Goal: Information Seeking & Learning: Learn about a topic

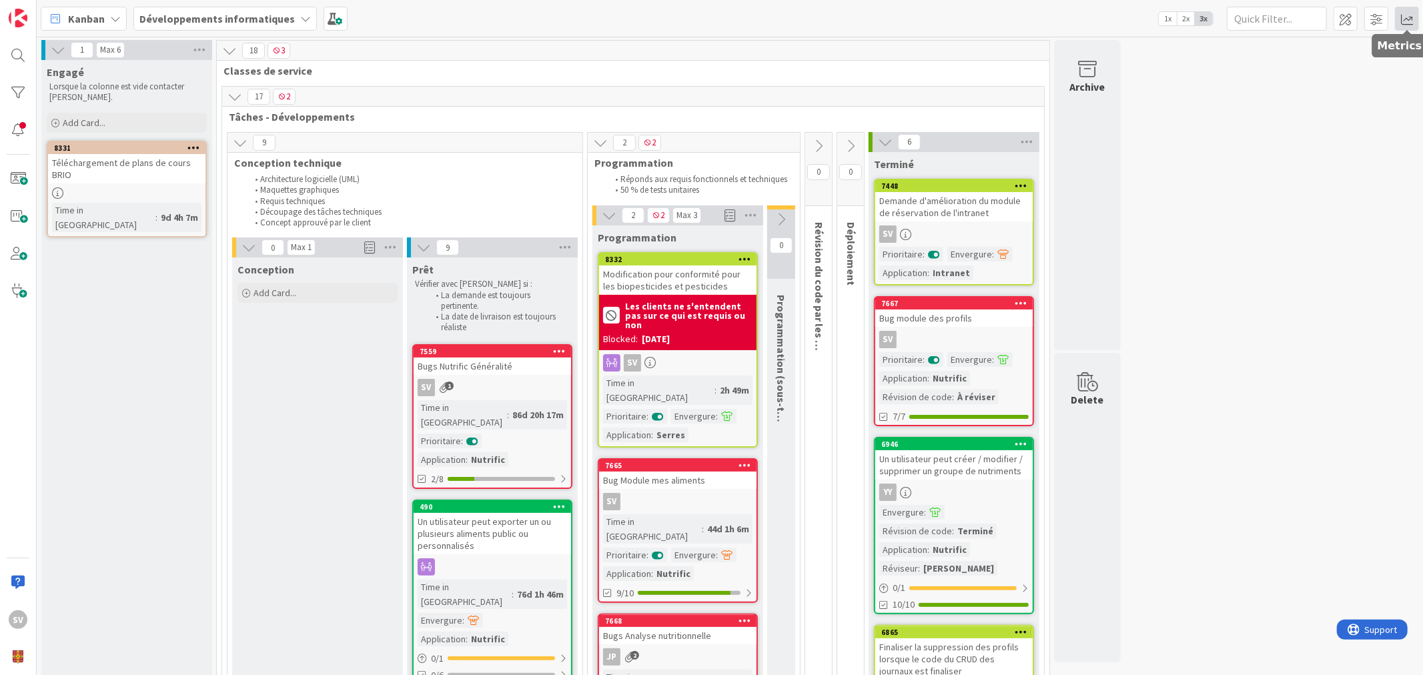
click at [1413, 18] on span at bounding box center [1407, 19] width 24 height 24
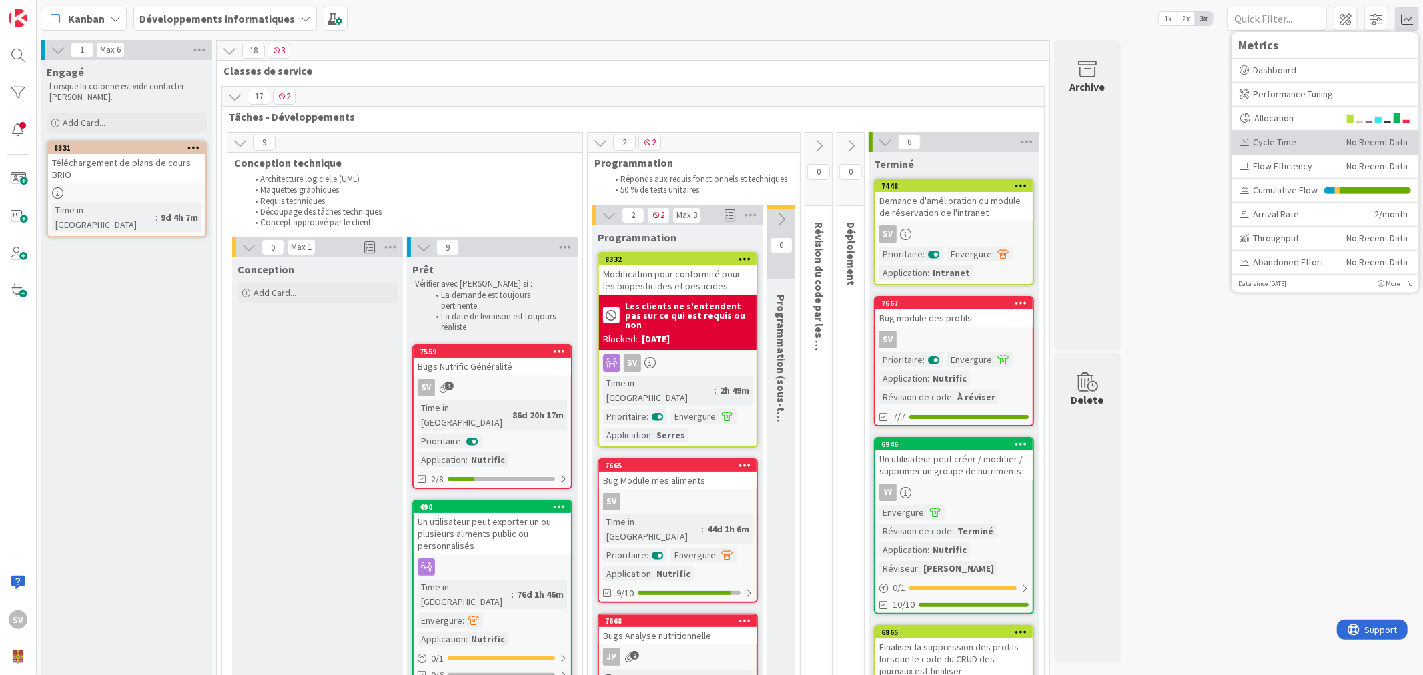
click at [1302, 136] on div "Cycle Time" at bounding box center [1288, 142] width 97 height 14
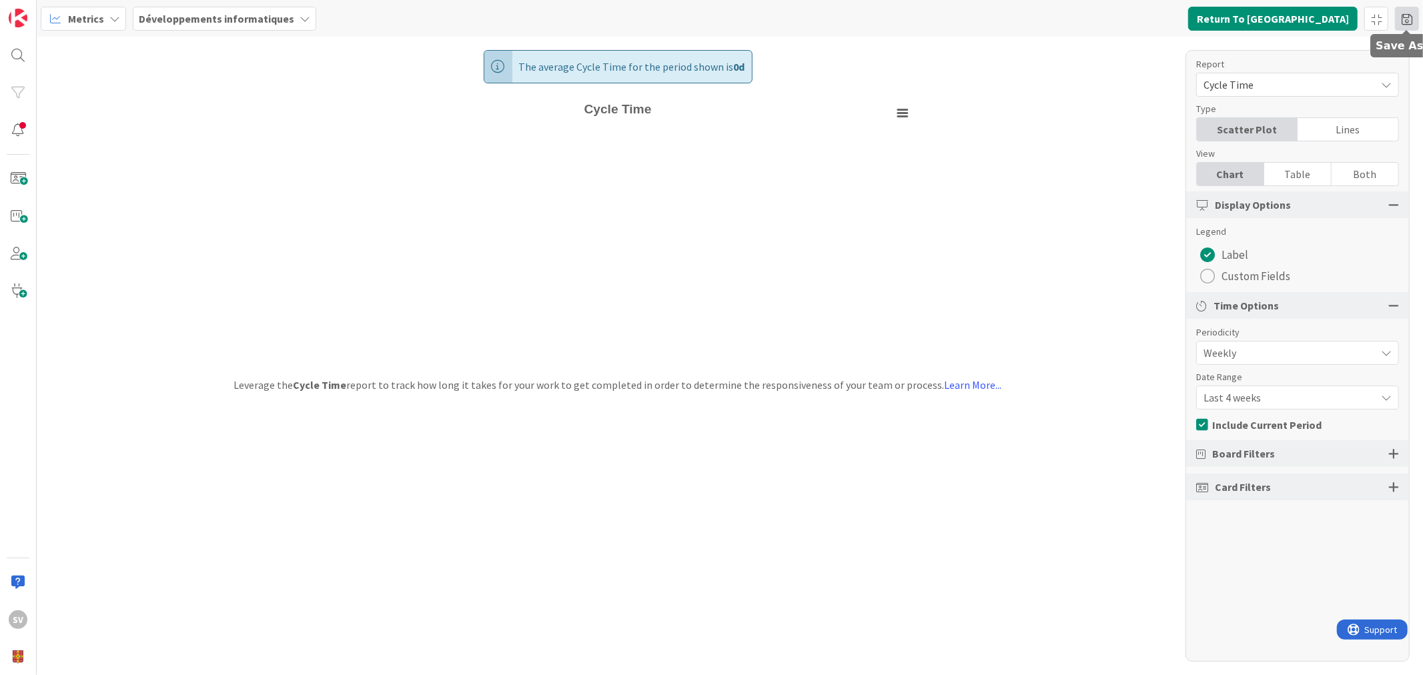
click at [1408, 13] on span at bounding box center [1407, 19] width 24 height 24
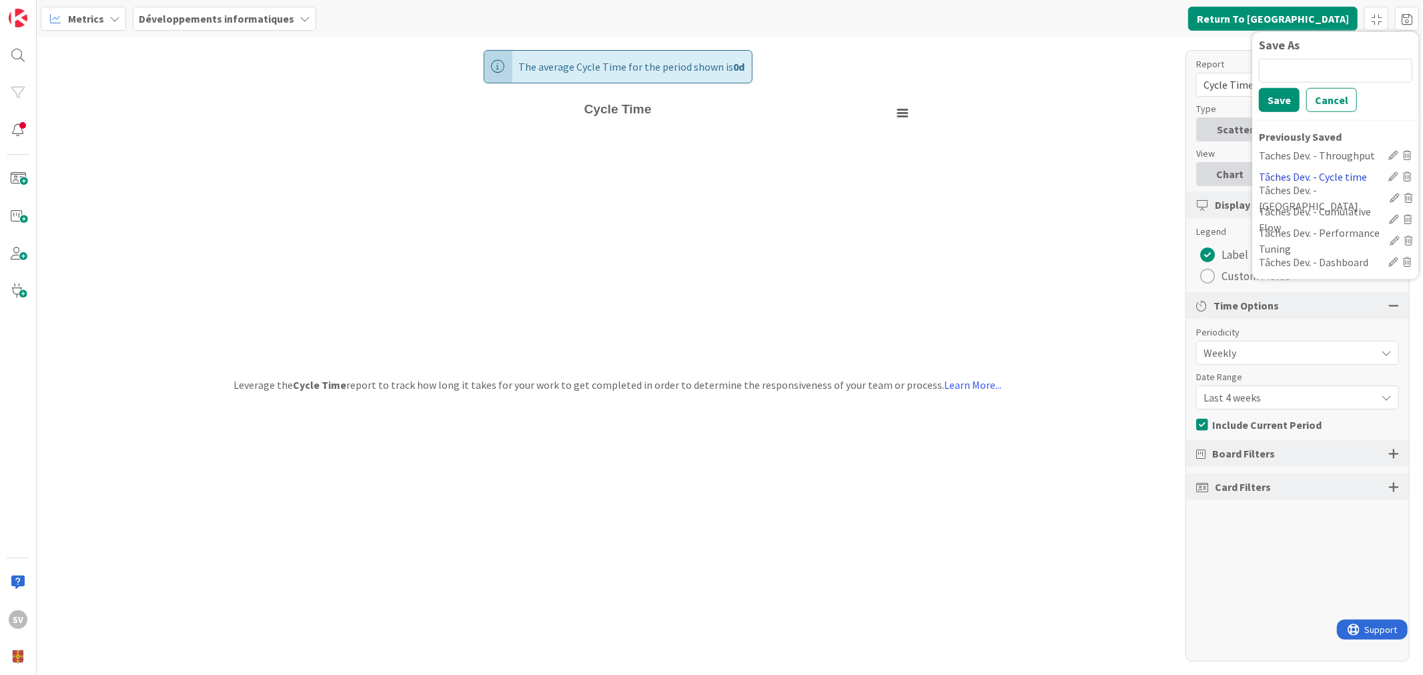
click at [1349, 171] on div "Tâches Dev. - Cycle time" at bounding box center [1321, 176] width 124 height 16
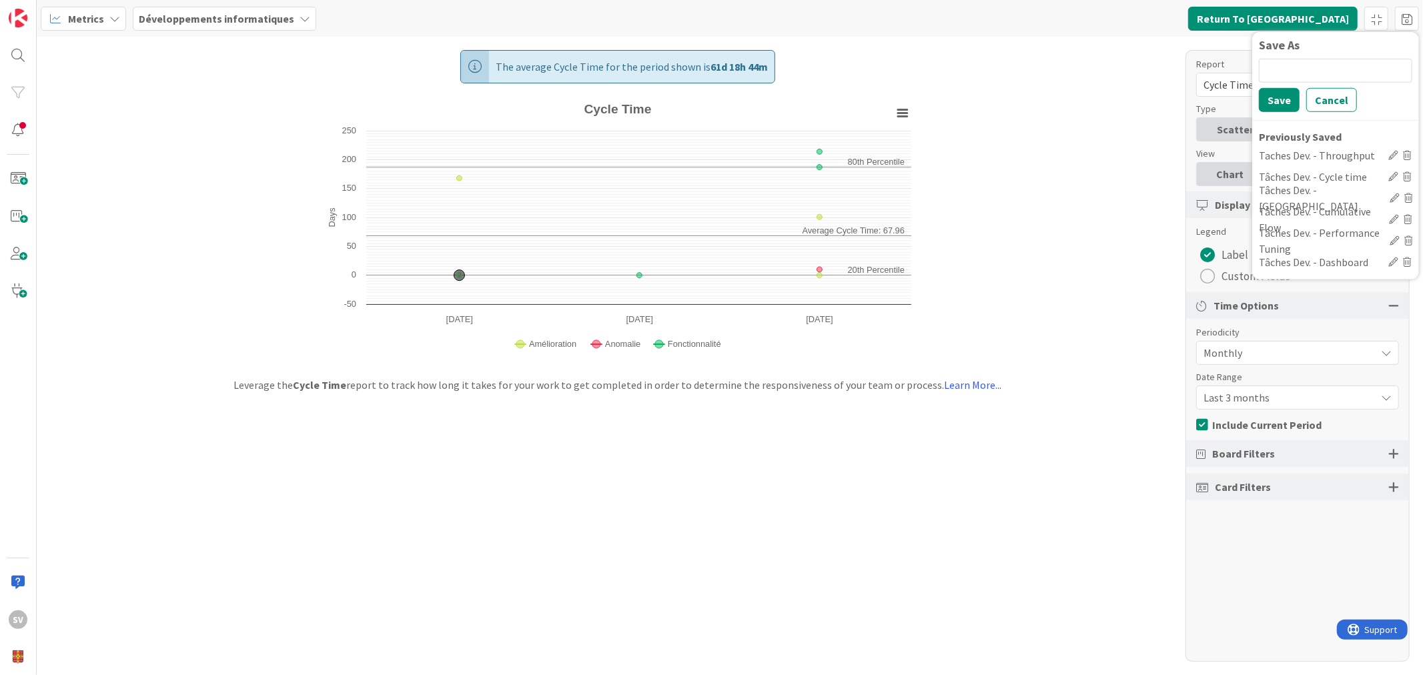
click at [1064, 247] on div "The average Cycle Time for the period shown is 61d 18h 44m Created with Highcha…" at bounding box center [730, 356] width 1387 height 639
click at [1305, 85] on span "Cycle Time" at bounding box center [1287, 84] width 166 height 19
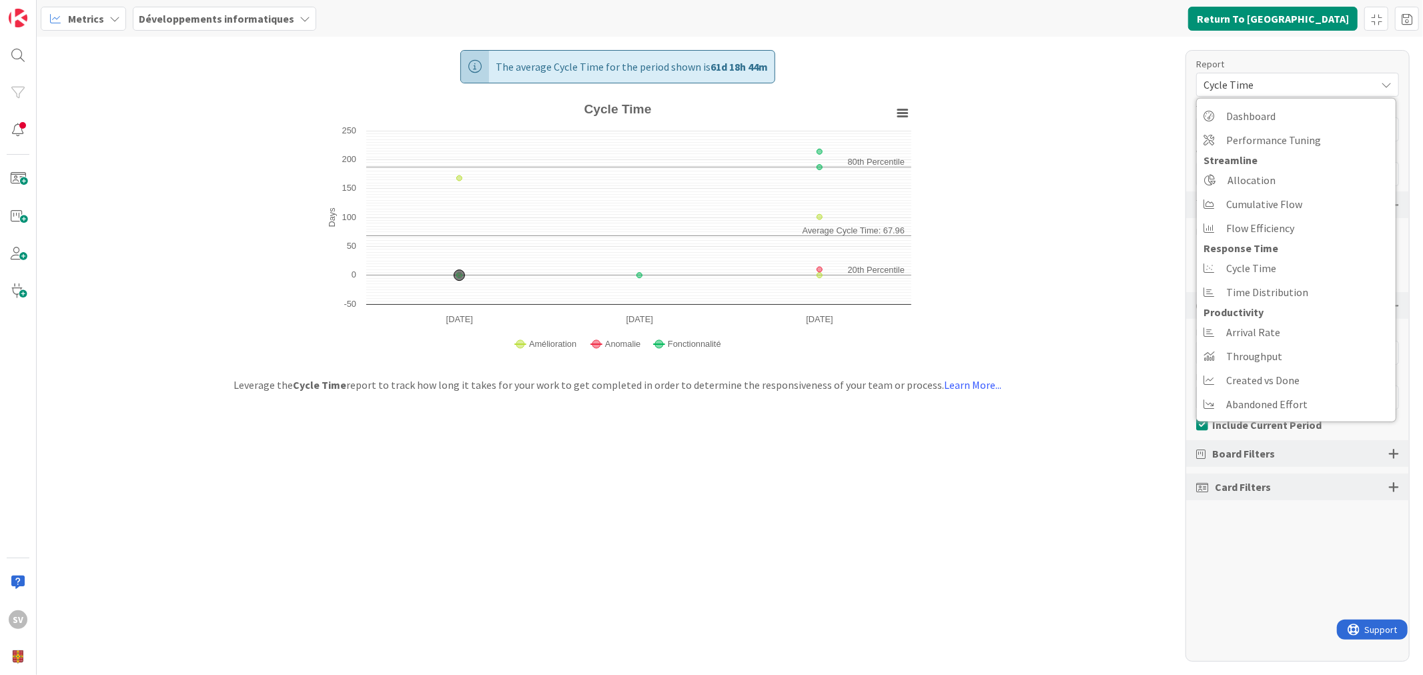
click at [1303, 84] on span "Cycle Time" at bounding box center [1287, 84] width 166 height 19
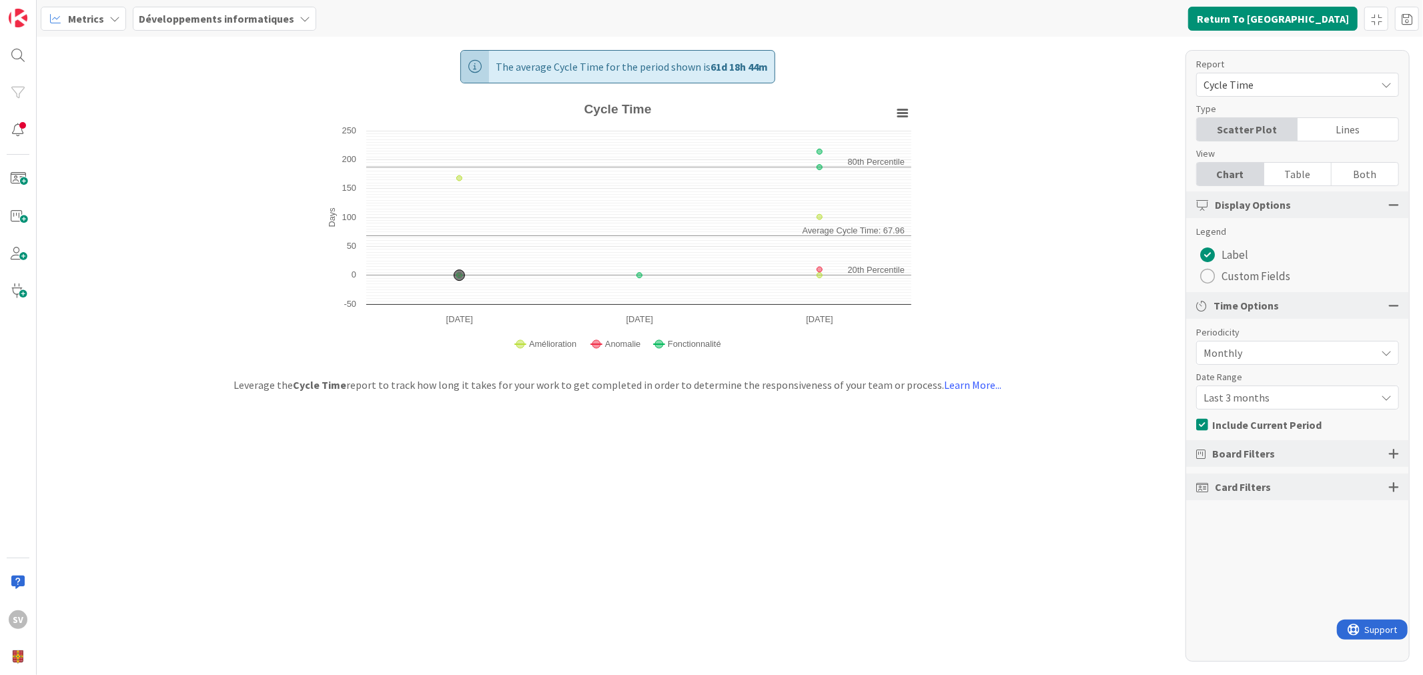
click at [1293, 89] on span "Cycle Time" at bounding box center [1287, 84] width 166 height 19
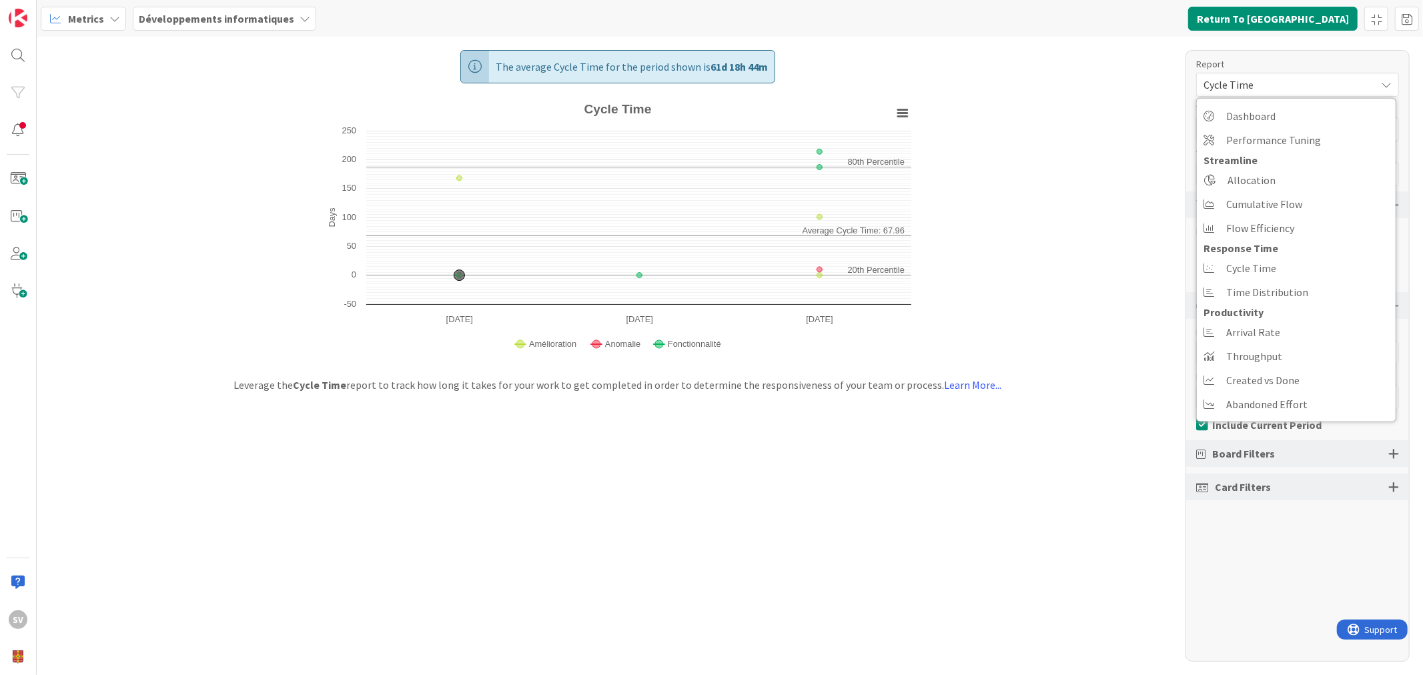
click at [1293, 78] on span "Cycle Time" at bounding box center [1287, 84] width 166 height 19
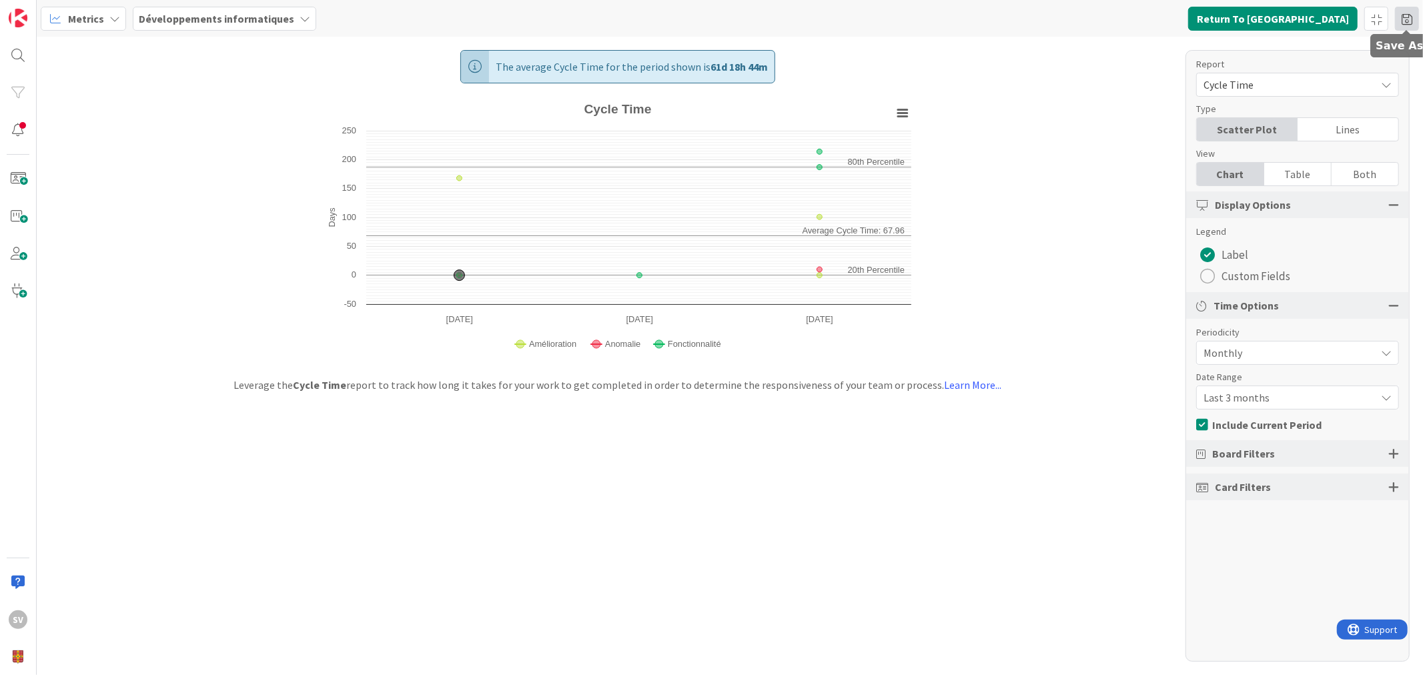
click at [1407, 15] on span at bounding box center [1407, 19] width 24 height 24
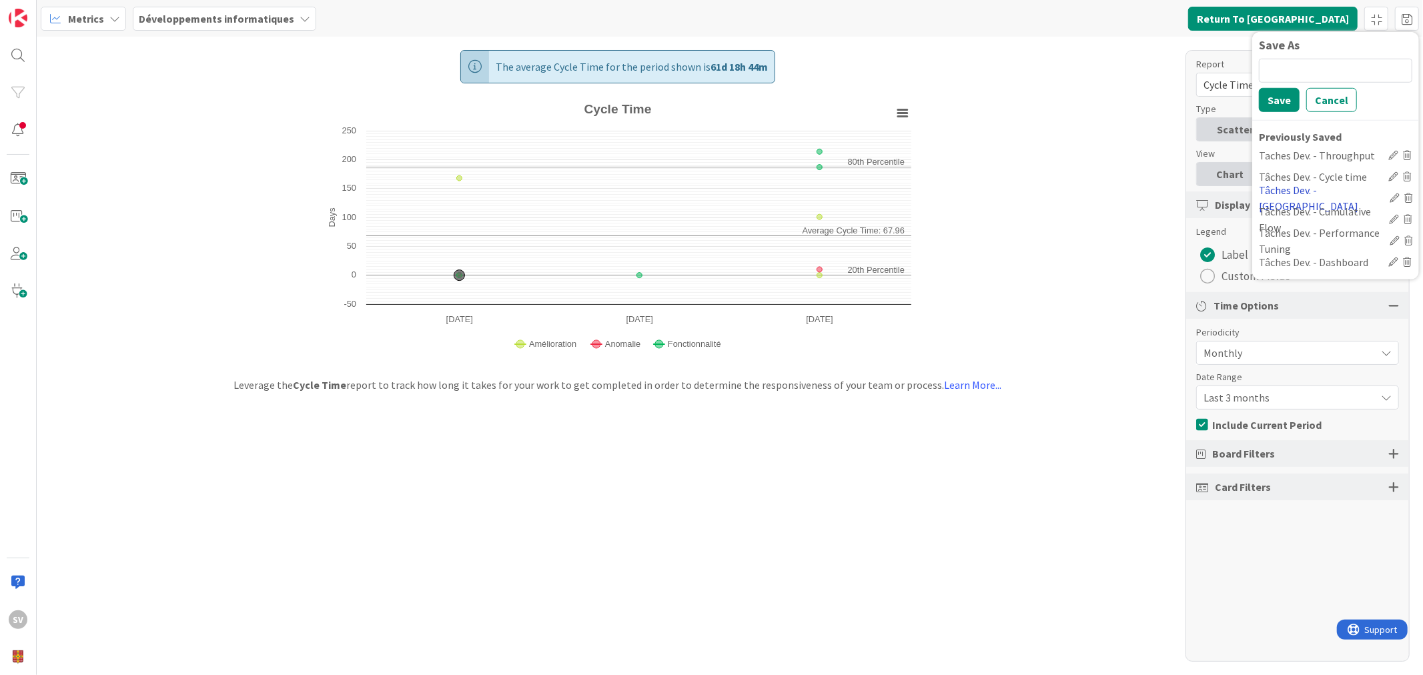
click at [1329, 197] on div "Tâches Dev. - WIP" at bounding box center [1321, 198] width 125 height 32
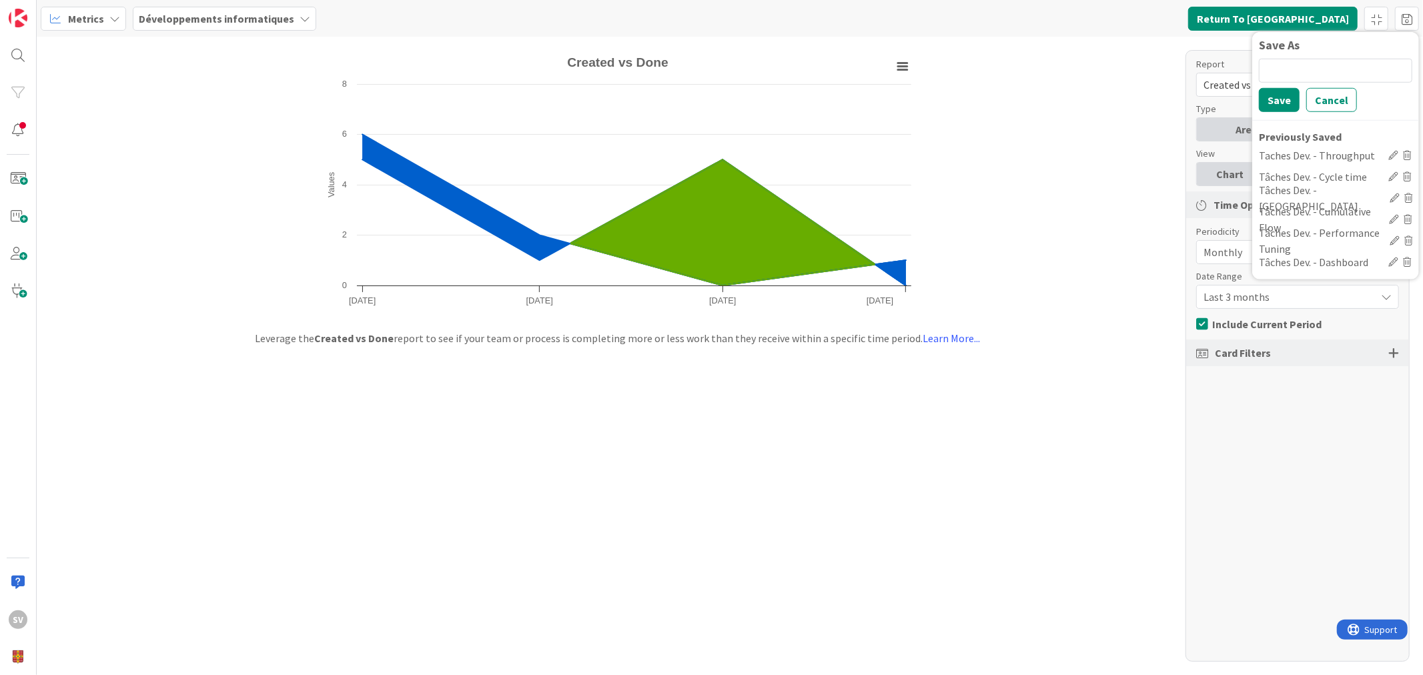
click at [1098, 180] on div "Created with Highcharts 11.4.3 Values Chart context menu Created vs Done June 2…" at bounding box center [730, 356] width 1387 height 639
click at [1288, 77] on span "Created vs Done" at bounding box center [1287, 84] width 166 height 19
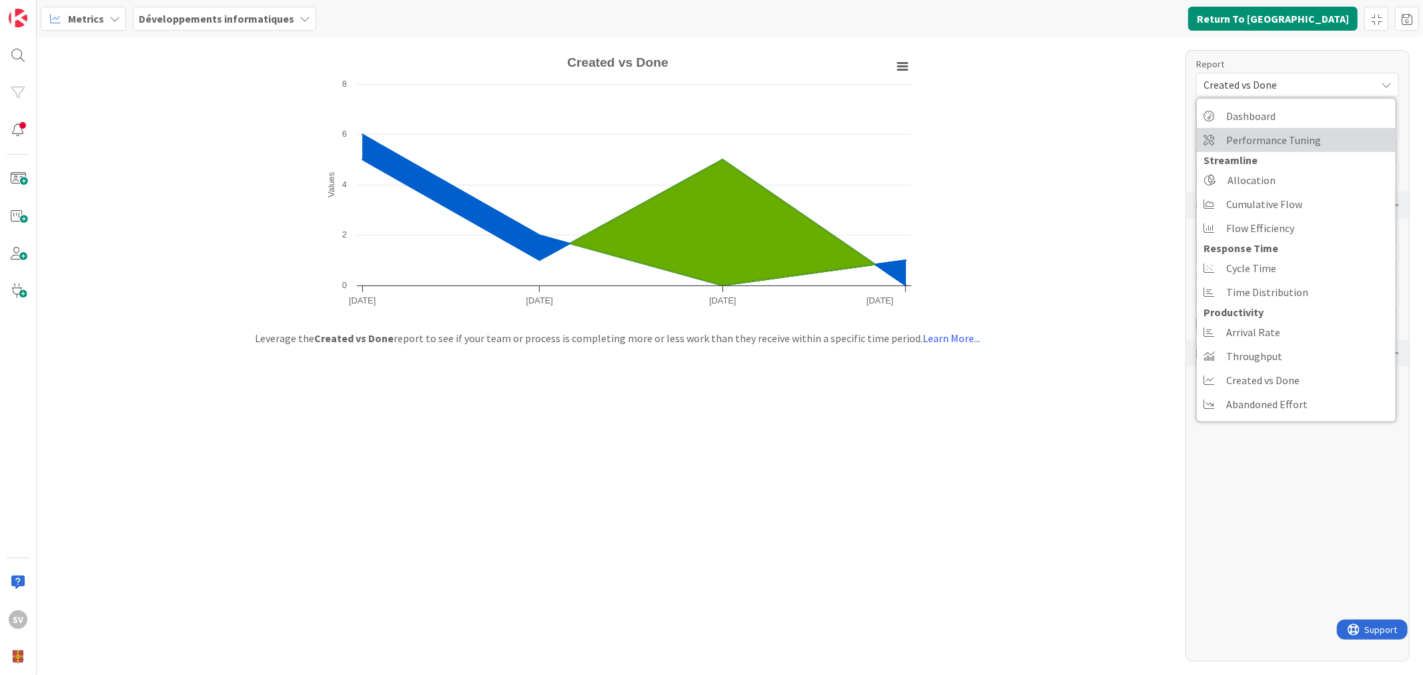
click at [1311, 137] on span "Performance Tuning" at bounding box center [1274, 140] width 95 height 20
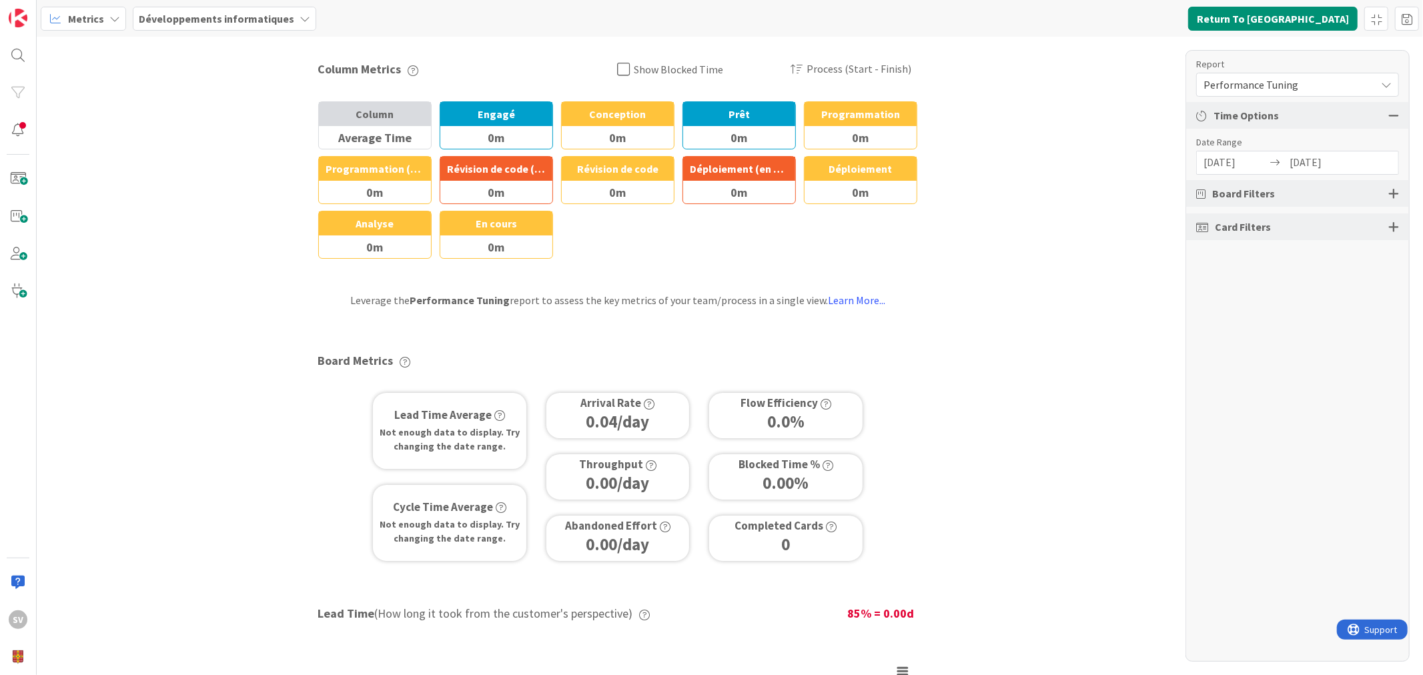
click at [1230, 81] on span "Performance Tuning" at bounding box center [1287, 84] width 166 height 19
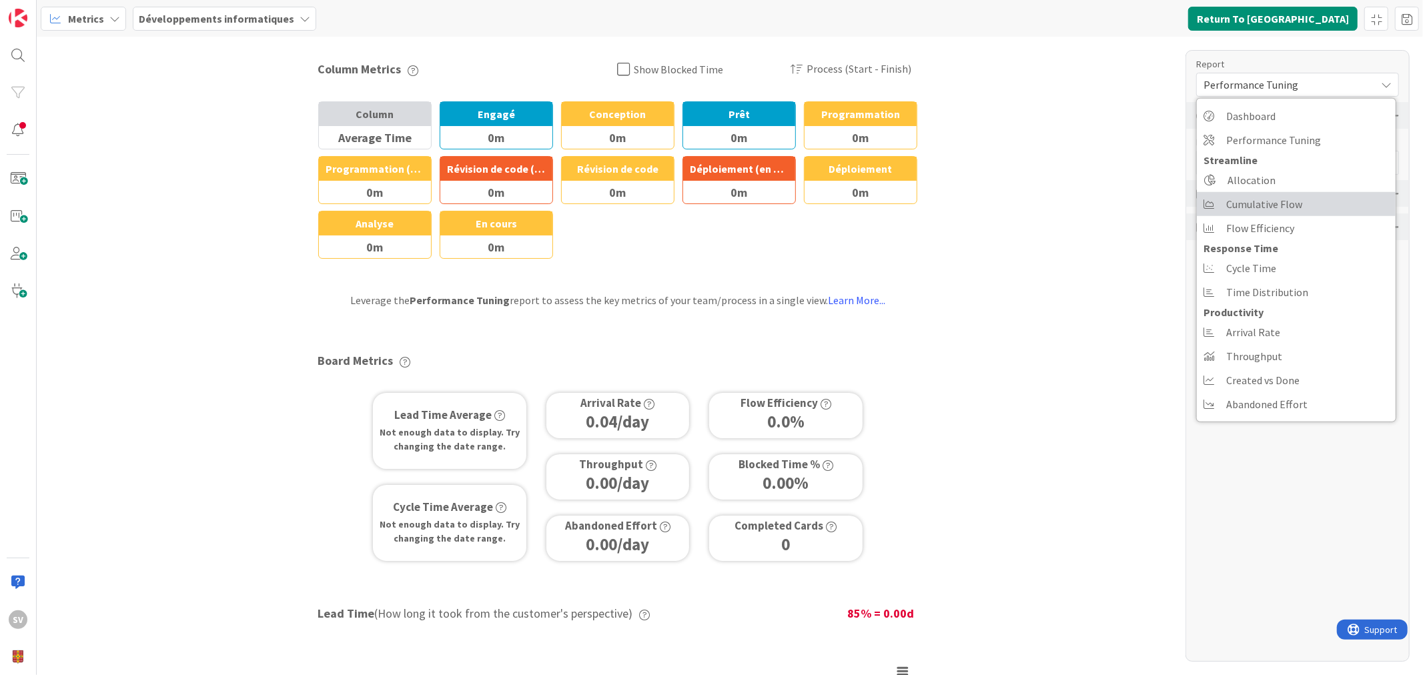
click at [1275, 204] on span "Cumulative Flow" at bounding box center [1265, 204] width 76 height 20
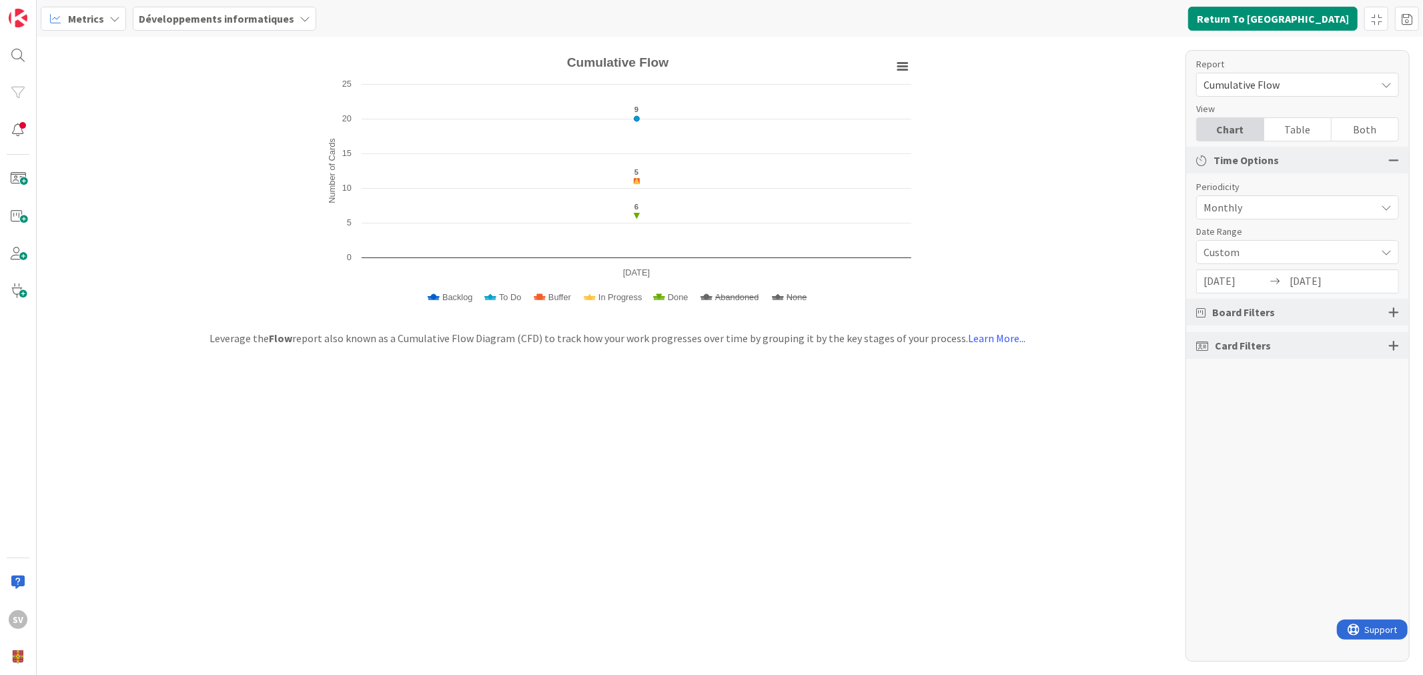
click at [1273, 208] on span "Monthly" at bounding box center [1287, 207] width 166 height 19
click at [1239, 256] on span "Monthly" at bounding box center [1306, 264] width 168 height 20
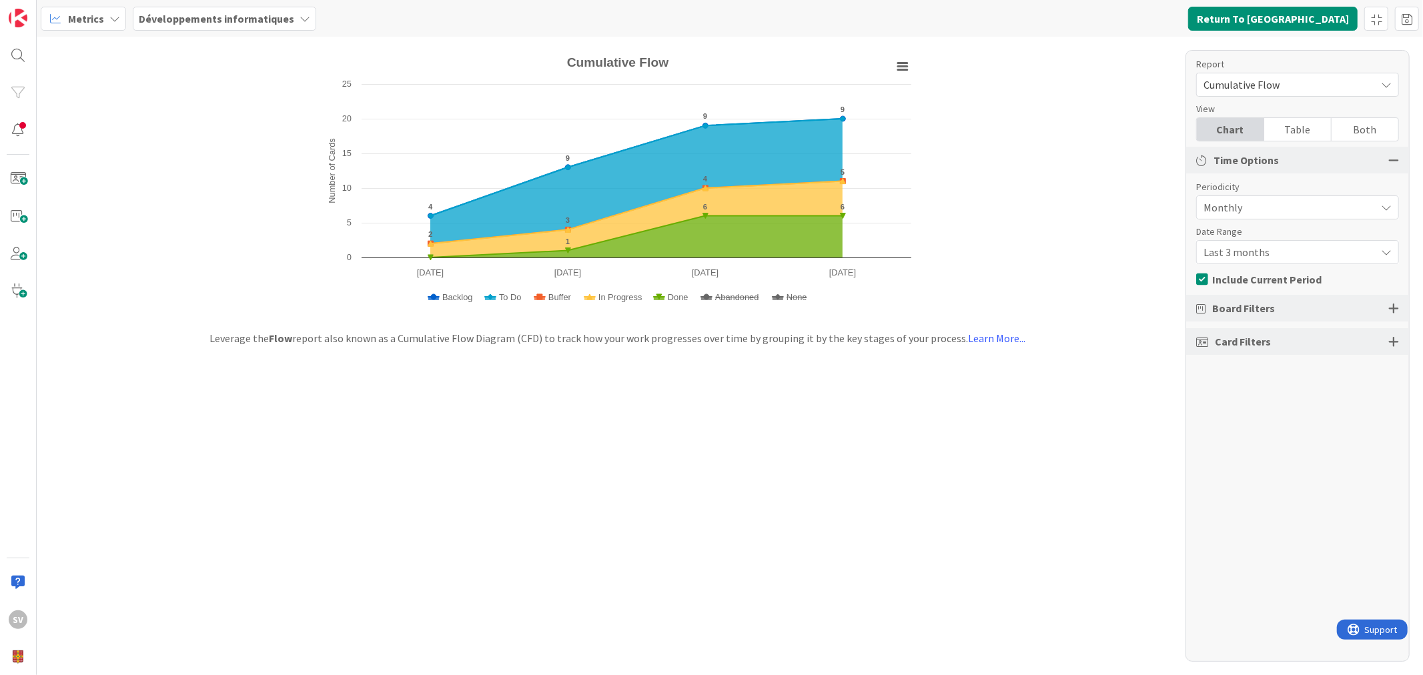
click at [1270, 254] on span "Last 3 months" at bounding box center [1287, 252] width 166 height 19
click at [1269, 249] on span "Last 3 months" at bounding box center [1287, 253] width 164 height 19
click at [1268, 202] on span "Monthly" at bounding box center [1287, 207] width 166 height 19
click at [1241, 287] on span "Weekly" at bounding box center [1306, 288] width 168 height 20
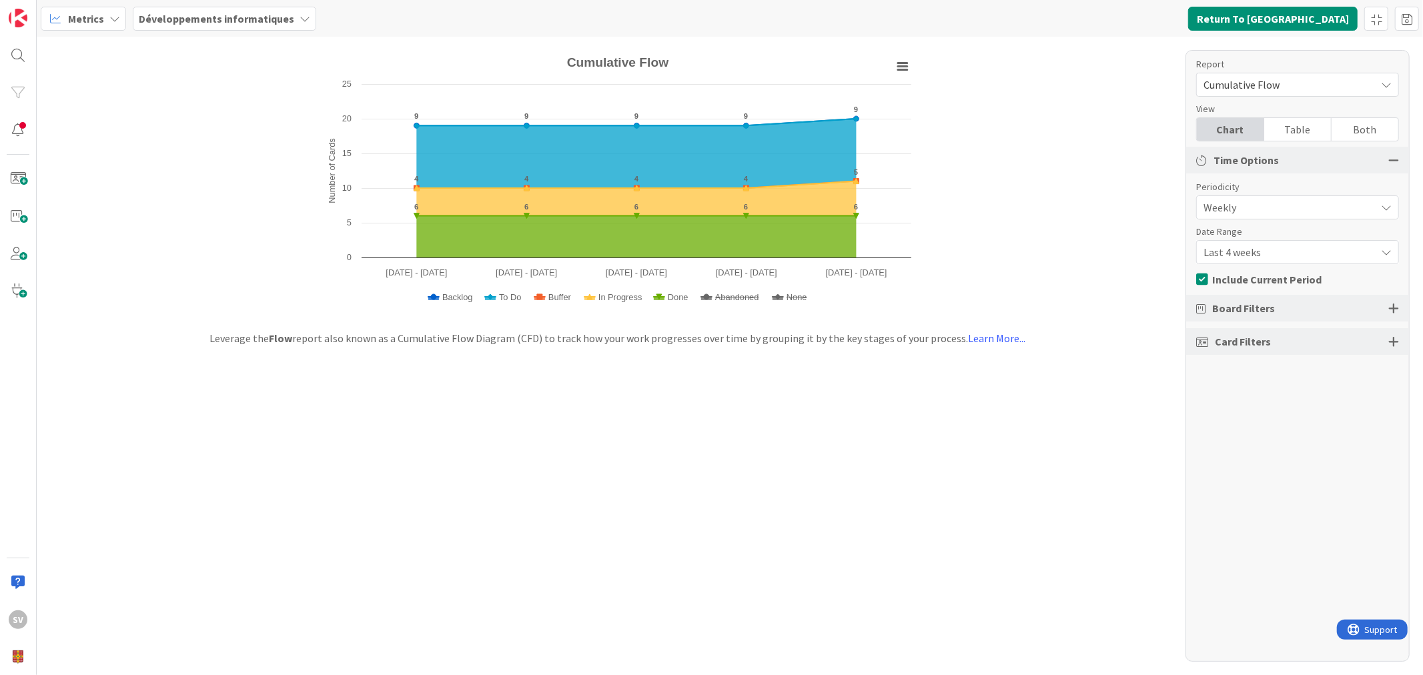
click at [1279, 249] on span "Last 4 weeks" at bounding box center [1287, 252] width 166 height 19
click at [1281, 334] on span "Last 13 weeks" at bounding box center [1306, 332] width 168 height 20
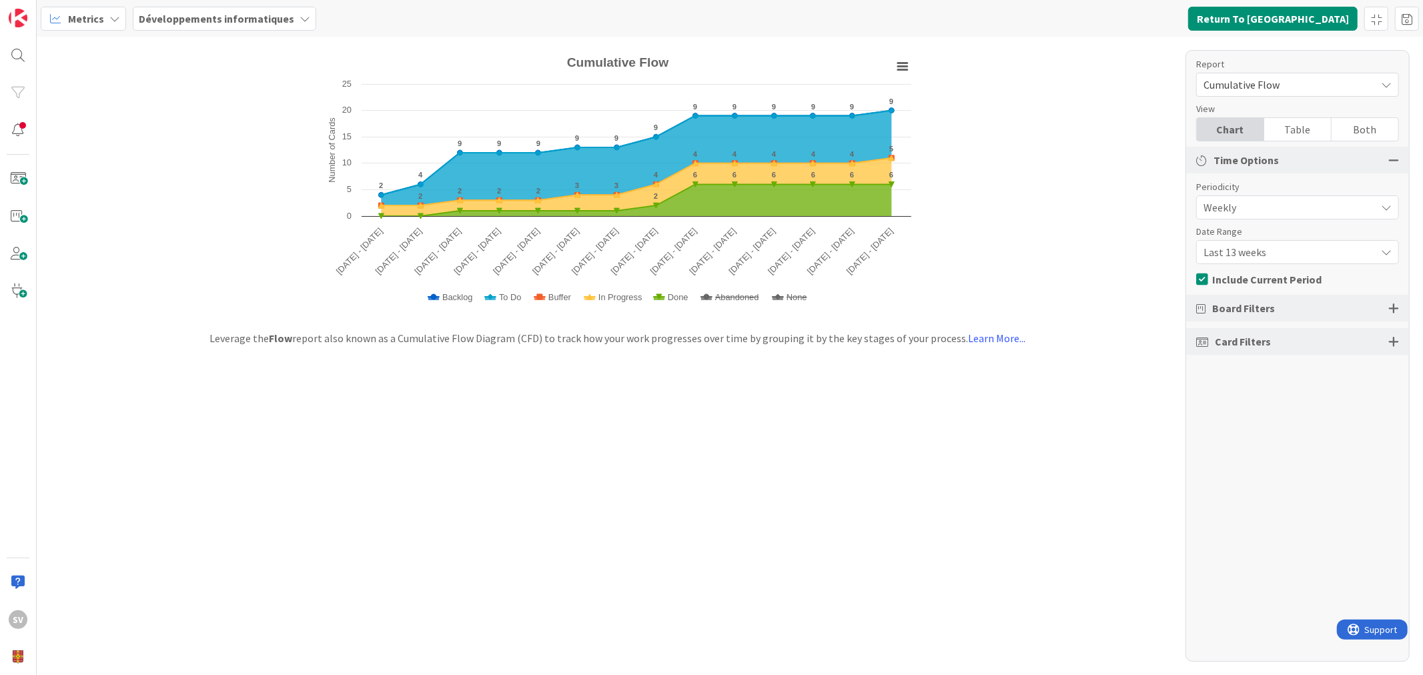
click at [1243, 85] on span "Cumulative Flow" at bounding box center [1287, 84] width 166 height 19
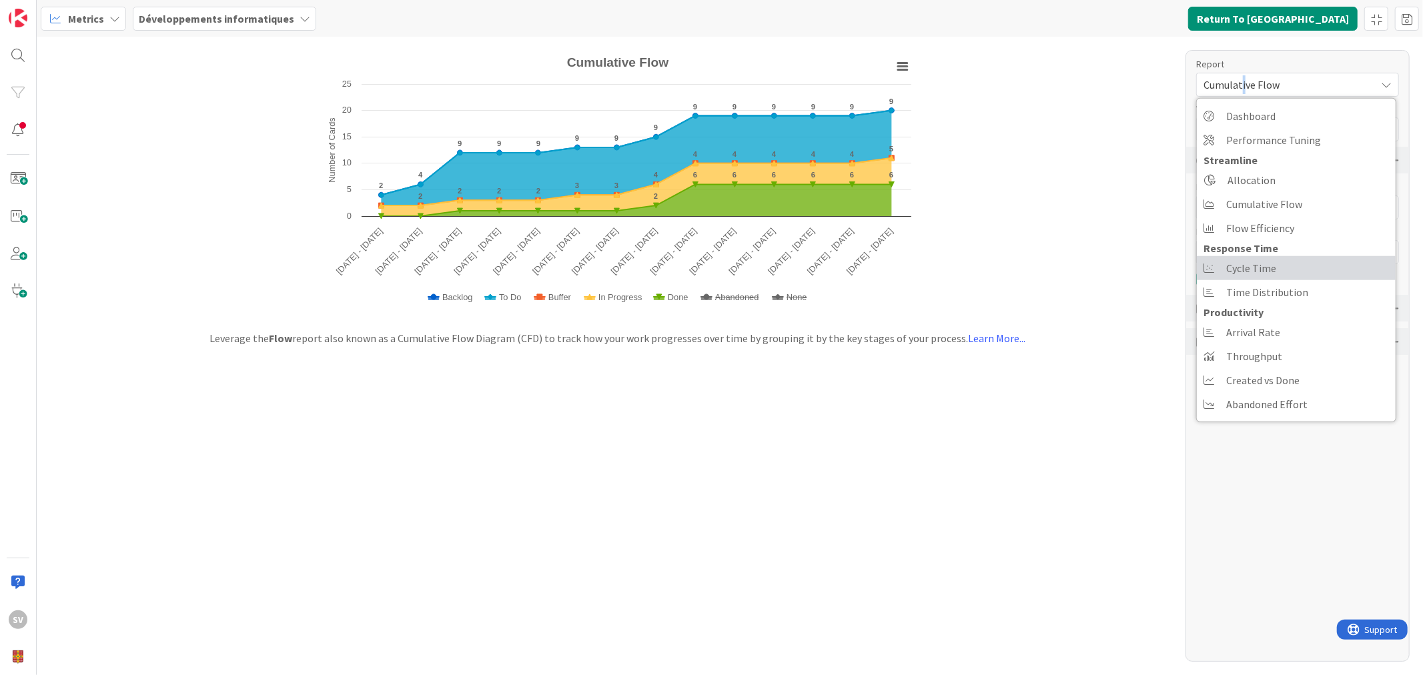
click at [1261, 266] on span "Cycle Time" at bounding box center [1252, 268] width 50 height 20
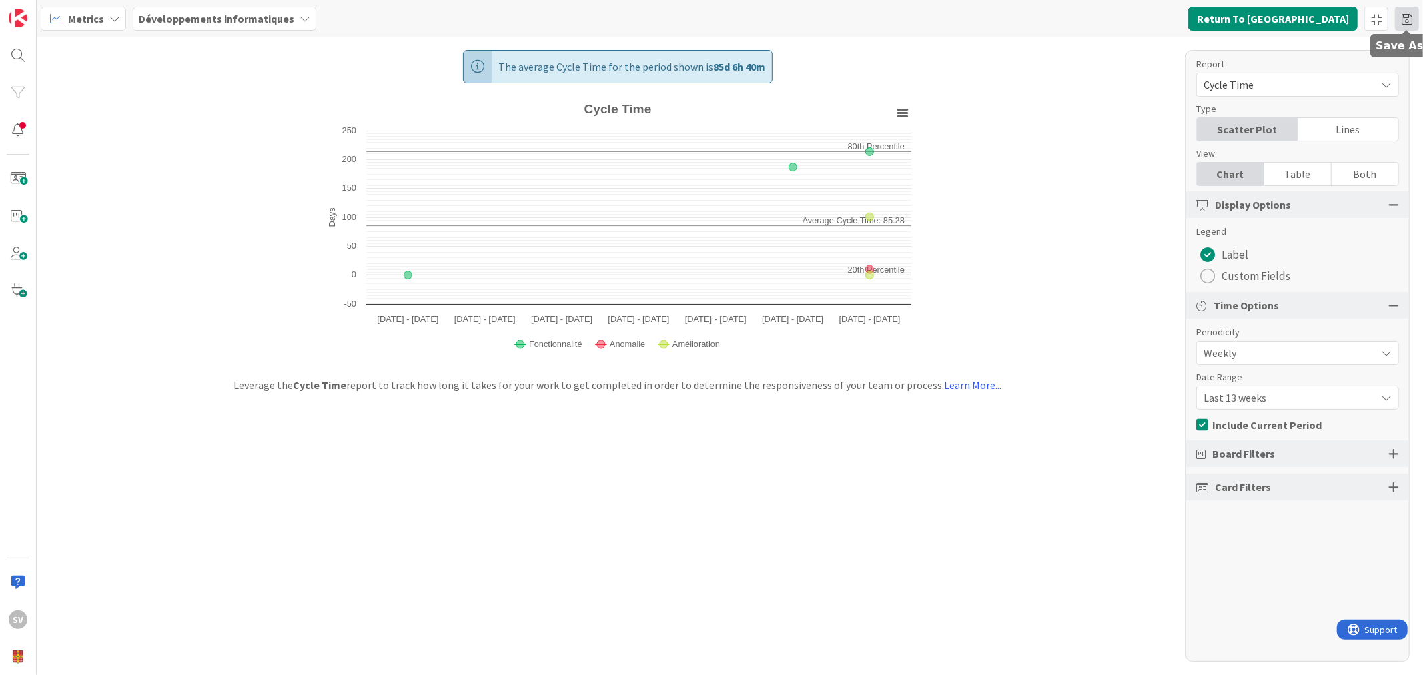
click at [1409, 23] on span at bounding box center [1407, 19] width 24 height 24
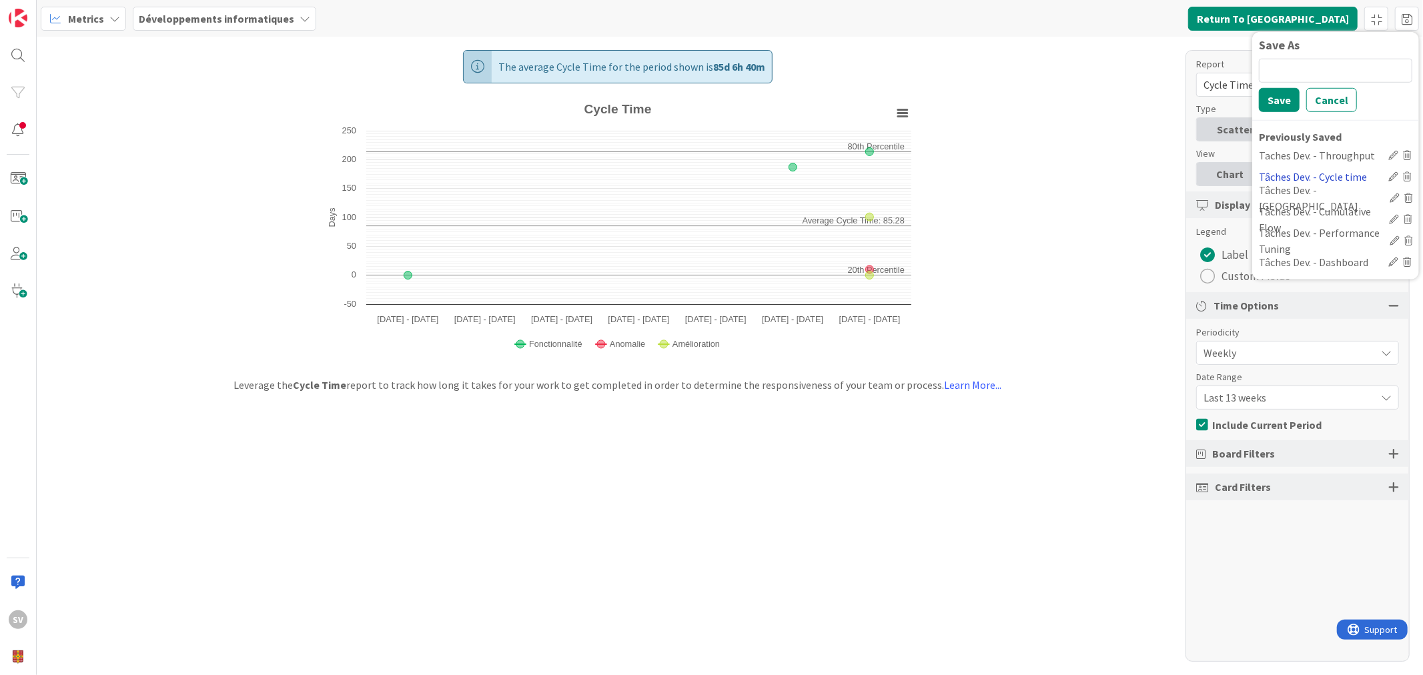
click at [1316, 178] on div "Tâches Dev. - Cycle time" at bounding box center [1321, 176] width 124 height 16
click at [1052, 245] on div "The average Cycle Time for the period shown is 61d 18h 44m Created with Highcha…" at bounding box center [730, 356] width 1387 height 639
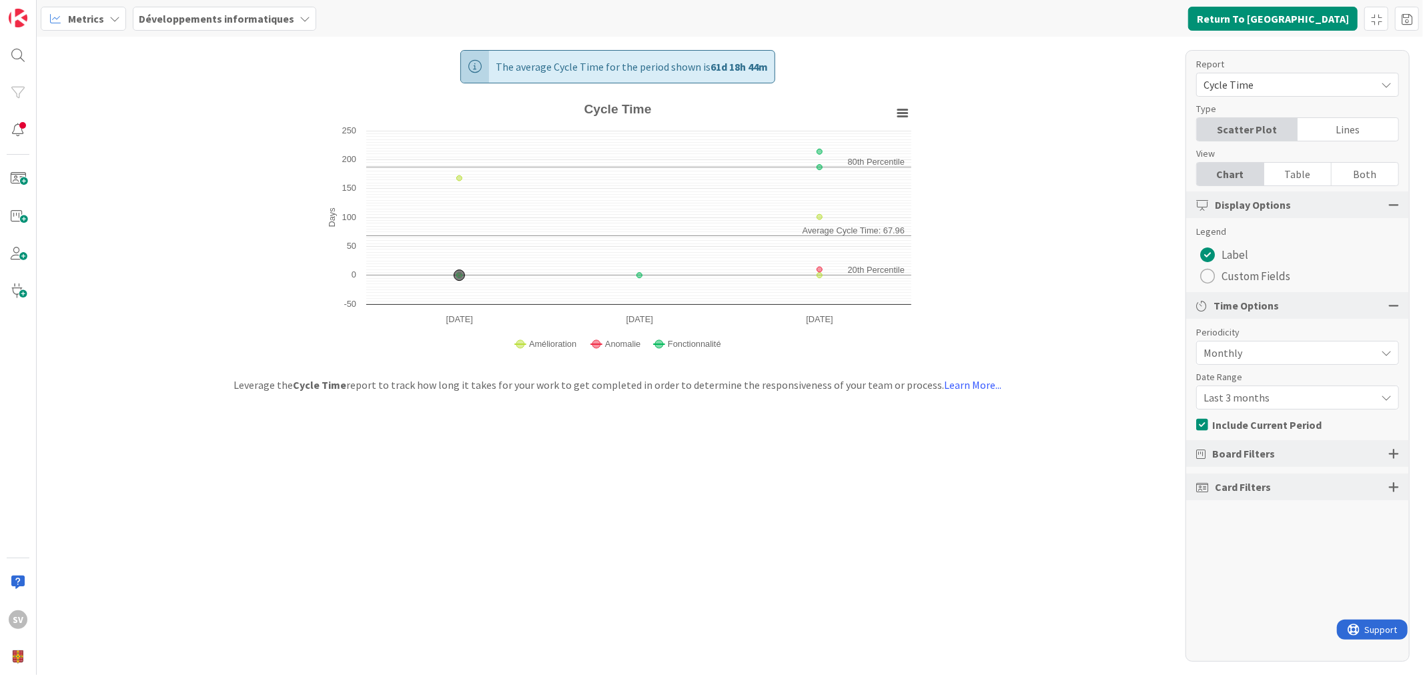
click at [1239, 348] on span "Monthly" at bounding box center [1287, 353] width 166 height 19
click at [1250, 430] on span "Weekly" at bounding box center [1306, 433] width 168 height 20
click at [1247, 394] on span "Last 4 weeks" at bounding box center [1287, 397] width 166 height 19
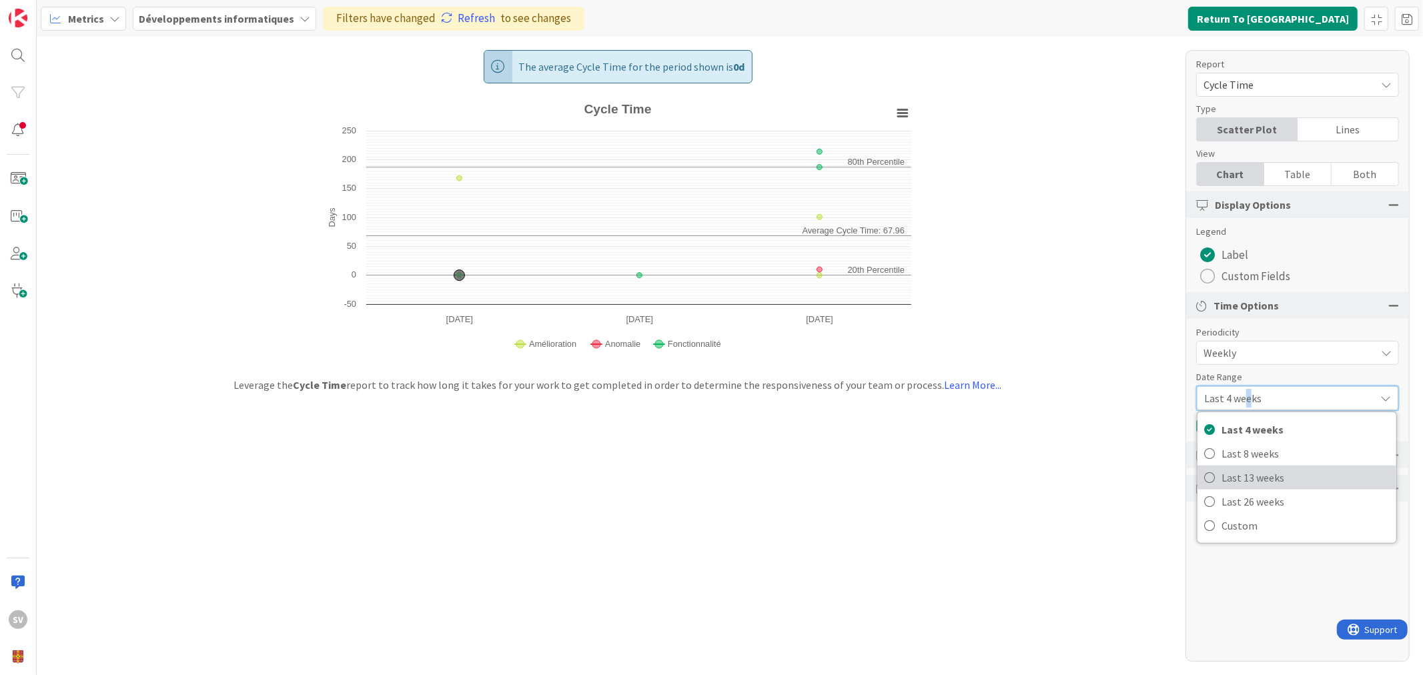
click at [1257, 476] on span "Last 13 weeks" at bounding box center [1306, 478] width 168 height 20
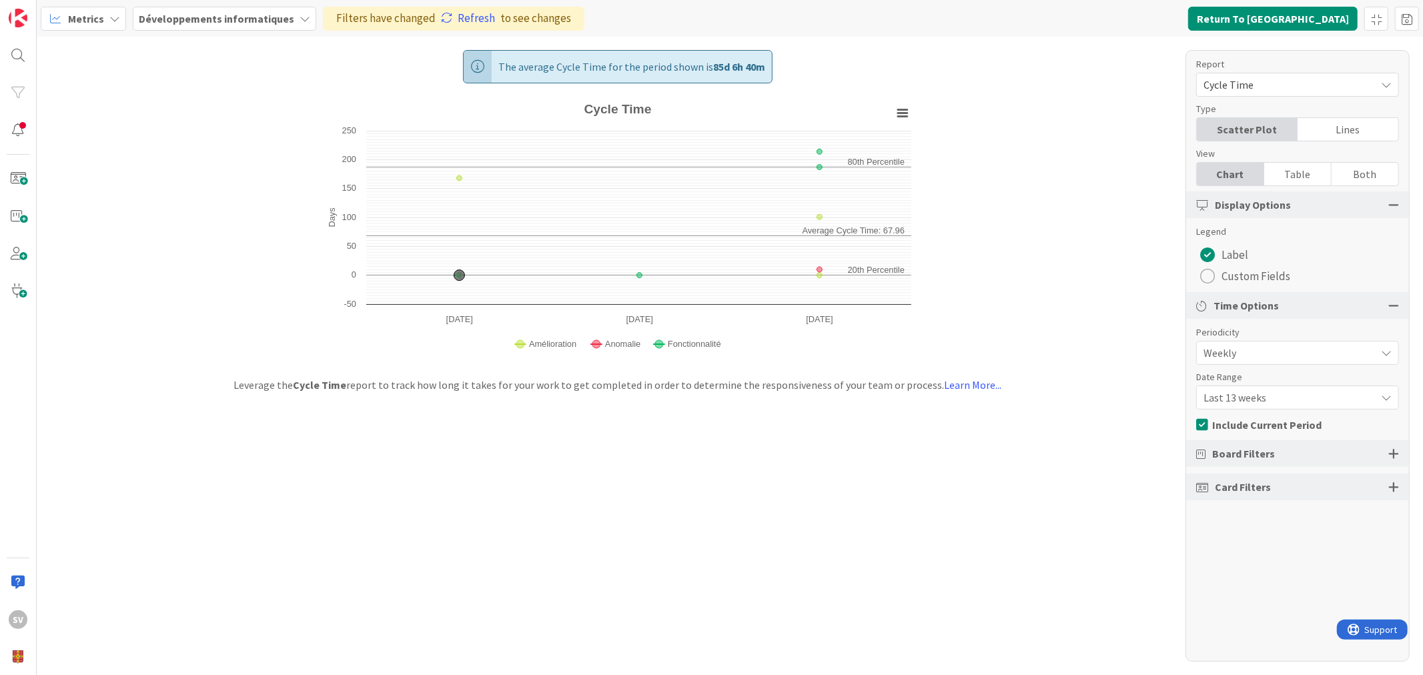
click at [981, 135] on div "The average Cycle Time for the period shown is 85d 6h 40m Created with Highchar…" at bounding box center [730, 356] width 1387 height 639
click at [452, 11] on link "Refresh" at bounding box center [468, 18] width 54 height 17
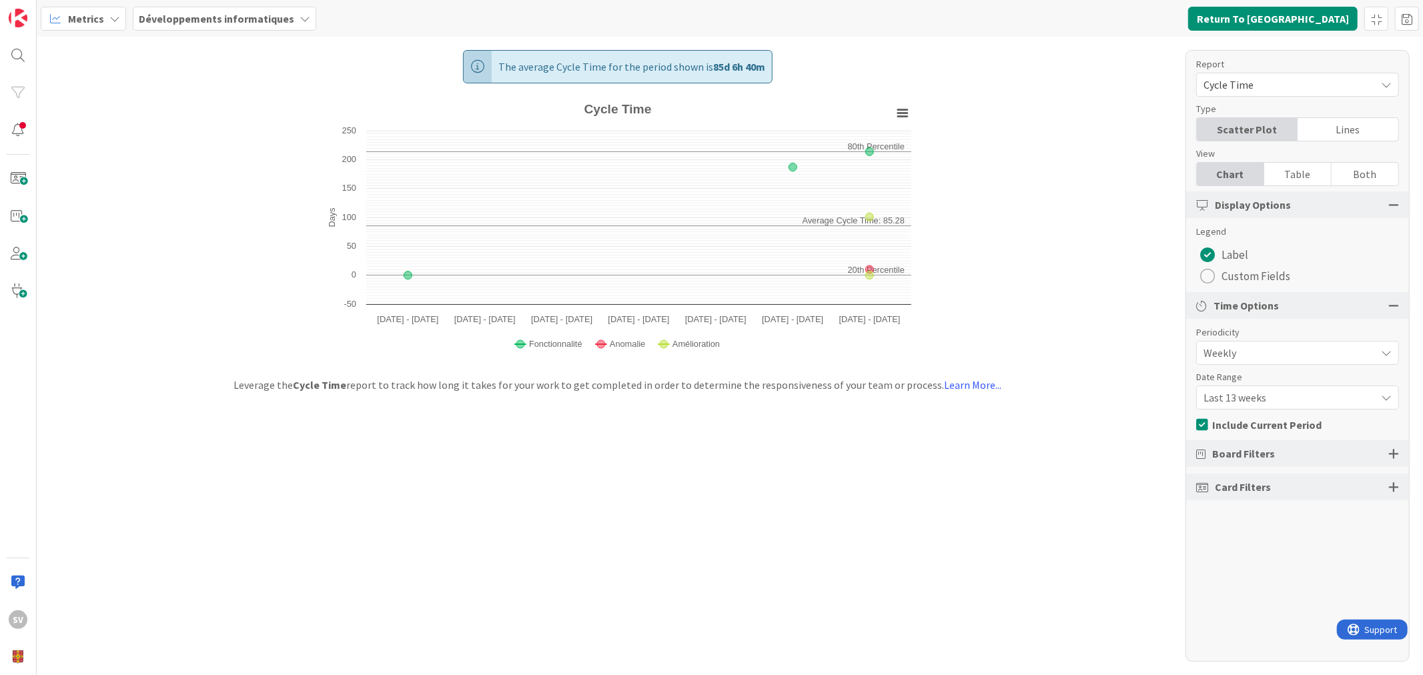
drag, startPoint x: 1277, startPoint y: 81, endPoint x: 1272, endPoint y: 88, distance: 8.5
click at [1277, 82] on span "Cycle Time" at bounding box center [1287, 84] width 166 height 19
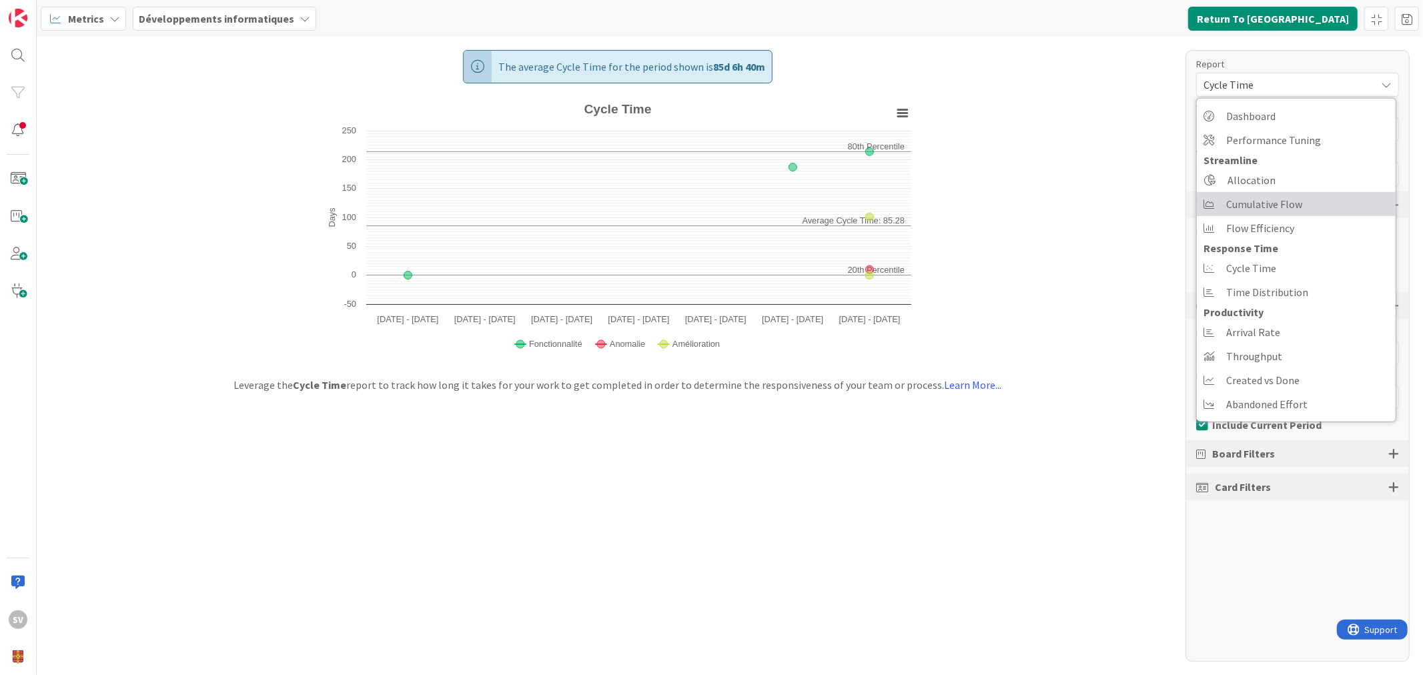
click at [1289, 204] on span "Cumulative Flow" at bounding box center [1265, 204] width 76 height 20
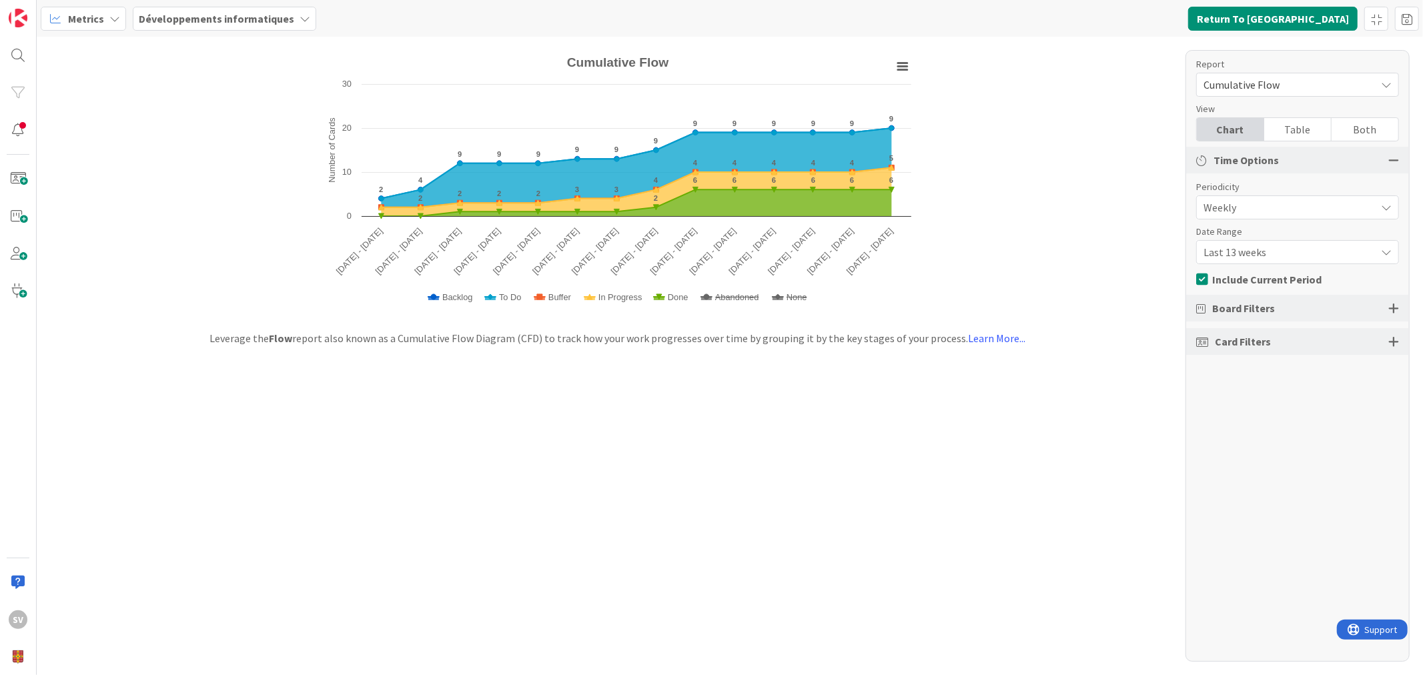
click at [1238, 256] on span "Last 13 weeks" at bounding box center [1287, 252] width 166 height 19
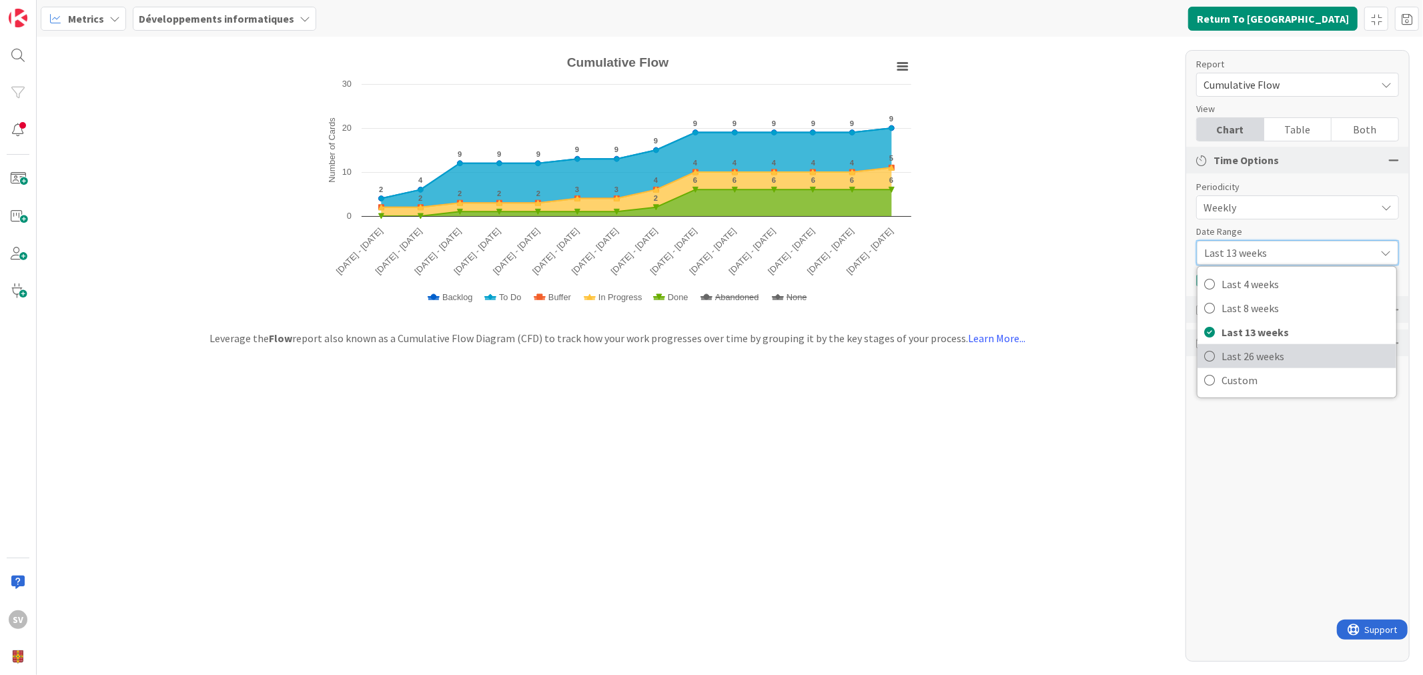
click at [1248, 355] on span "Last 26 weeks" at bounding box center [1306, 356] width 168 height 20
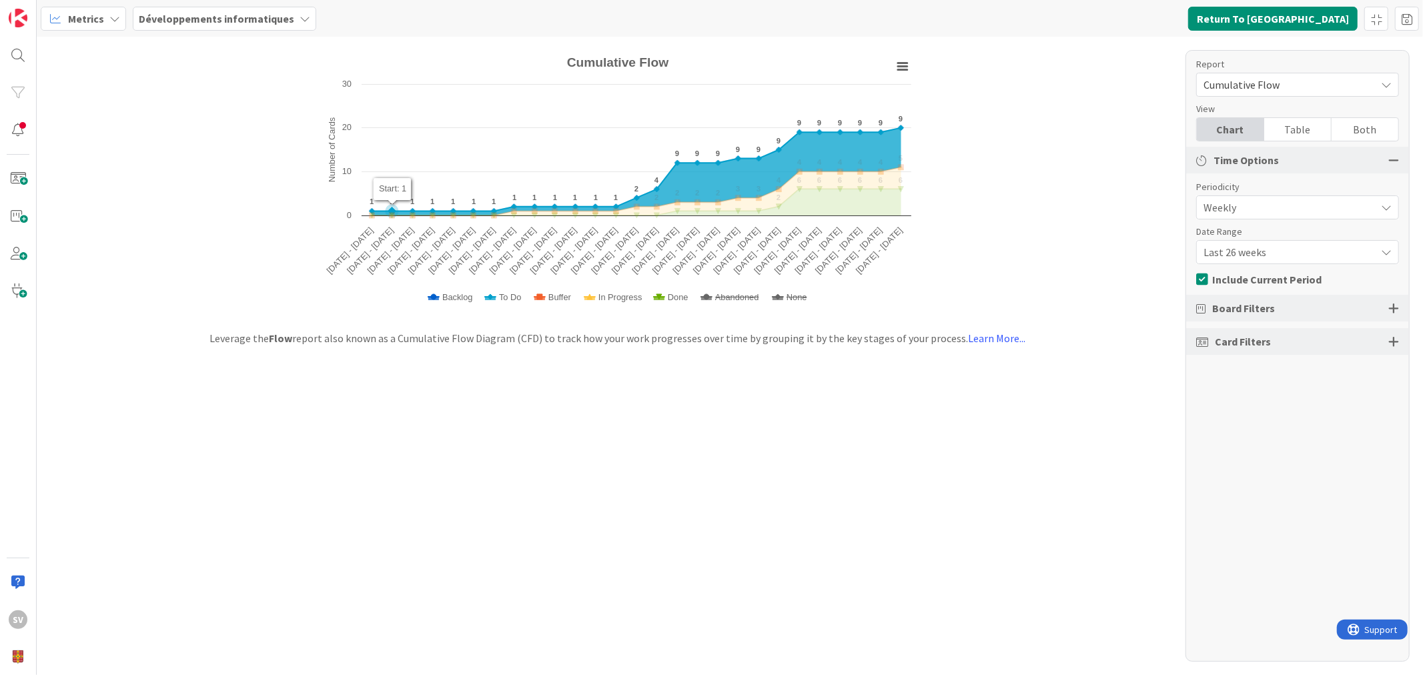
click at [1386, 337] on div "Card Filters" at bounding box center [1298, 341] width 223 height 27
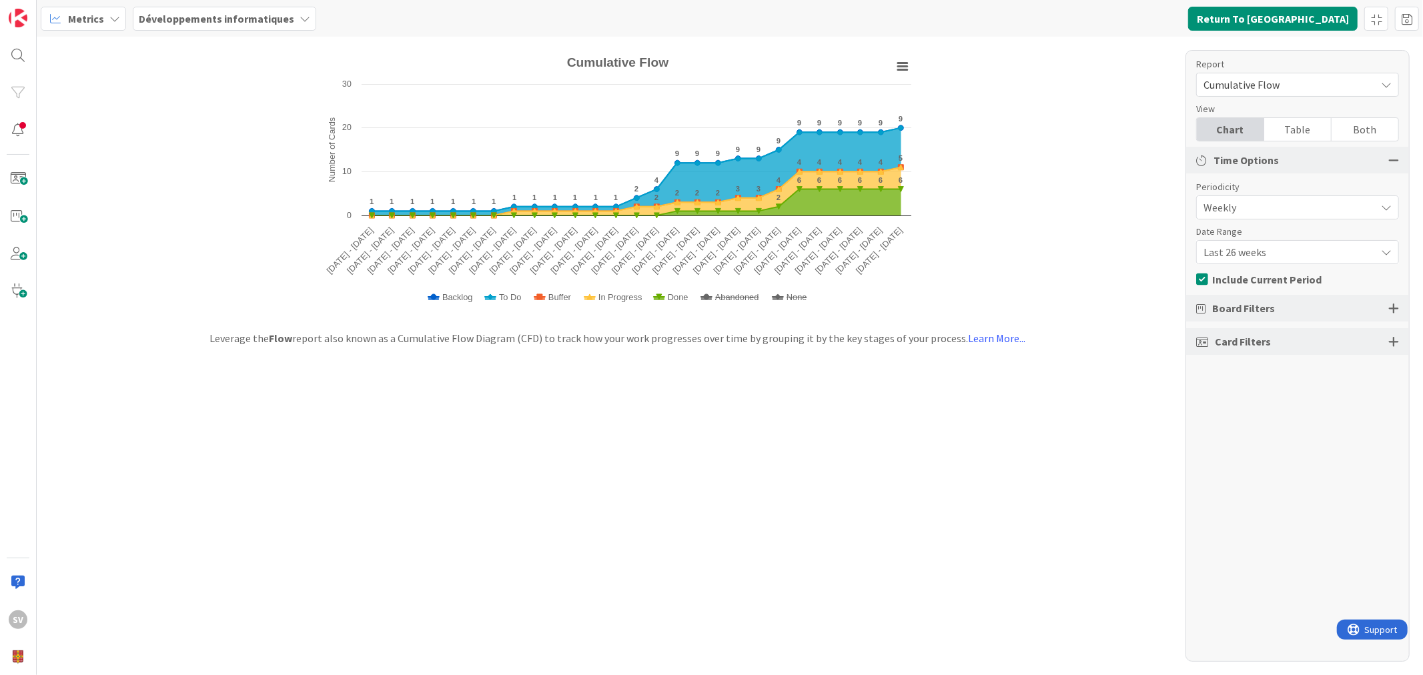
click at [1330, 235] on div "Date Range" at bounding box center [1292, 232] width 190 height 14
click at [1329, 243] on span "Last 26 weeks" at bounding box center [1287, 252] width 166 height 19
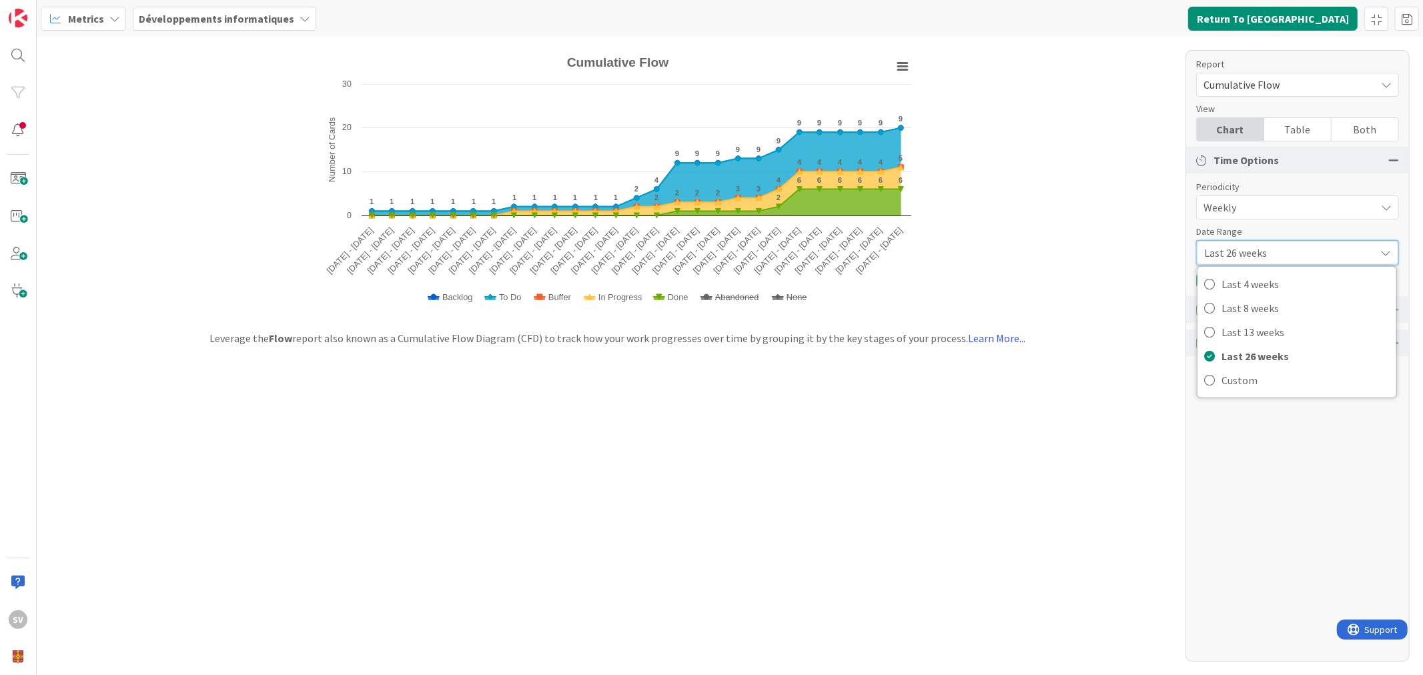
click at [1329, 244] on span "Last 26 weeks" at bounding box center [1287, 253] width 164 height 19
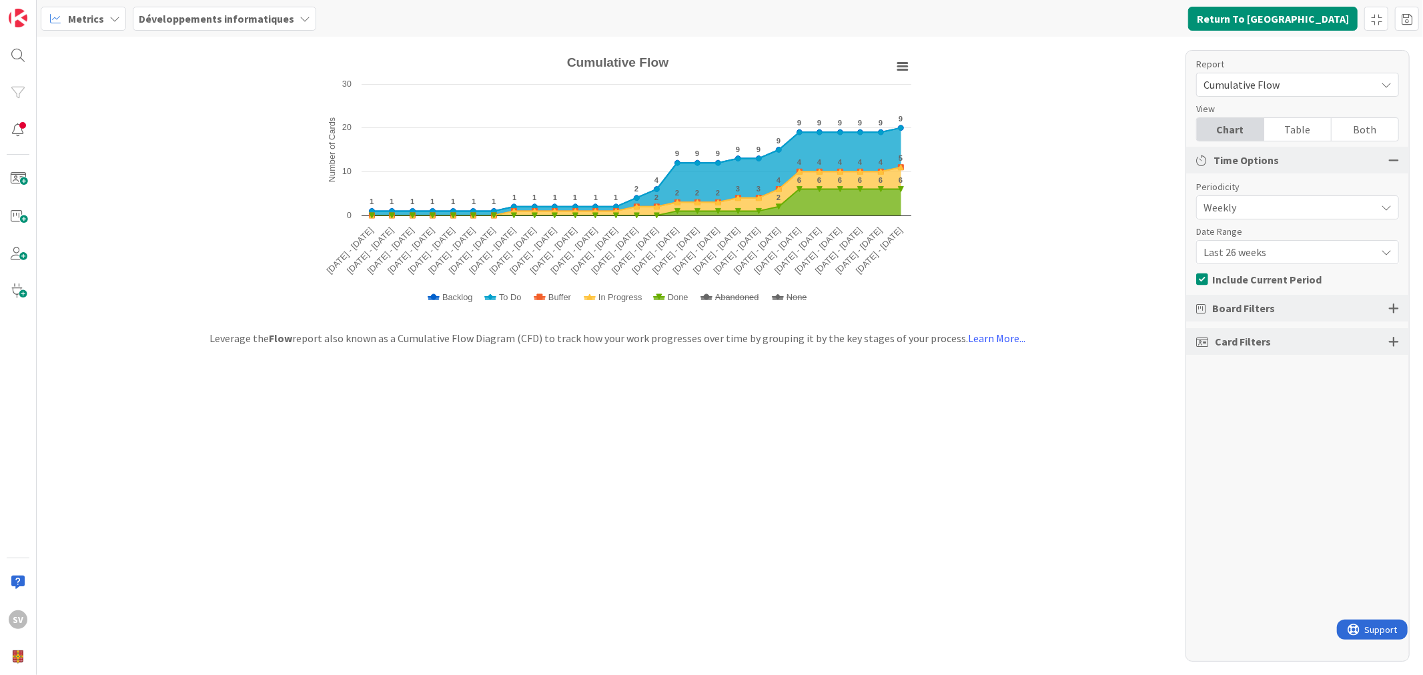
click at [1295, 263] on div "Last 26 weeks" at bounding box center [1298, 252] width 203 height 24
click at [1271, 324] on span "Last 13 weeks" at bounding box center [1306, 332] width 168 height 20
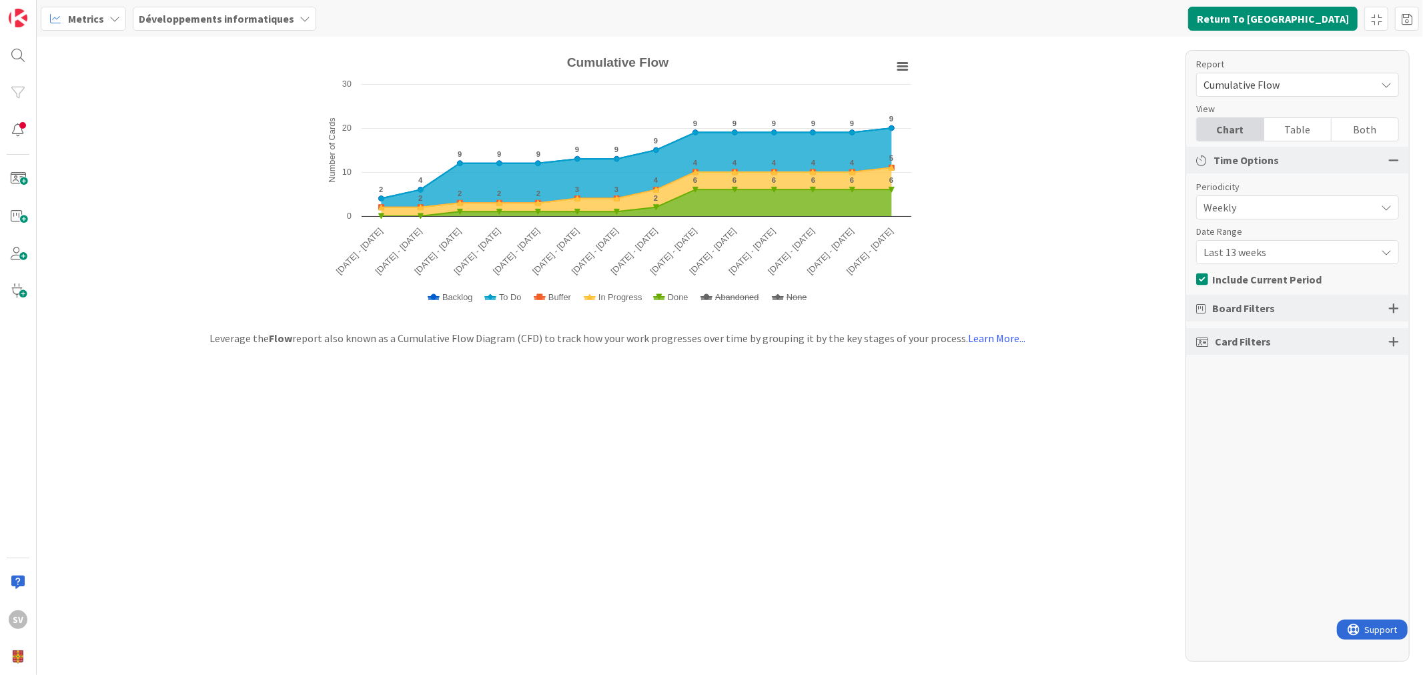
click at [1265, 349] on span "Card Filters" at bounding box center [1243, 342] width 56 height 16
click at [1265, 336] on span "Card Filters" at bounding box center [1243, 342] width 56 height 16
click at [1392, 336] on div at bounding box center [1394, 342] width 11 height 12
click at [1359, 424] on div "All (7/7)" at bounding box center [1298, 436] width 202 height 24
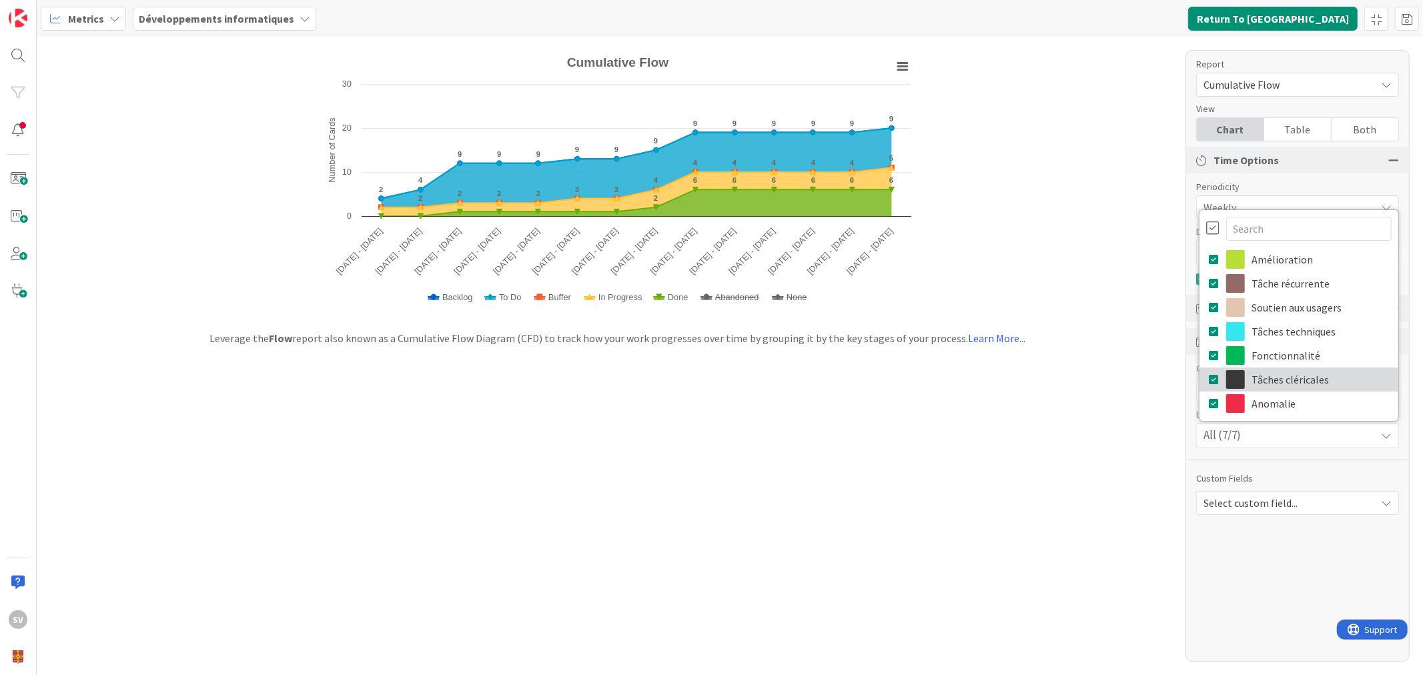
click at [1289, 371] on link "Tâches cléricales" at bounding box center [1299, 380] width 199 height 24
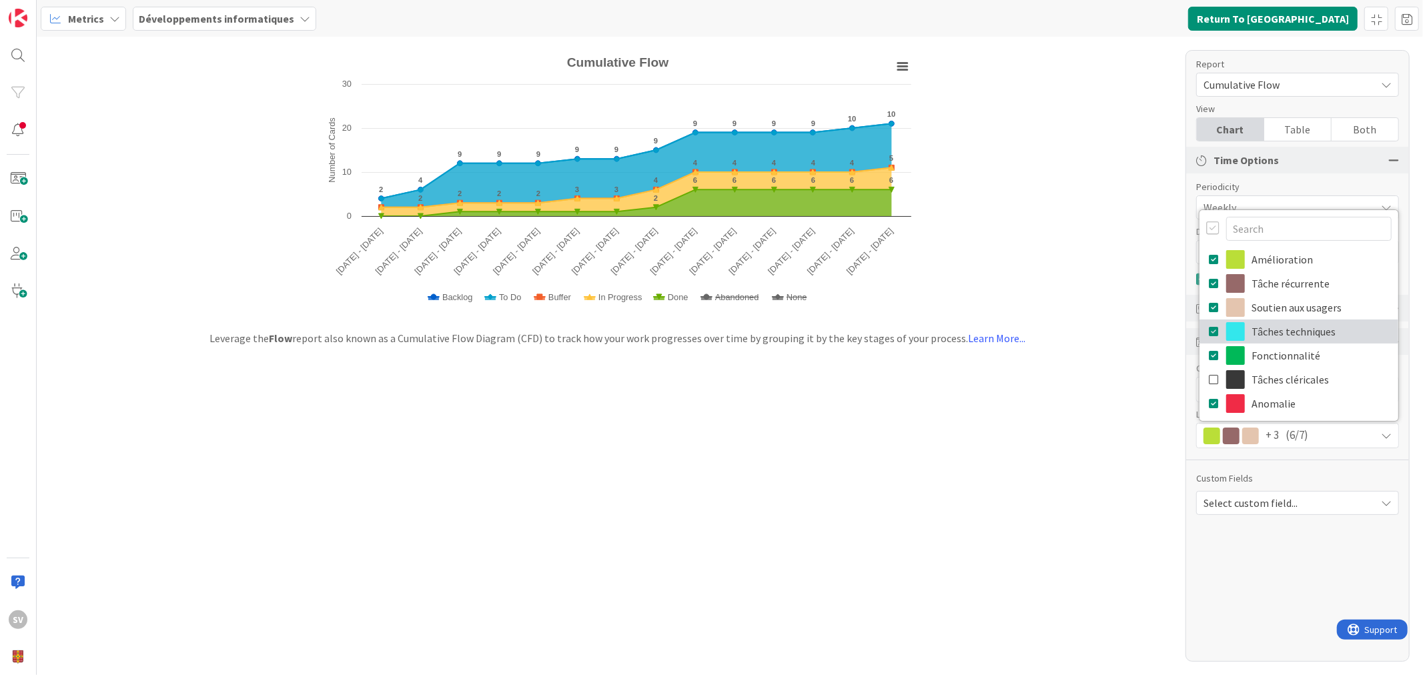
click at [1291, 330] on link "Tâches techniques" at bounding box center [1299, 332] width 199 height 24
click at [1297, 302] on link "Soutien aux usagers" at bounding box center [1299, 308] width 199 height 24
click at [1303, 563] on div "Report Cumulative Flow Dashboard Performance Tuning Streamline Allocation Cumul…" at bounding box center [1298, 356] width 224 height 612
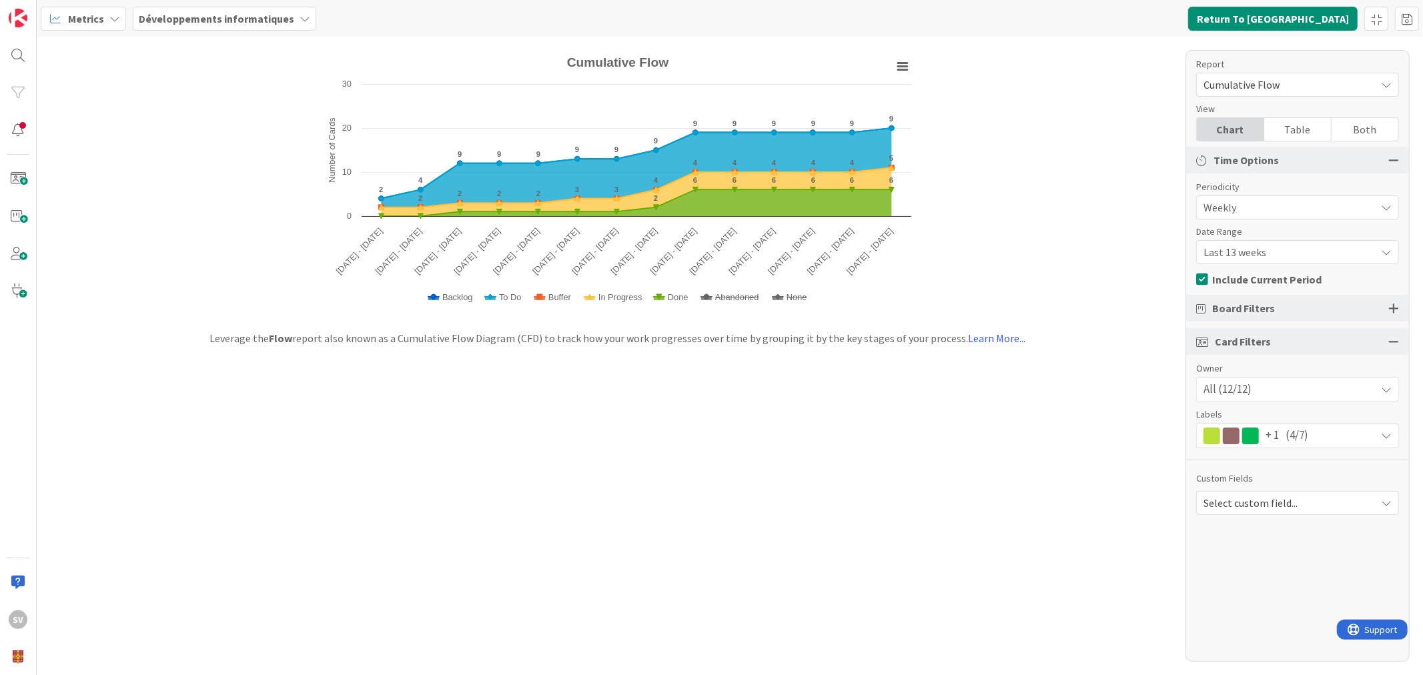
click at [1400, 312] on div "Board Filters" at bounding box center [1298, 308] width 223 height 27
click at [1389, 312] on div at bounding box center [1394, 308] width 11 height 12
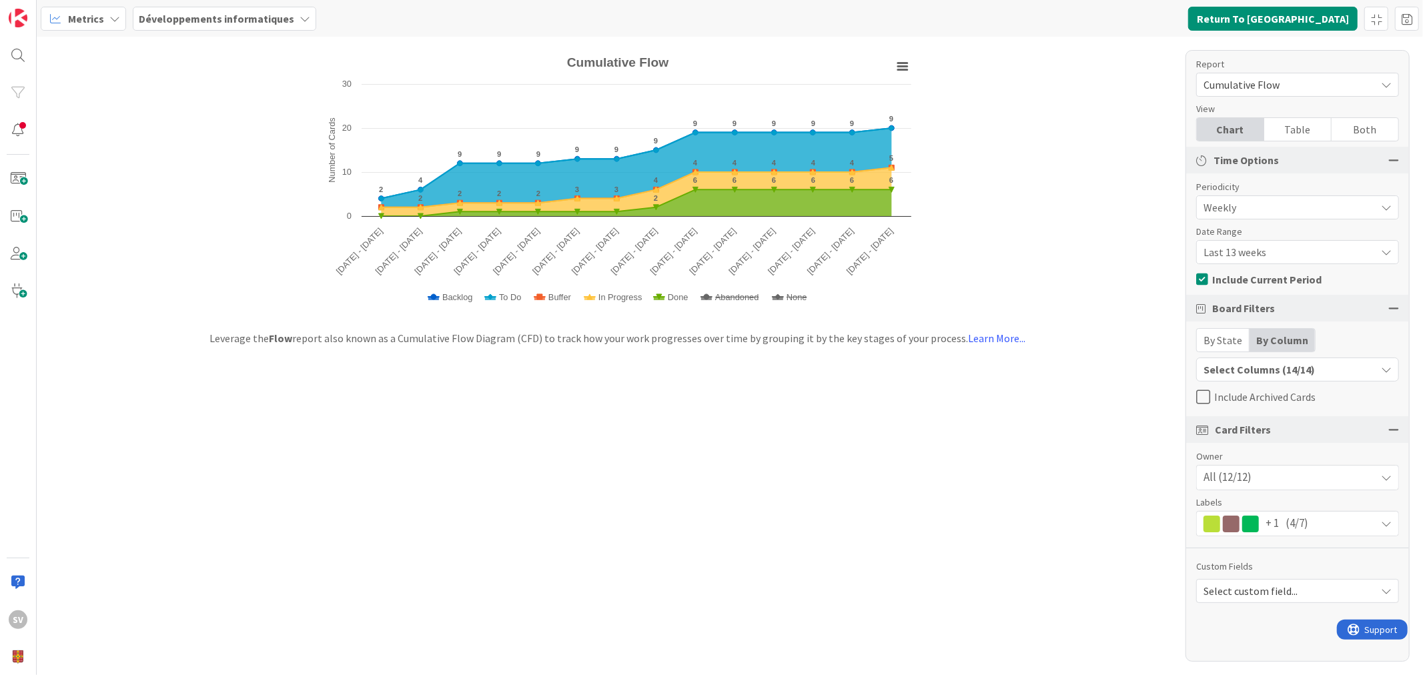
click at [1335, 93] on span "Cumulative Flow" at bounding box center [1287, 84] width 166 height 19
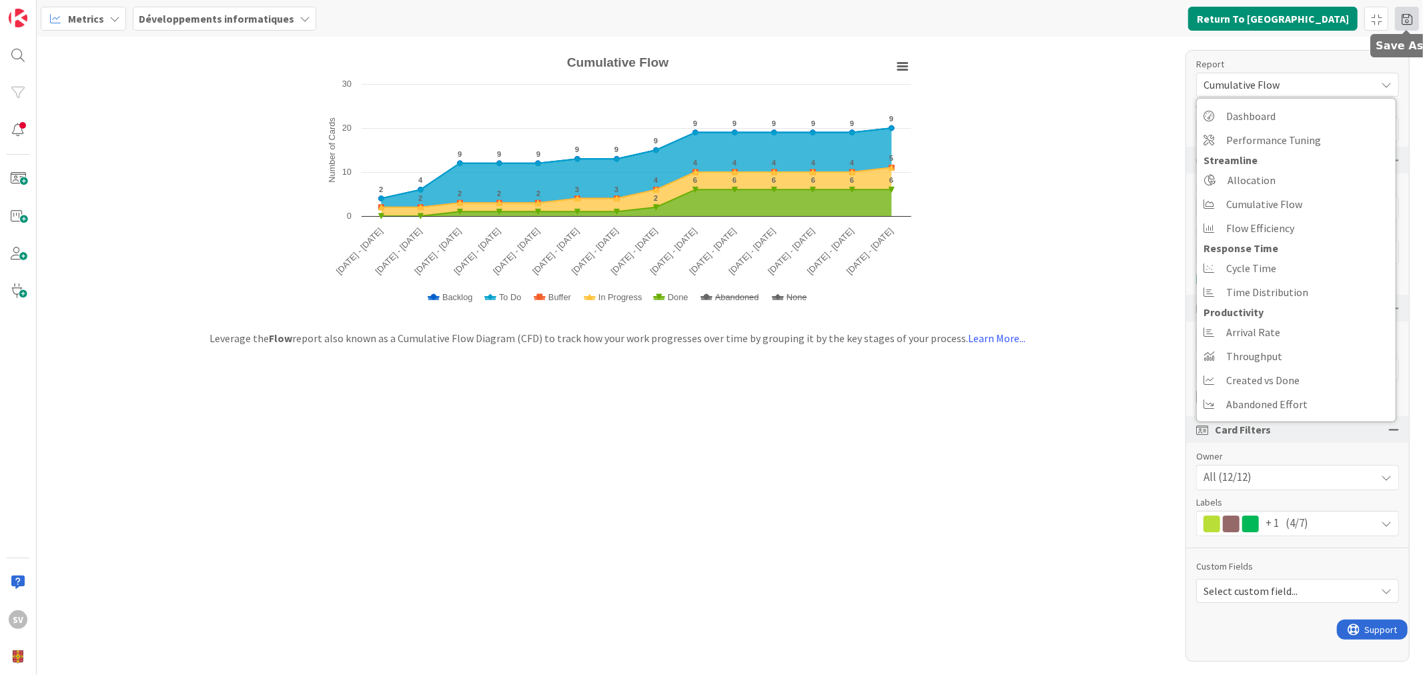
click at [1405, 22] on span at bounding box center [1407, 19] width 24 height 24
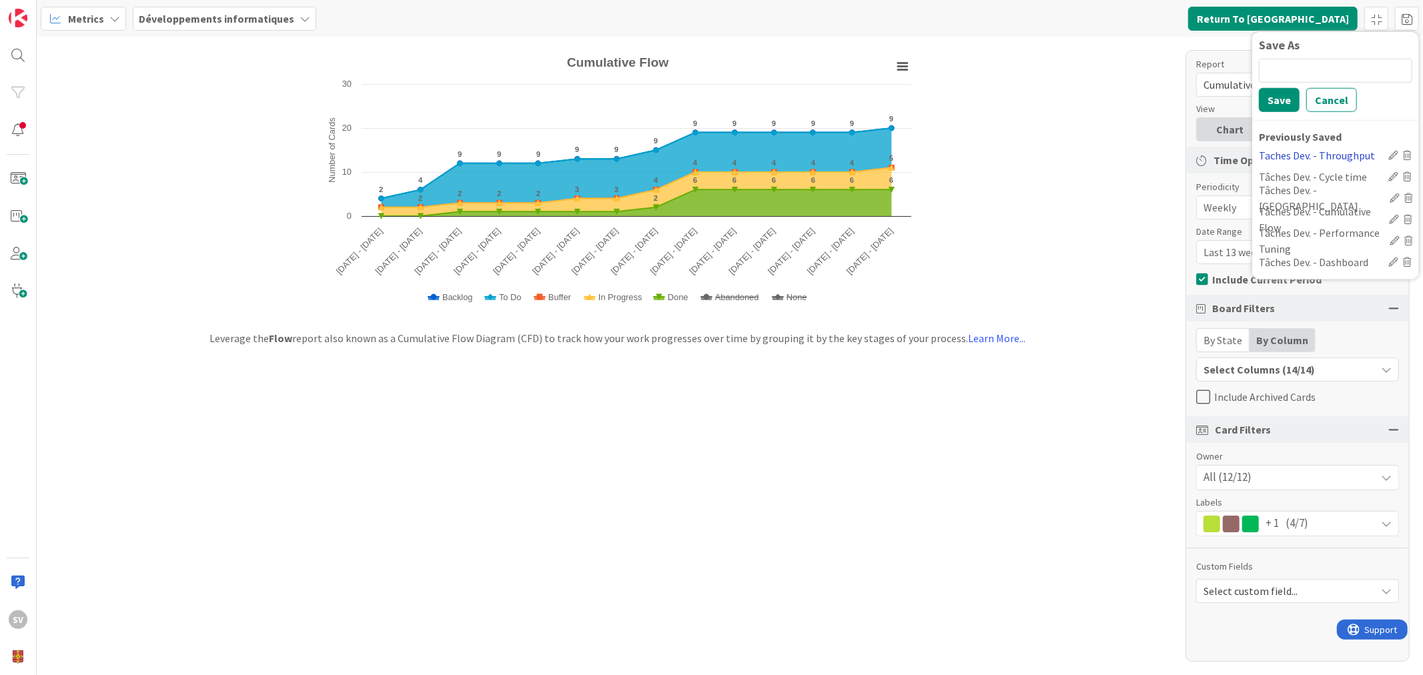
click at [1329, 151] on div "Taches Dev. - Throughput" at bounding box center [1321, 155] width 124 height 16
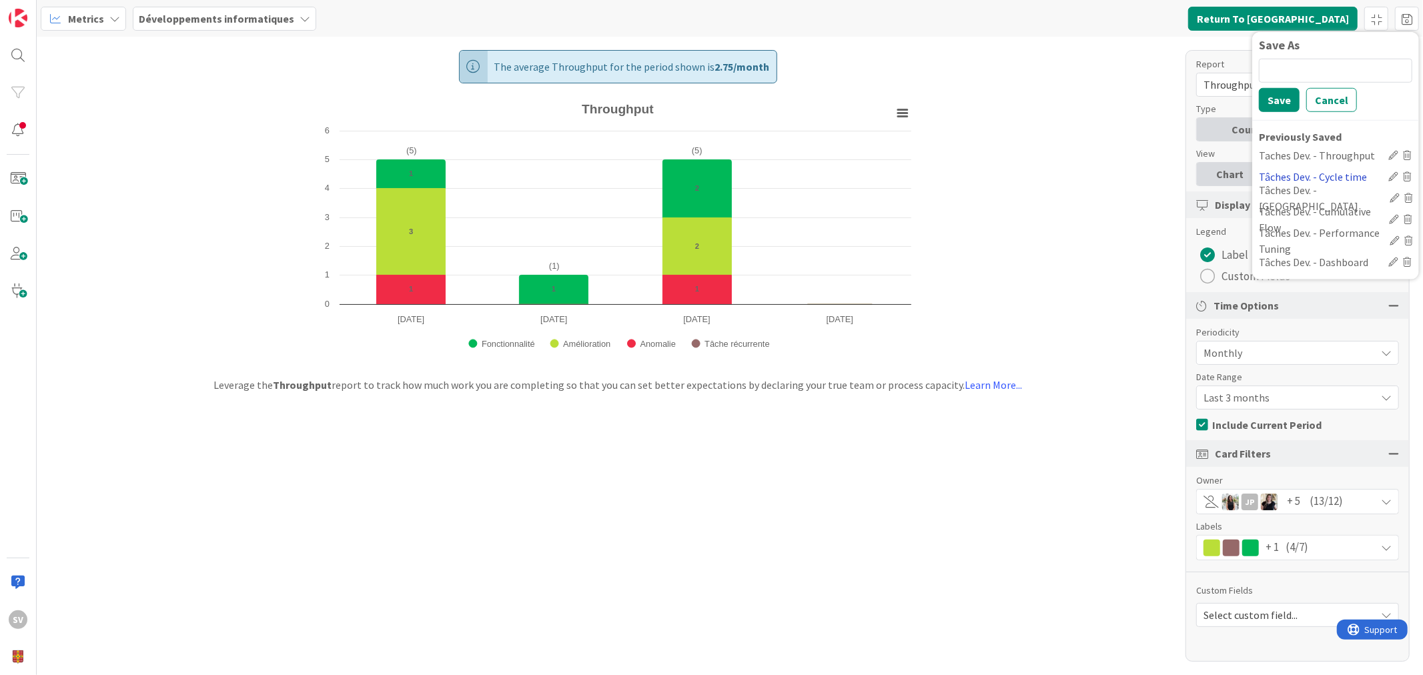
click at [1309, 172] on div "Tâches Dev. - Cycle time" at bounding box center [1321, 176] width 124 height 16
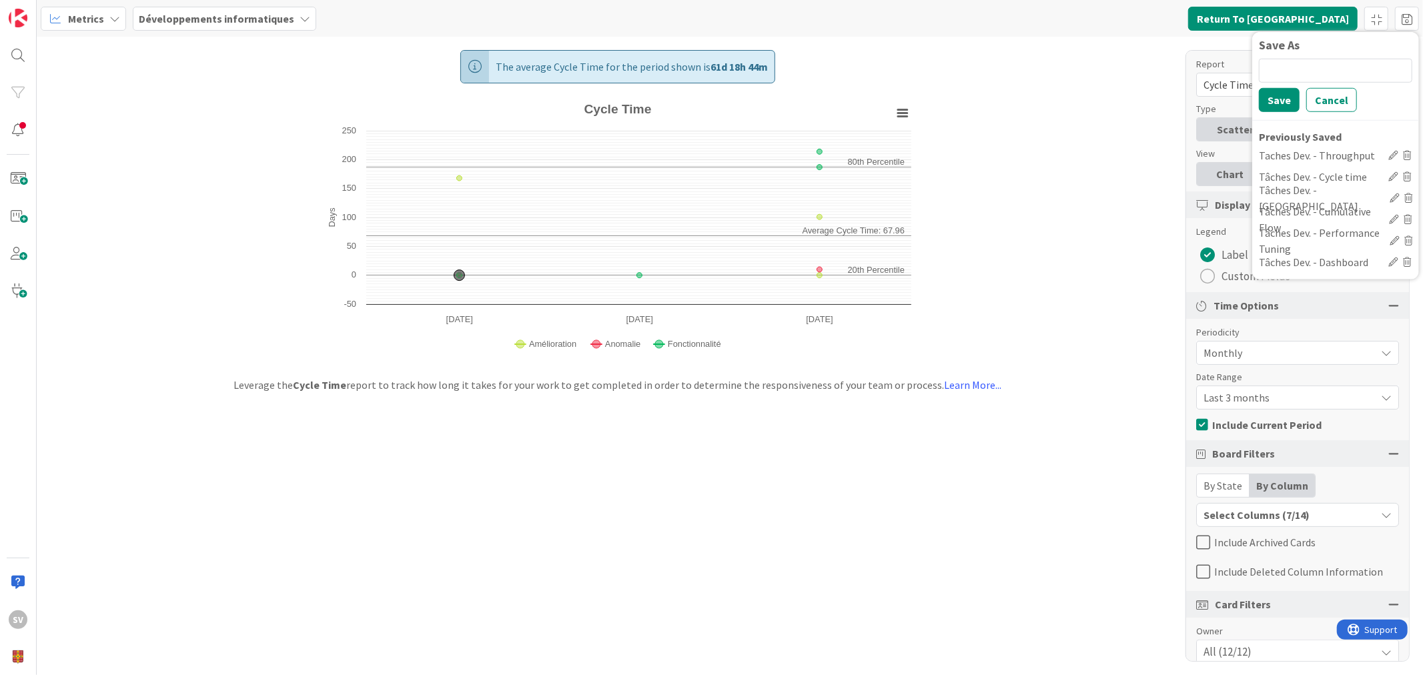
click at [1018, 214] on div "The average Cycle Time for the period shown is 61d 18h 44m Created with Highcha…" at bounding box center [730, 356] width 1387 height 639
click at [1306, 167] on div "Table" at bounding box center [1298, 174] width 67 height 23
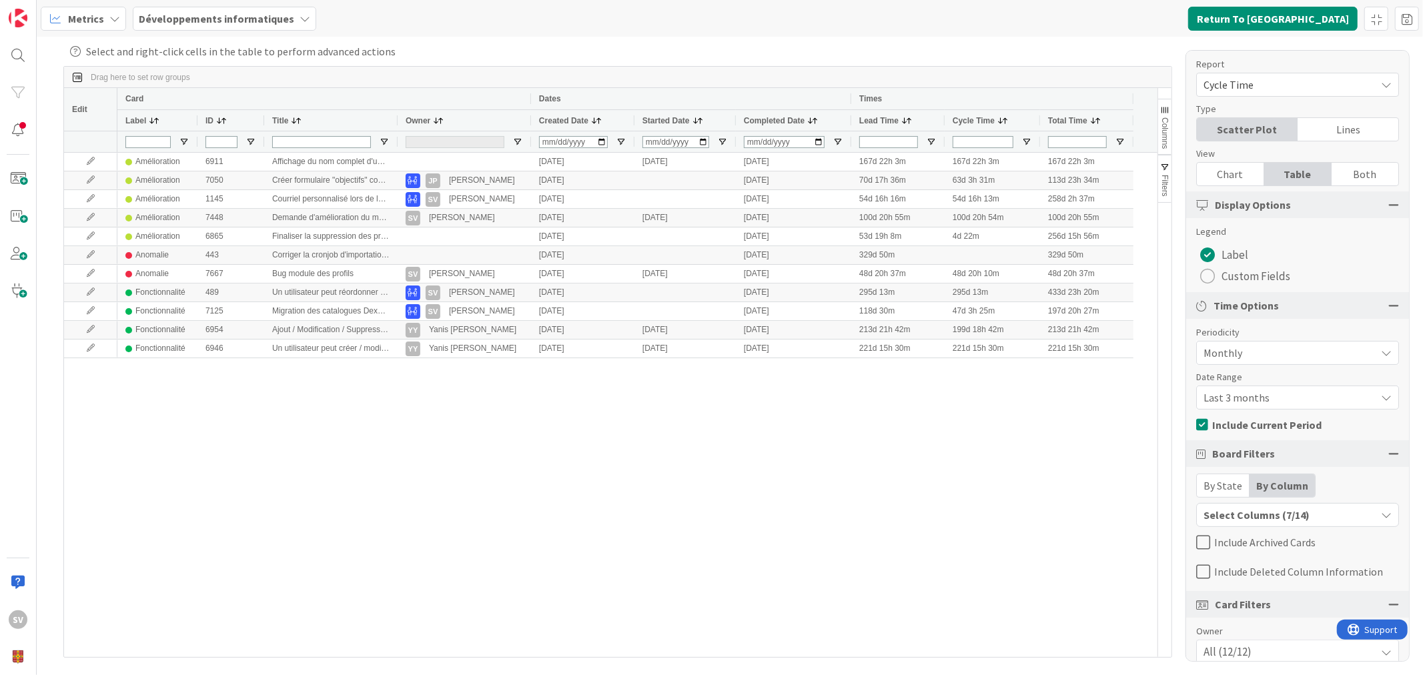
click at [1321, 65] on div "Report" at bounding box center [1292, 64] width 190 height 14
click at [1293, 95] on div "Report Cycle Time Dashboard Performance Tuning Streamline Allocation Cumulative…" at bounding box center [1298, 356] width 224 height 612
click at [1297, 89] on span "Cycle Time" at bounding box center [1287, 84] width 166 height 19
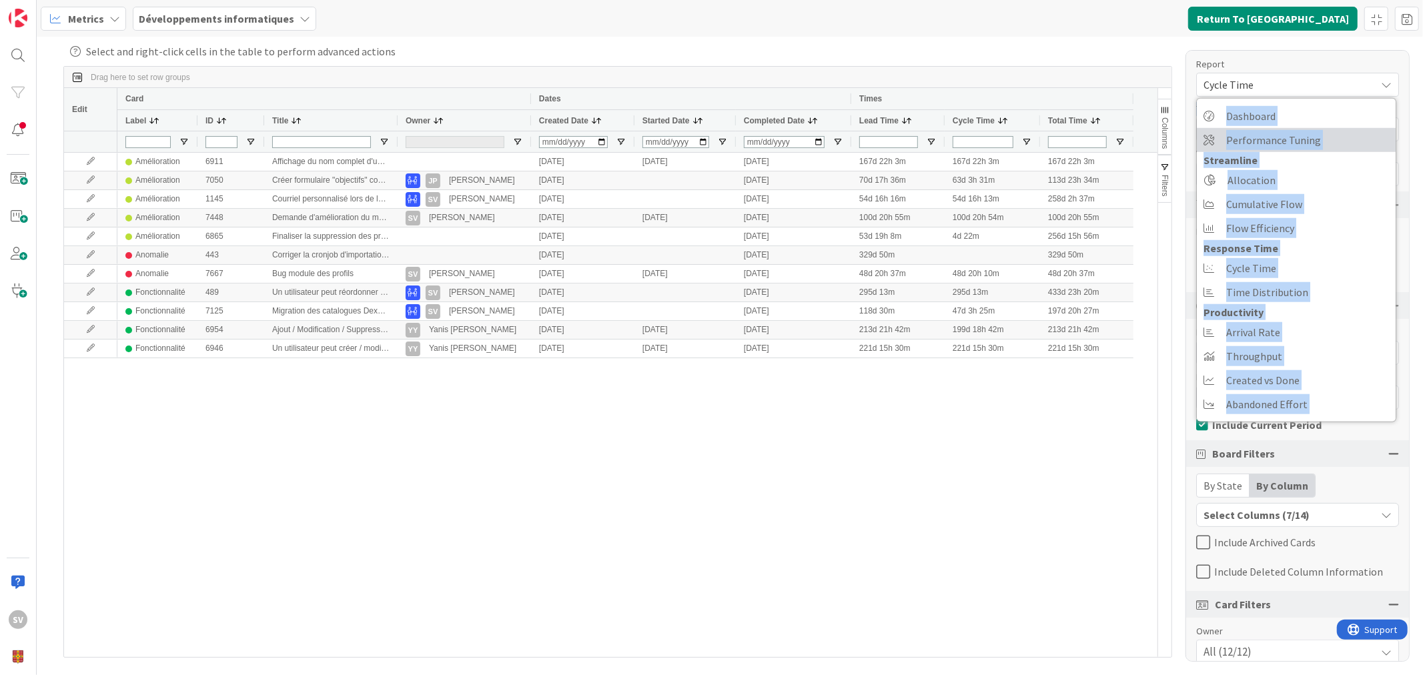
click at [1287, 135] on span "Performance Tuning" at bounding box center [1274, 140] width 95 height 20
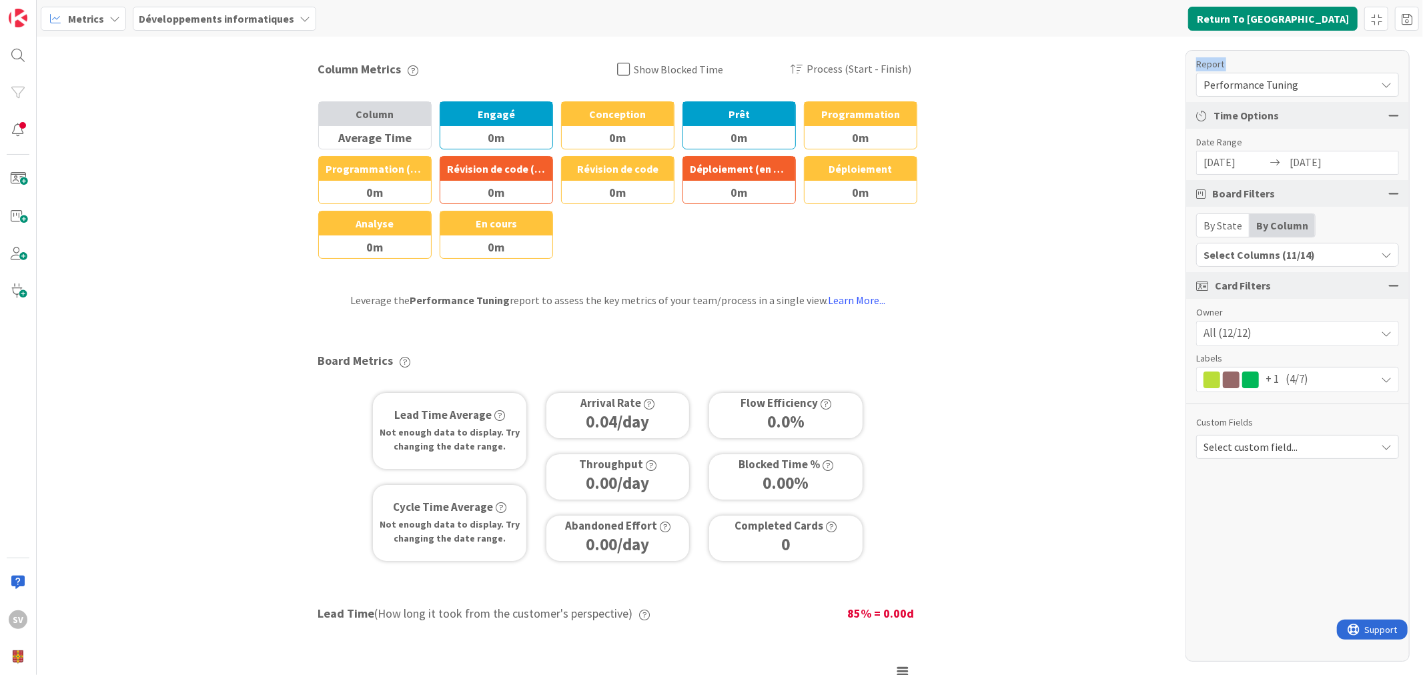
click at [1422, 16] on div "Metrics Développements informatiques Return To Kanban Save As Save Cancel Previ…" at bounding box center [730, 18] width 1387 height 37
click at [1409, 17] on span at bounding box center [1407, 19] width 24 height 24
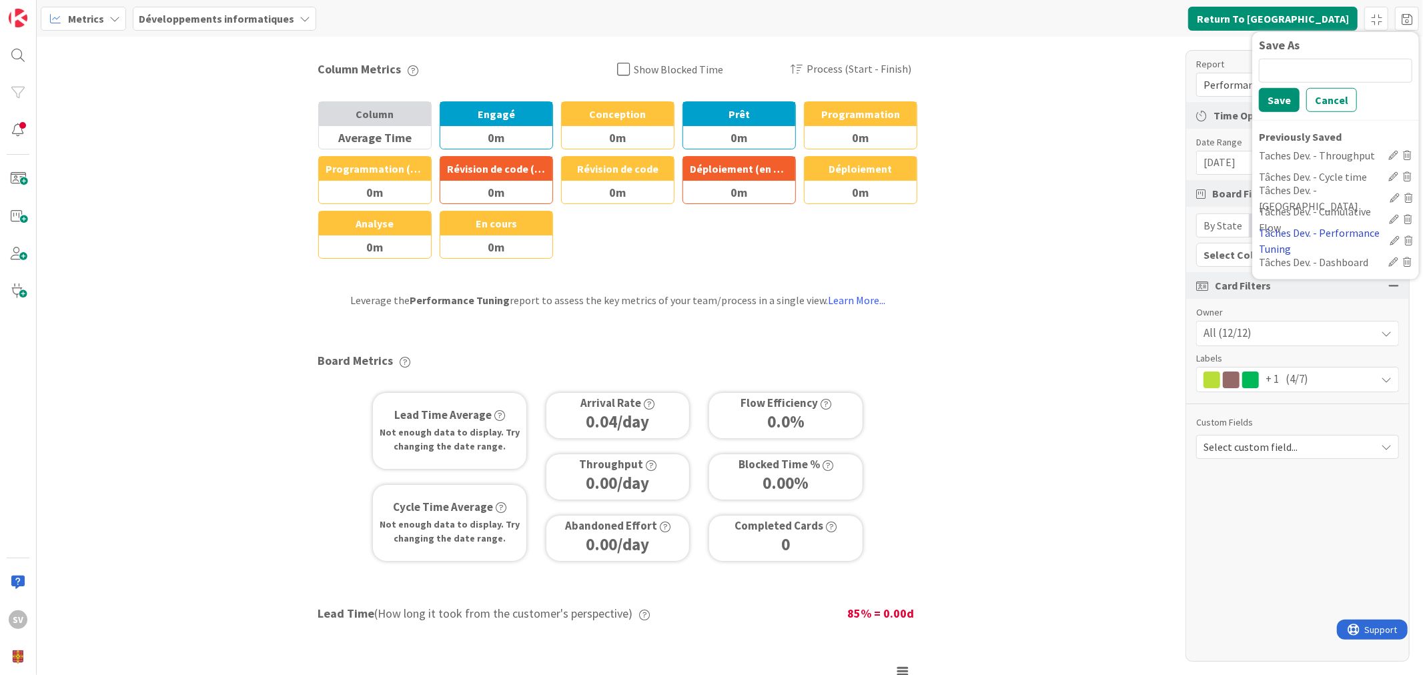
click at [1328, 230] on div "Tâches Dev. - Performance Tuning" at bounding box center [1321, 240] width 125 height 32
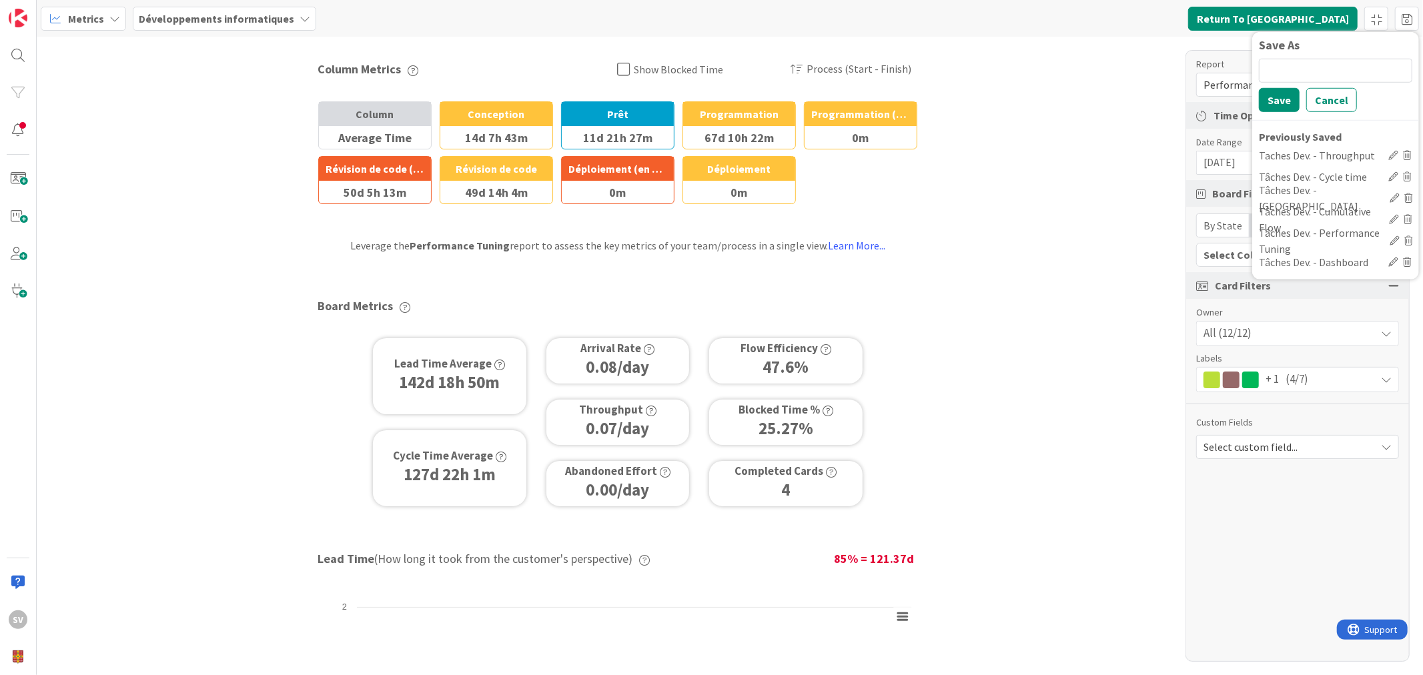
click at [1082, 364] on div "Column Metrics Show Blocked Time Process (Start - Finish) Column Average Time B…" at bounding box center [730, 356] width 1387 height 639
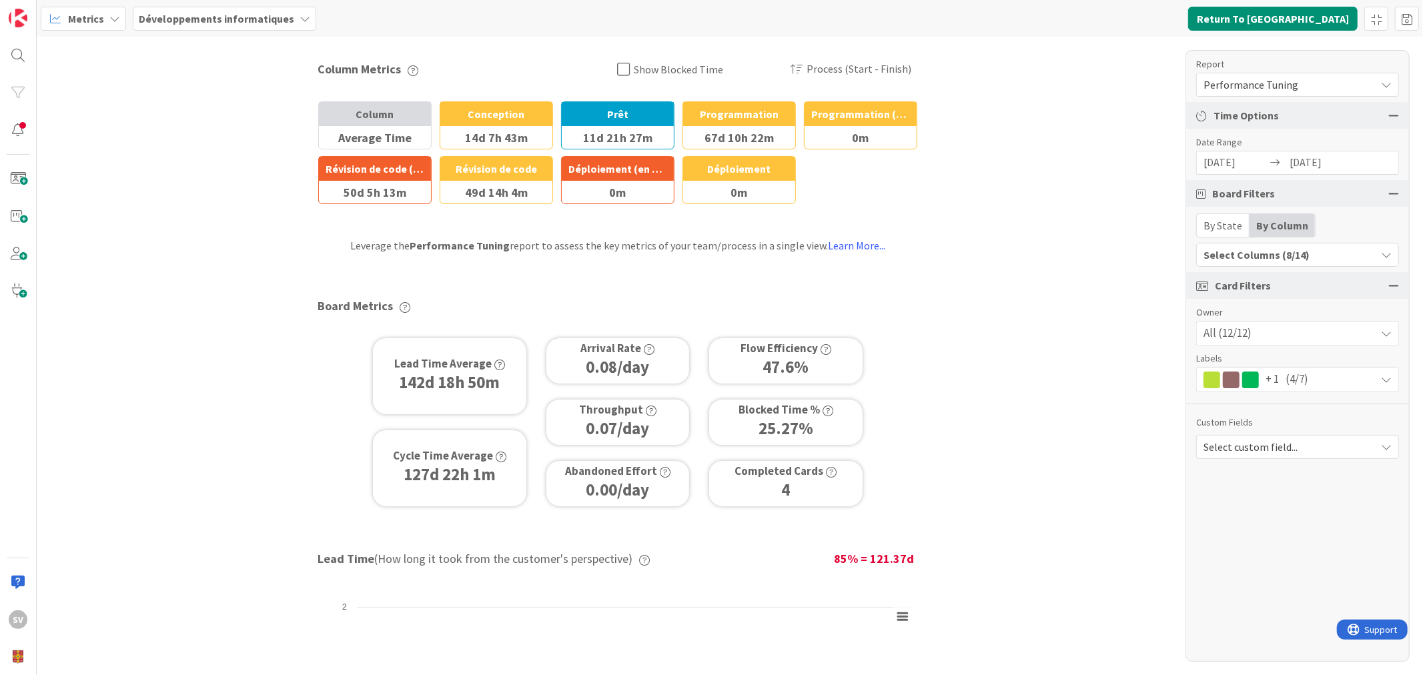
click at [1285, 157] on div "08/28/2025 Navigate forward to interact with the calendar and select a date. Pr…" at bounding box center [1298, 163] width 203 height 24
click at [1252, 164] on input "08/28/2025" at bounding box center [1235, 162] width 63 height 23
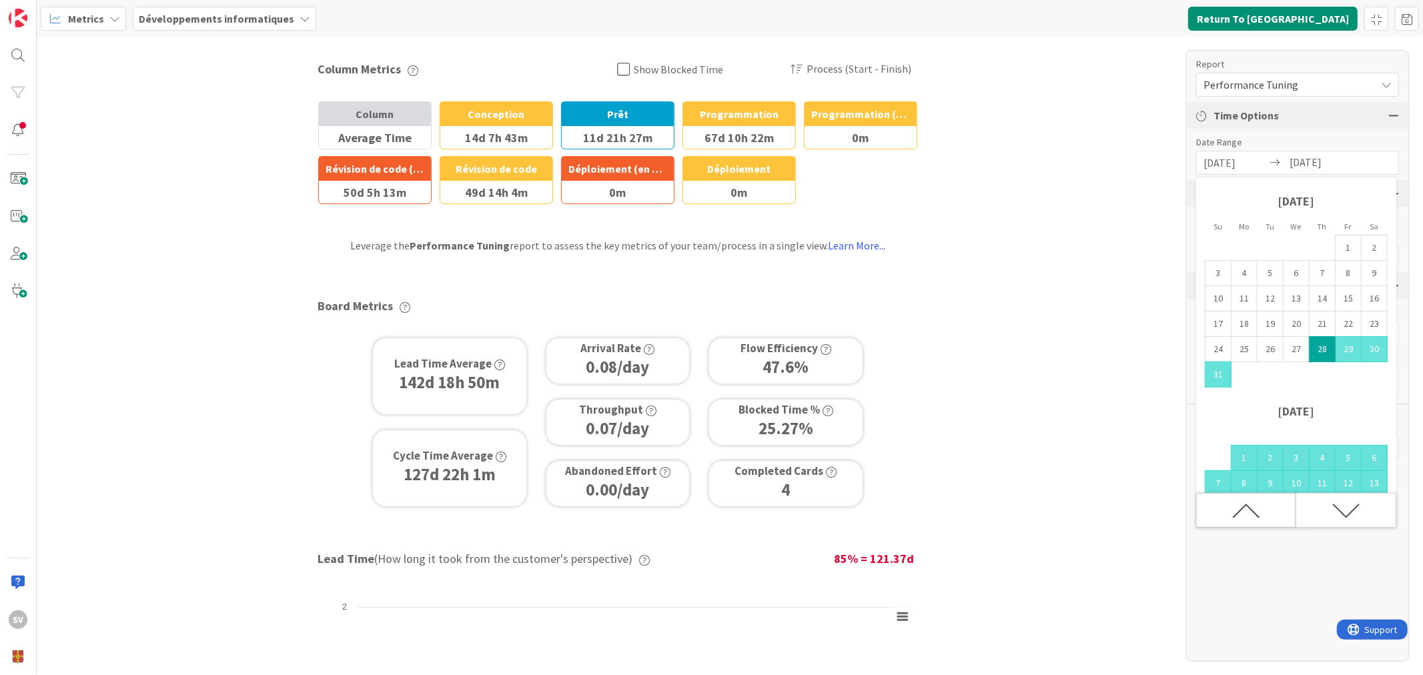
click at [1253, 505] on icon "Move backward to switch to the previous month." at bounding box center [1247, 511] width 28 height 28
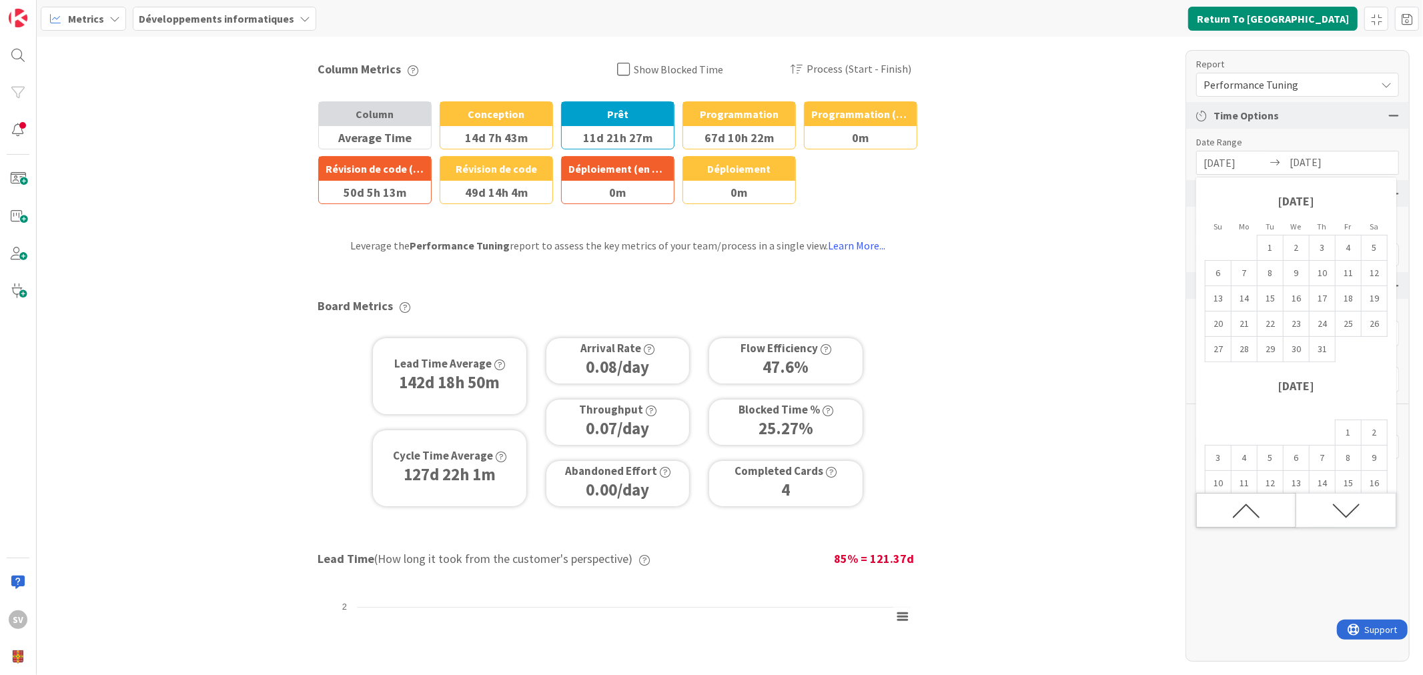
click at [1252, 506] on icon "Move backward to switch to the previous month." at bounding box center [1247, 511] width 28 height 28
click at [1286, 325] on td "25" at bounding box center [1297, 324] width 26 height 25
type input "06/25/2025"
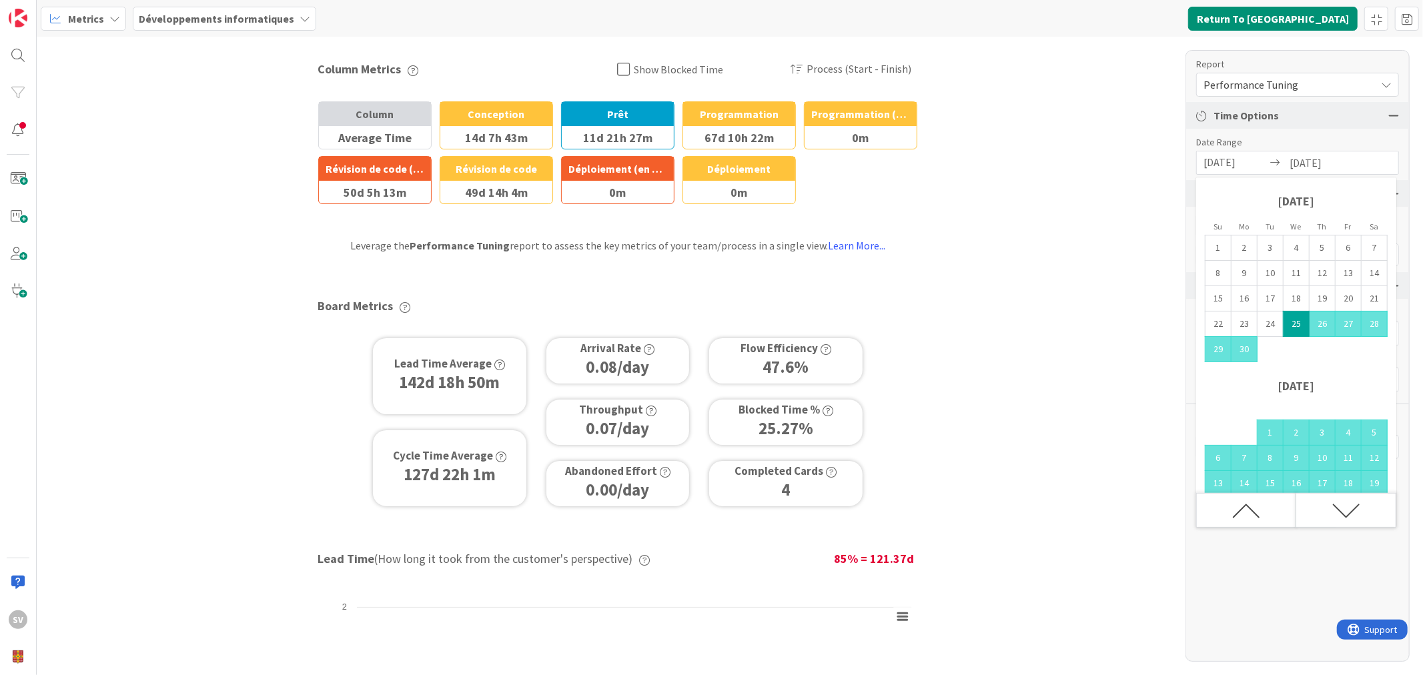
click at [1092, 387] on div "Column Metrics Show Blocked Time Process (Start - Finish) Column Average Time B…" at bounding box center [730, 356] width 1387 height 639
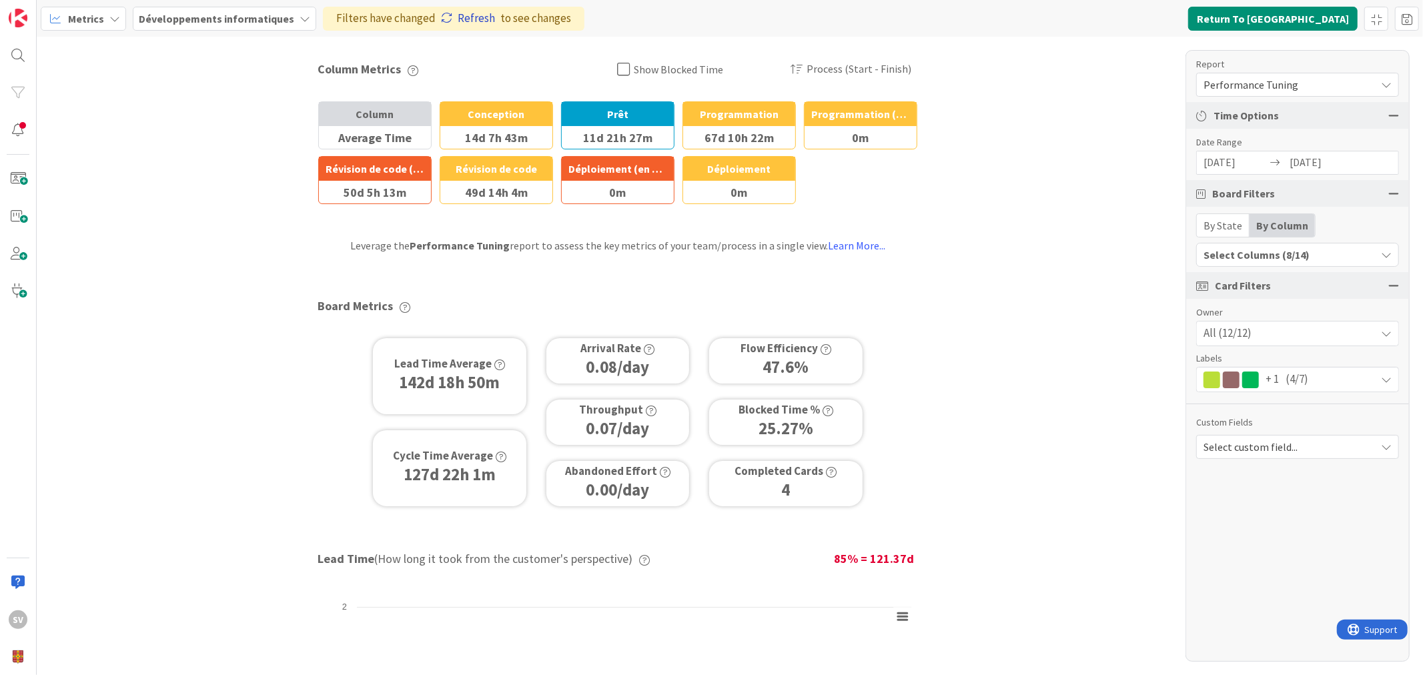
click at [464, 14] on link "Refresh" at bounding box center [468, 18] width 54 height 17
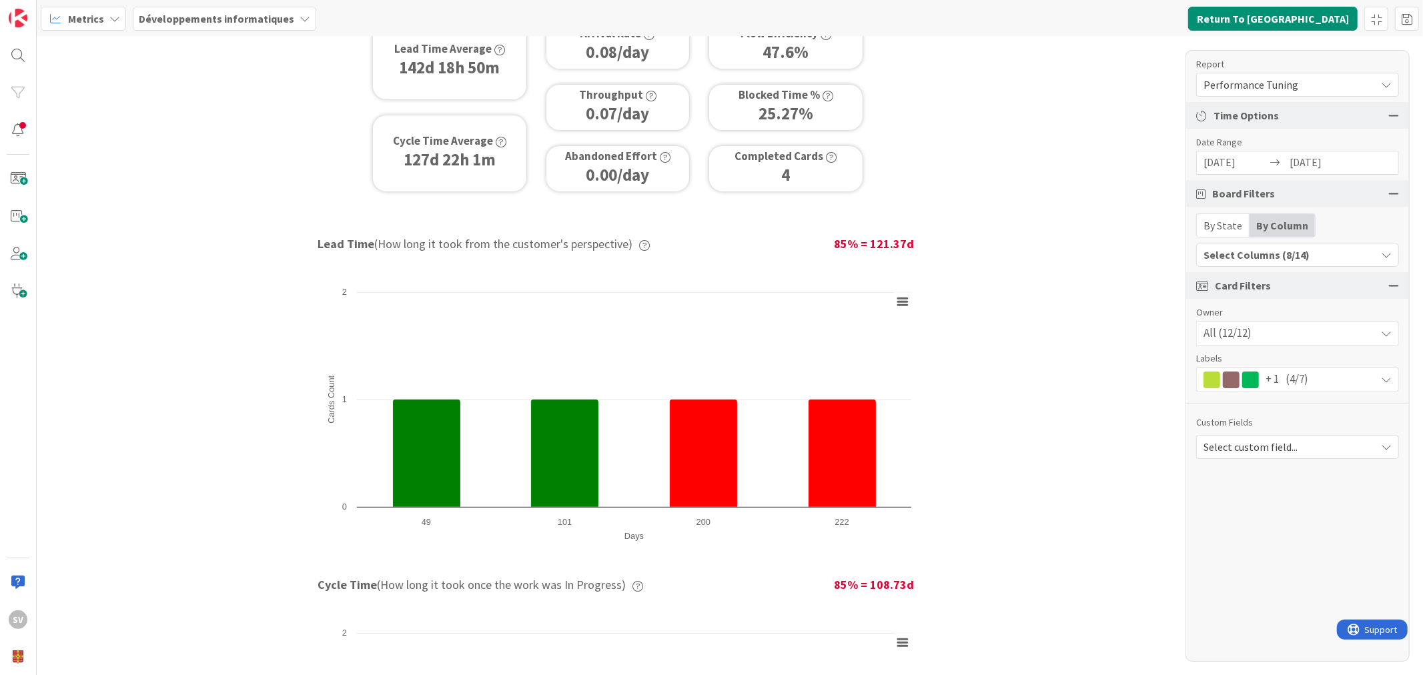
scroll to position [395, 0]
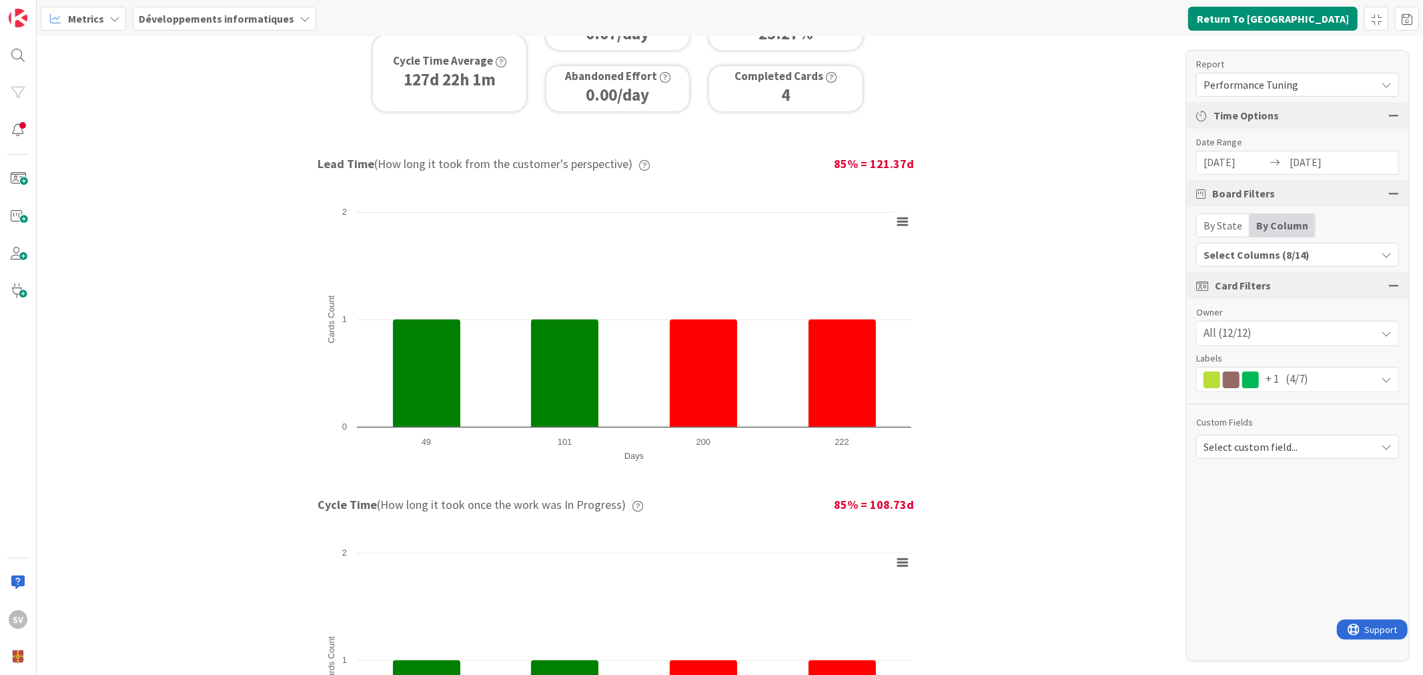
click at [1312, 457] on div "Select custom field..." at bounding box center [1298, 447] width 203 height 24
click at [1310, 450] on span "Select custom field..." at bounding box center [1287, 447] width 166 height 19
click at [1323, 379] on div "+ 1 (4/7)" at bounding box center [1298, 380] width 202 height 24
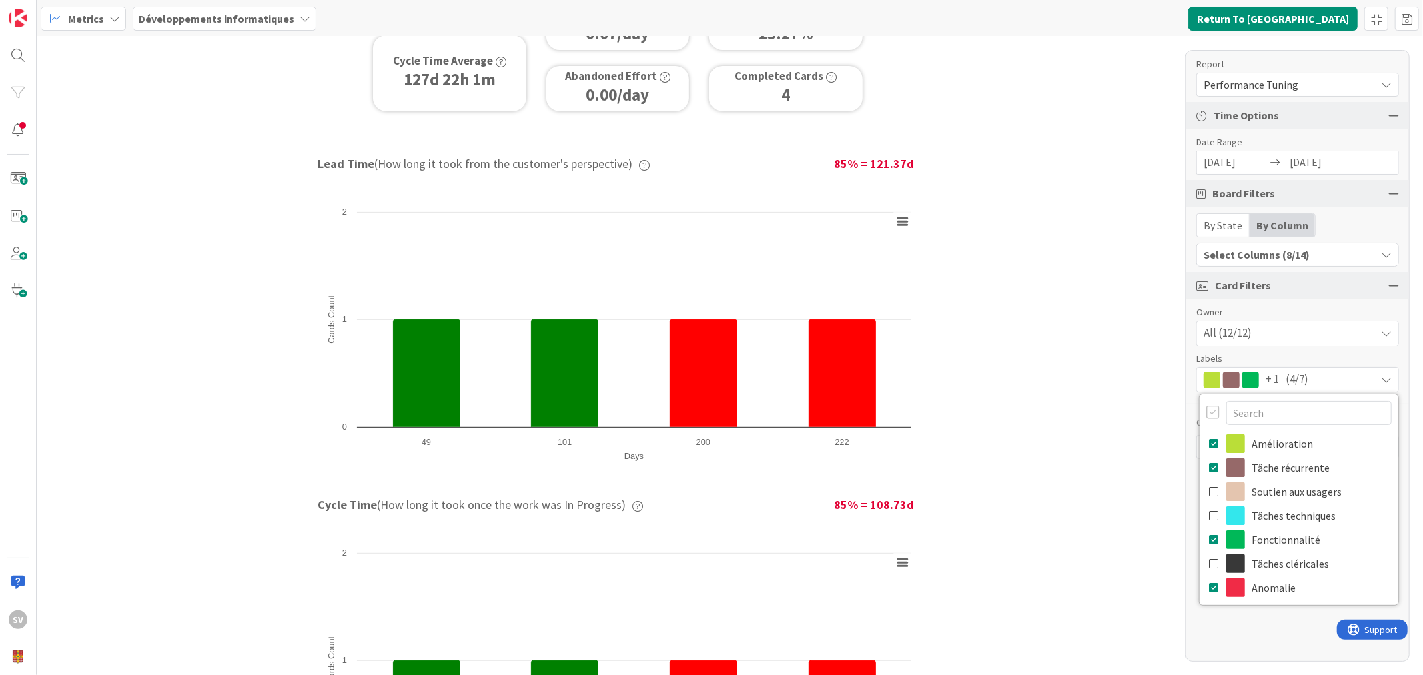
click at [1328, 383] on div "+ 1 (4/7)" at bounding box center [1298, 380] width 202 height 24
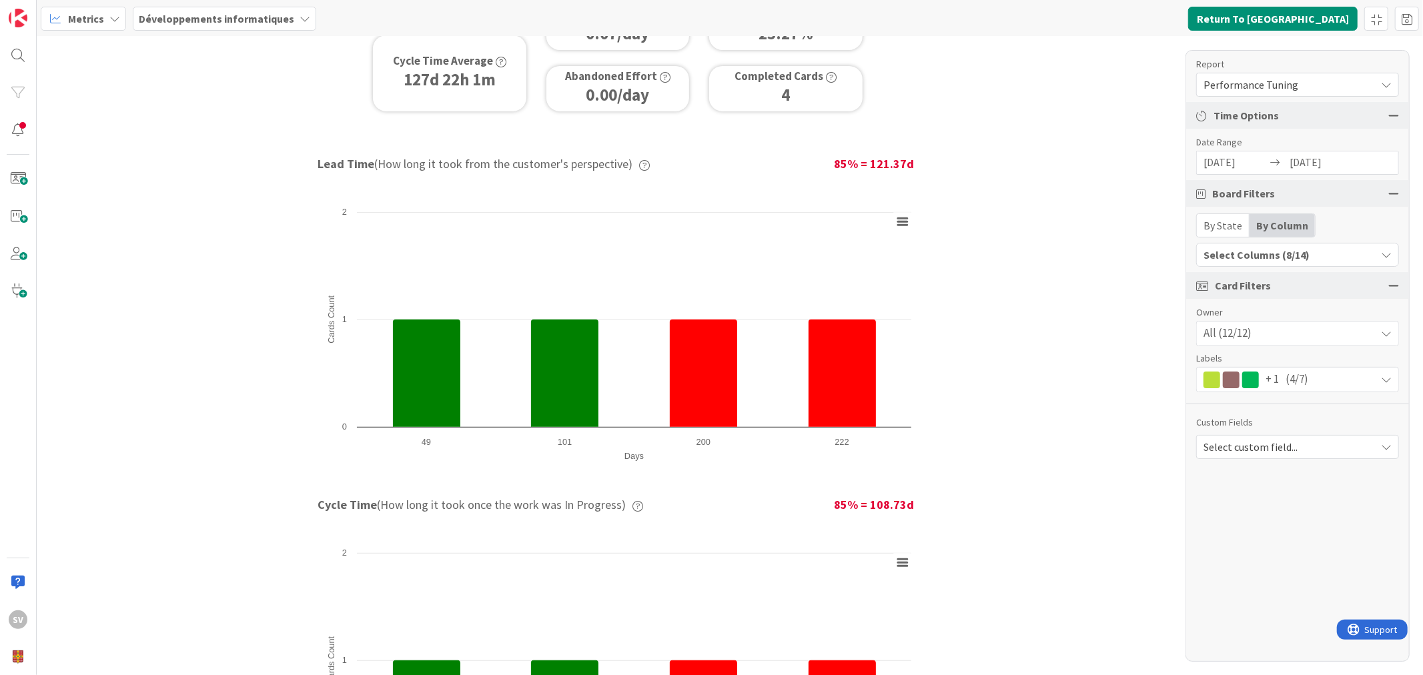
click at [1332, 386] on div "+ 1 (4/7)" at bounding box center [1298, 380] width 202 height 24
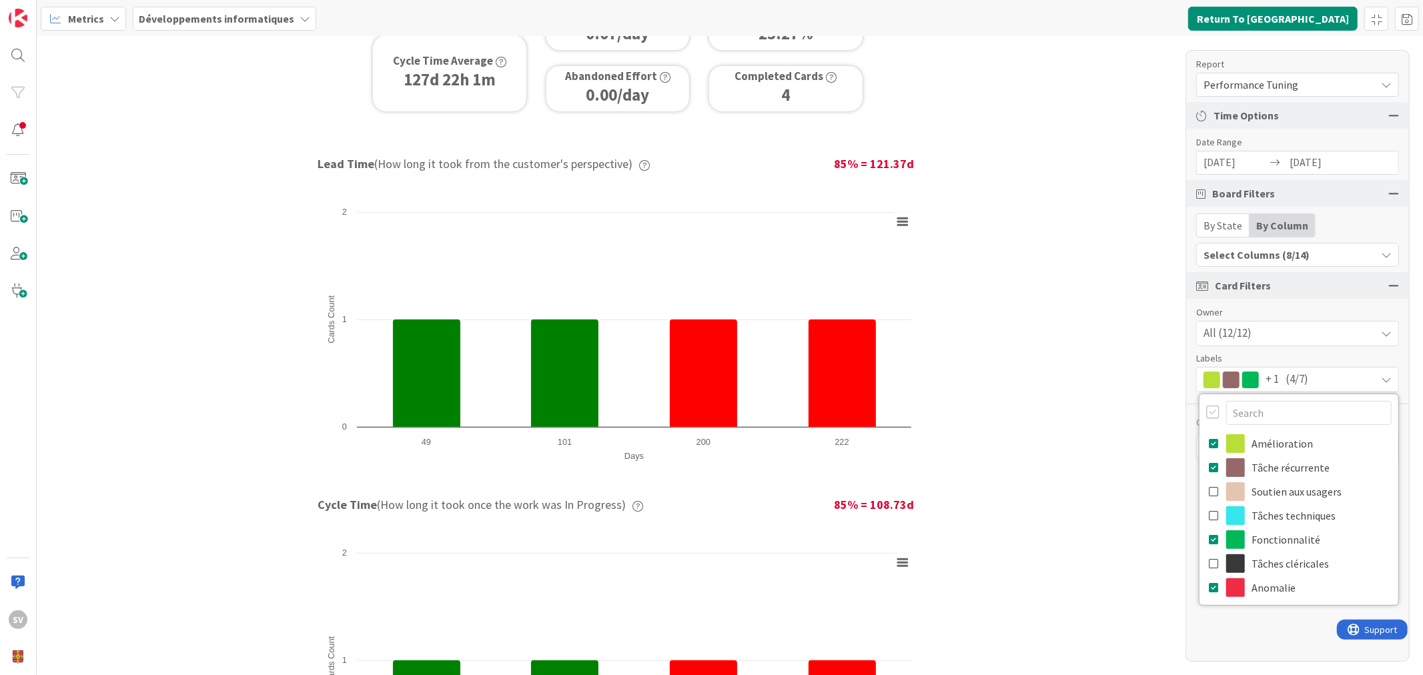
click at [1327, 382] on div "+ 1 (4/7)" at bounding box center [1298, 380] width 202 height 24
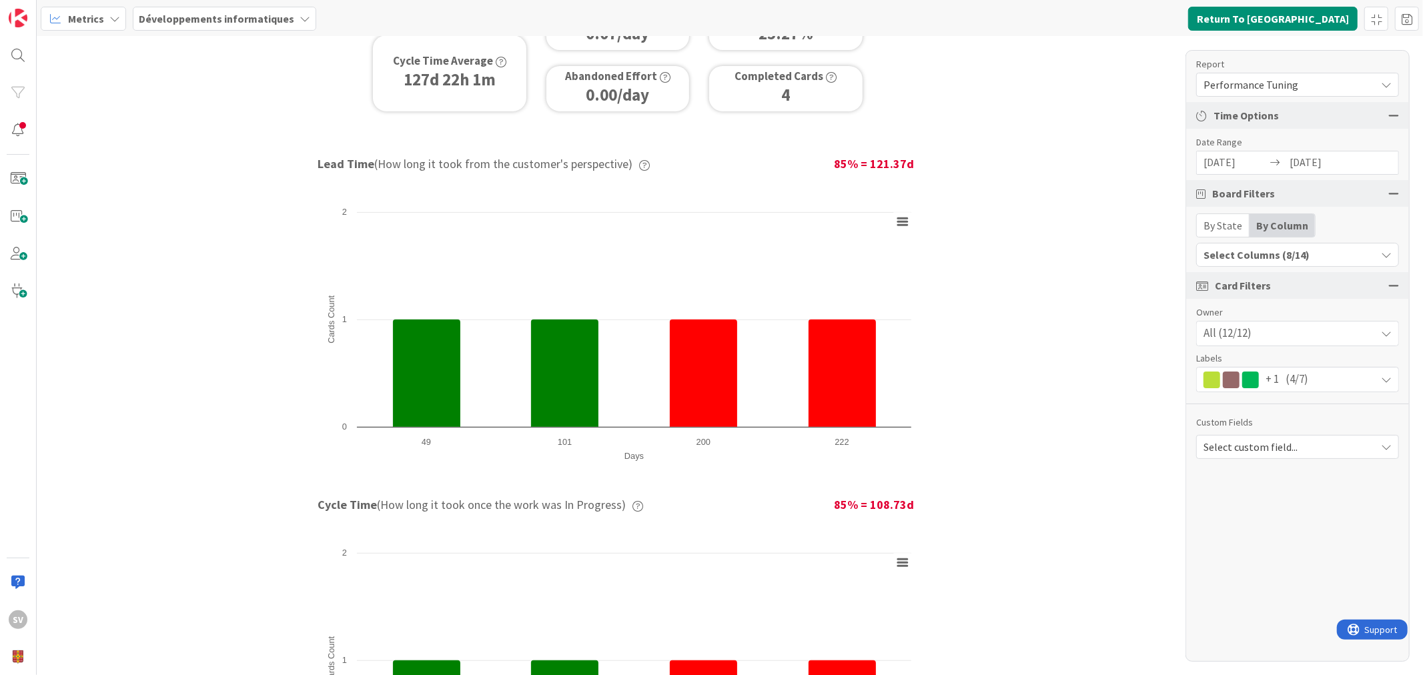
scroll to position [0, 0]
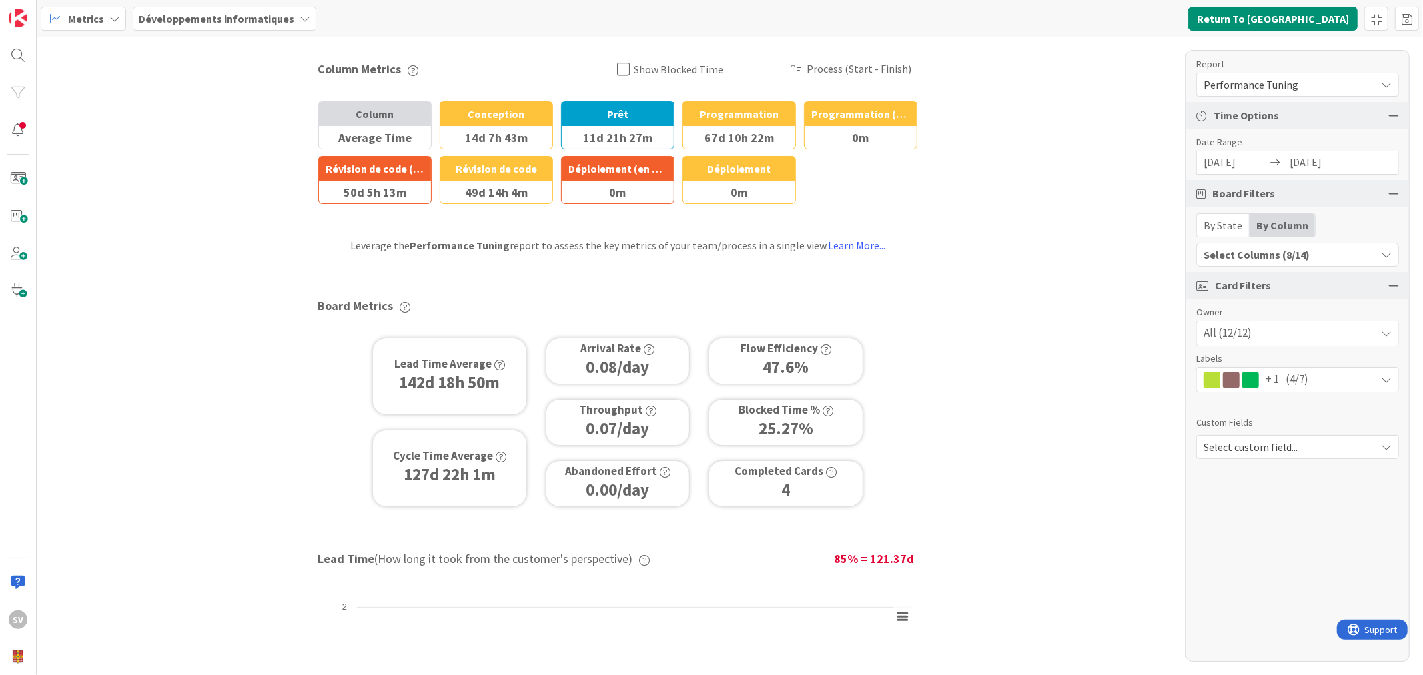
click at [1265, 447] on span "Select custom field..." at bounding box center [1287, 447] width 166 height 19
click at [1265, 448] on span "Select custom field..." at bounding box center [1287, 447] width 166 height 19
click at [1297, 332] on div "All (12/12)" at bounding box center [1298, 334] width 202 height 24
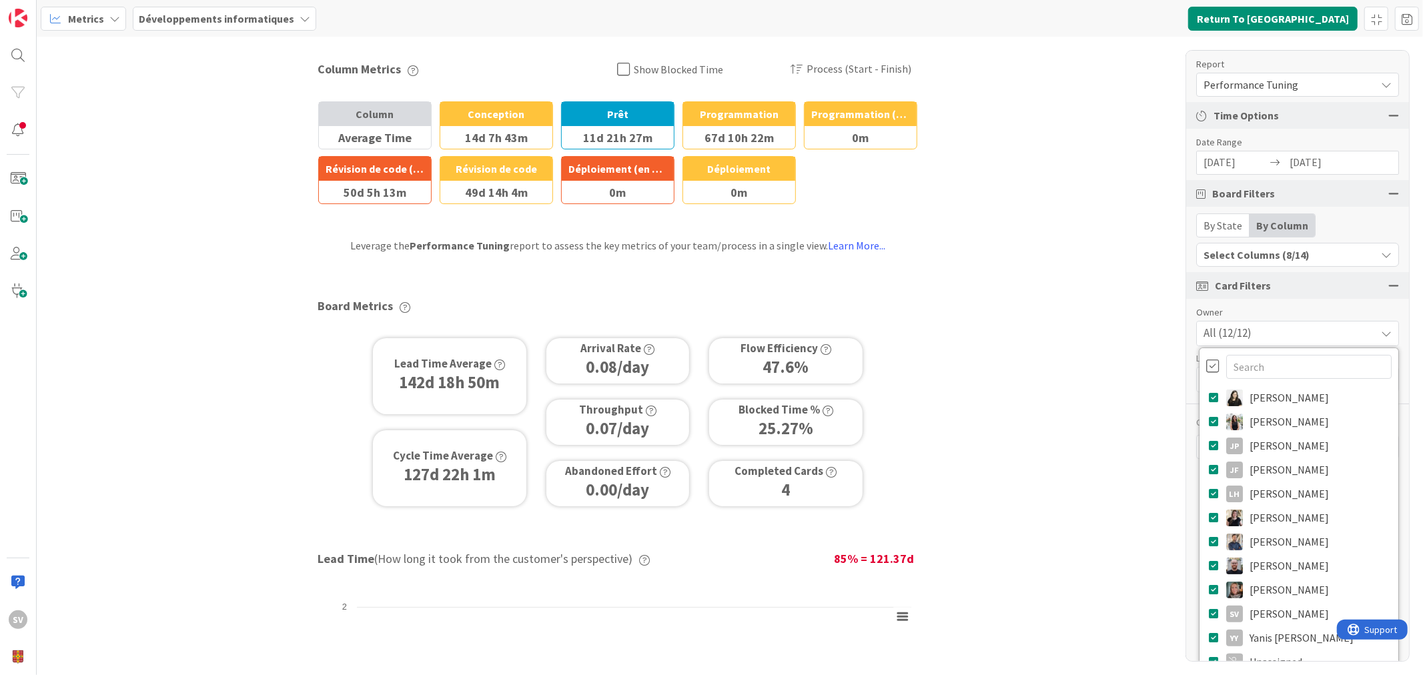
click at [1295, 334] on div "All (12/12)" at bounding box center [1298, 334] width 202 height 24
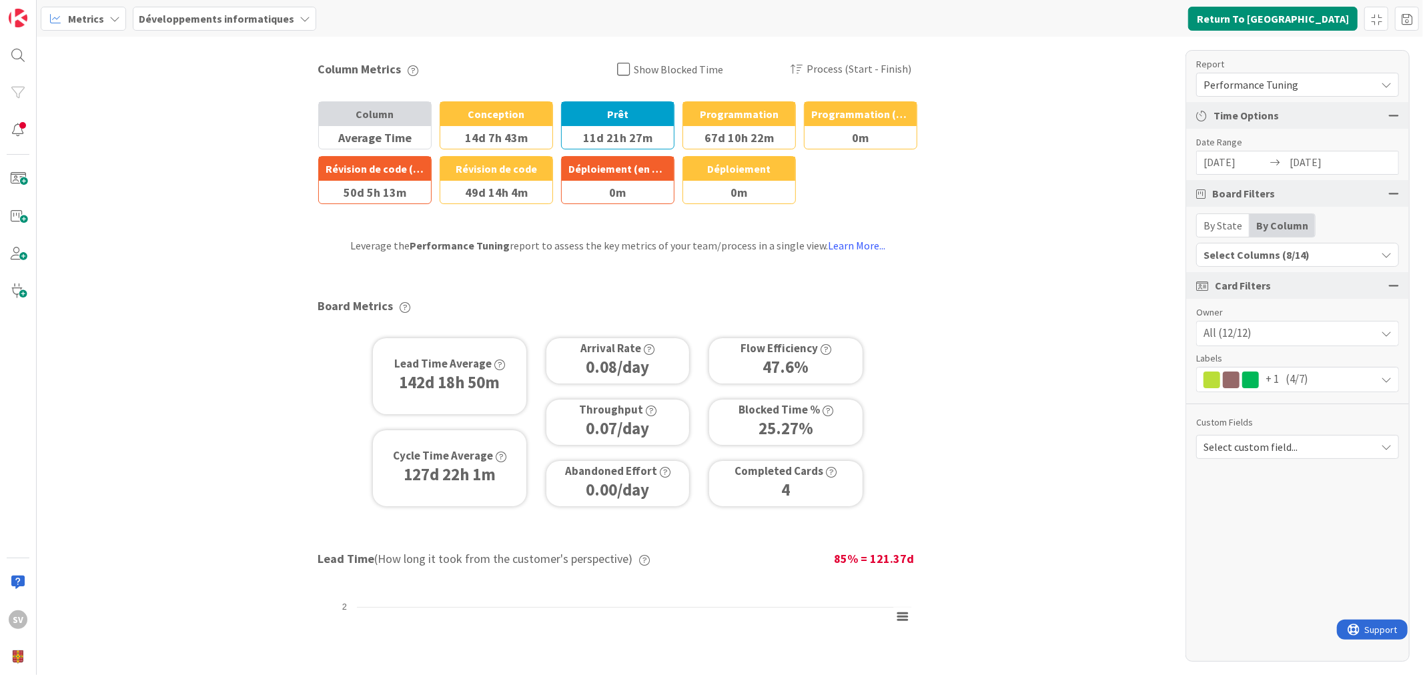
click at [1291, 381] on span "(4/7)" at bounding box center [1297, 379] width 23 height 17
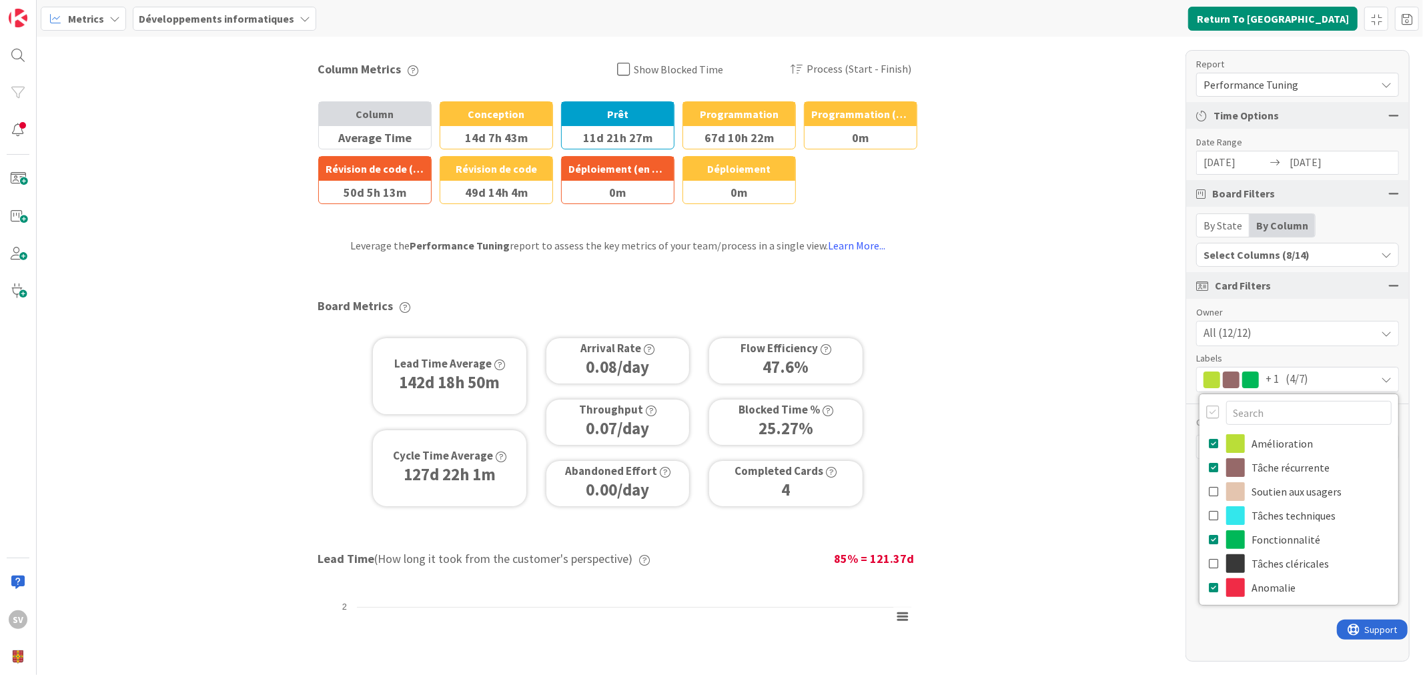
click at [1290, 382] on span "(4/7)" at bounding box center [1297, 379] width 23 height 17
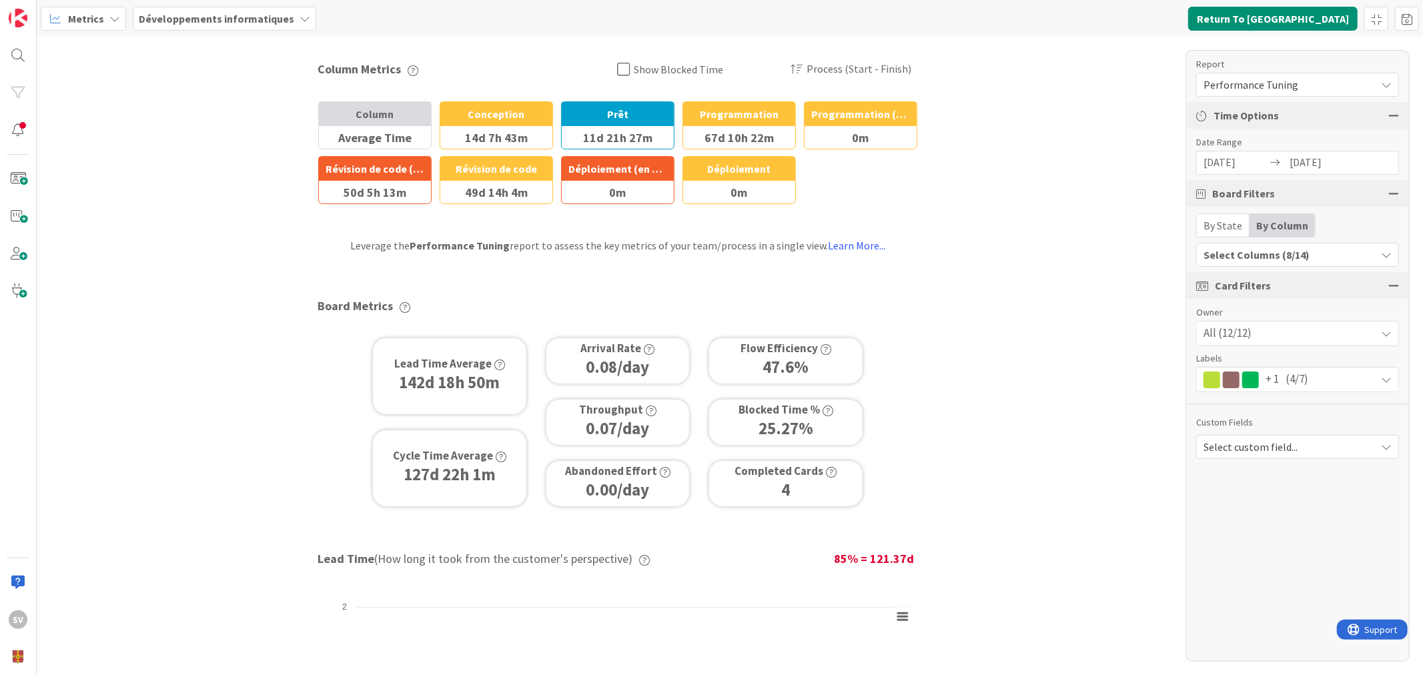
click at [1297, 378] on span "(4/7)" at bounding box center [1297, 379] width 23 height 17
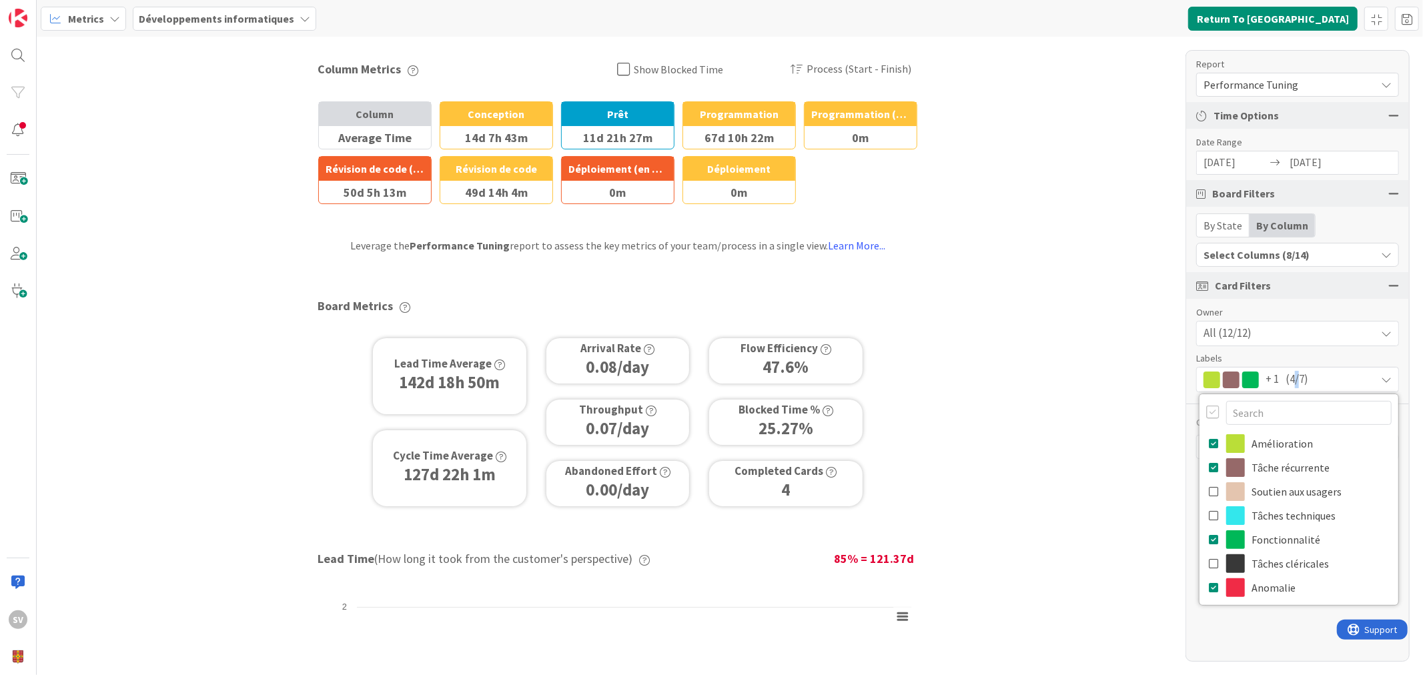
click at [1337, 378] on div "+ 1 (4/7)" at bounding box center [1298, 380] width 202 height 24
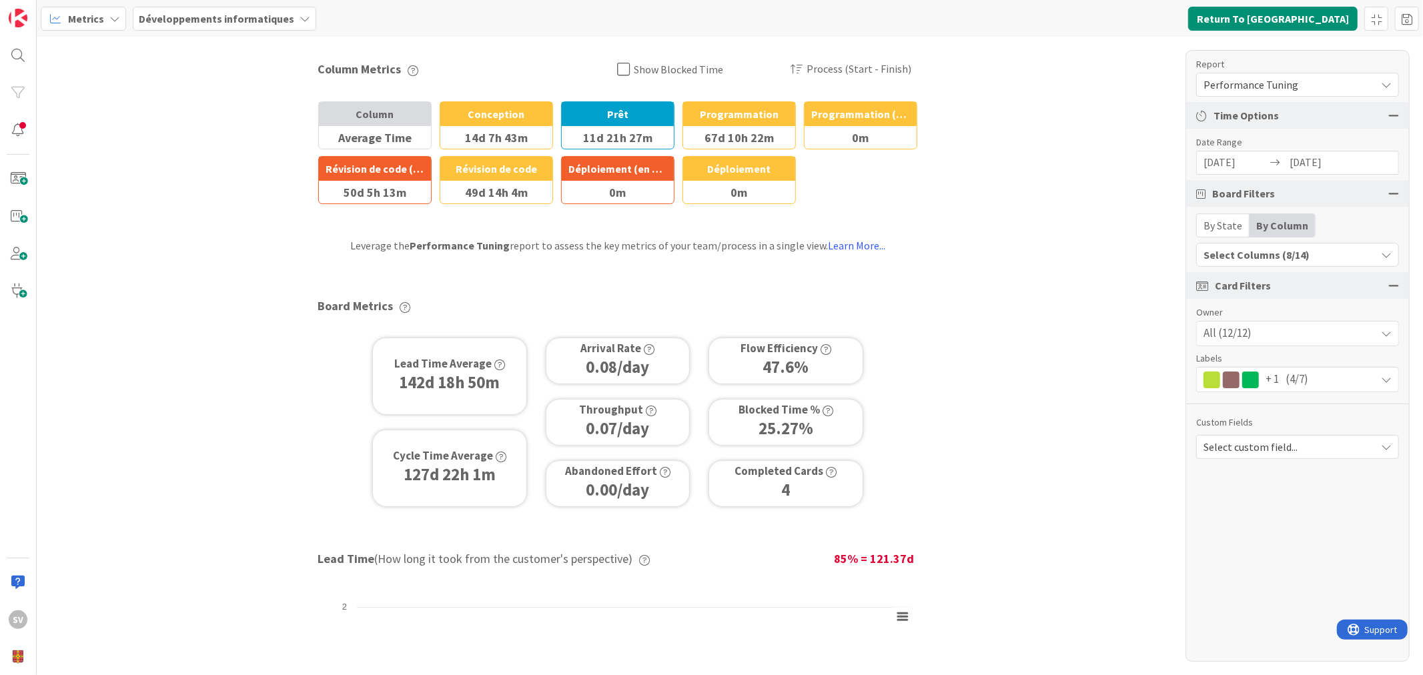
click at [1311, 375] on div "+ 1 (4/7)" at bounding box center [1298, 380] width 202 height 24
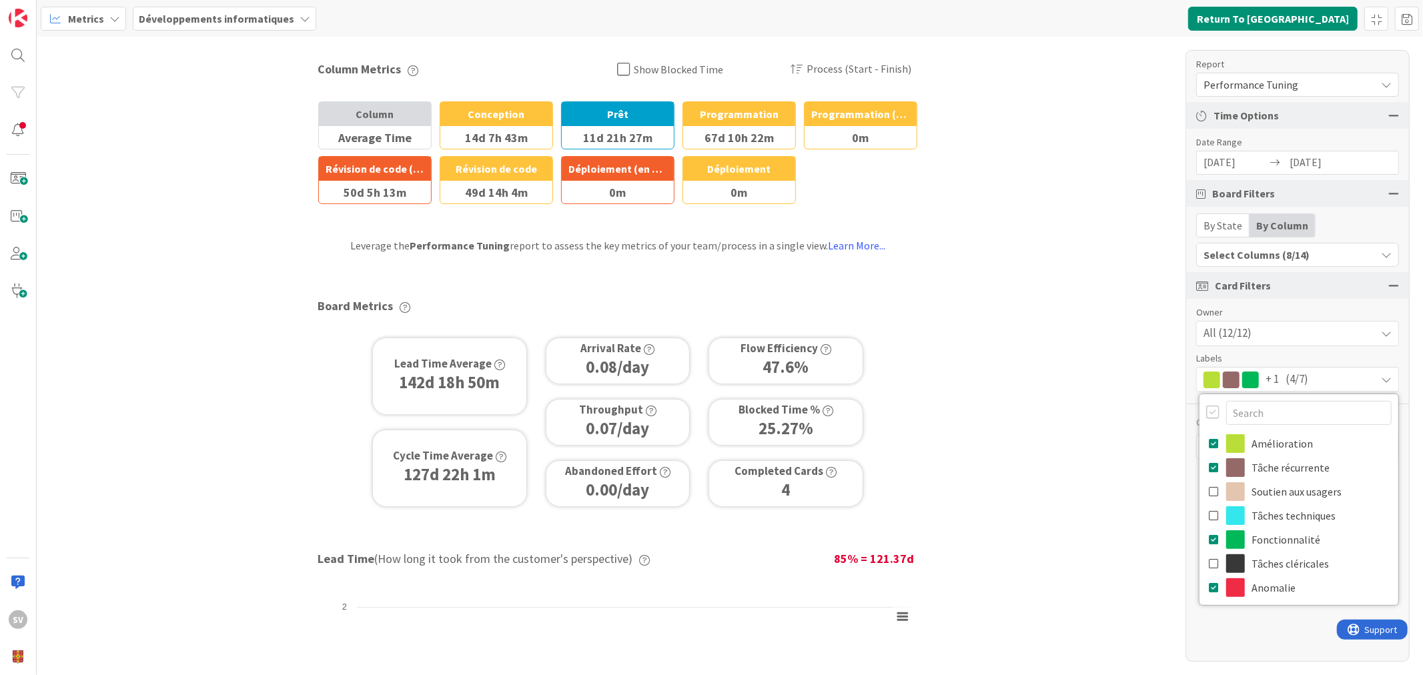
click at [1260, 642] on div "Report Performance Tuning Dashboard Performance Tuning Streamline Allocation Cu…" at bounding box center [1298, 356] width 224 height 612
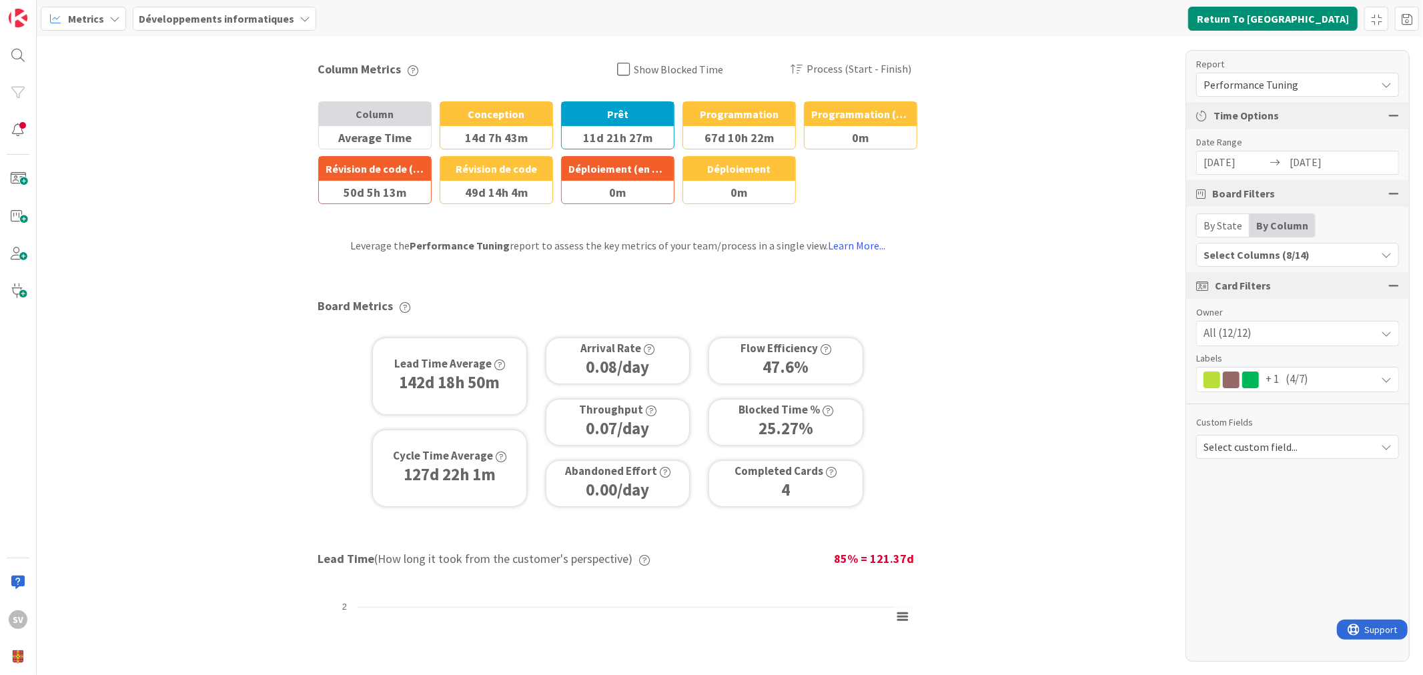
click at [1280, 378] on div "+ 1 (4/7)" at bounding box center [1298, 380] width 202 height 24
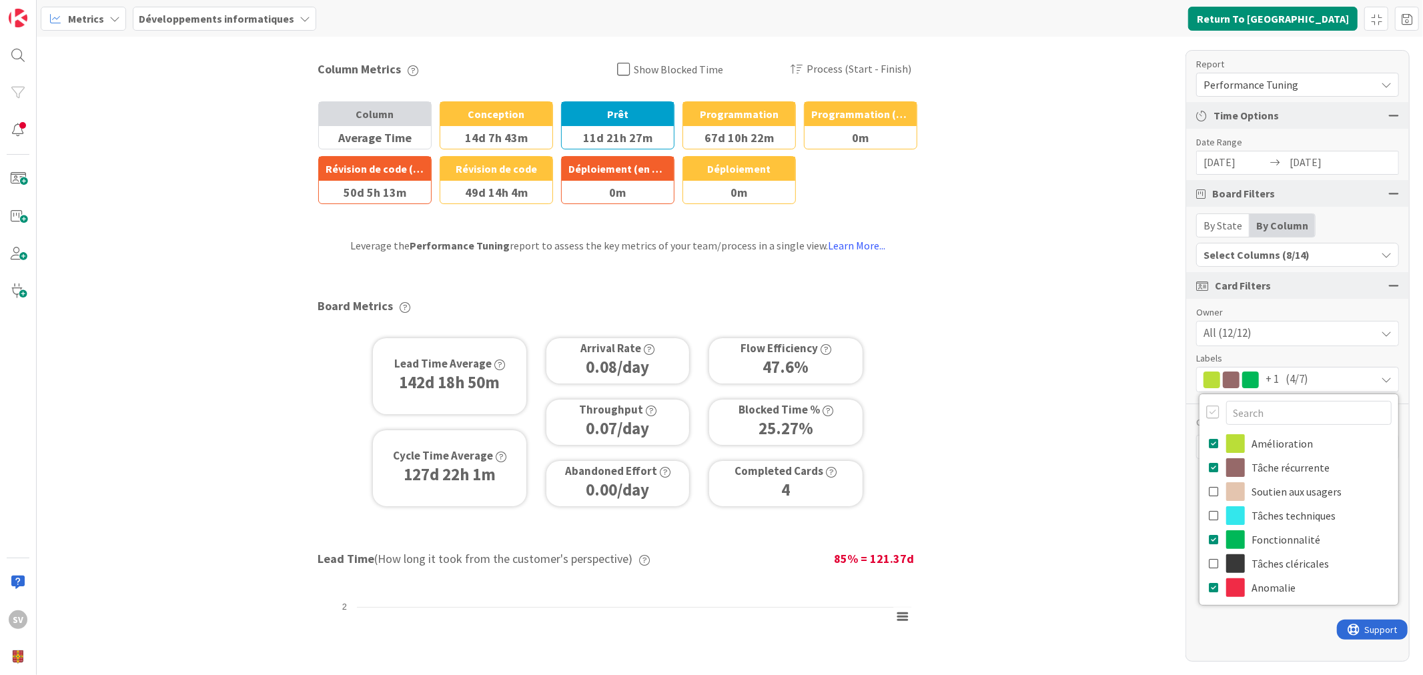
click at [1279, 629] on div "Report Performance Tuning Dashboard Performance Tuning Streamline Allocation Cu…" at bounding box center [1298, 356] width 224 height 612
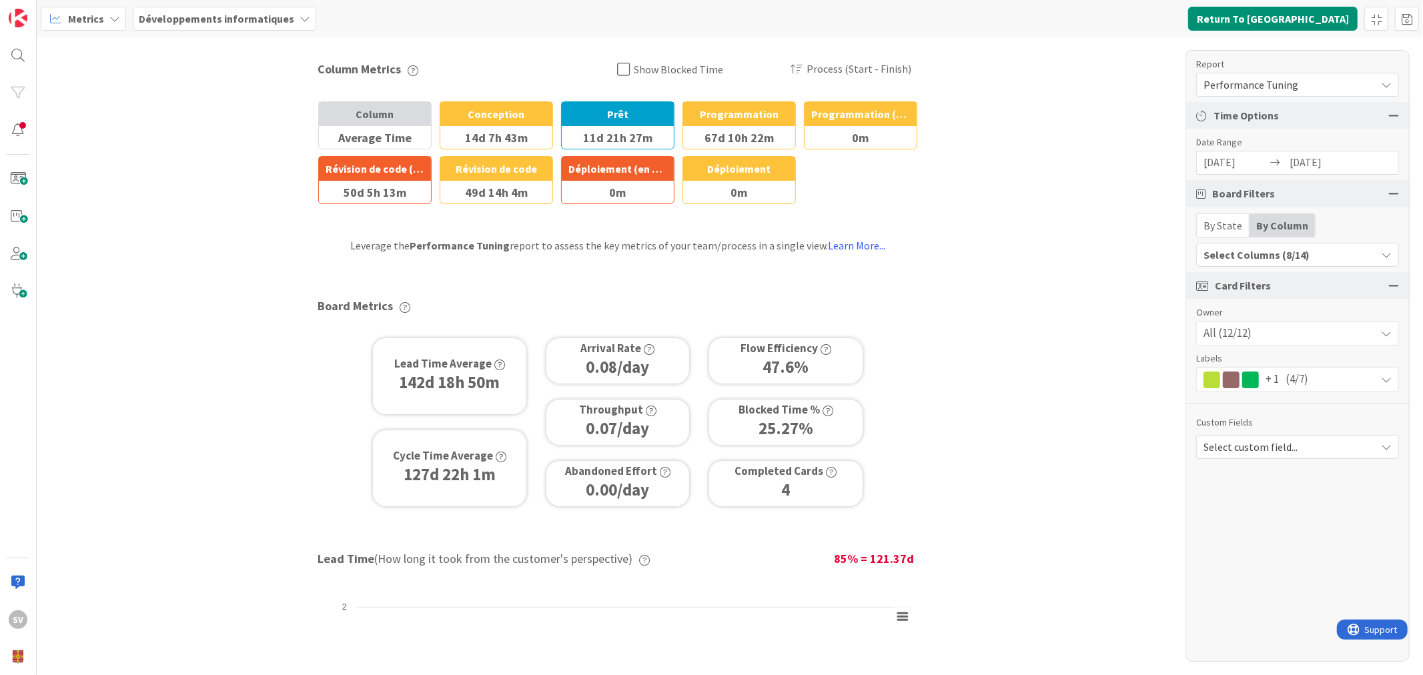
click at [674, 70] on span "Show Blocked Time" at bounding box center [678, 69] width 89 height 20
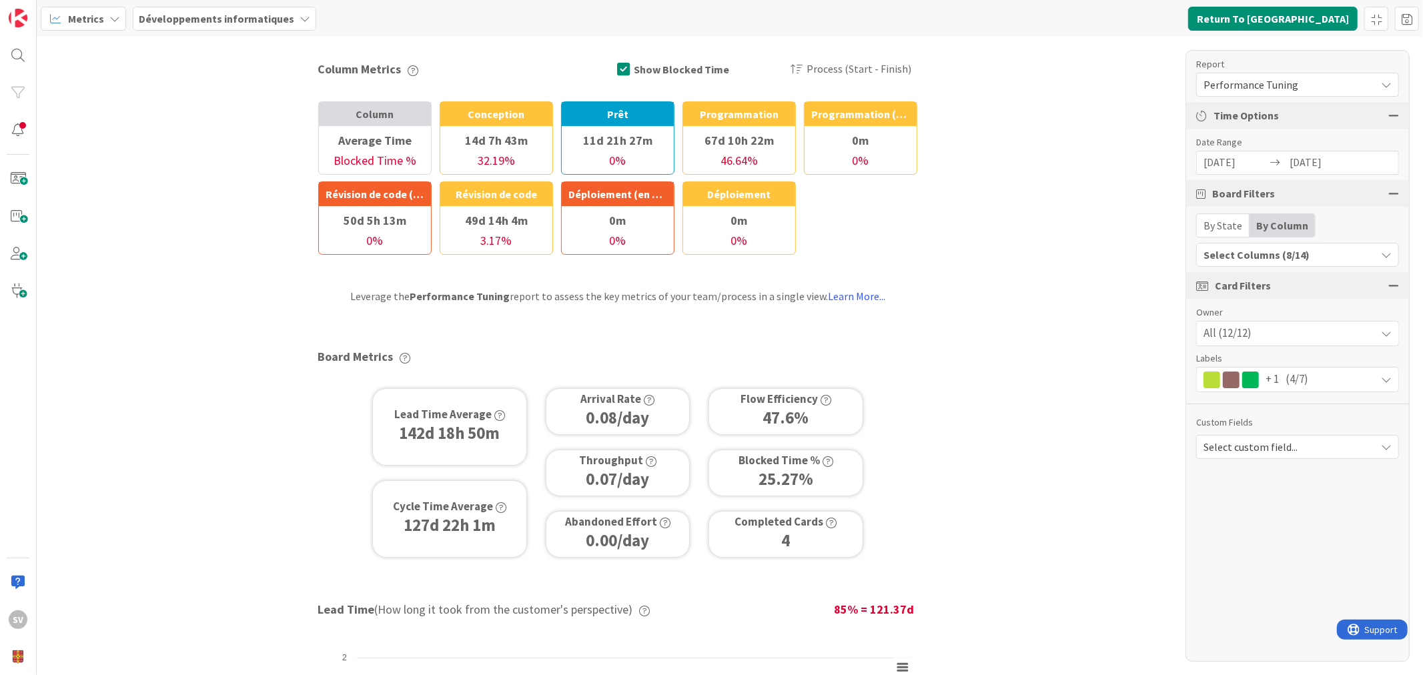
click at [674, 70] on span "Show Blocked Time" at bounding box center [681, 69] width 95 height 20
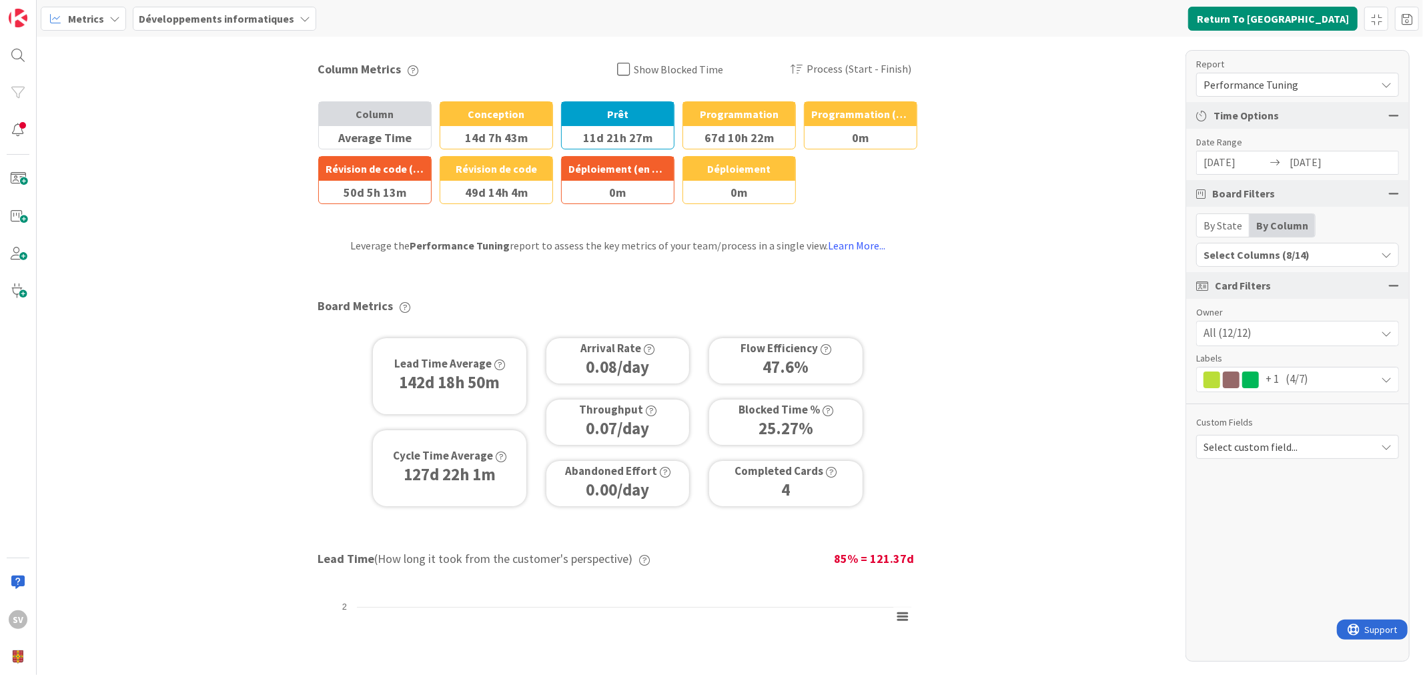
click at [673, 71] on span "Show Blocked Time" at bounding box center [678, 69] width 89 height 20
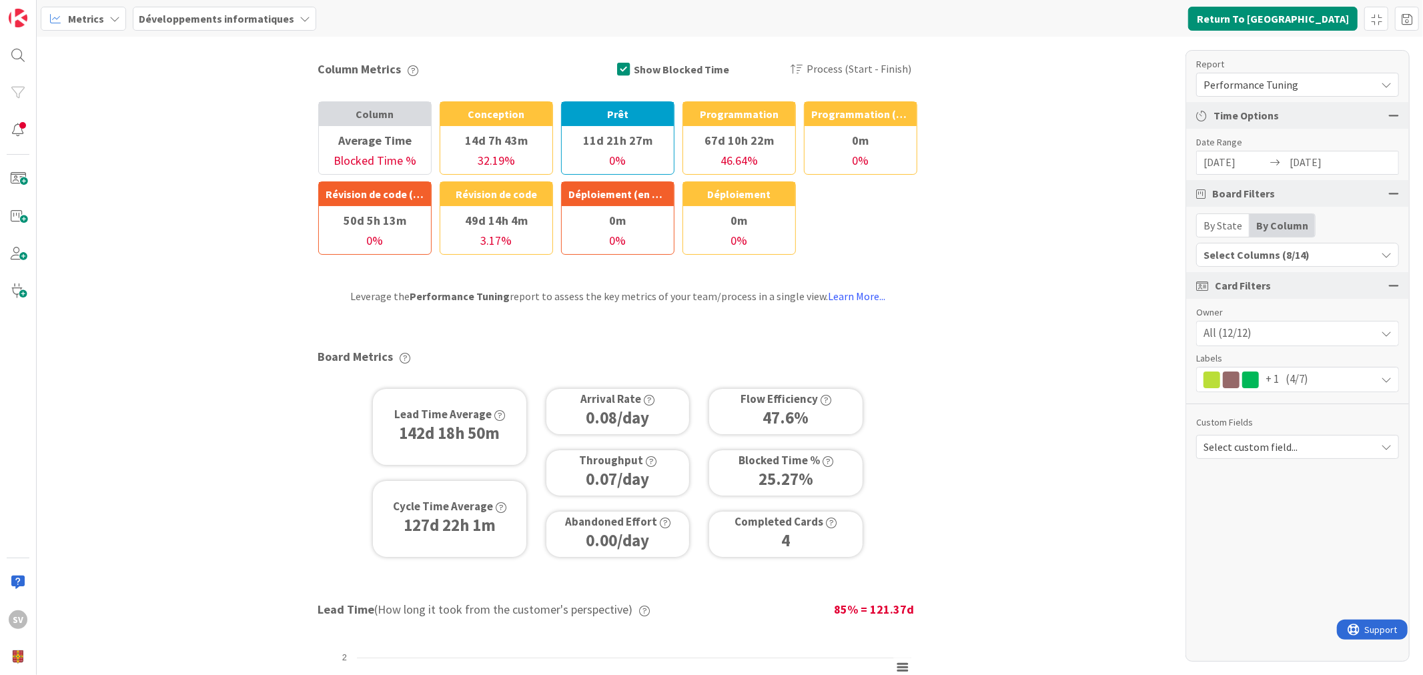
click at [672, 72] on span "Show Blocked Time" at bounding box center [681, 69] width 95 height 20
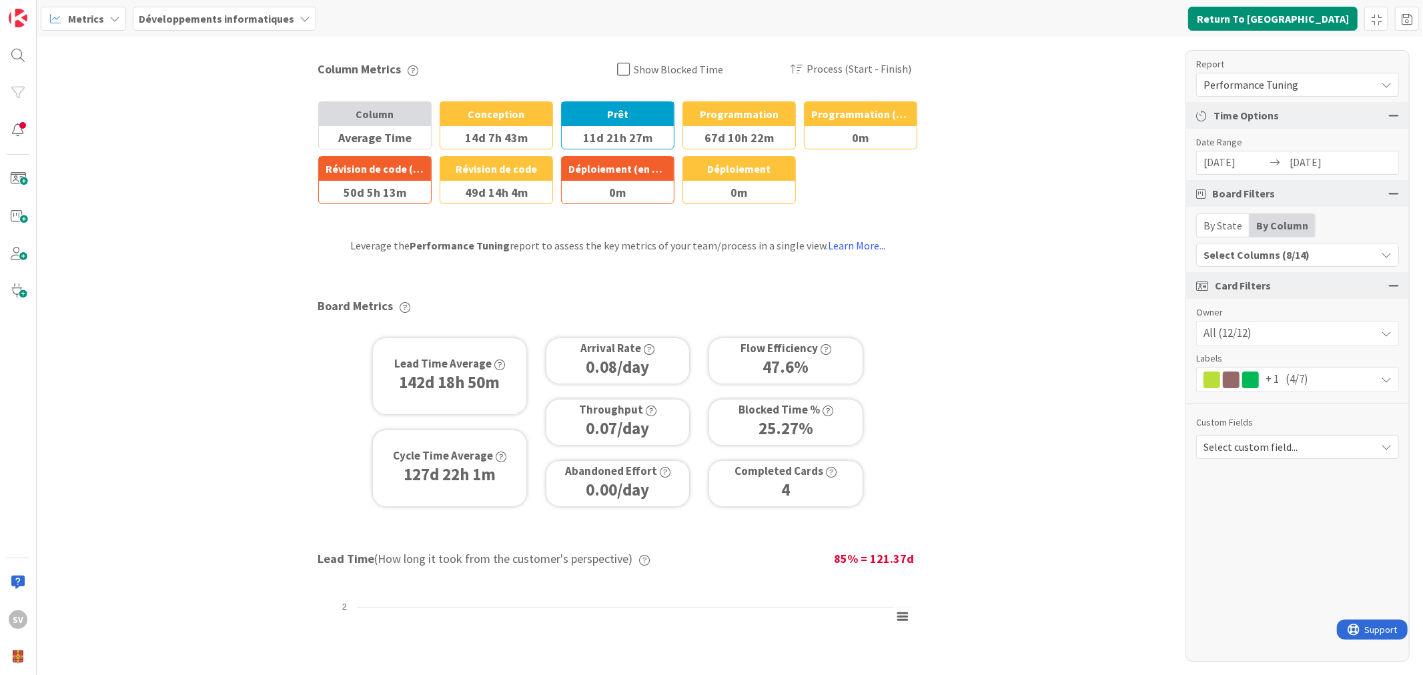
click at [672, 73] on span "Show Blocked Time" at bounding box center [678, 69] width 89 height 20
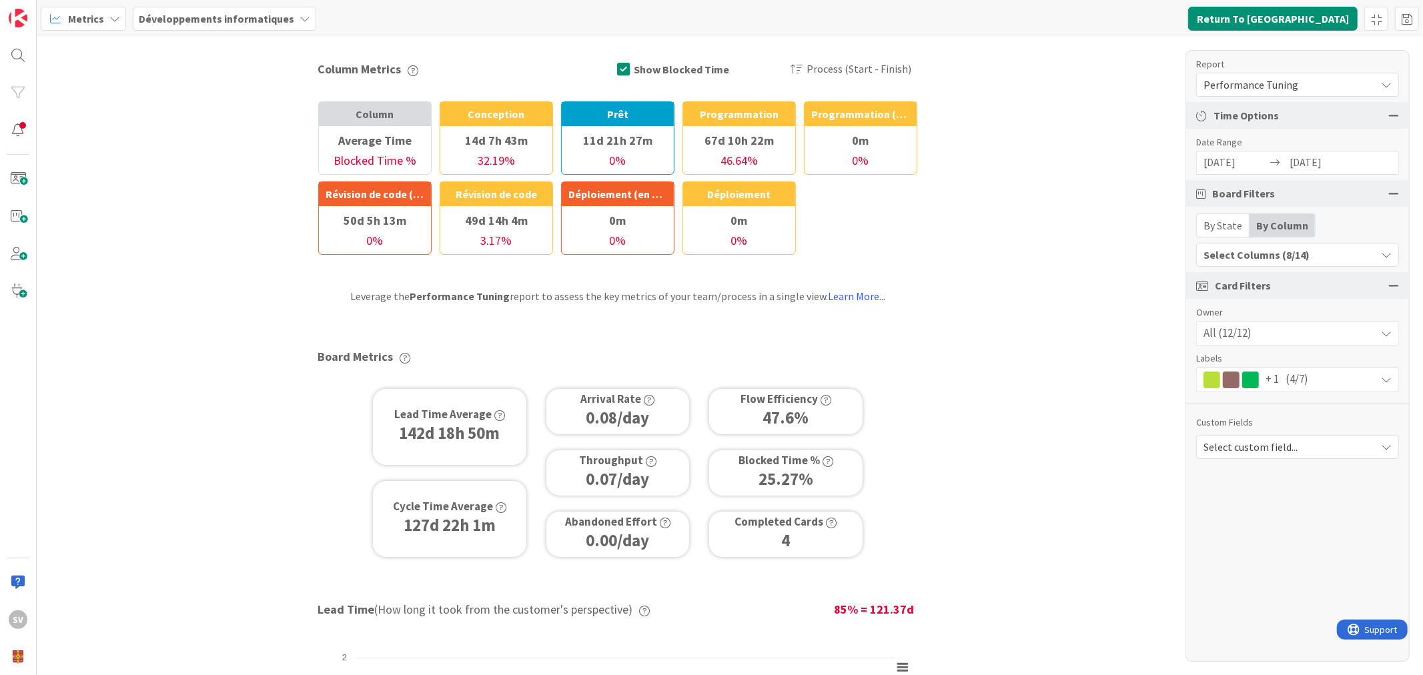
click at [672, 74] on span "Show Blocked Time" at bounding box center [681, 69] width 95 height 20
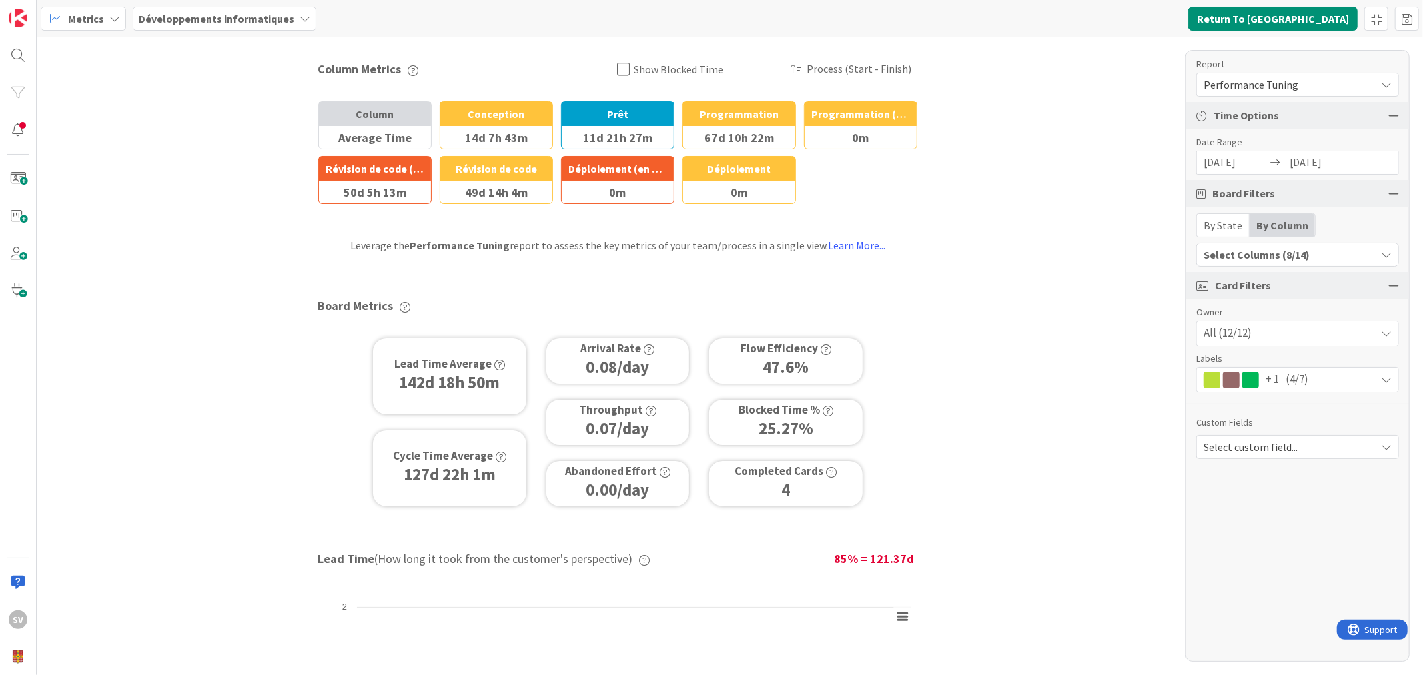
click at [672, 74] on span "Show Blocked Time" at bounding box center [678, 69] width 89 height 20
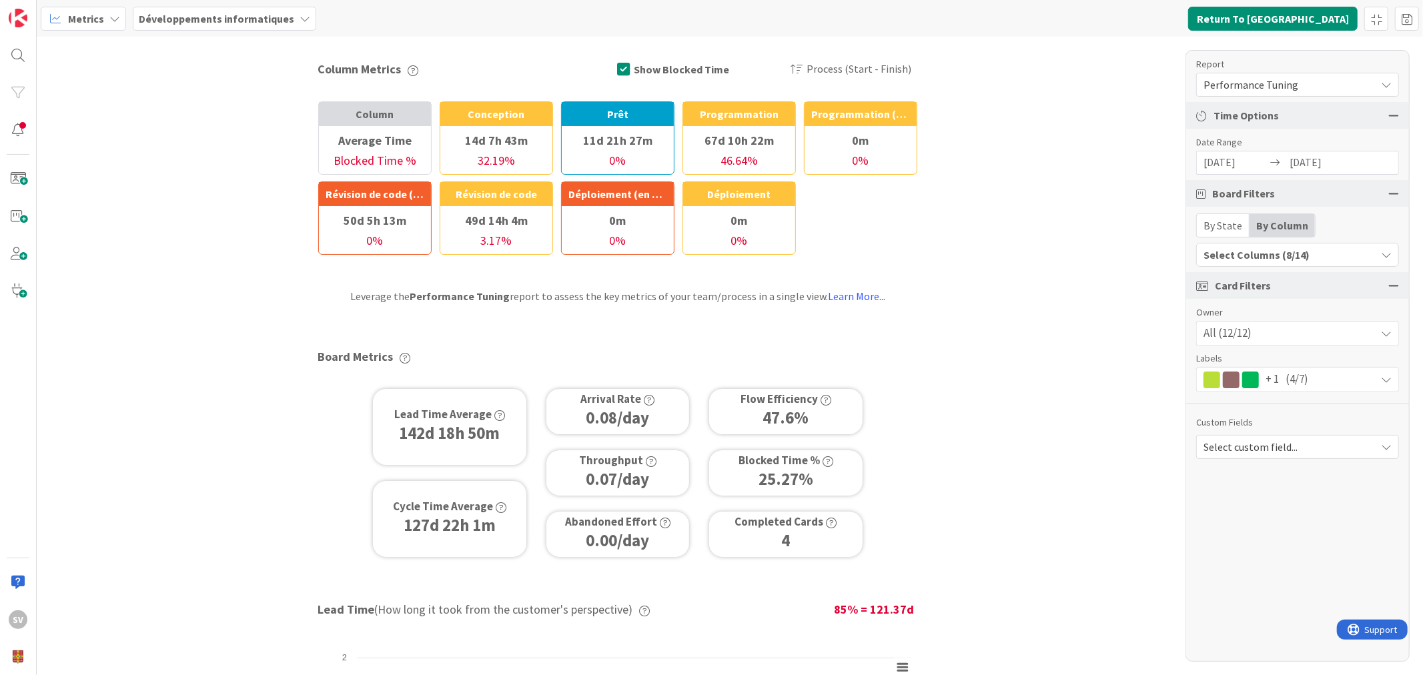
click at [672, 74] on span "Show Blocked Time" at bounding box center [681, 69] width 95 height 20
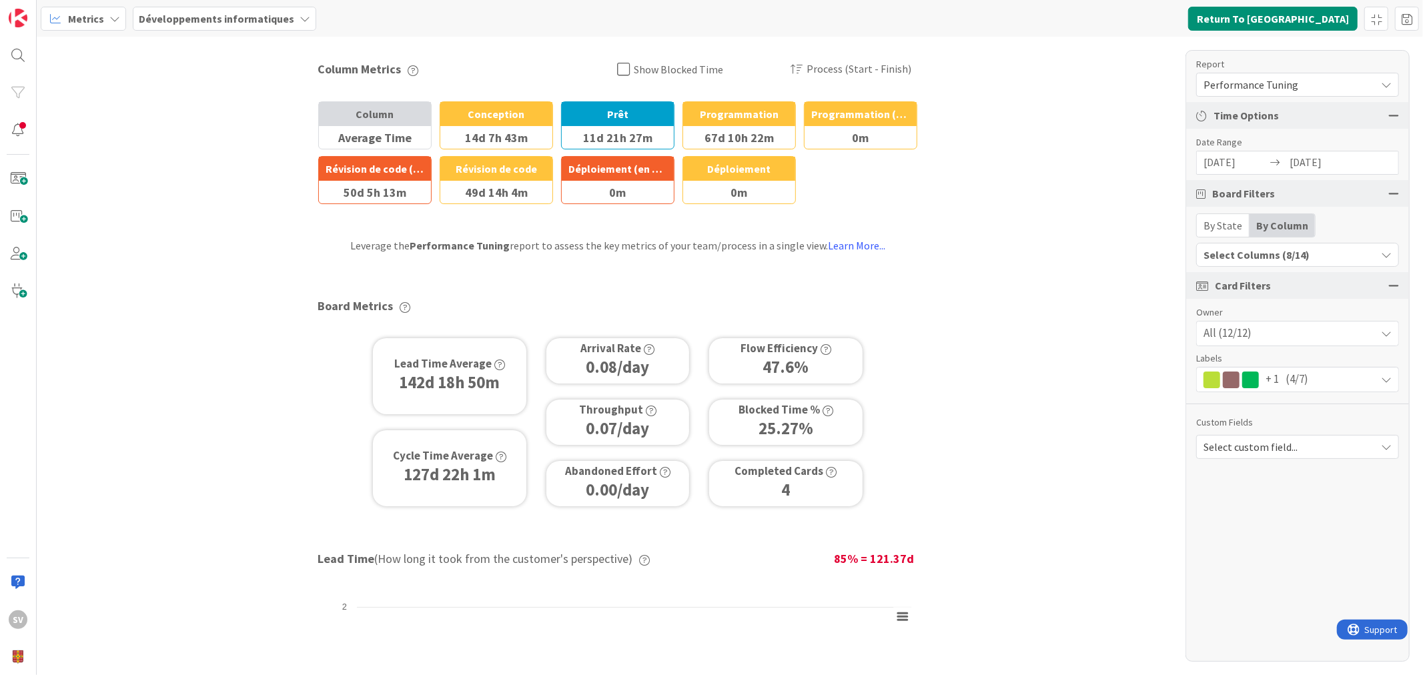
click at [669, 69] on span "Show Blocked Time" at bounding box center [678, 69] width 89 height 20
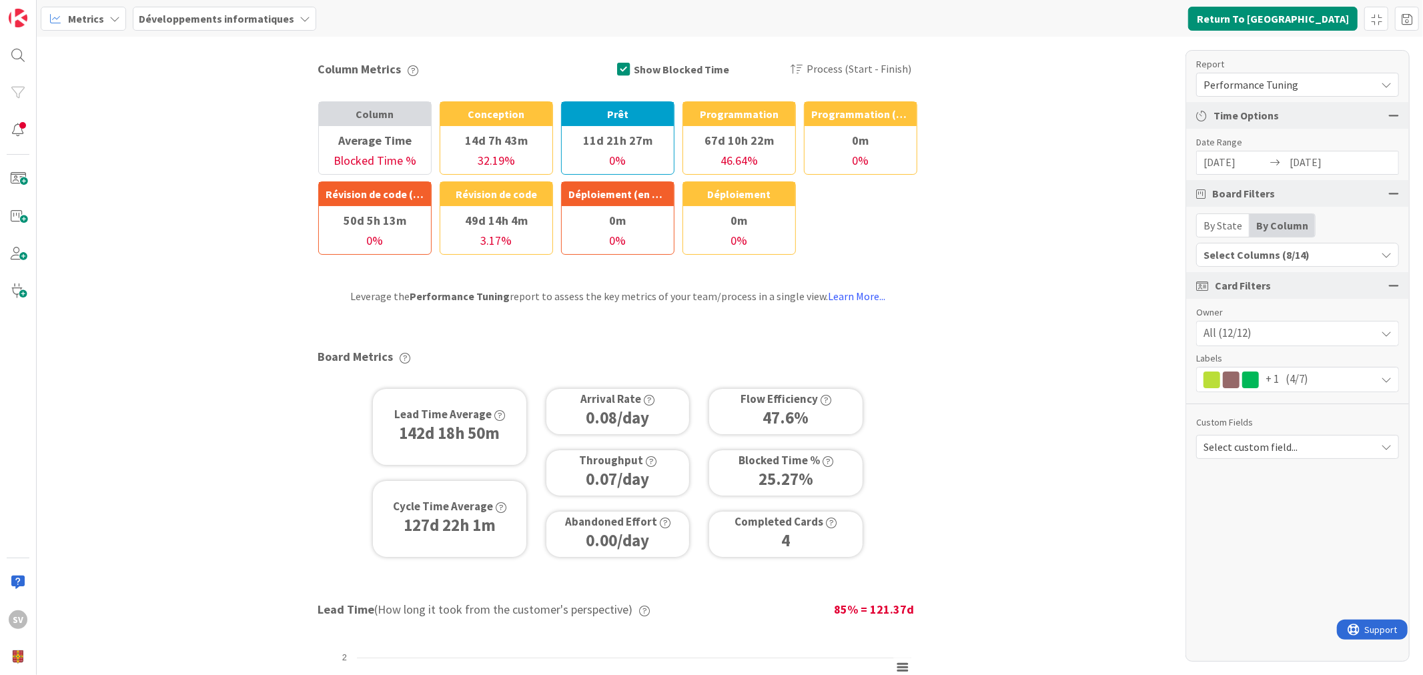
click at [671, 63] on span "Show Blocked Time" at bounding box center [681, 69] width 95 height 20
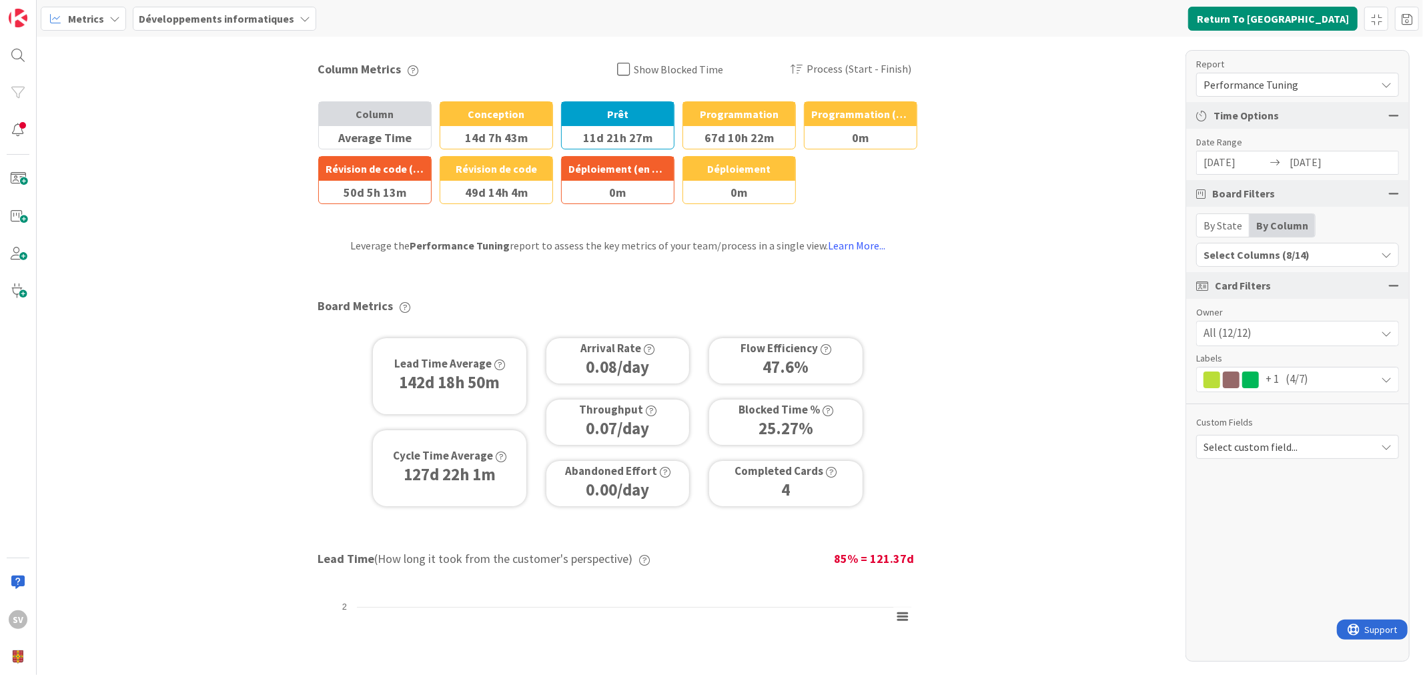
click at [669, 63] on span "Show Blocked Time" at bounding box center [678, 69] width 89 height 20
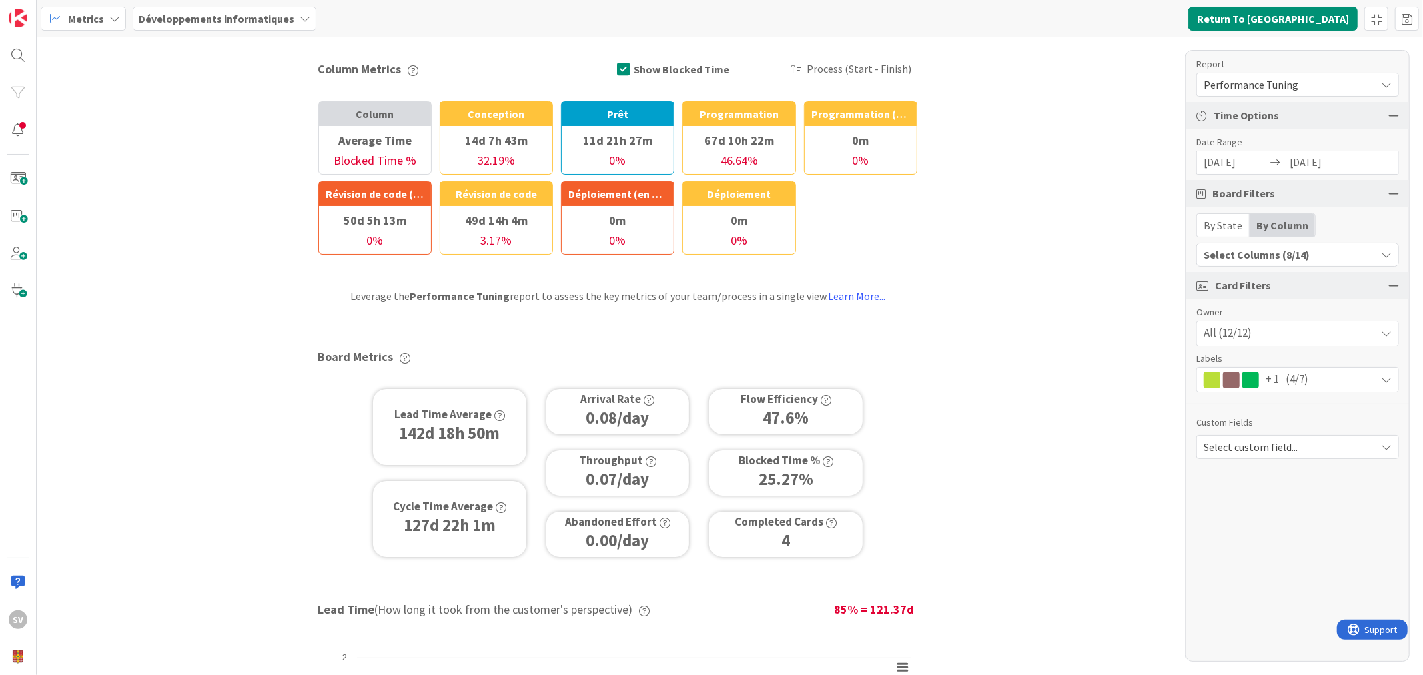
click at [669, 65] on span "Show Blocked Time" at bounding box center [681, 69] width 95 height 20
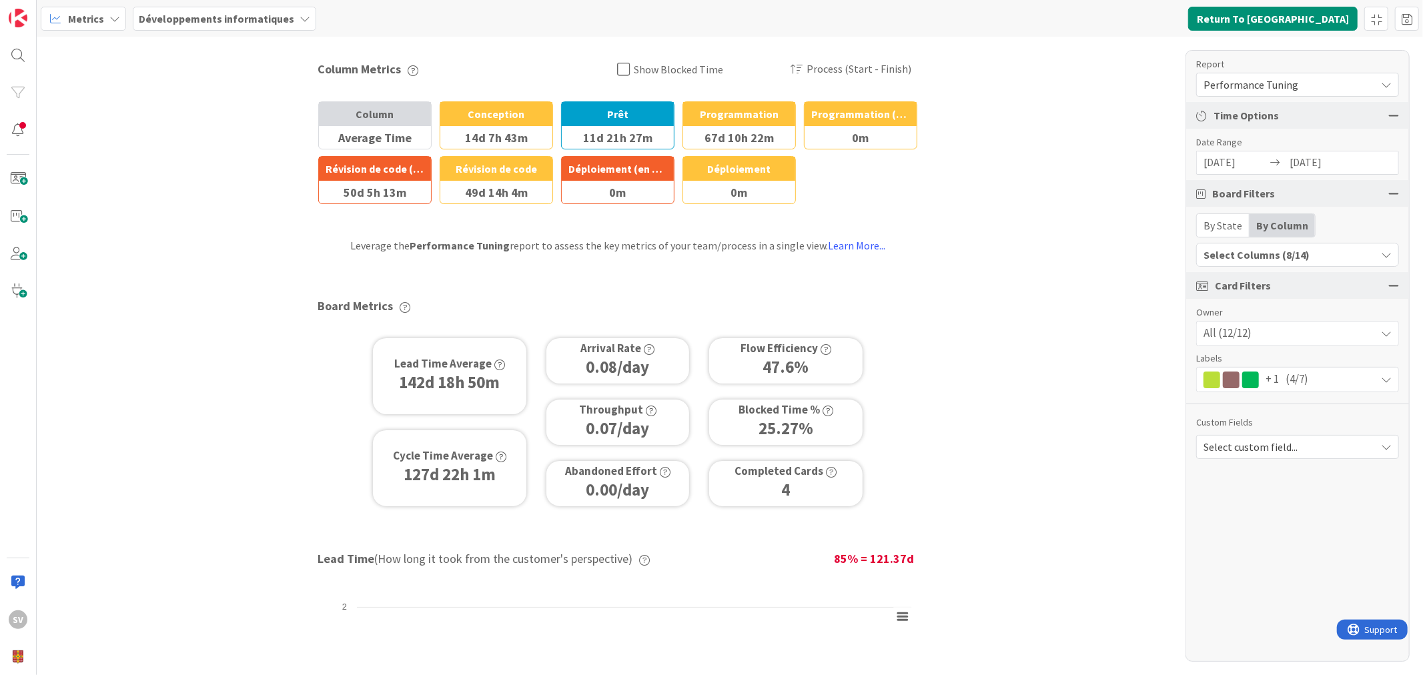
click at [1299, 327] on div "All (12/12)" at bounding box center [1298, 334] width 202 height 24
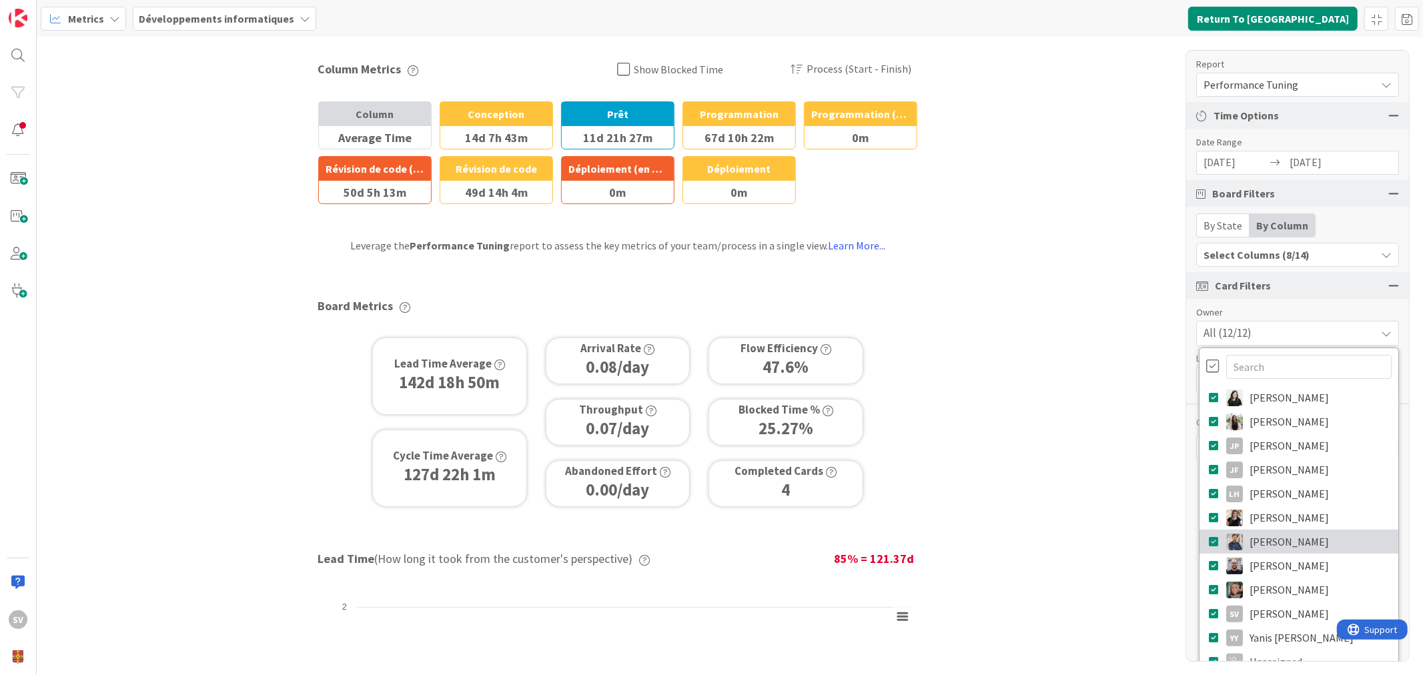
scroll to position [18, 0]
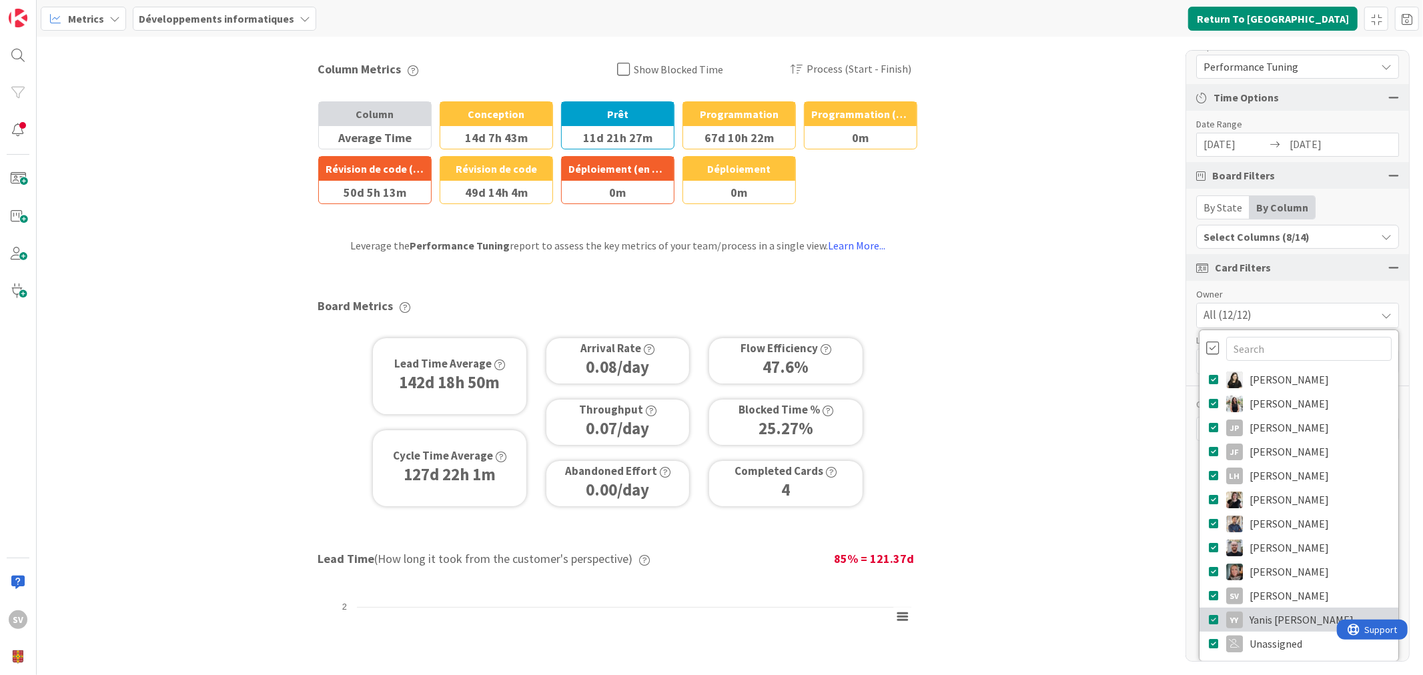
click at [1209, 617] on icon at bounding box center [1214, 620] width 11 height 20
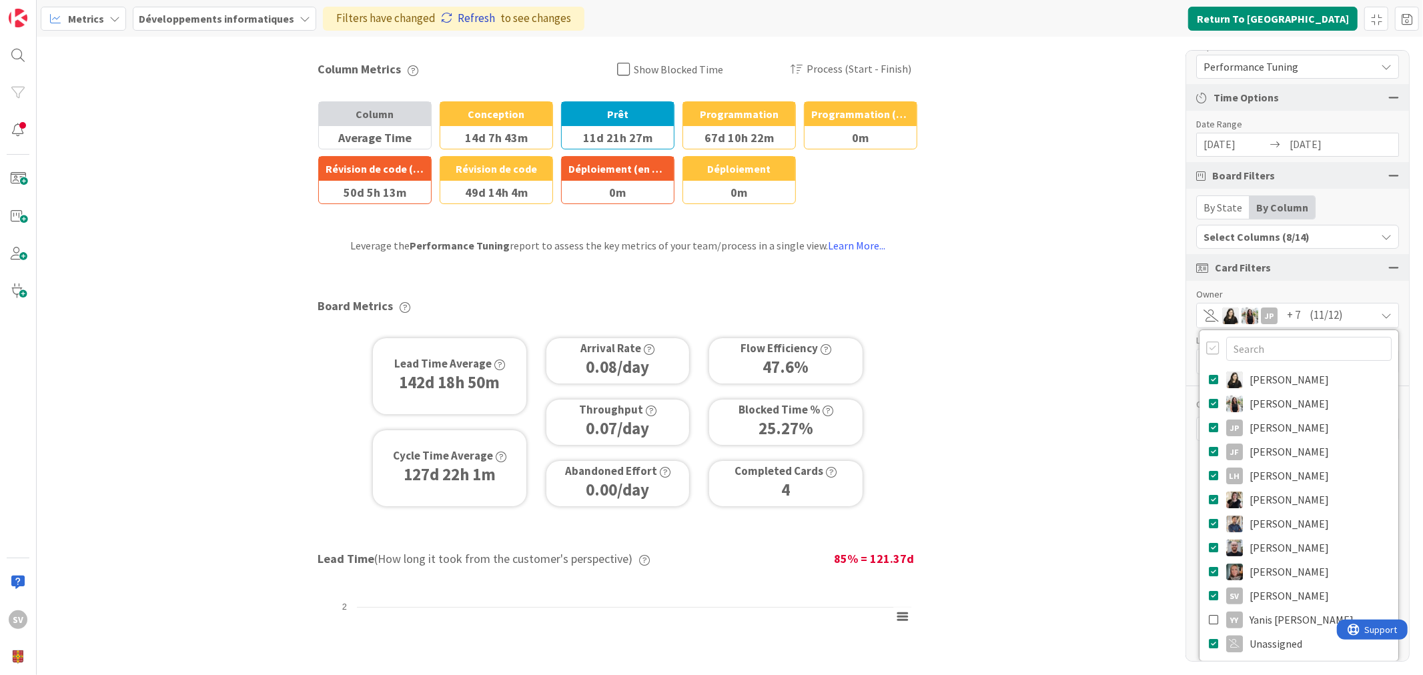
click at [462, 12] on link "Refresh" at bounding box center [468, 18] width 54 height 17
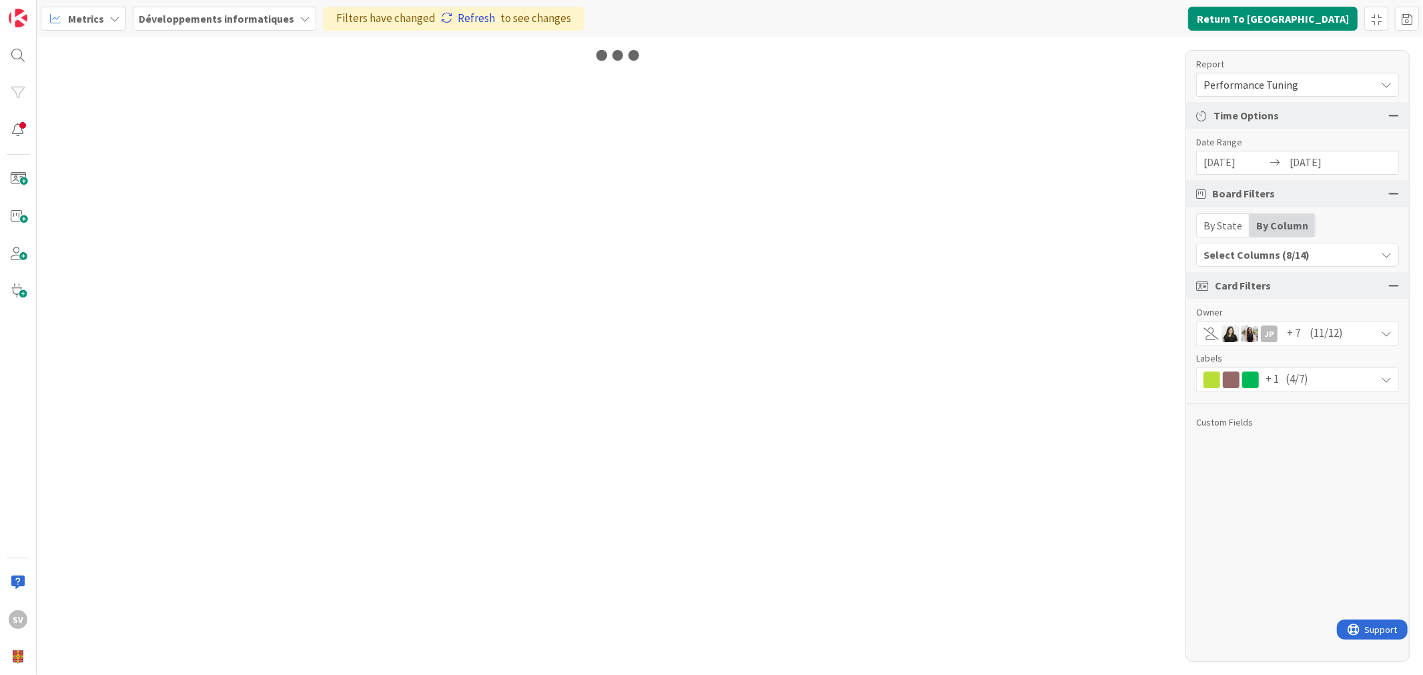
scroll to position [0, 0]
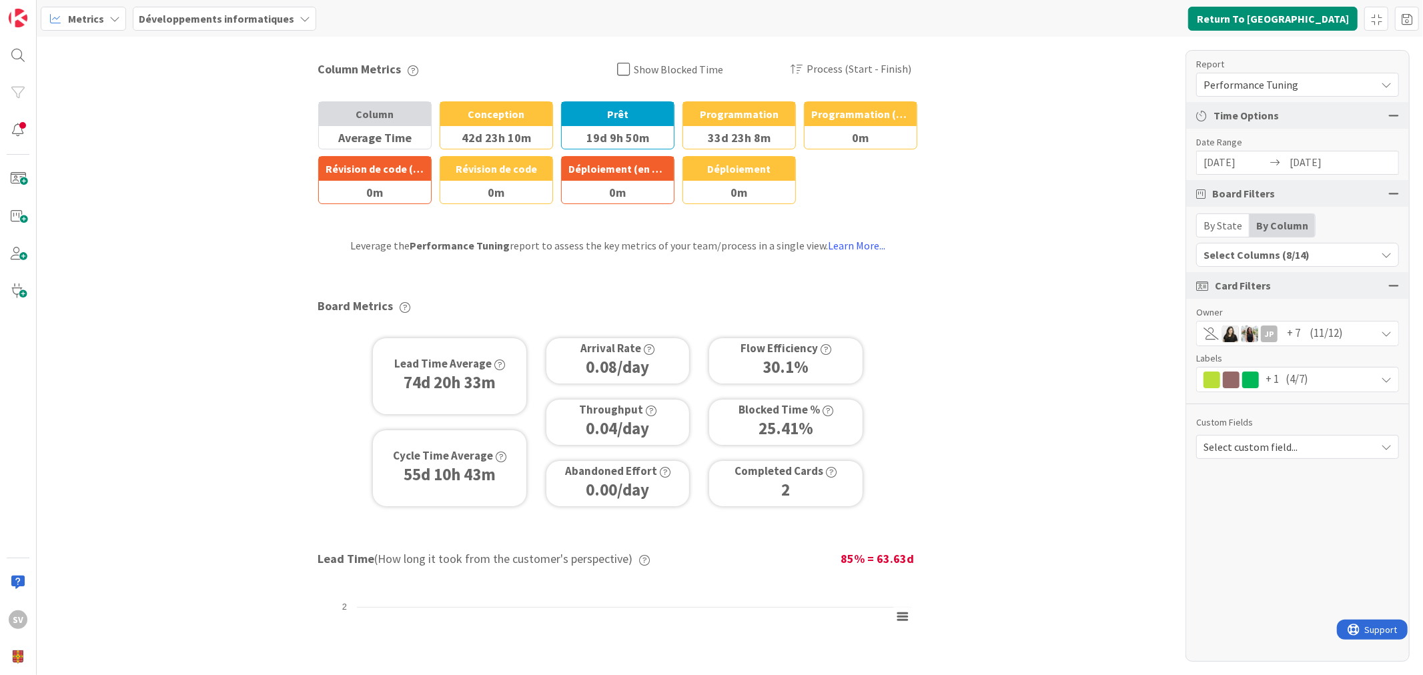
click at [1325, 338] on span "(11/12)" at bounding box center [1326, 333] width 33 height 17
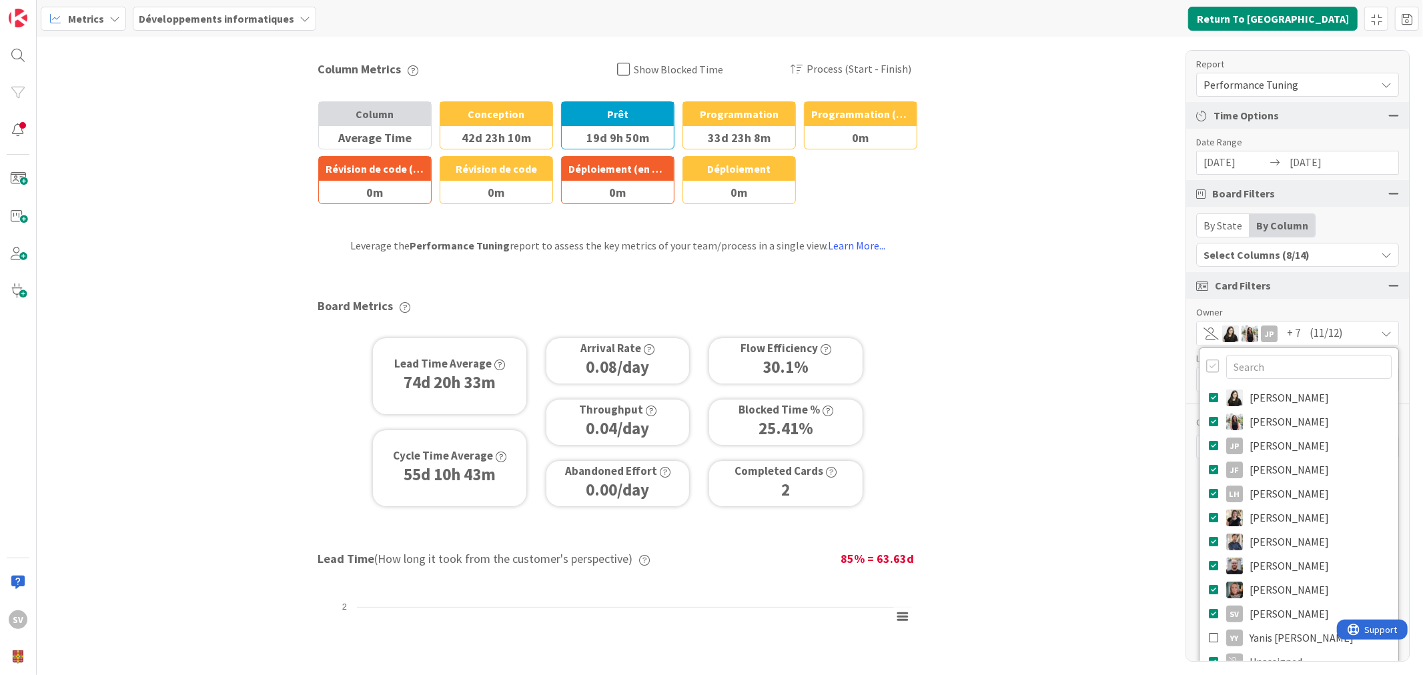
click at [1038, 319] on div "Column Metrics Show Blocked Time Process (Start - Finish) Column Average Time B…" at bounding box center [730, 356] width 1387 height 639
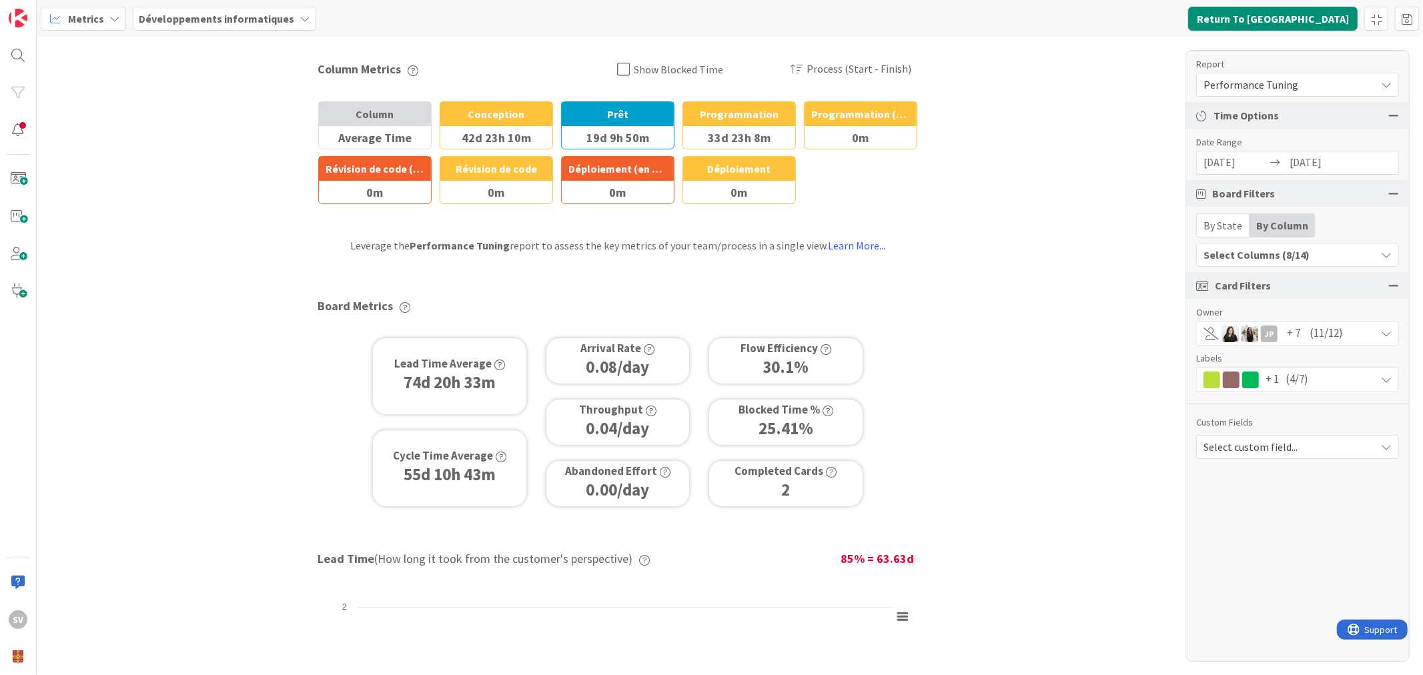
click at [1310, 331] on span "(11/12)" at bounding box center [1326, 333] width 33 height 17
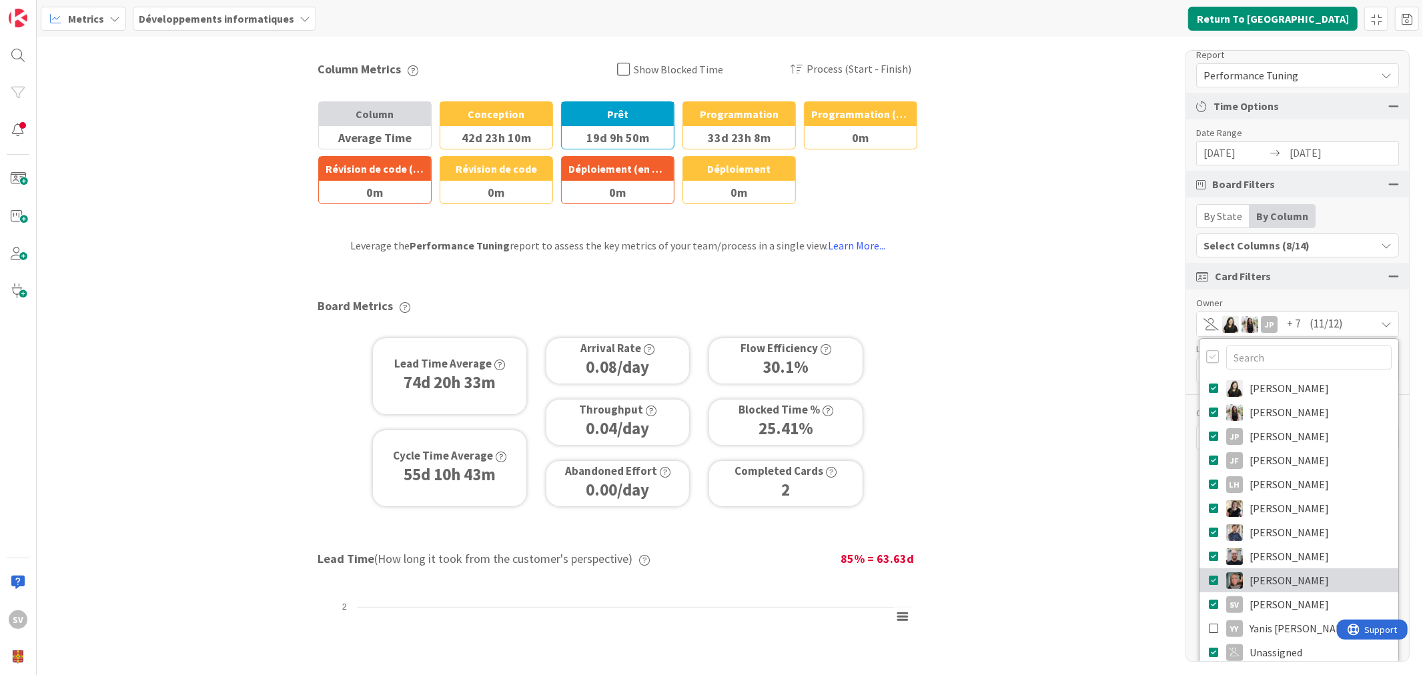
scroll to position [18, 0]
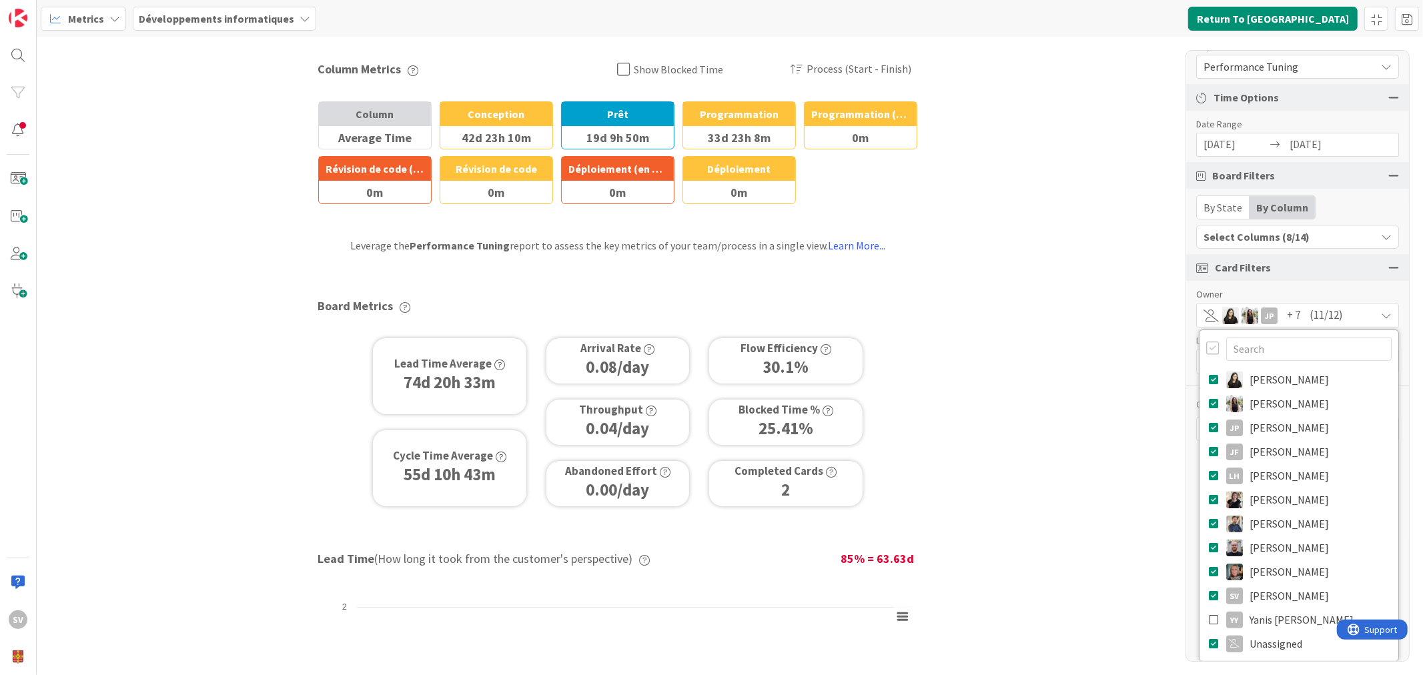
click at [988, 290] on div "Column Metrics Show Blocked Time Process (Start - Finish) Column Average Time B…" at bounding box center [730, 356] width 1387 height 639
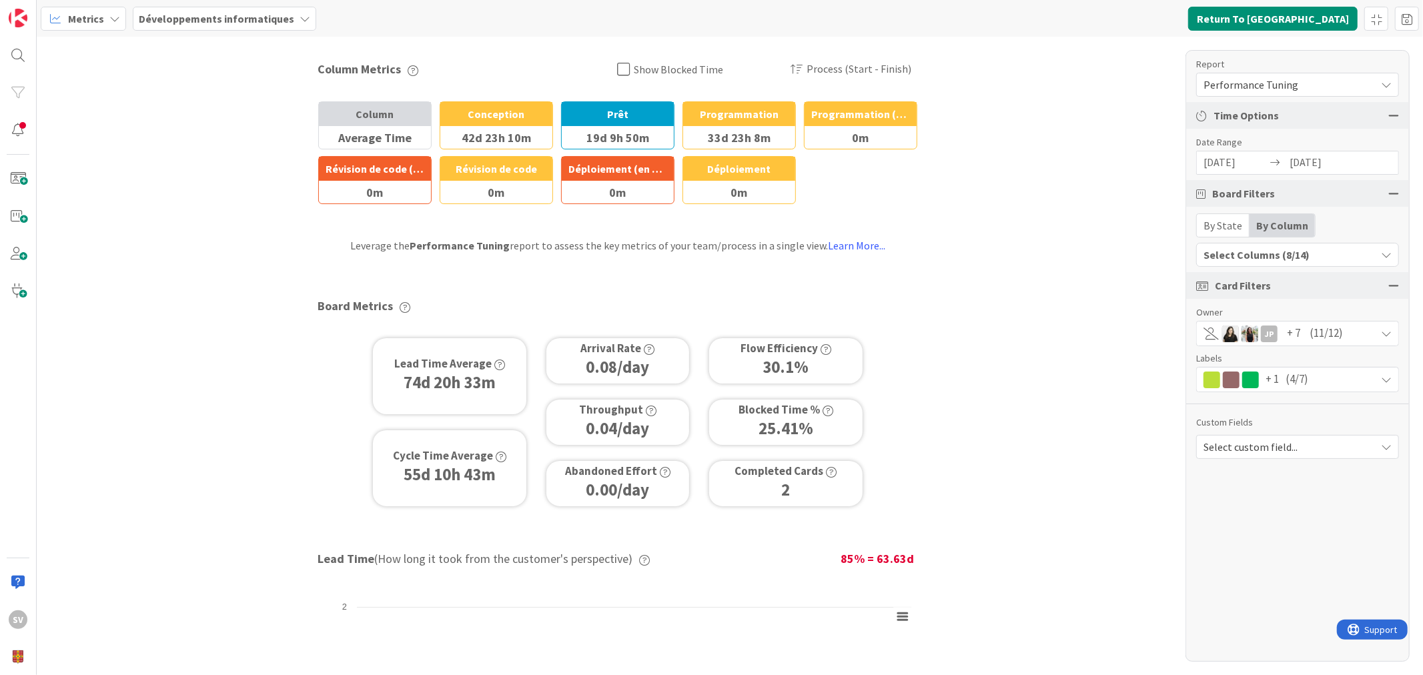
click at [1003, 260] on div "Column Metrics Show Blocked Time Process (Start - Finish) Column Average Time B…" at bounding box center [730, 356] width 1387 height 639
drag, startPoint x: 1345, startPoint y: 83, endPoint x: 1353, endPoint y: 85, distance: 8.4
click at [1349, 82] on span "Performance Tuning" at bounding box center [1287, 84] width 166 height 19
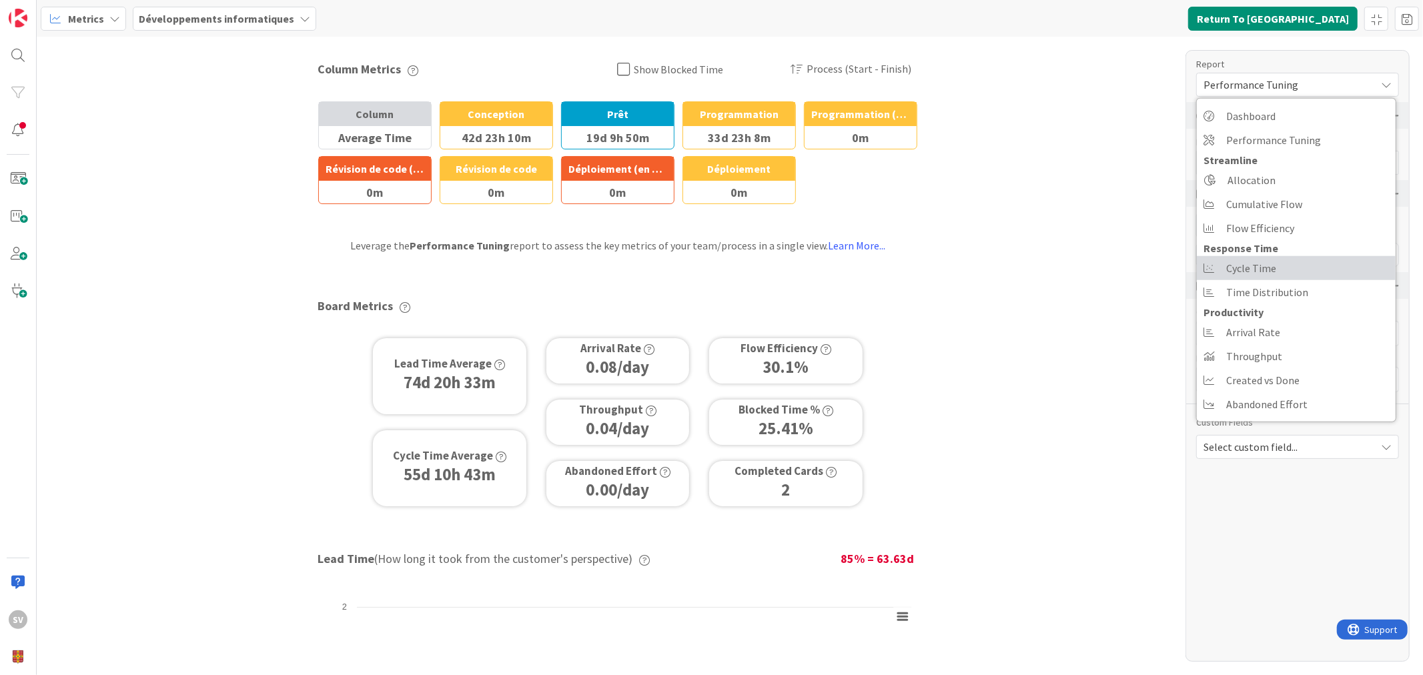
click at [1271, 270] on span "Cycle Time" at bounding box center [1252, 268] width 50 height 20
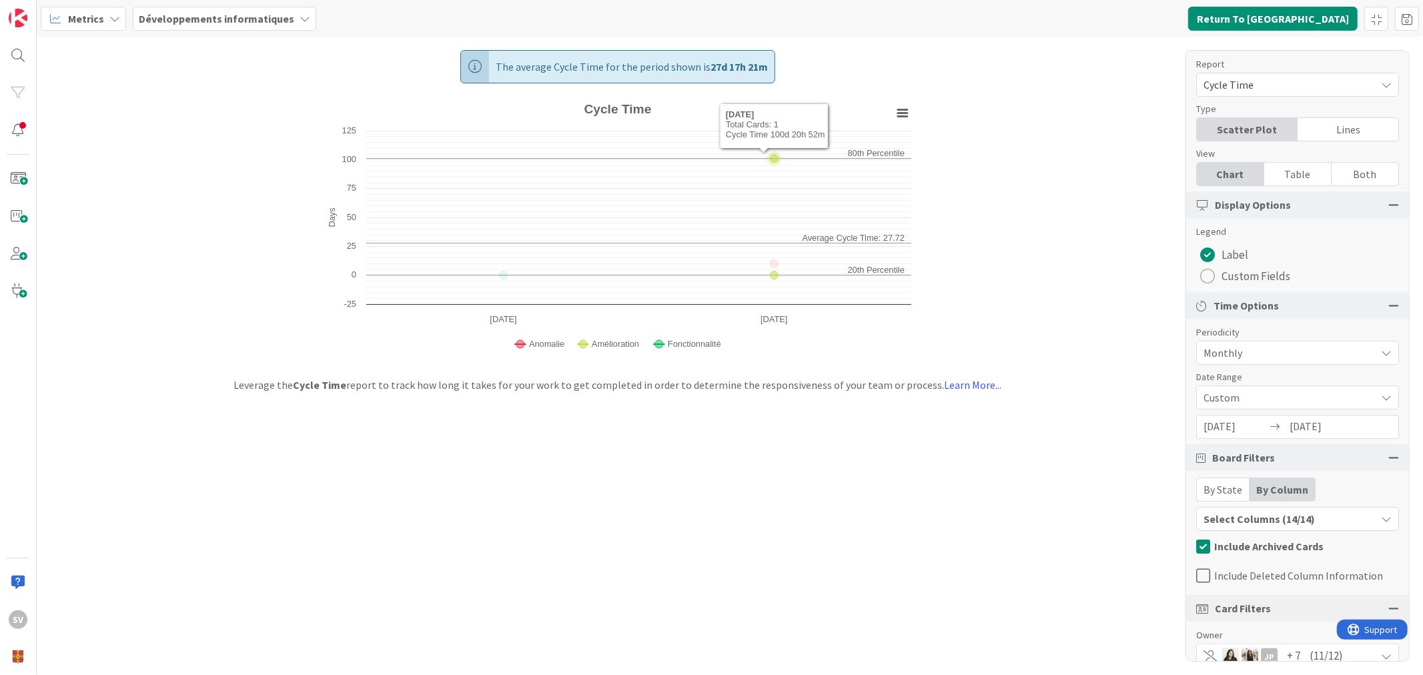
click at [772, 155] on icon "Cycle Time" at bounding box center [775, 159] width 8 height 8
click at [771, 156] on icon "Cycle Time" at bounding box center [775, 159] width 8 height 8
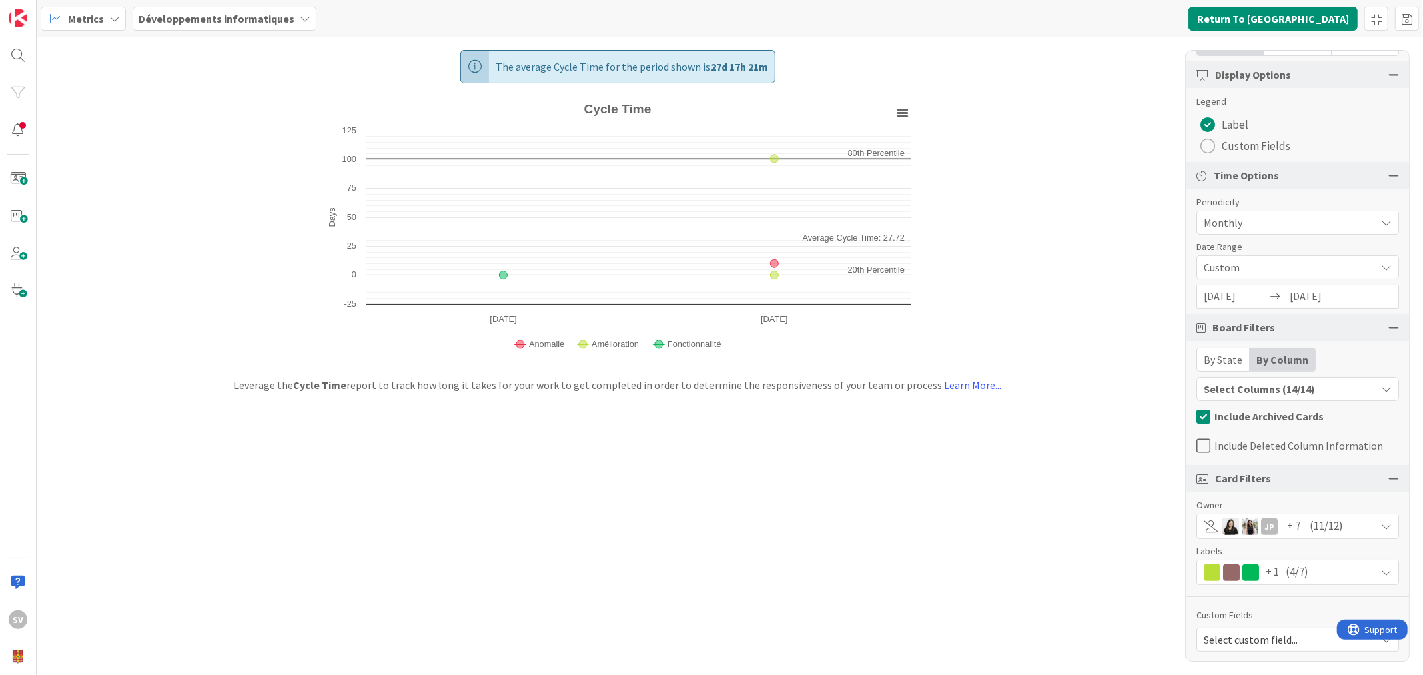
scroll to position [132, 0]
click at [1271, 641] on span "Select custom field..." at bounding box center [1287, 638] width 166 height 19
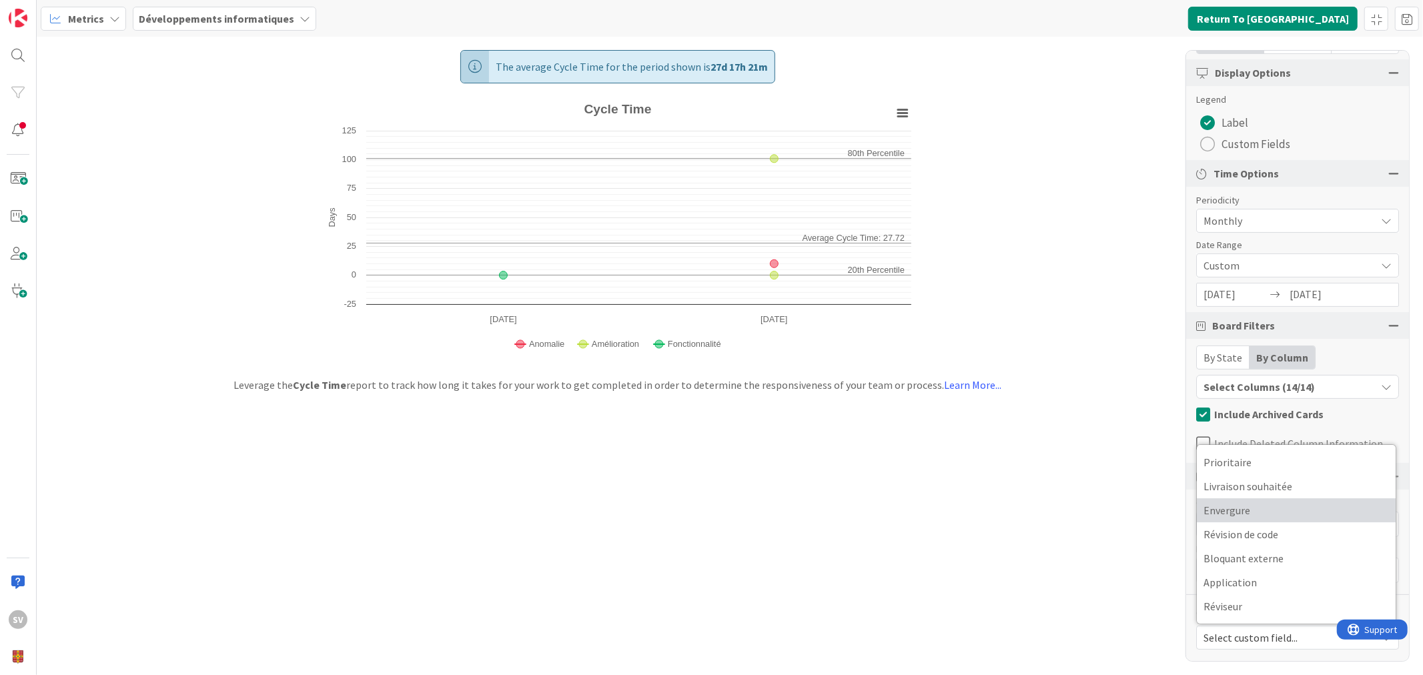
click at [1257, 510] on span "Envergure" at bounding box center [1297, 511] width 186 height 20
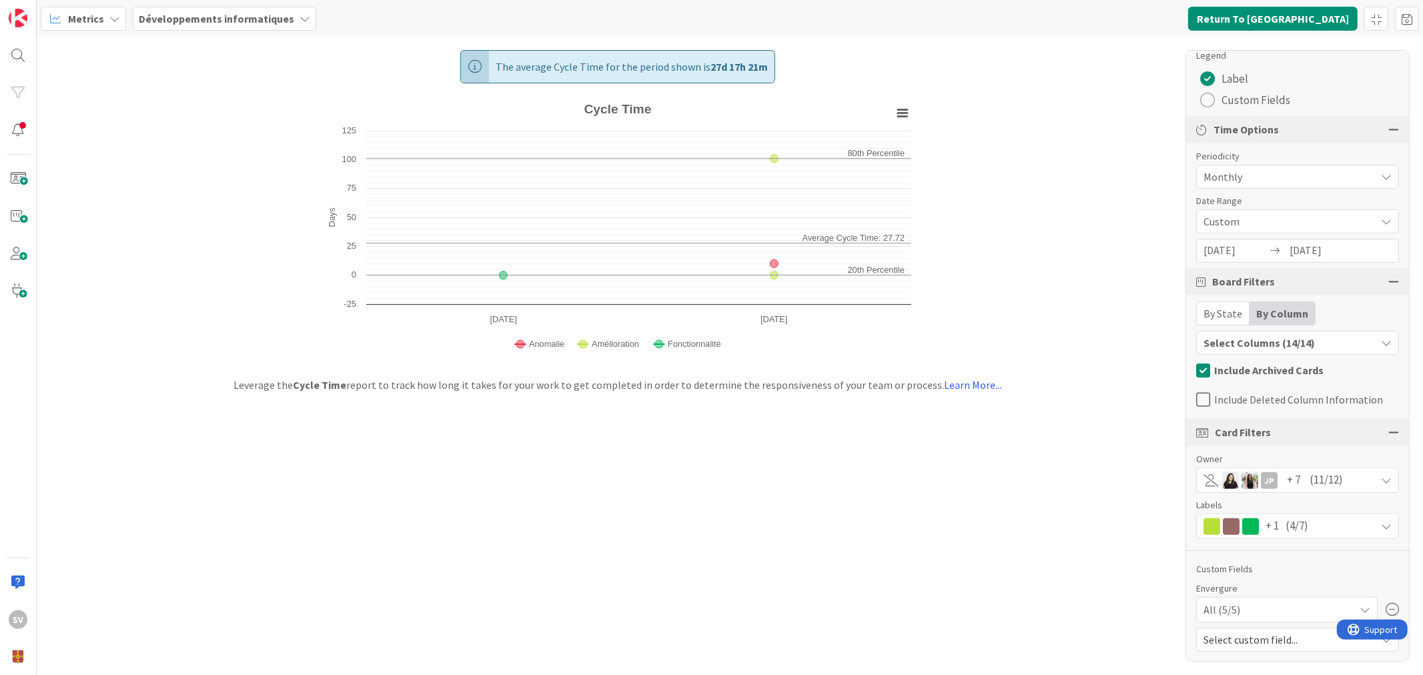
scroll to position [178, 0]
click at [1259, 629] on span "Select custom field..." at bounding box center [1287, 638] width 166 height 19
click at [1257, 603] on div "All (5/5)" at bounding box center [1287, 608] width 167 height 24
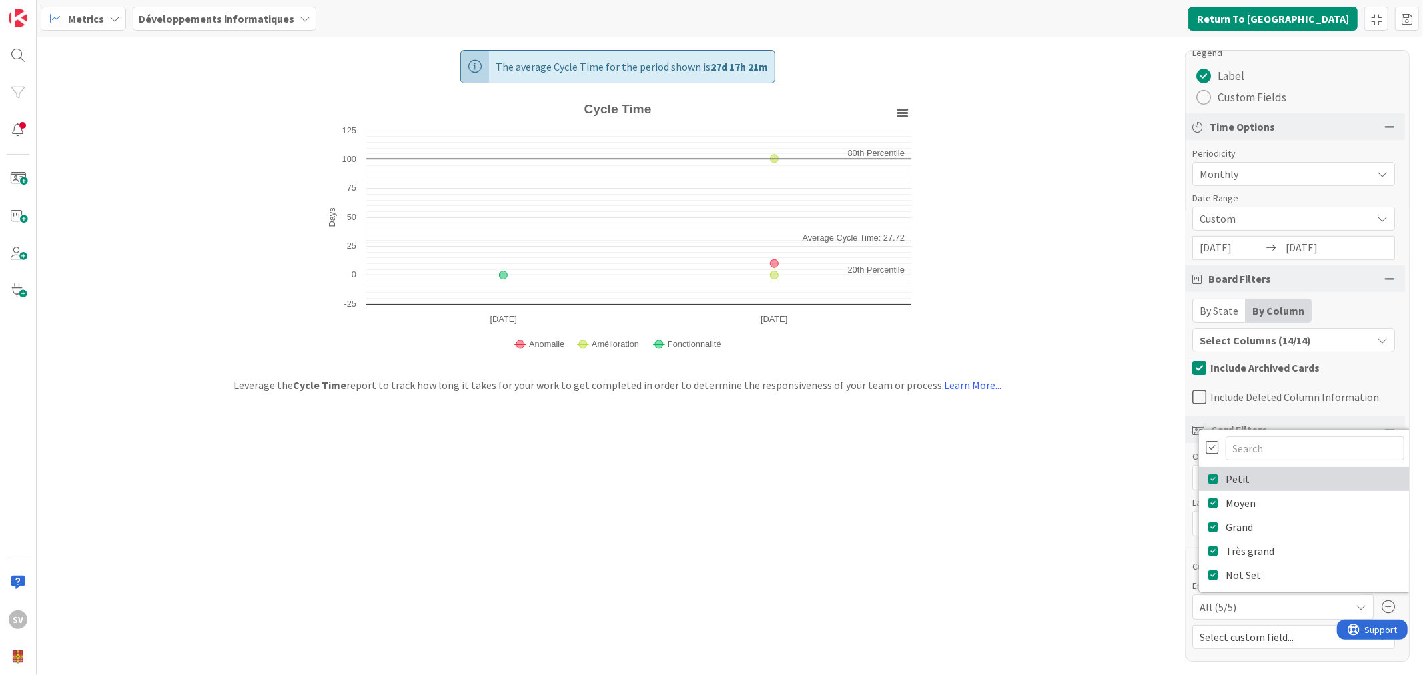
click at [1209, 477] on icon at bounding box center [1214, 479] width 11 height 20
click at [1209, 497] on icon at bounding box center [1214, 503] width 11 height 20
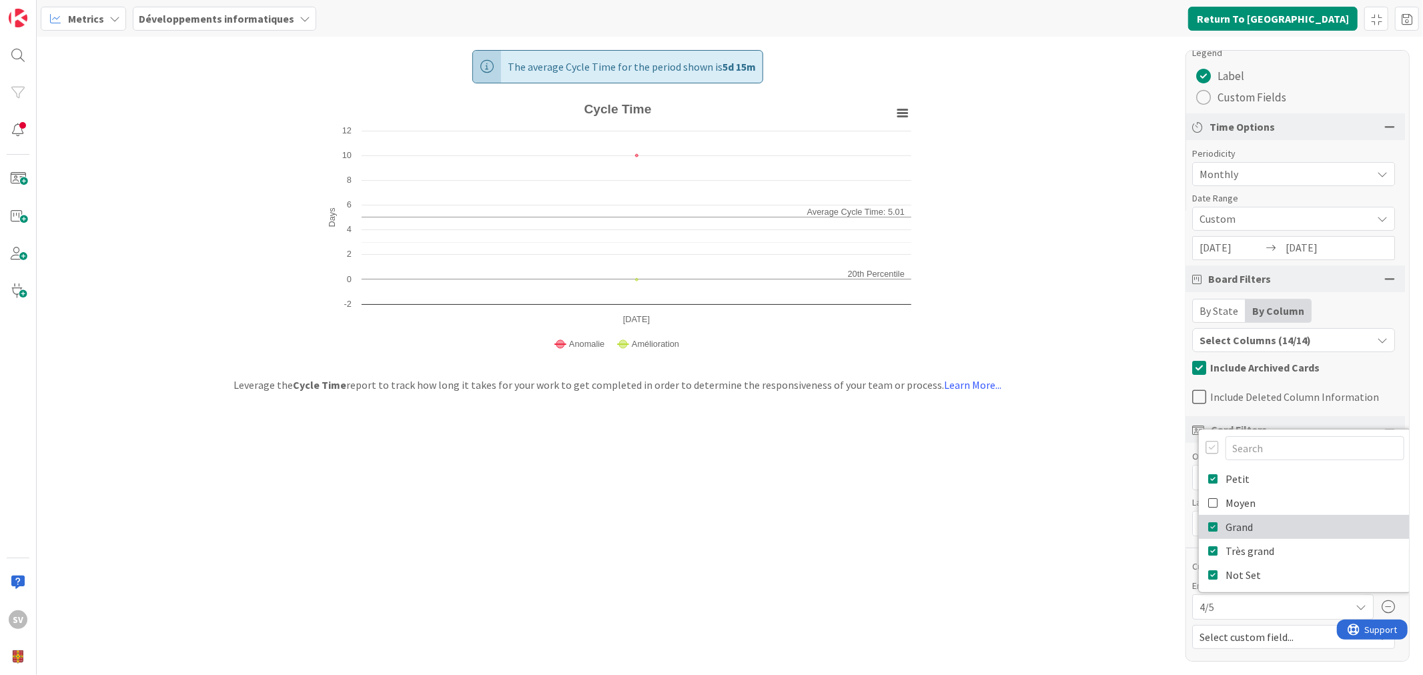
click at [1209, 523] on icon at bounding box center [1214, 527] width 11 height 20
click at [1209, 546] on icon at bounding box center [1214, 551] width 11 height 20
click at [1209, 571] on icon at bounding box center [1214, 575] width 11 height 20
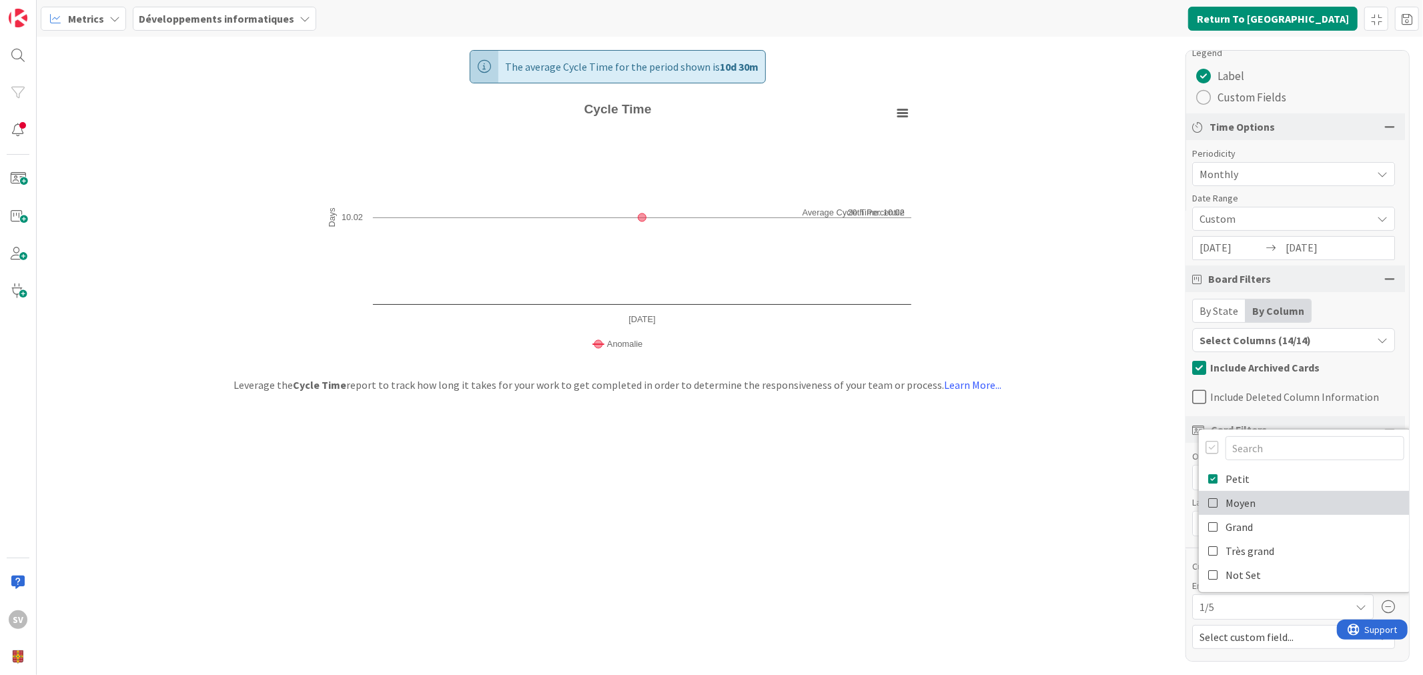
click at [1209, 505] on icon at bounding box center [1214, 503] width 11 height 20
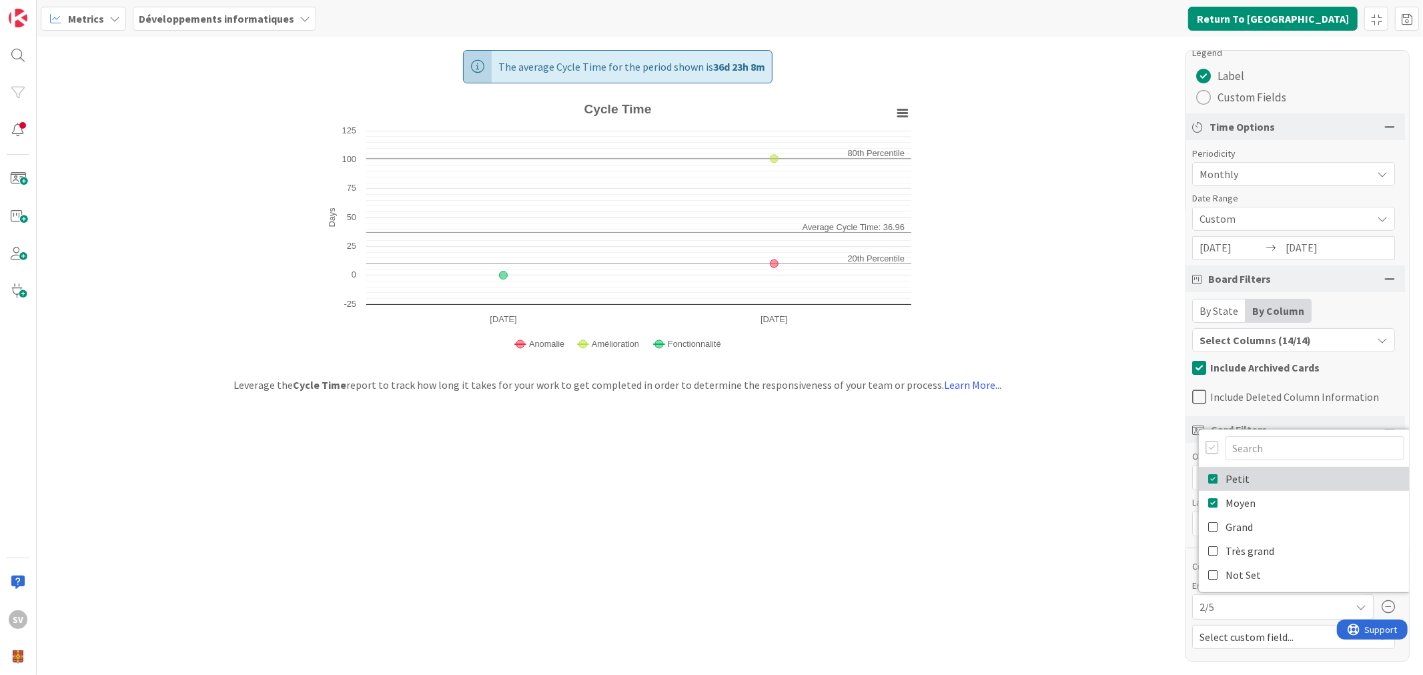
click at [1209, 477] on icon at bounding box center [1214, 479] width 11 height 20
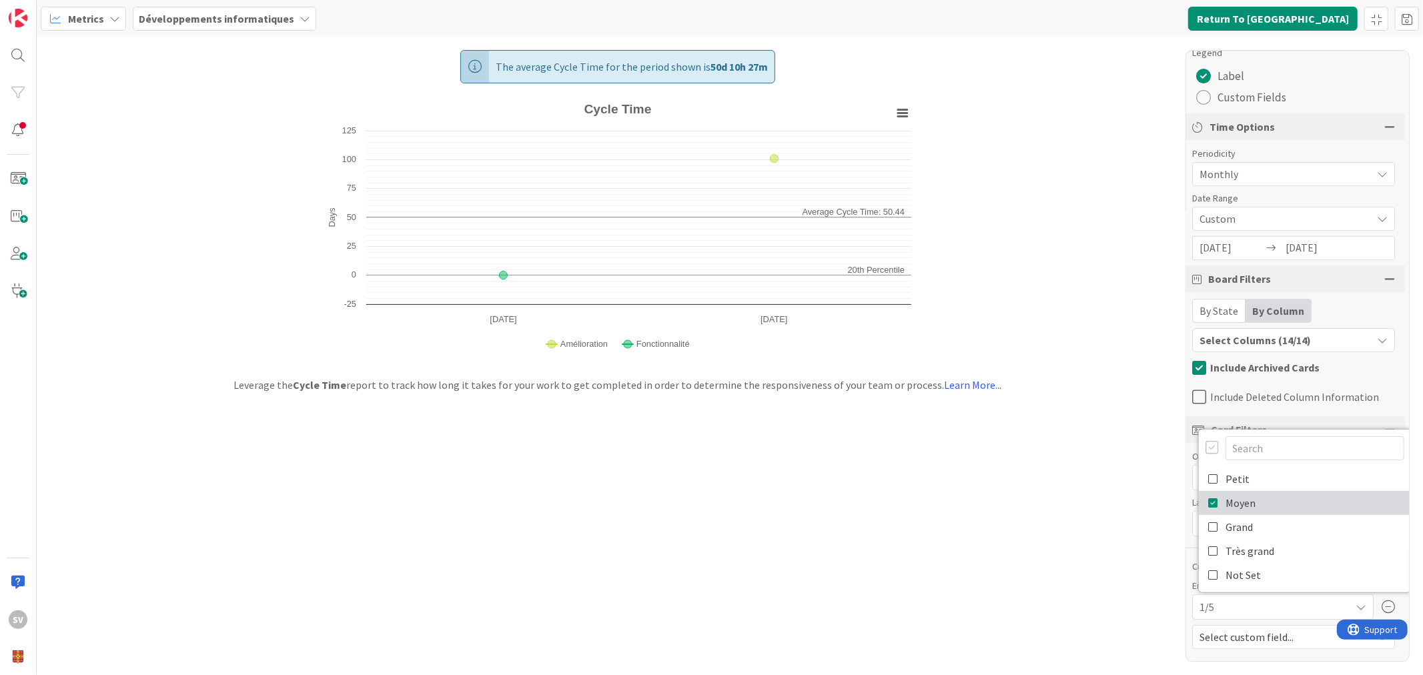
click at [1209, 505] on icon at bounding box center [1214, 503] width 11 height 20
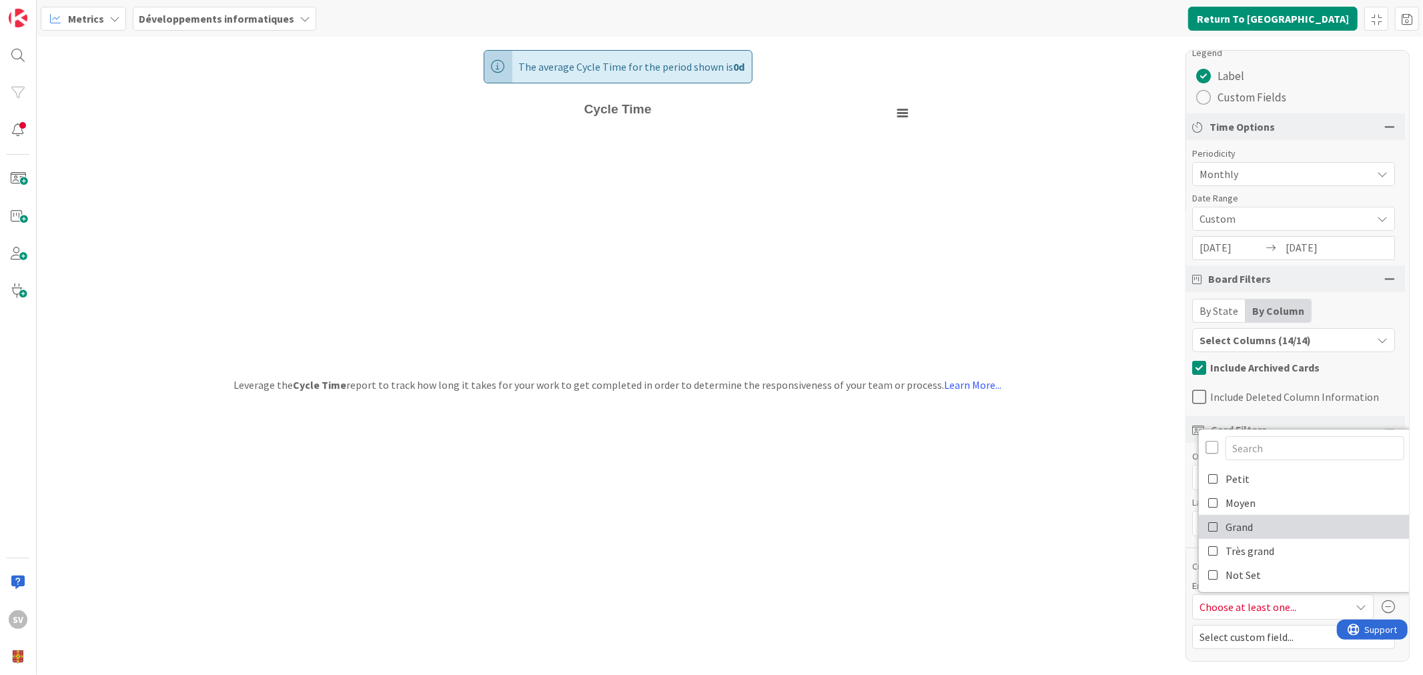
click at [1209, 528] on icon at bounding box center [1214, 527] width 11 height 20
click at [1209, 530] on icon at bounding box center [1214, 527] width 11 height 20
click at [1199, 571] on link "Not Set" at bounding box center [1305, 575] width 212 height 24
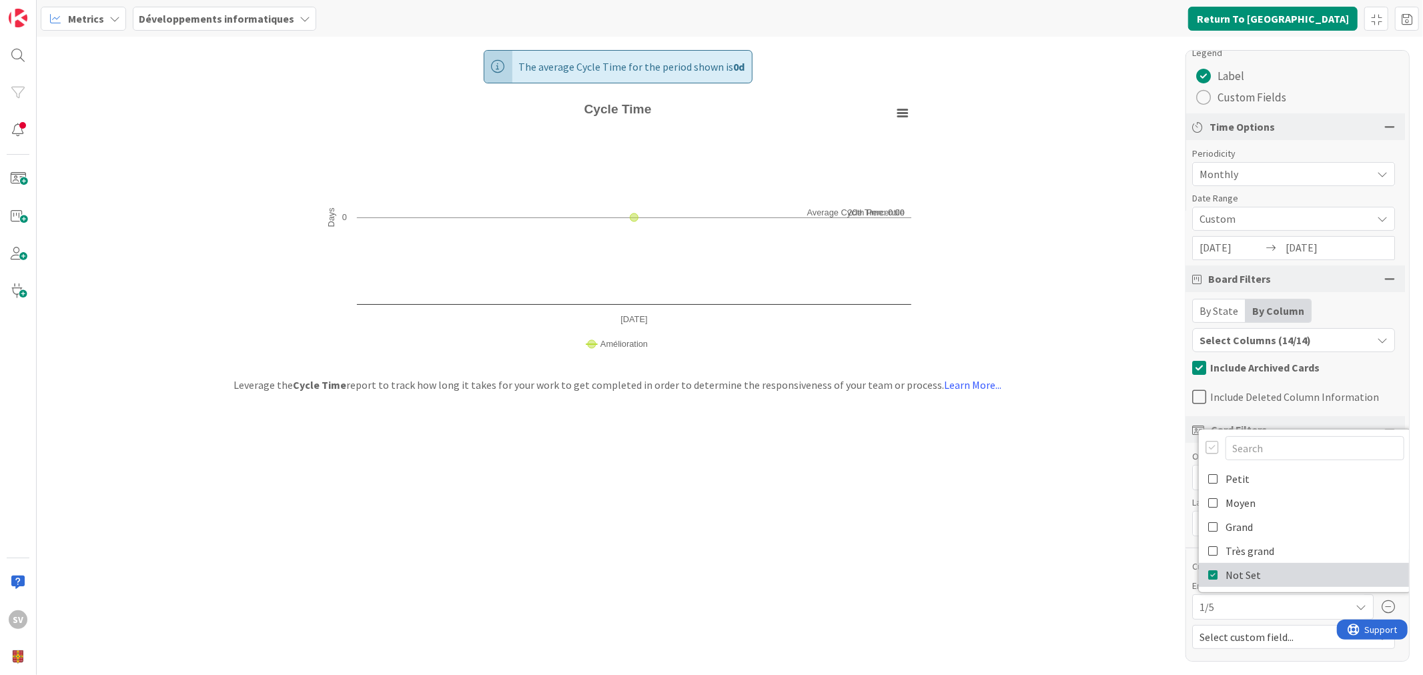
click at [1209, 574] on icon at bounding box center [1214, 575] width 11 height 20
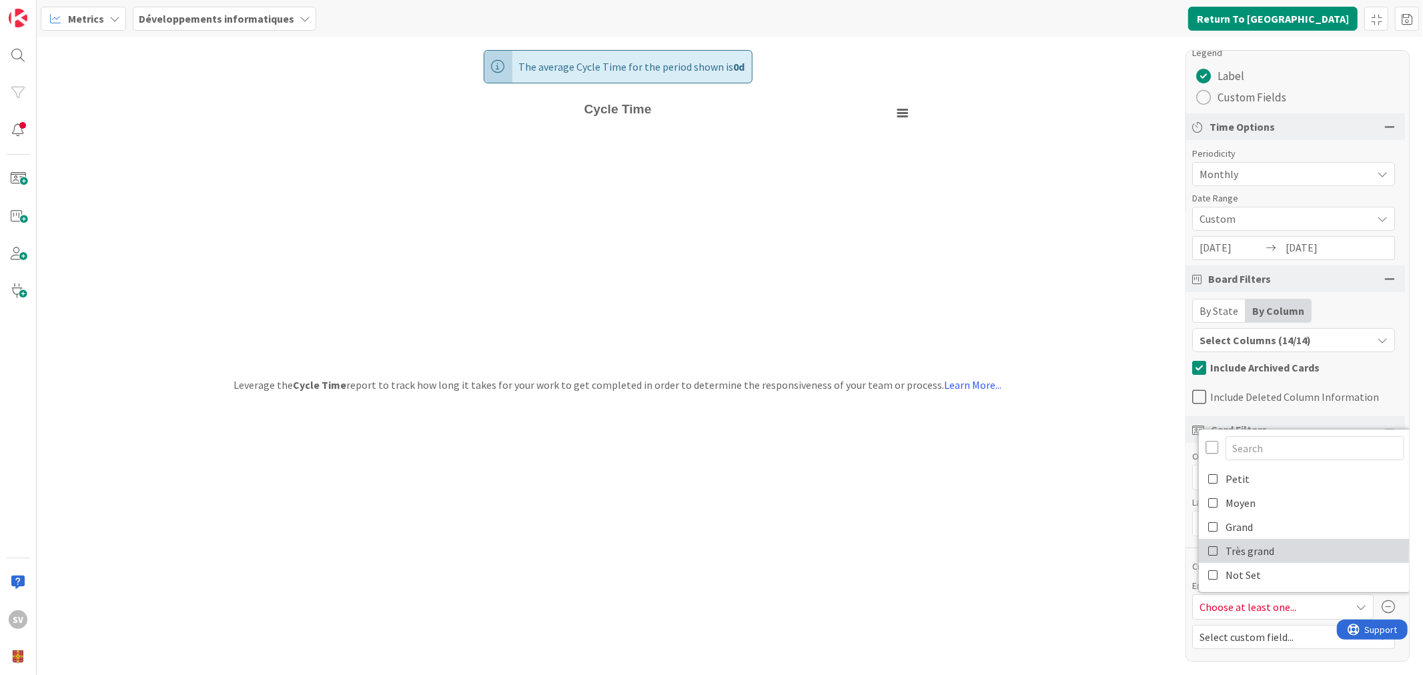
click at [1199, 555] on link "Très grand" at bounding box center [1305, 551] width 212 height 24
click at [1209, 555] on icon at bounding box center [1214, 551] width 11 height 20
click at [1209, 530] on icon at bounding box center [1214, 527] width 11 height 20
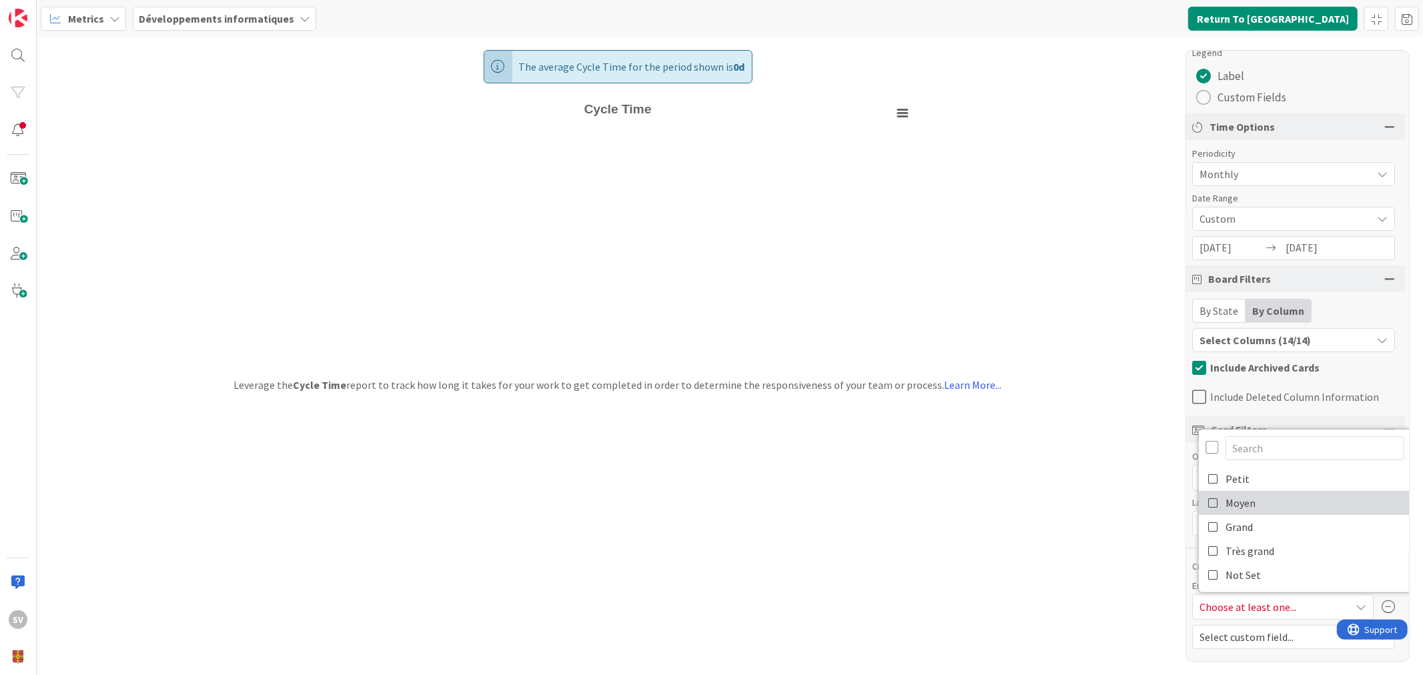
click at [1209, 501] on icon at bounding box center [1214, 503] width 11 height 20
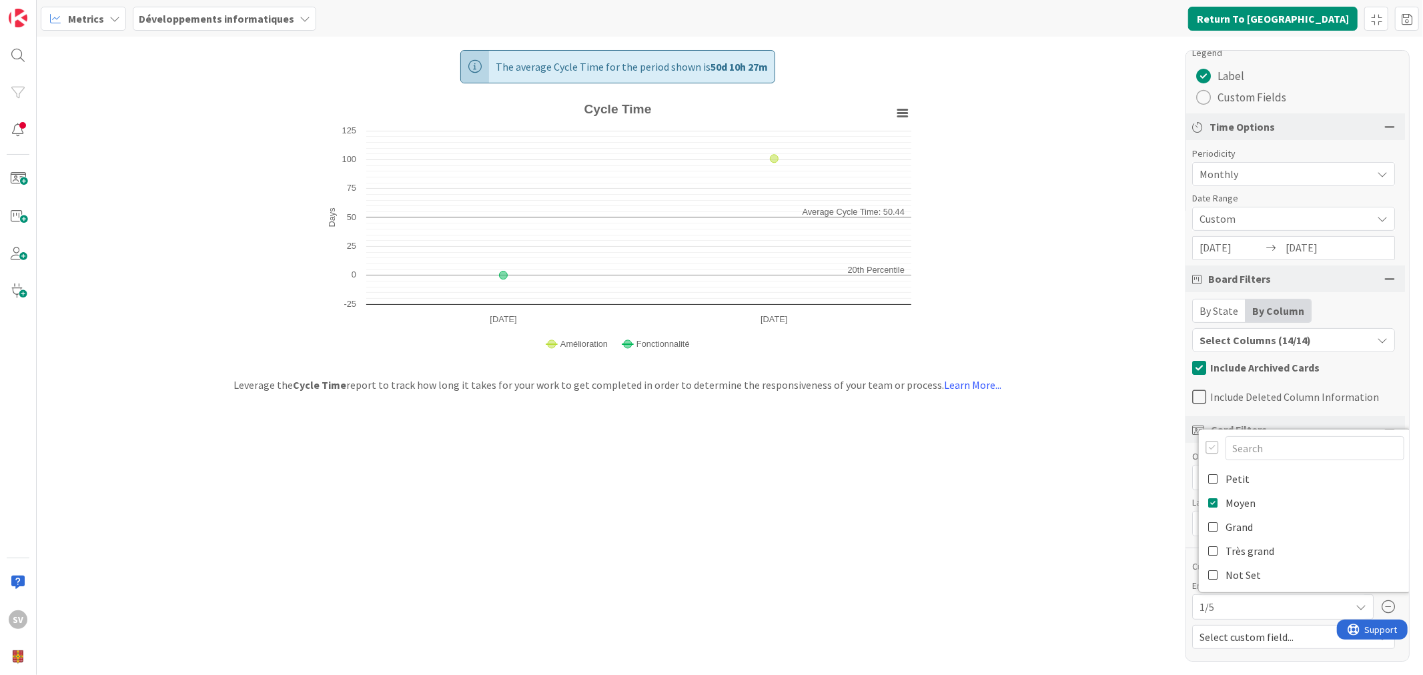
click at [1075, 417] on div "The average Cycle Time for the period shown is 50d 10h 27m Created with Highcha…" at bounding box center [730, 356] width 1387 height 639
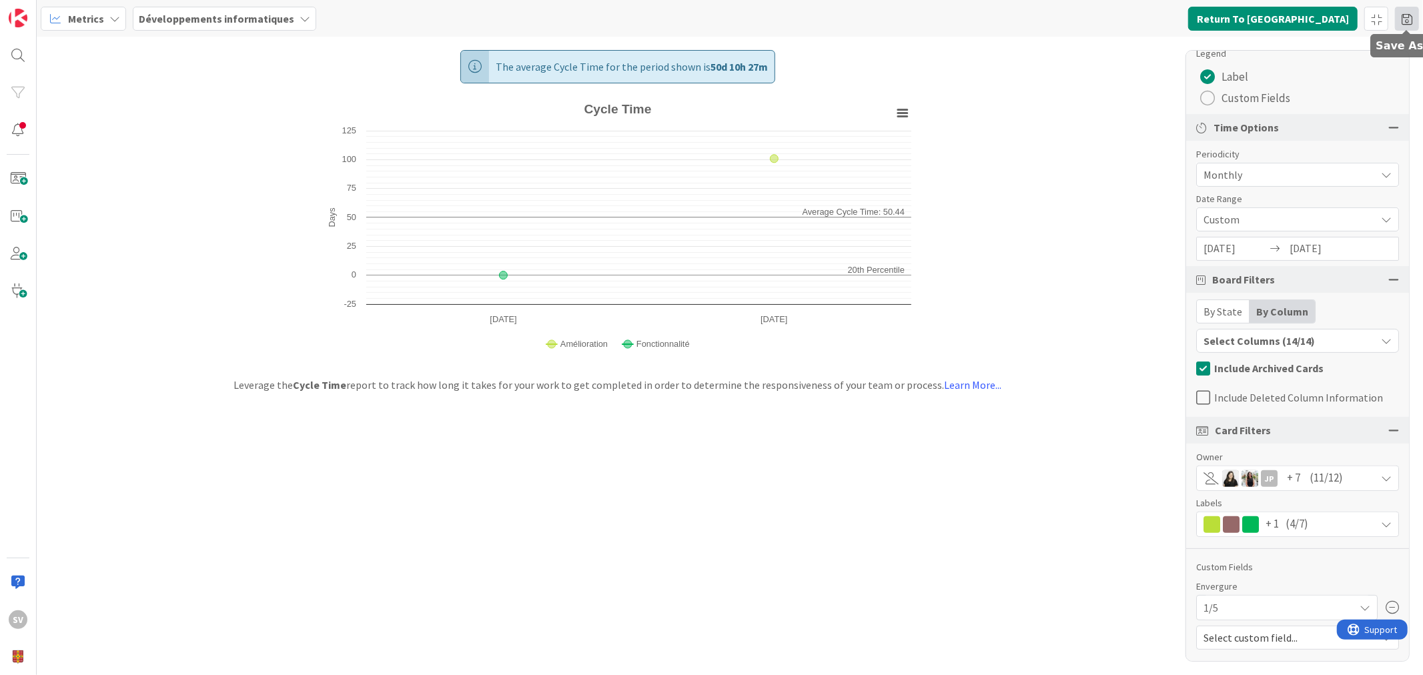
click at [1408, 14] on span at bounding box center [1407, 19] width 24 height 24
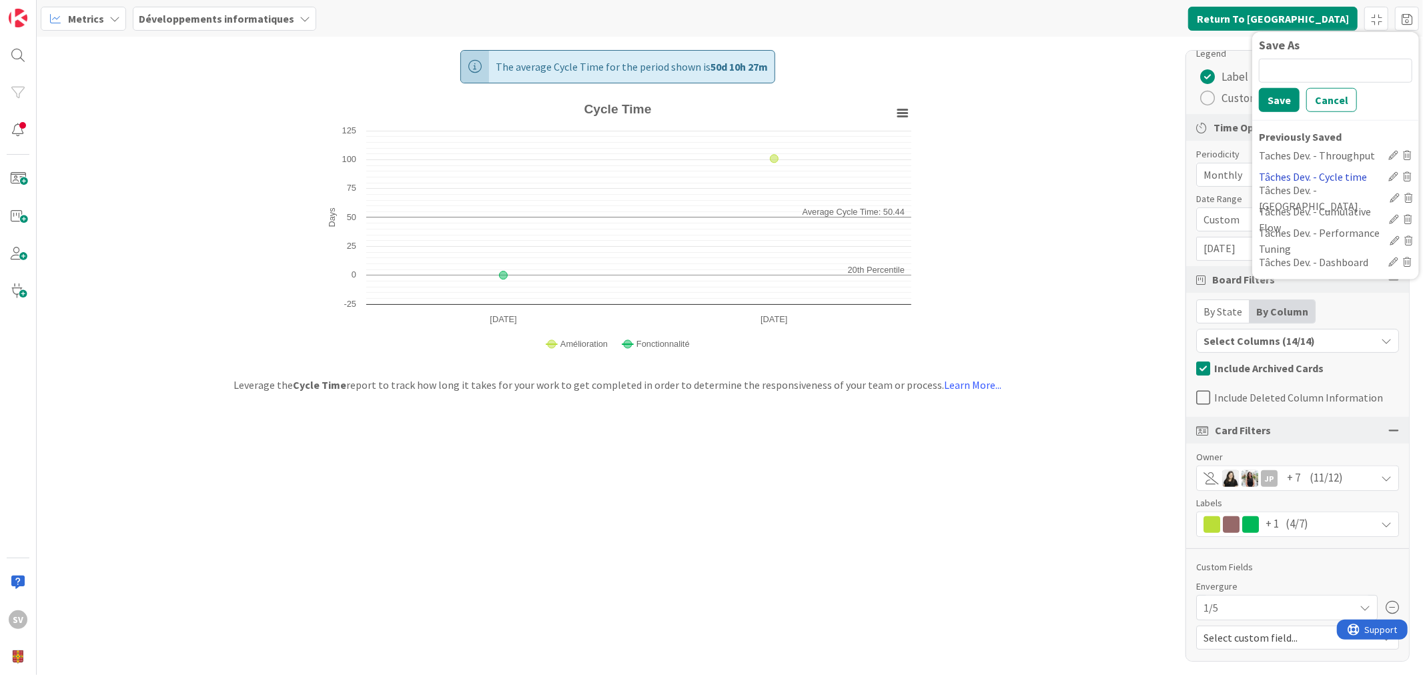
click at [1339, 174] on div "Tâches Dev. - Cycle time" at bounding box center [1321, 176] width 124 height 16
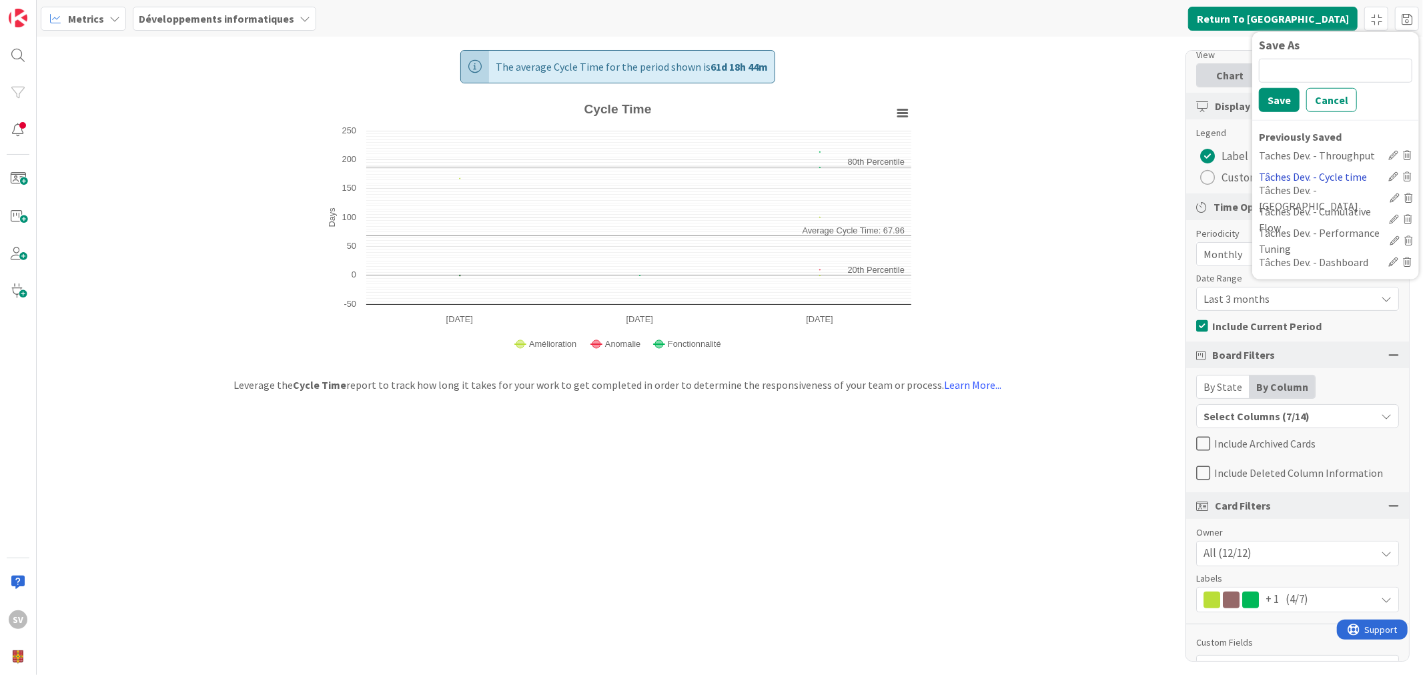
scroll to position [128, 0]
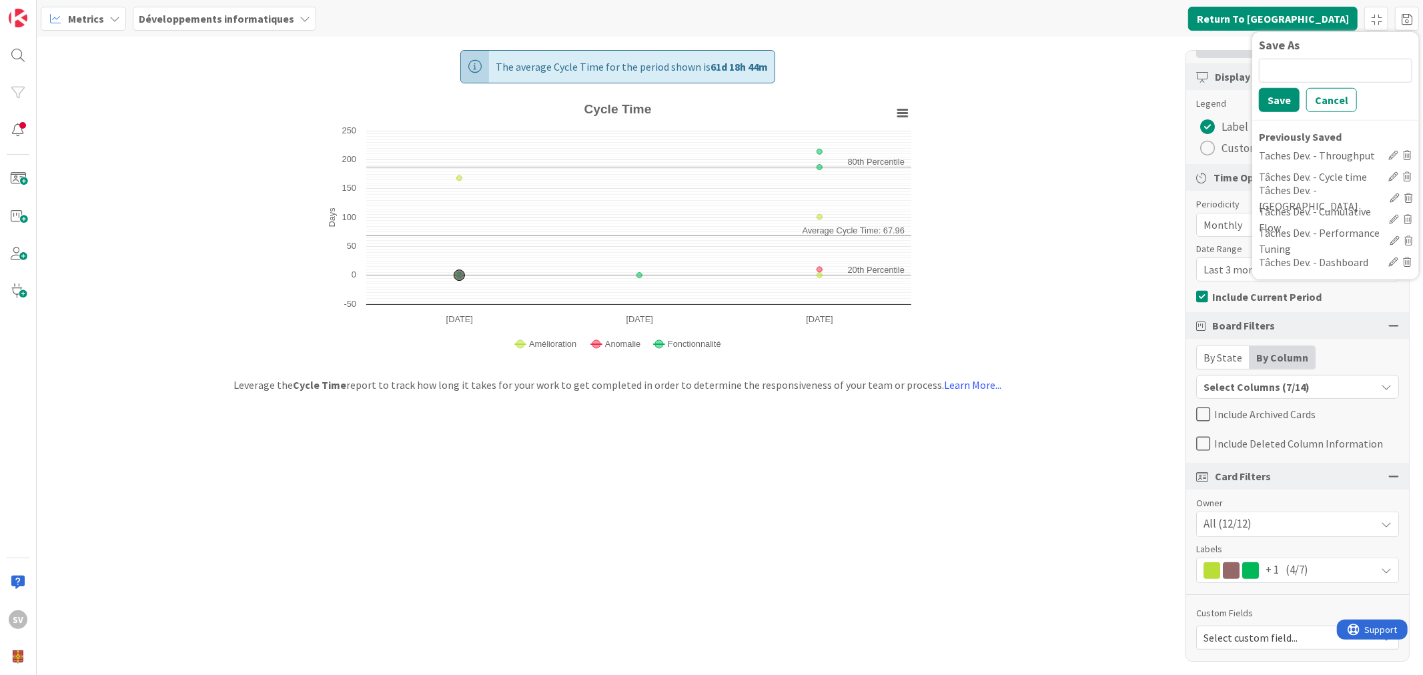
click at [1242, 523] on span "All (12/12)" at bounding box center [1228, 524] width 48 height 17
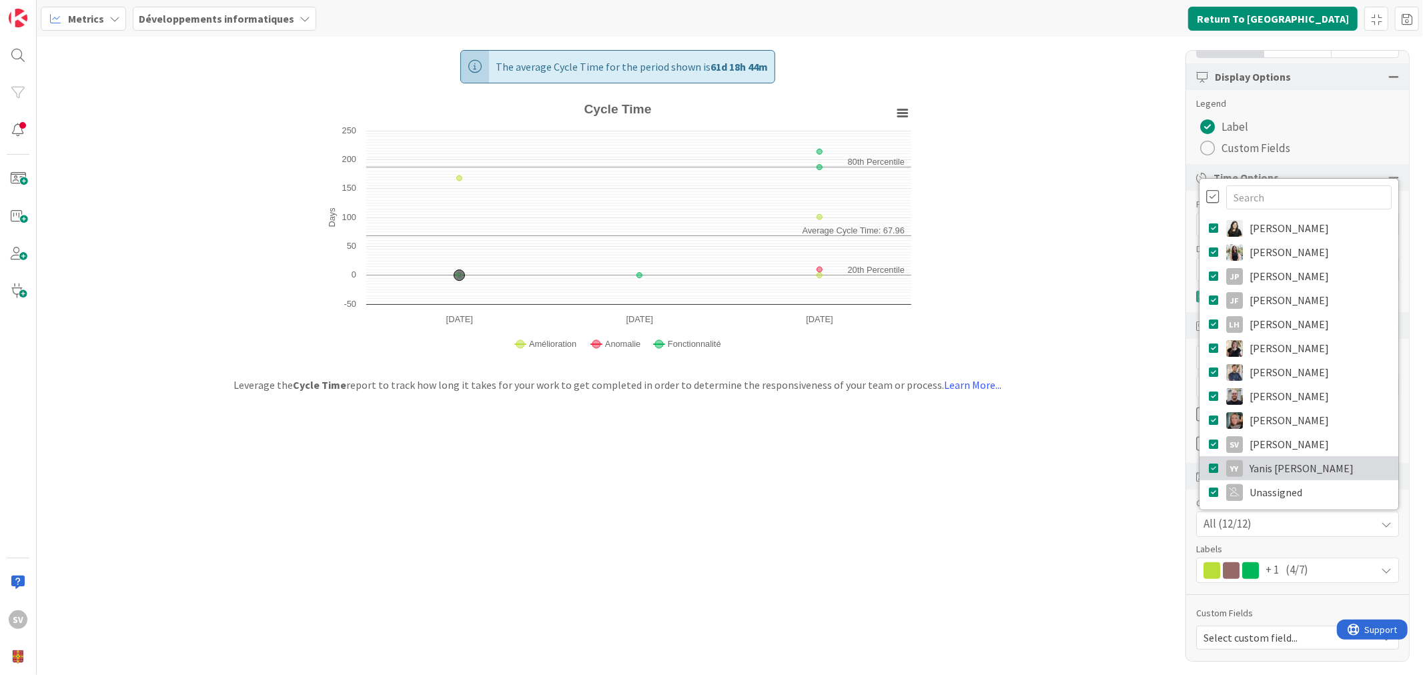
click at [1209, 470] on icon at bounding box center [1214, 468] width 11 height 20
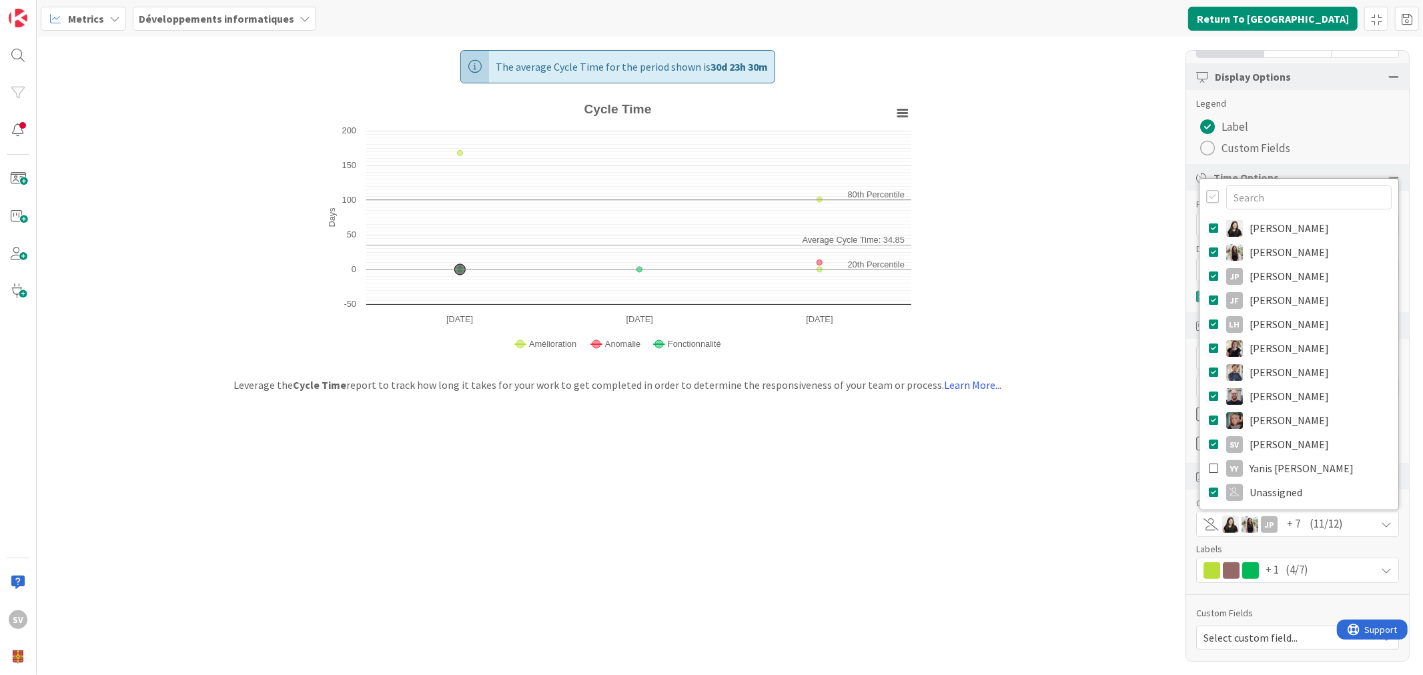
click at [1093, 371] on div "The average Cycle Time for the period shown is 30d 23h 30m Created with Highcha…" at bounding box center [730, 356] width 1387 height 639
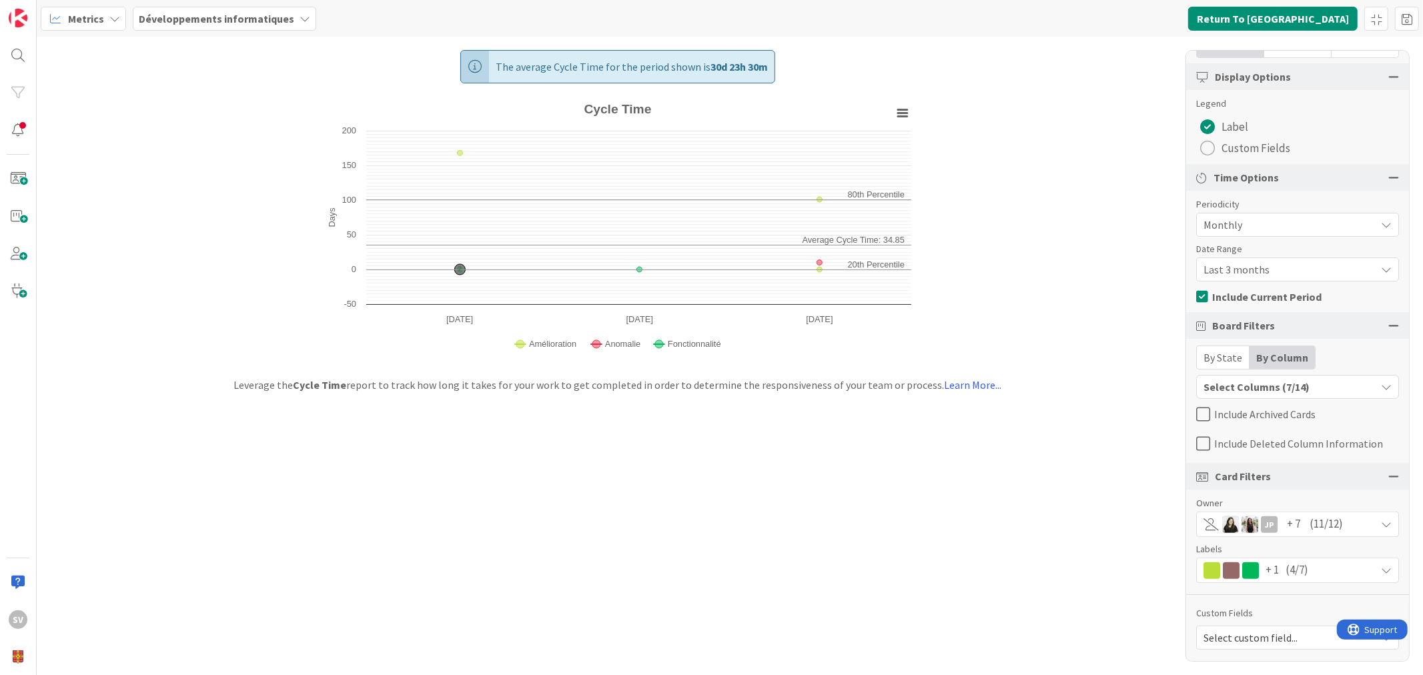
scroll to position [0, 0]
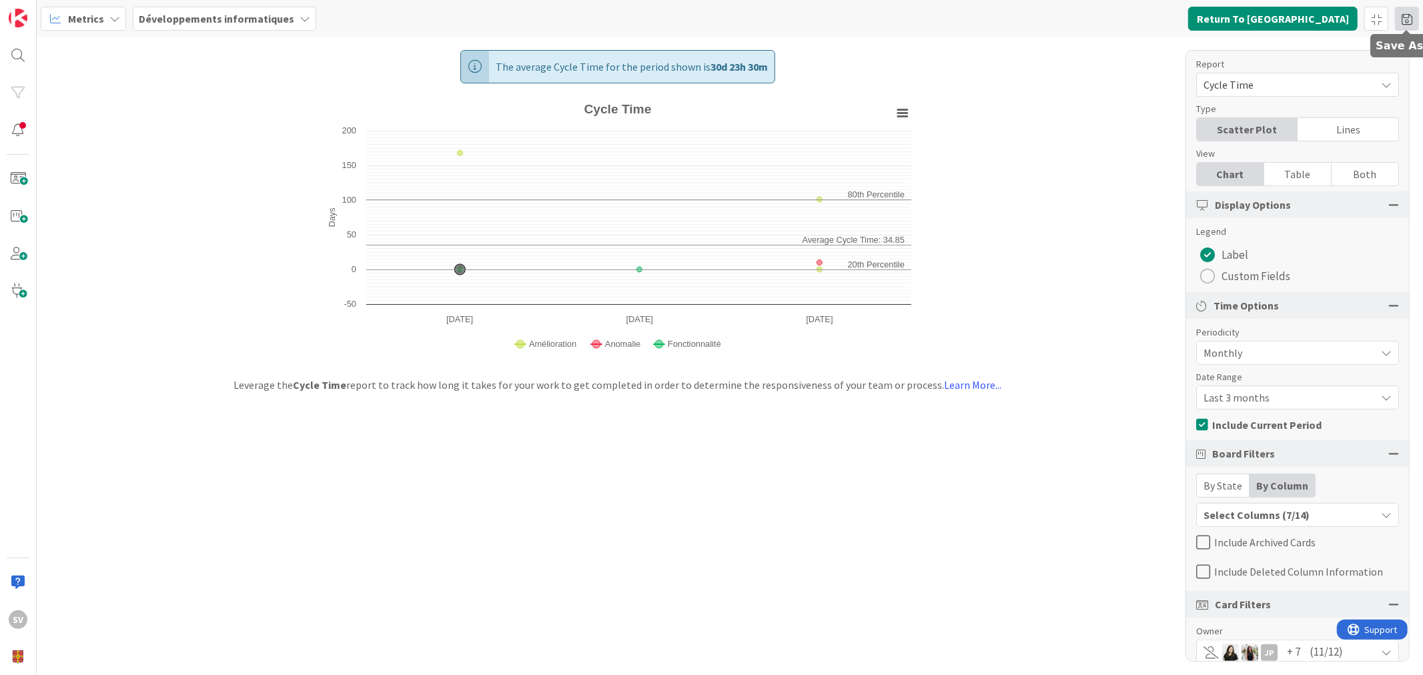
click at [1408, 11] on span at bounding box center [1407, 19] width 24 height 24
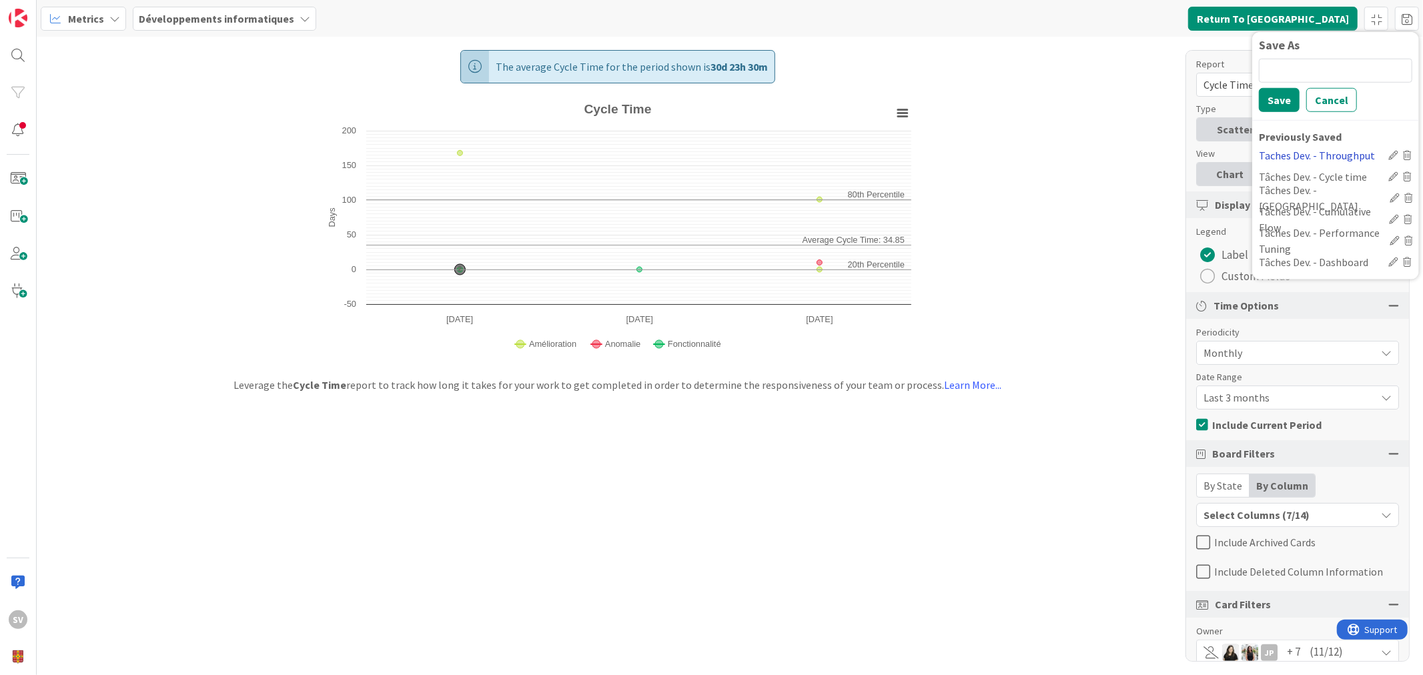
click at [1343, 152] on div "Taches Dev. - Throughput" at bounding box center [1321, 155] width 124 height 16
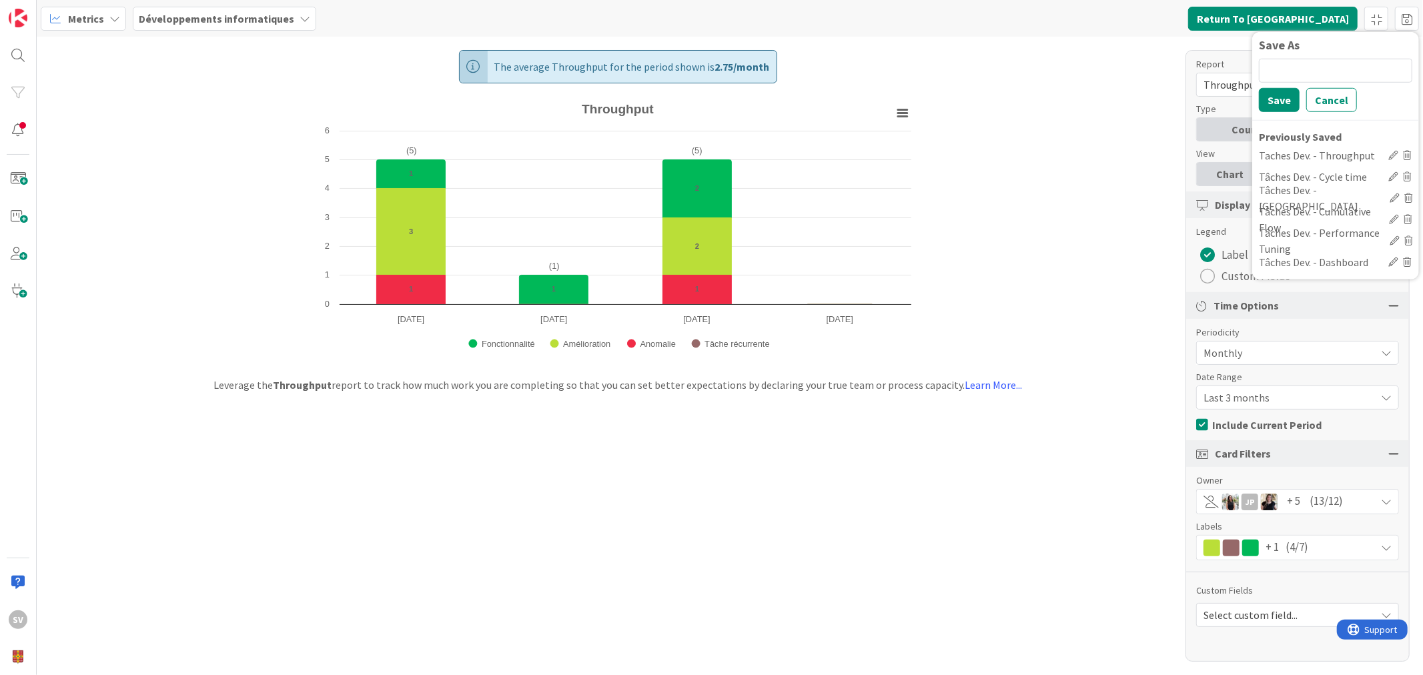
click at [1311, 510] on span "(13/12)" at bounding box center [1326, 501] width 33 height 17
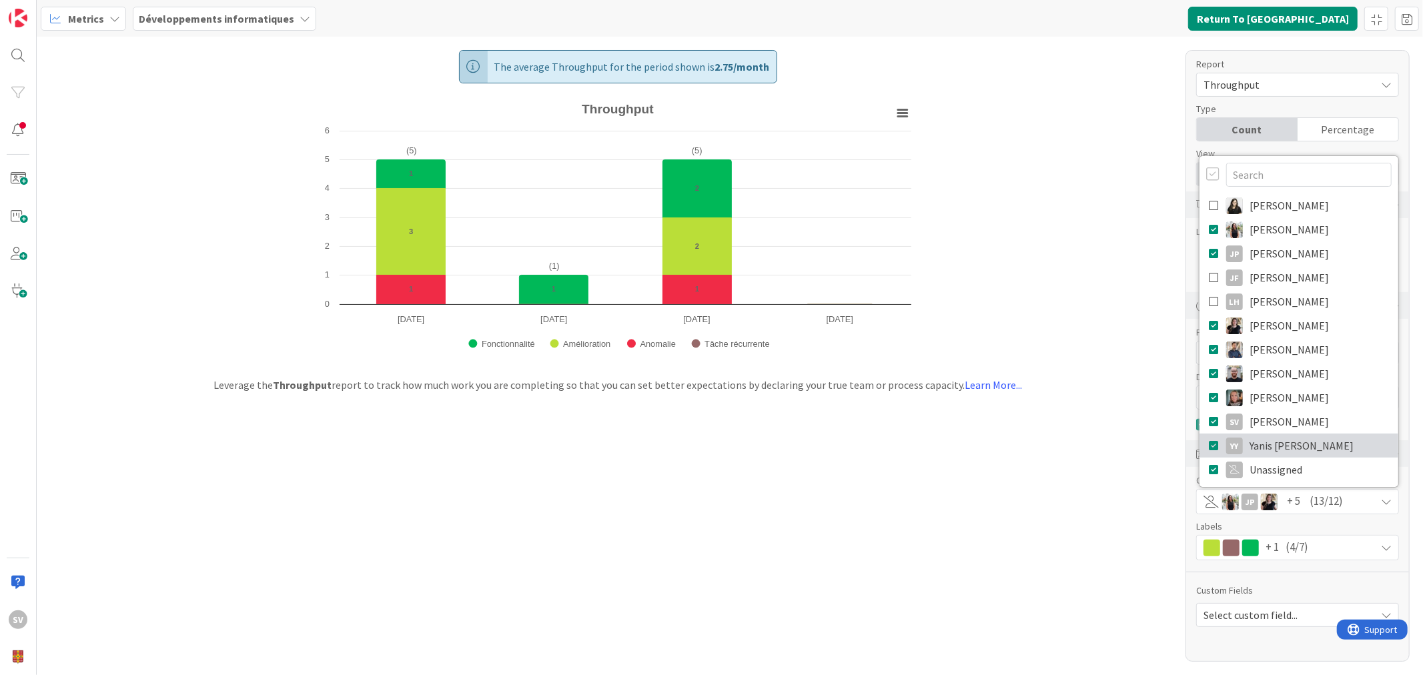
click at [1212, 442] on icon at bounding box center [1214, 446] width 11 height 20
click at [1211, 445] on icon at bounding box center [1214, 446] width 11 height 20
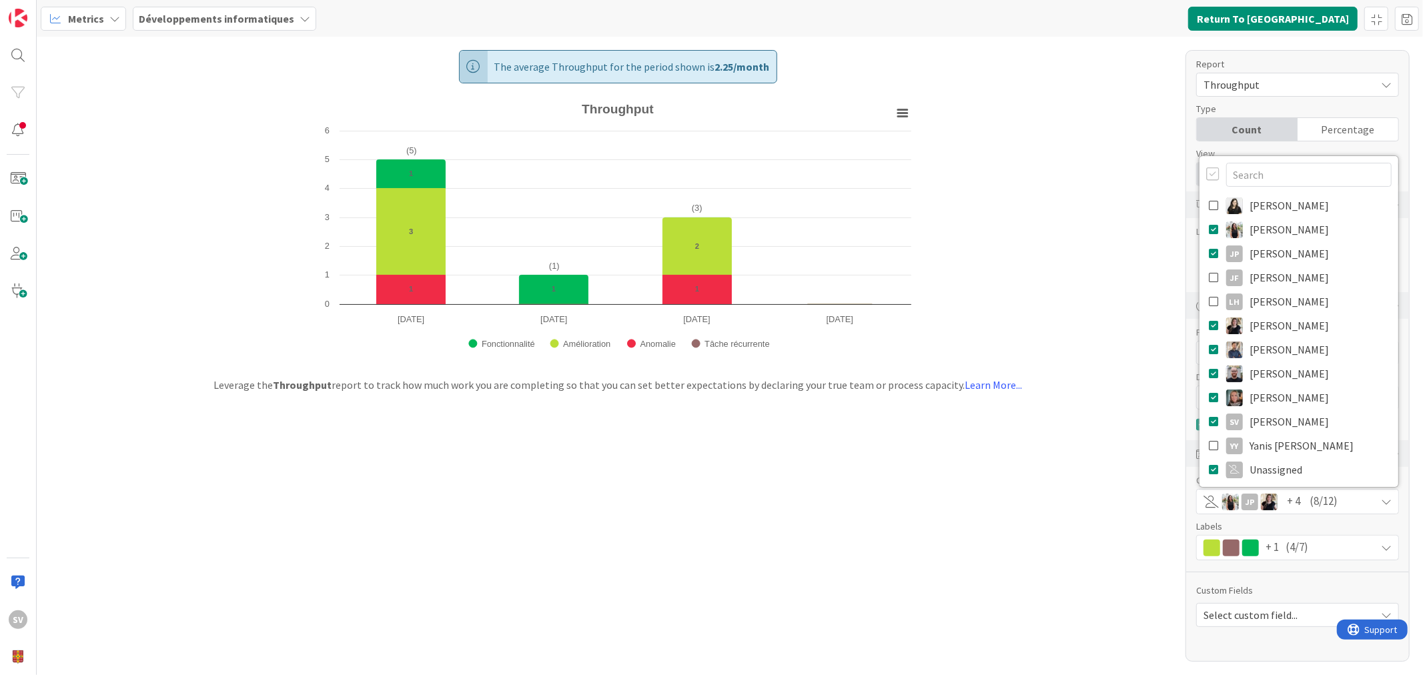
click at [858, 445] on div "The average Throughput for the period shown is 2.25 / month Created with Highch…" at bounding box center [730, 356] width 1387 height 639
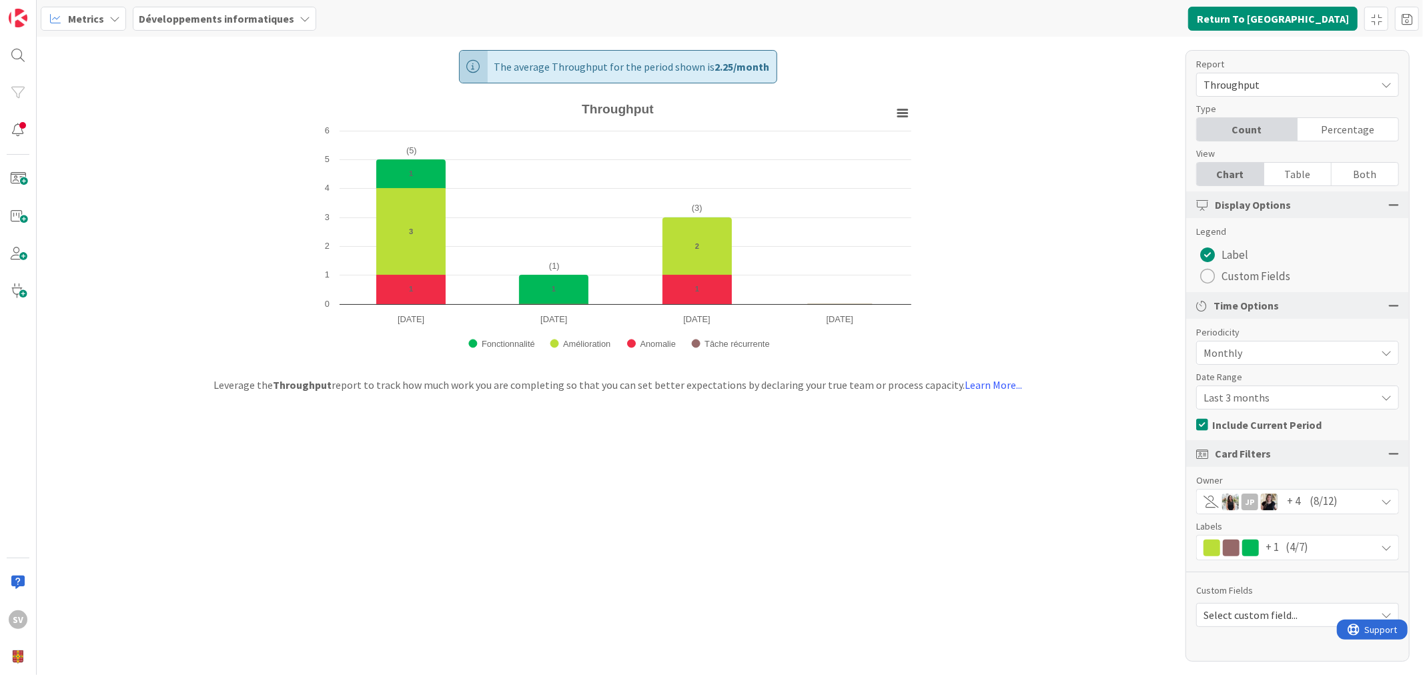
drag, startPoint x: 798, startPoint y: 438, endPoint x: 799, endPoint y: 446, distance: 8.0
click at [798, 440] on div "The average Throughput for the period shown is 2.25 / month Created with Highch…" at bounding box center [730, 356] width 1387 height 639
click at [1337, 95] on div "Throughput" at bounding box center [1298, 85] width 203 height 24
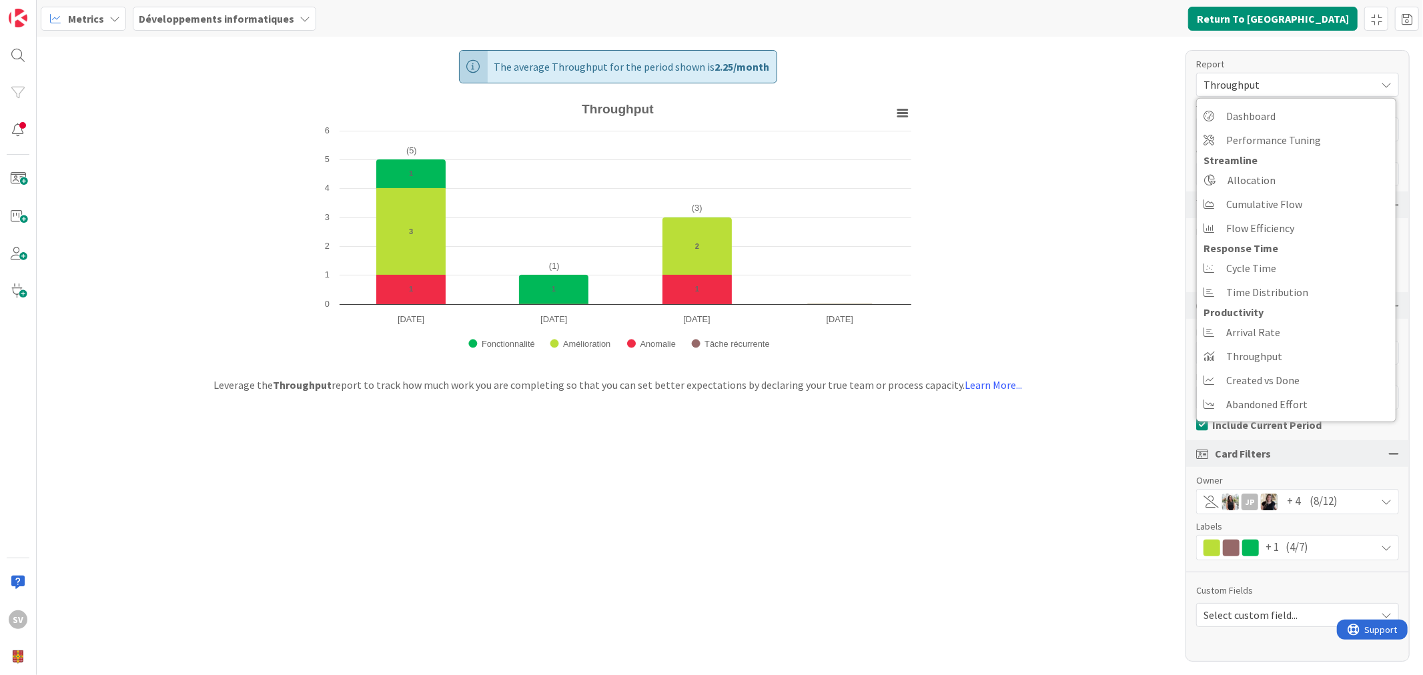
click at [1358, 83] on span "Throughput" at bounding box center [1287, 84] width 166 height 19
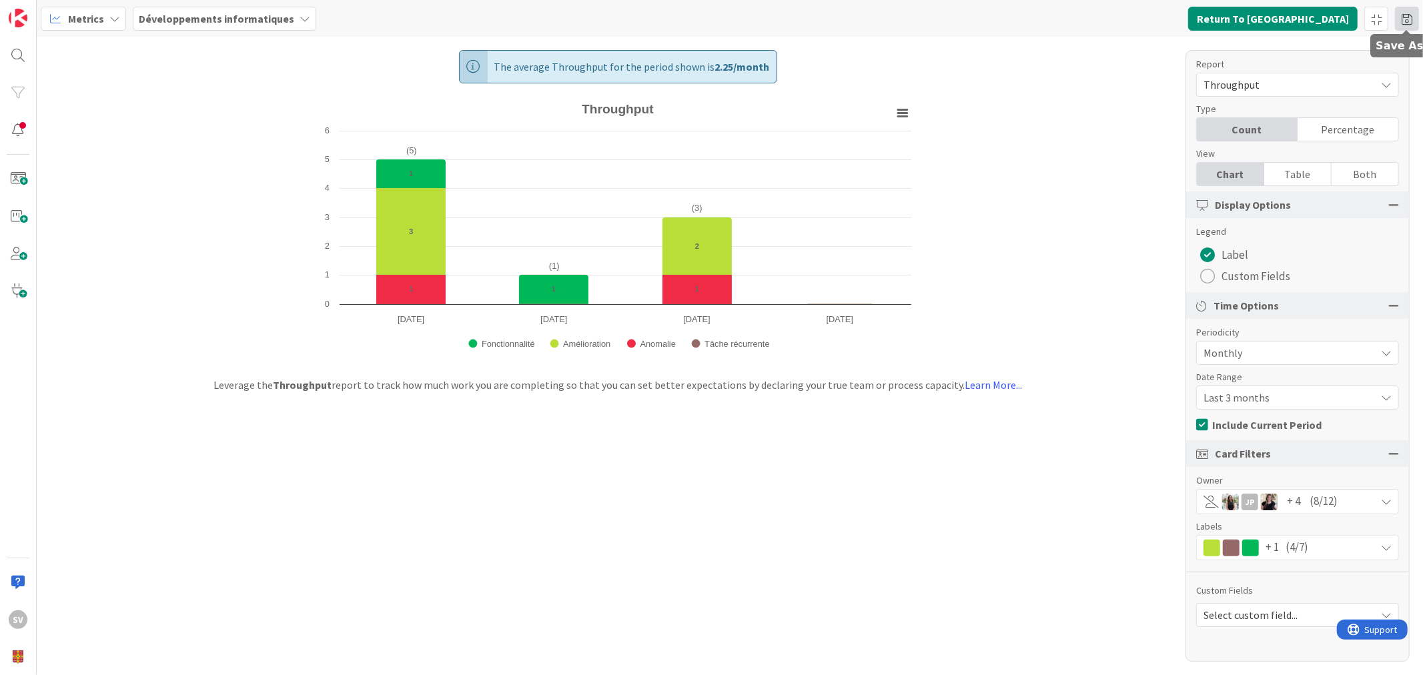
click at [1407, 17] on span at bounding box center [1407, 19] width 24 height 24
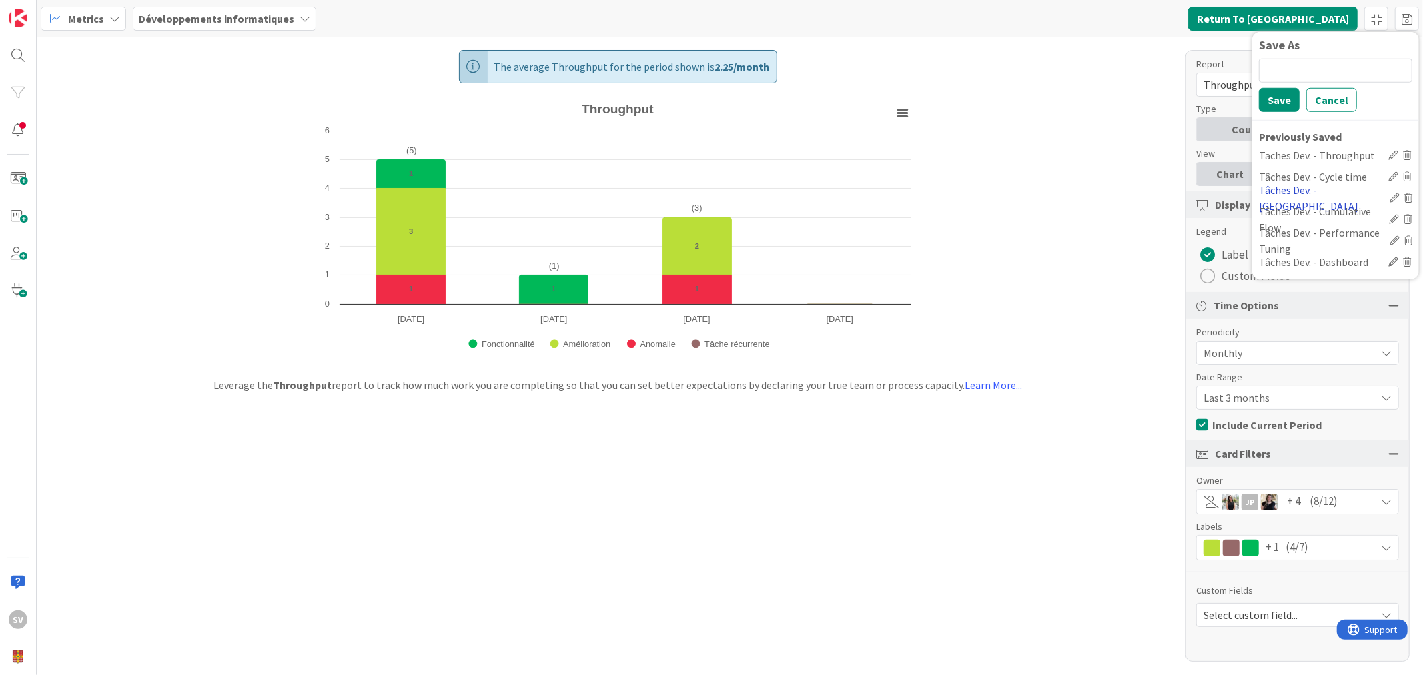
click at [1339, 192] on div "Tâches Dev. - WIP" at bounding box center [1321, 198] width 125 height 32
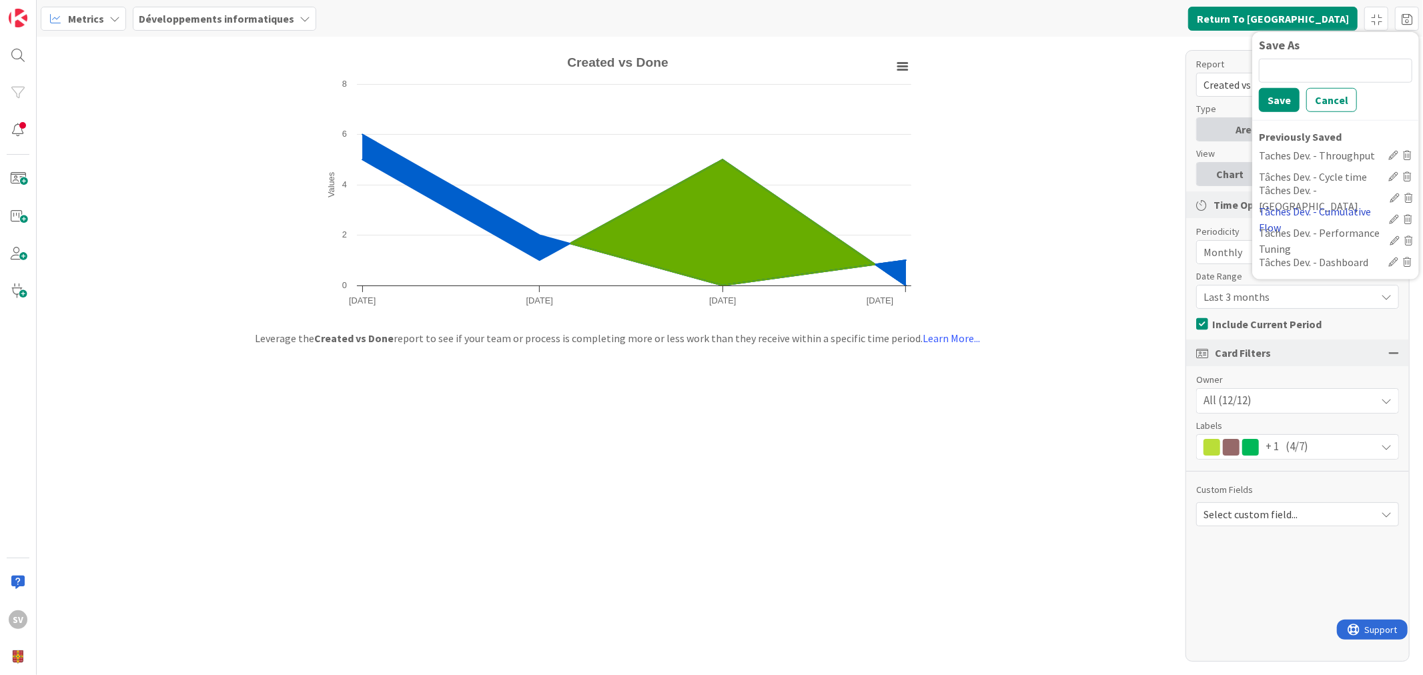
click at [1345, 208] on div "Tâches Dev. - Cumulative Flow" at bounding box center [1321, 219] width 125 height 32
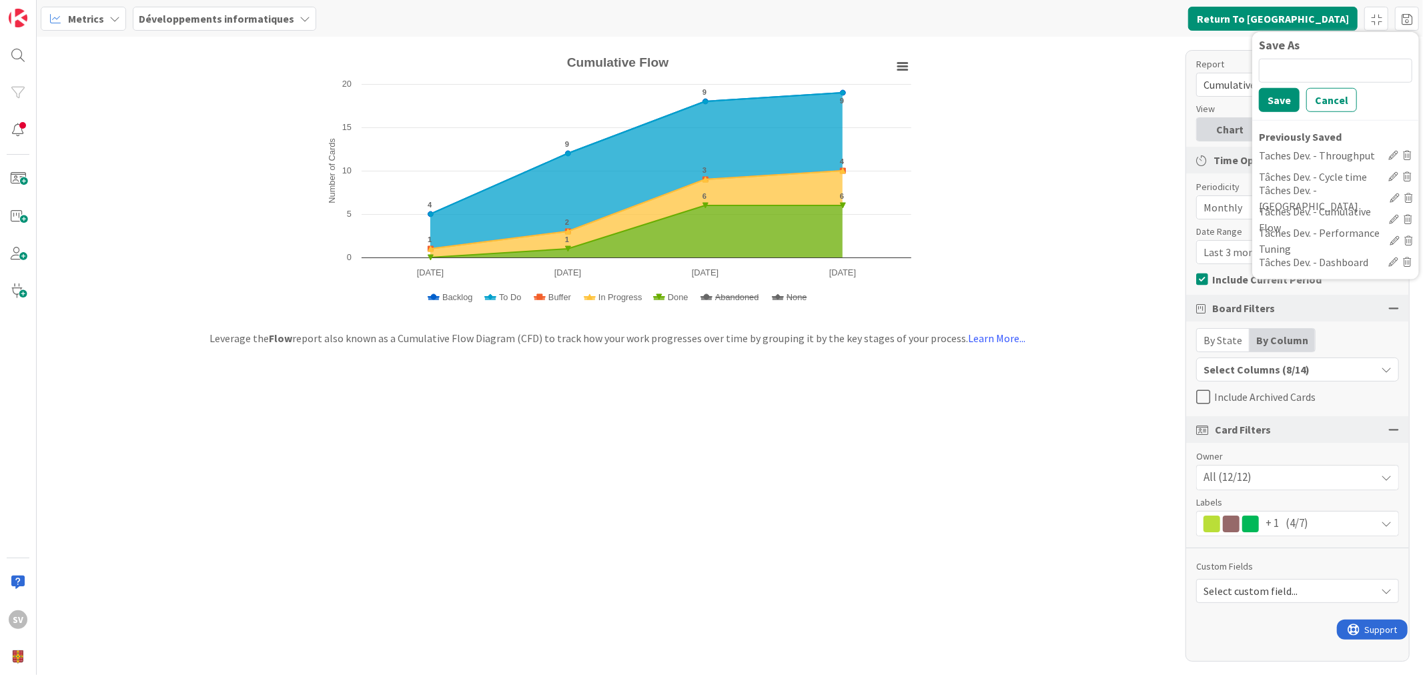
click at [1018, 196] on div "Created with Highcharts 11.4.3 Number of Cards Chart context menu Cumulative Fl…" at bounding box center [730, 356] width 1387 height 639
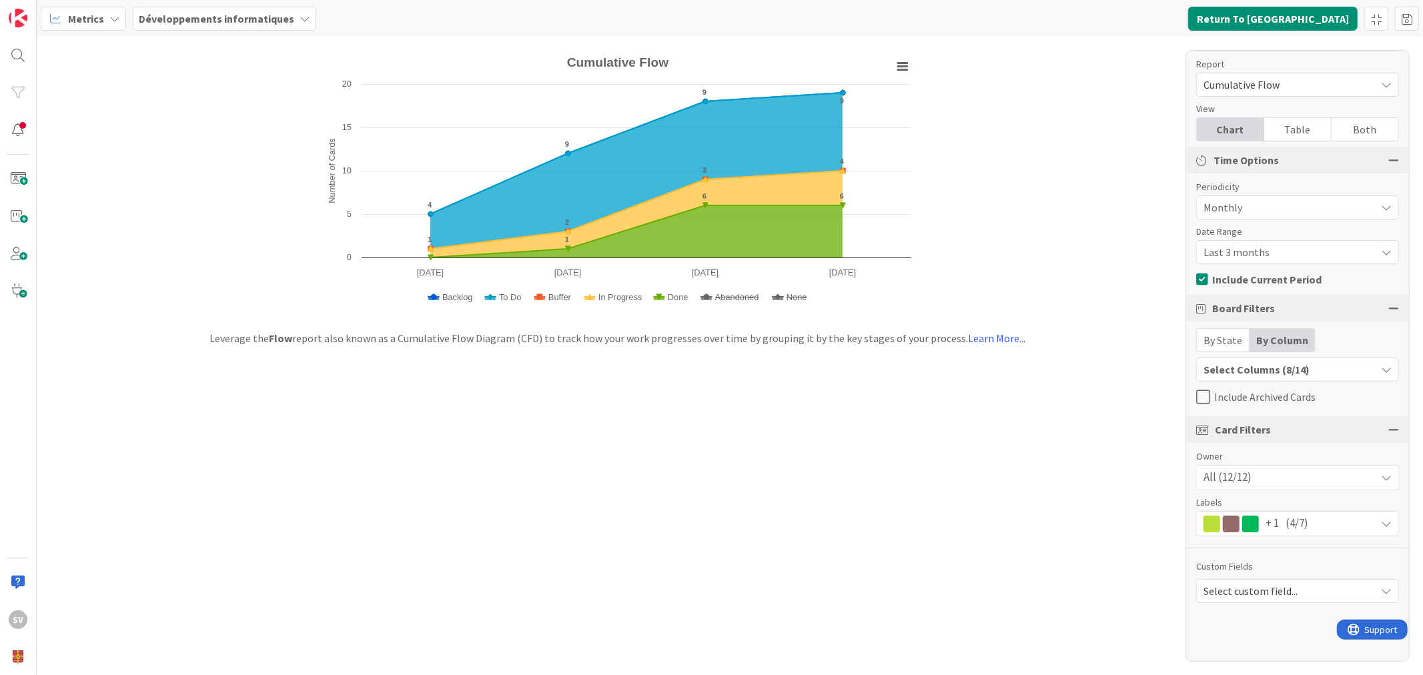
click at [1319, 85] on span "Cumulative Flow" at bounding box center [1287, 84] width 166 height 19
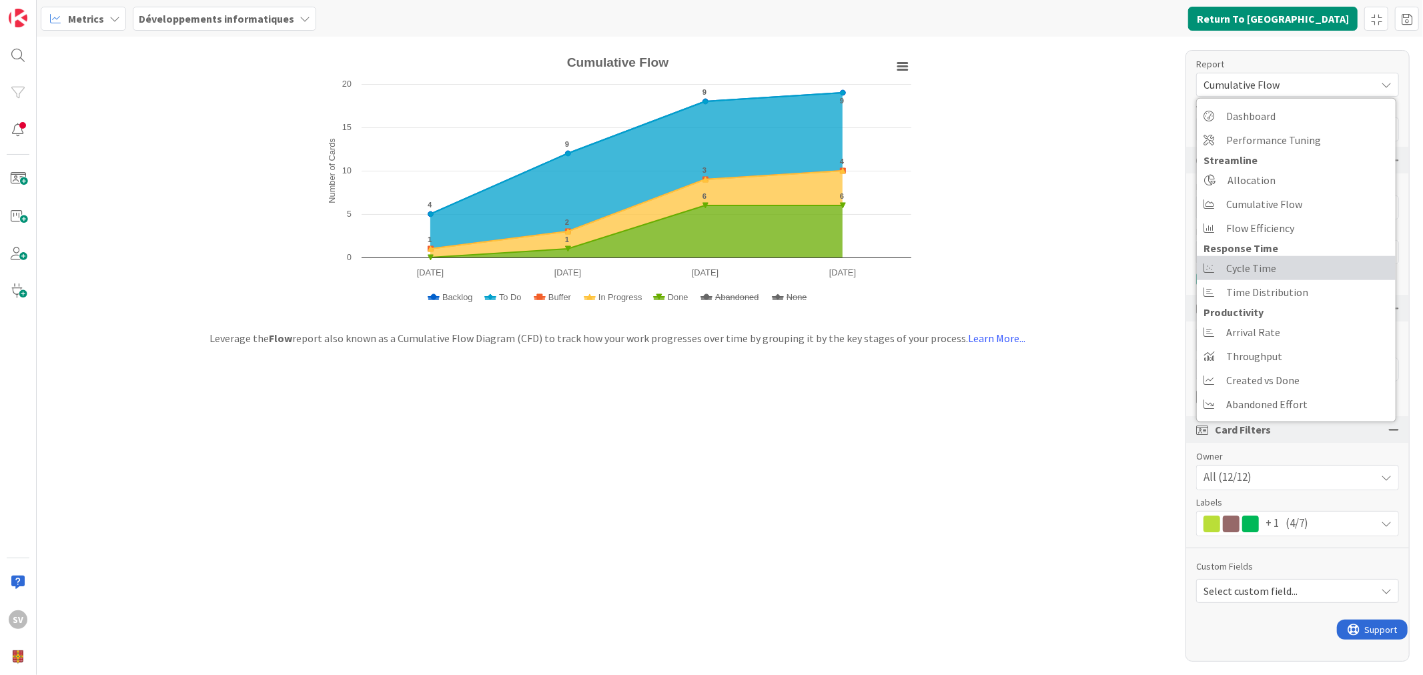
click at [1261, 261] on span "Cycle Time" at bounding box center [1252, 268] width 50 height 20
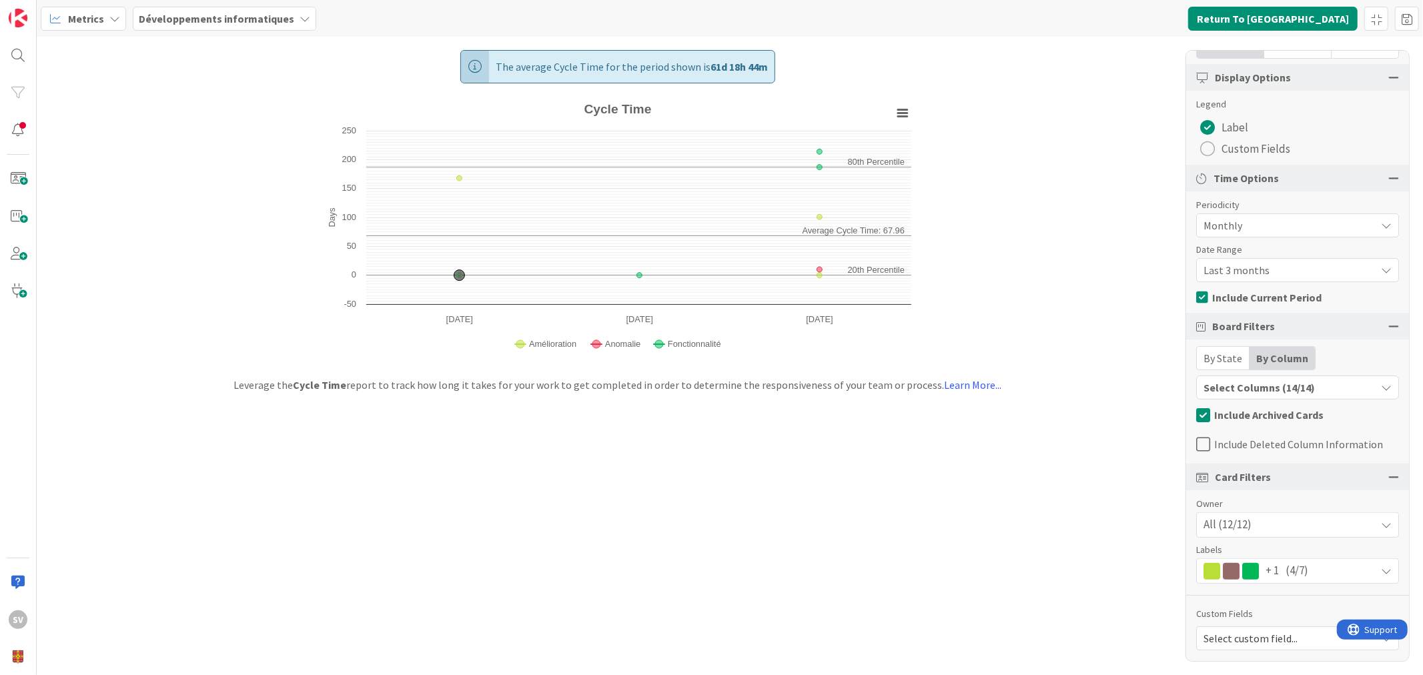
scroll to position [128, 0]
click at [1298, 571] on span "(4/7)" at bounding box center [1297, 570] width 23 height 17
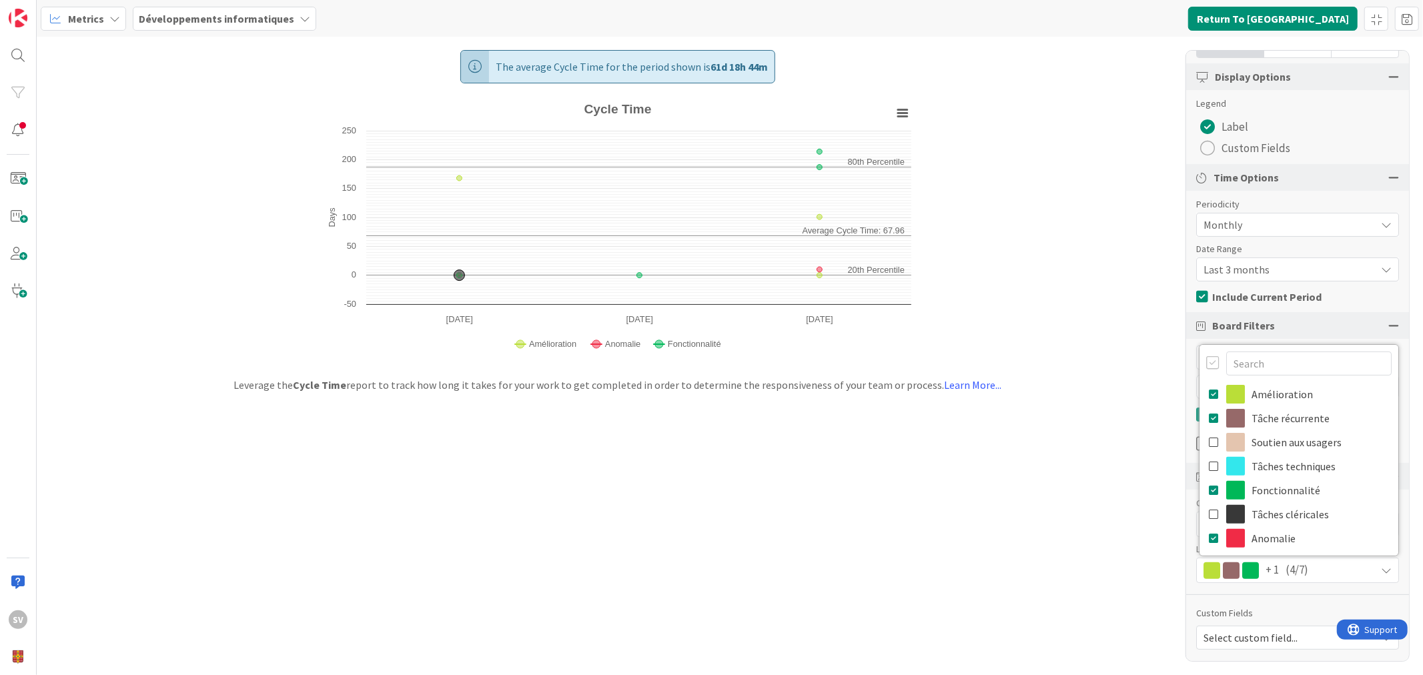
click at [1298, 572] on span "(4/7)" at bounding box center [1297, 570] width 23 height 17
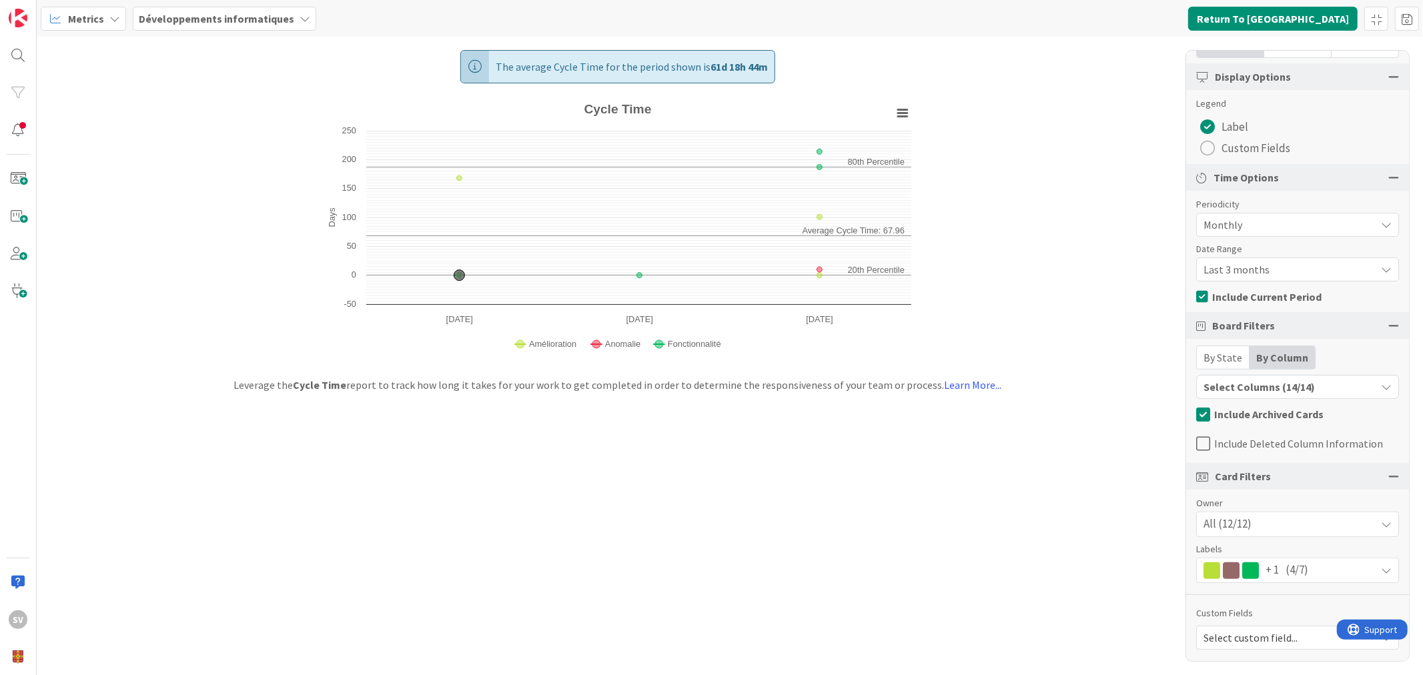
click at [1139, 463] on div "The average Cycle Time for the period shown is 61d 18h 44m Created with Highcha…" at bounding box center [730, 356] width 1387 height 639
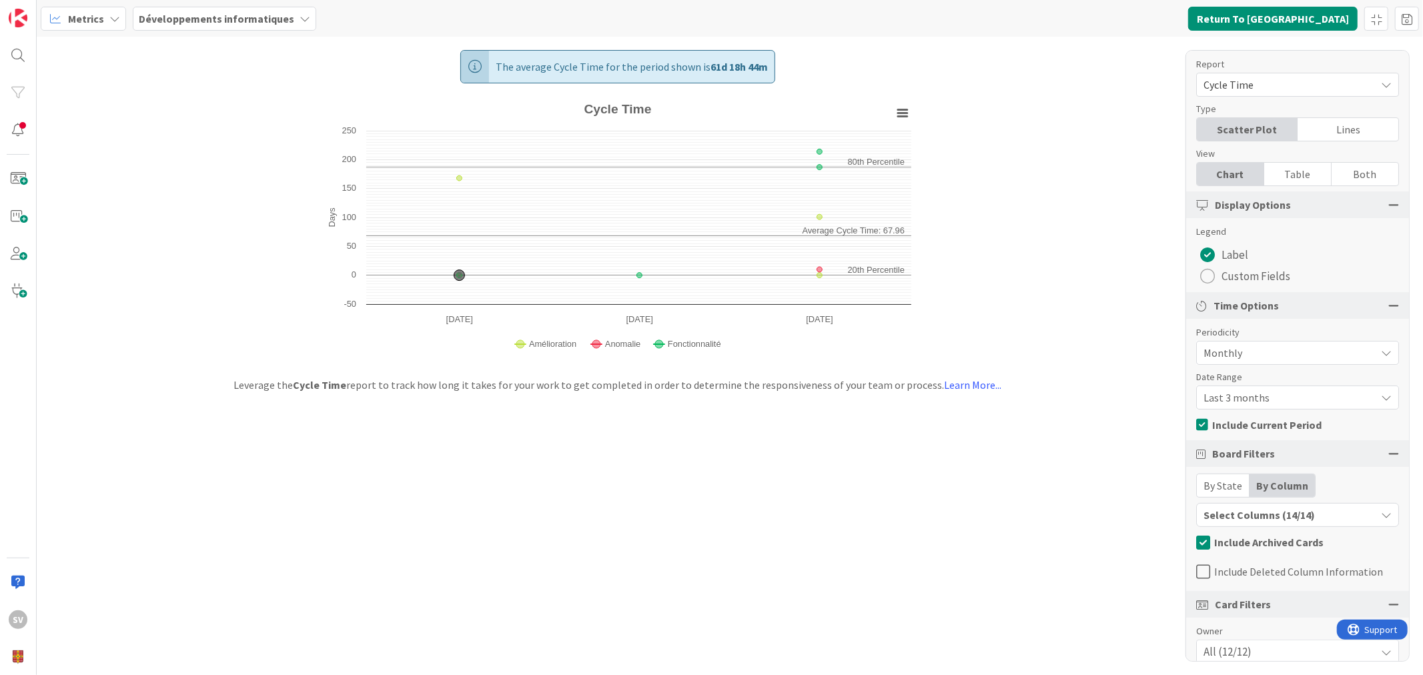
click at [1248, 84] on span "Cycle Time" at bounding box center [1287, 84] width 166 height 19
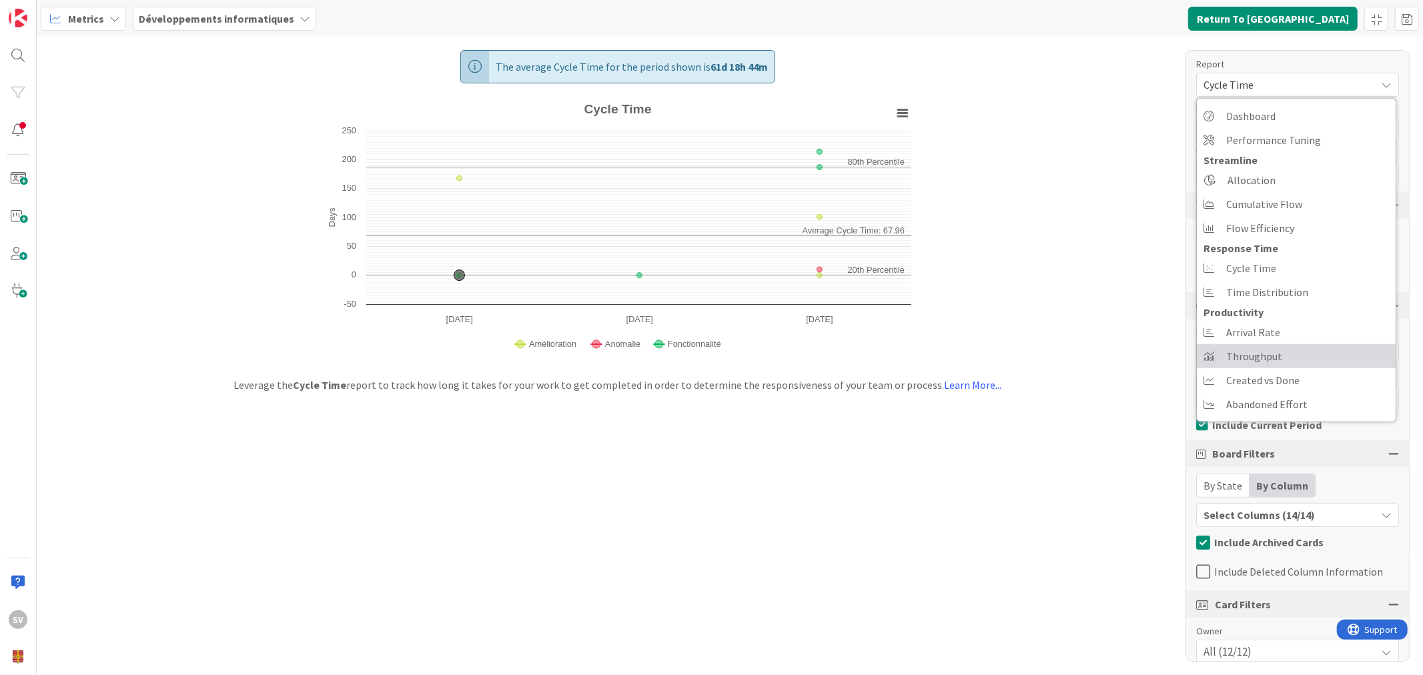
click at [1264, 356] on span "Throughput" at bounding box center [1255, 356] width 56 height 20
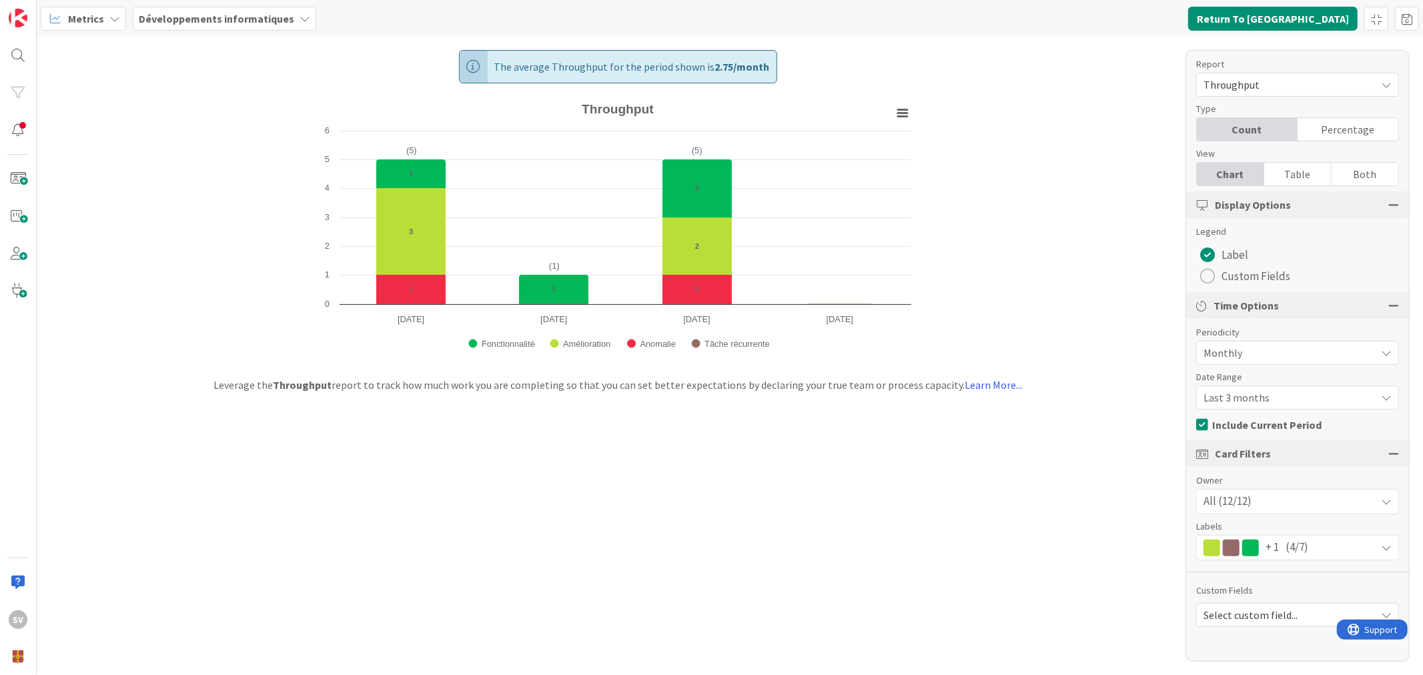
click at [1293, 551] on span "(4/7)" at bounding box center [1297, 547] width 23 height 17
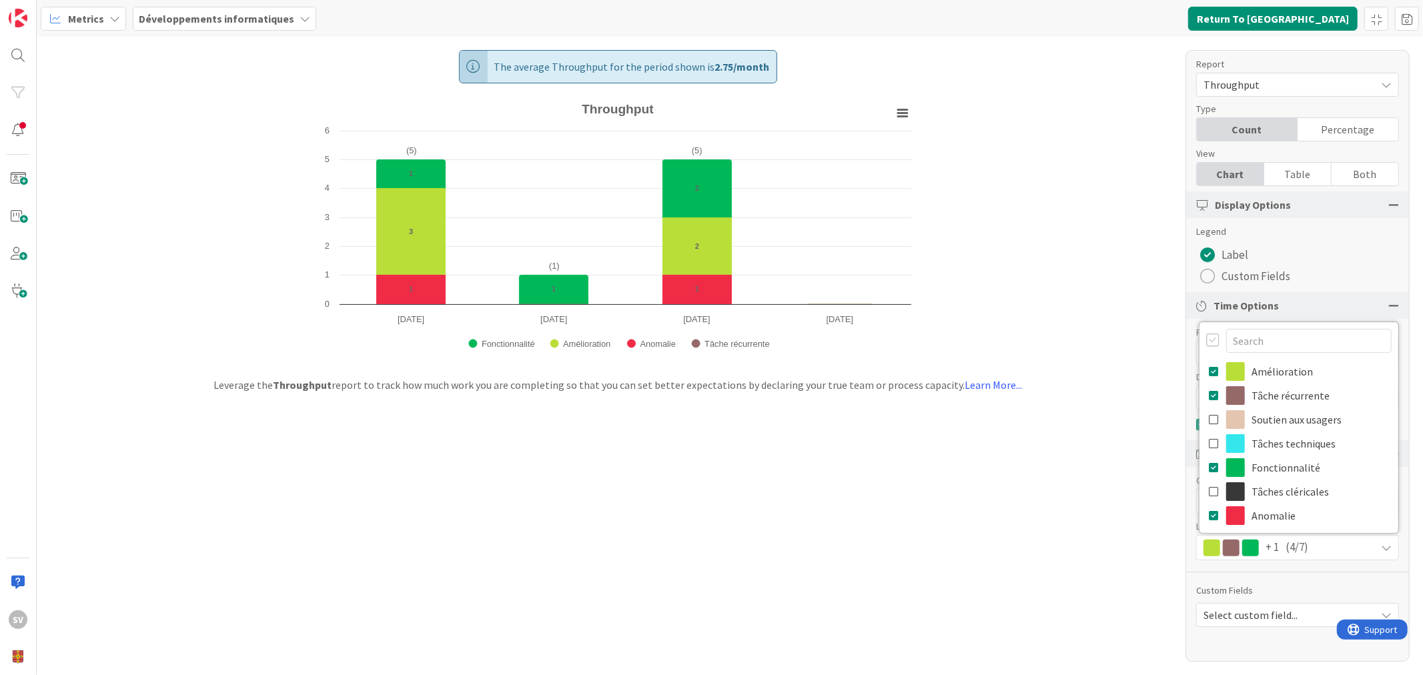
drag, startPoint x: 1293, startPoint y: 554, endPoint x: 1263, endPoint y: 630, distance: 81.6
click at [1255, 675] on html "SV Metrics Développements informatiques Return To Kanban Save As Save Cancel Pr…" at bounding box center [711, 337] width 1423 height 675
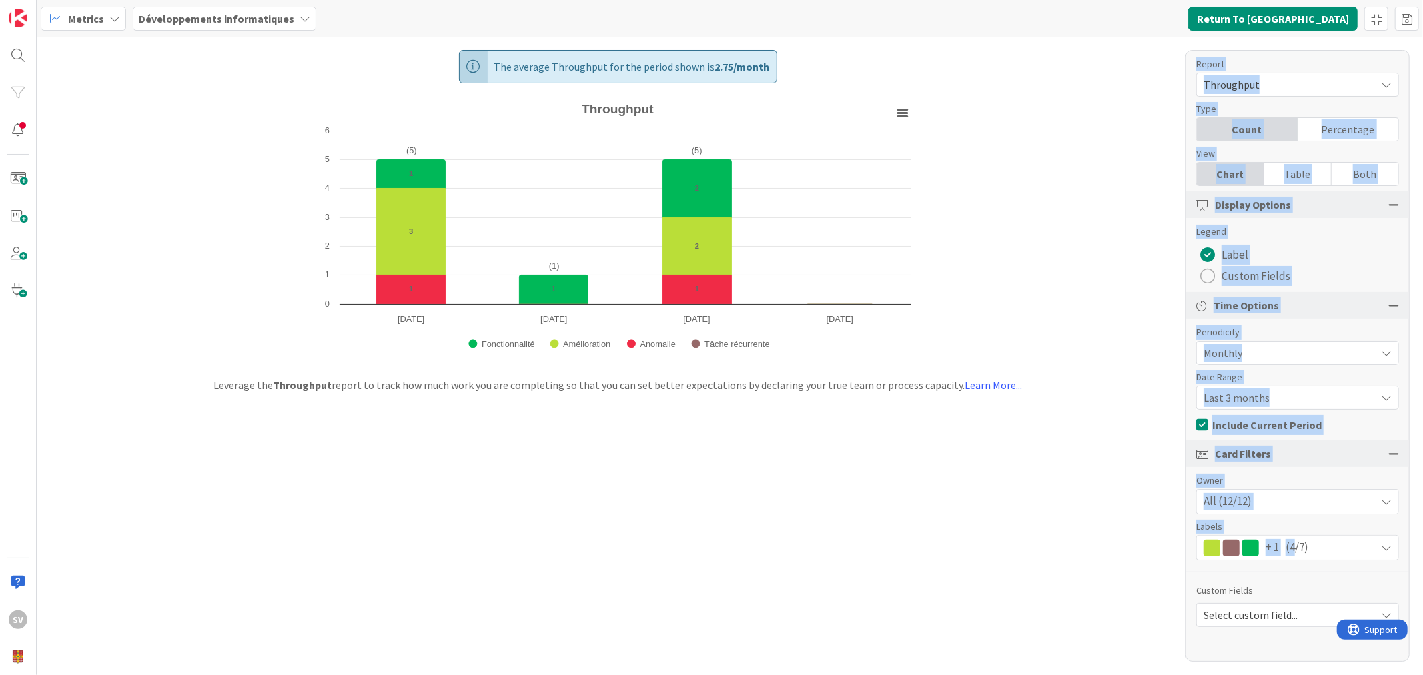
click at [1275, 632] on div "Report Throughput Dashboard Performance Tuning Streamline Allocation Cumulative…" at bounding box center [1298, 356] width 224 height 612
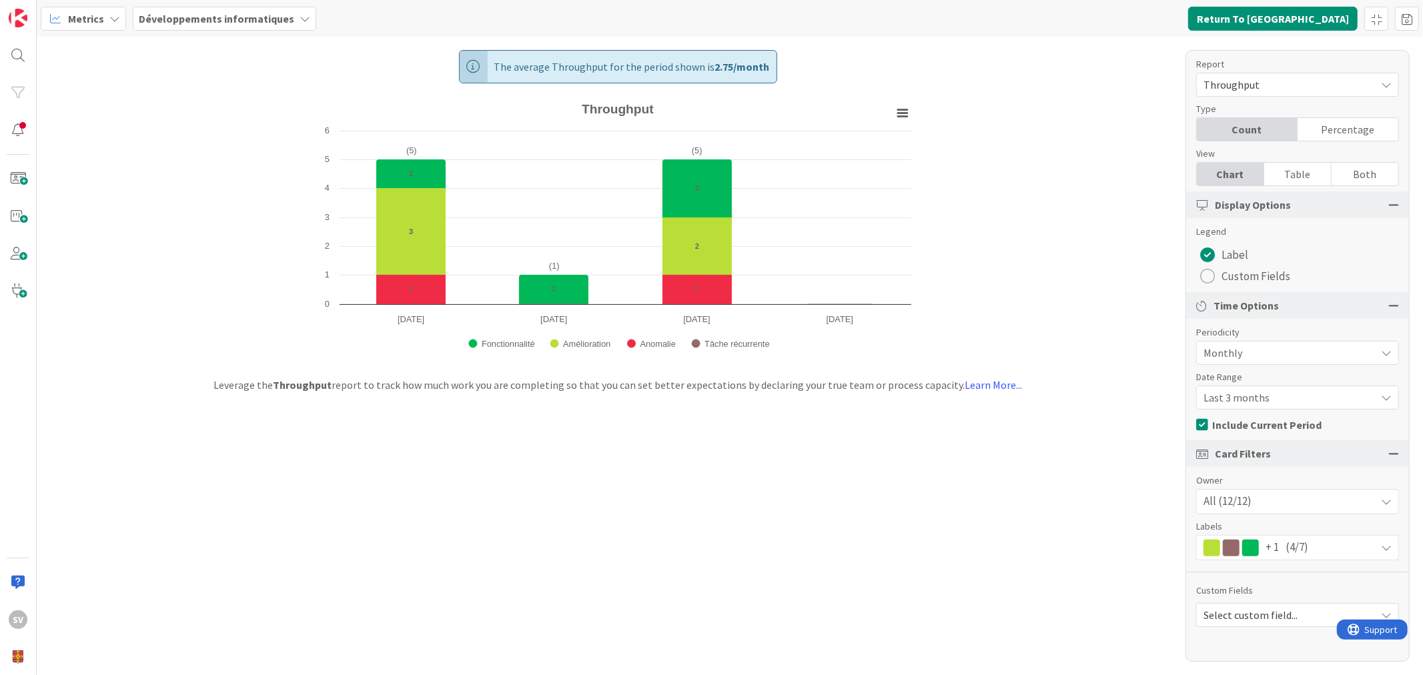
drag, startPoint x: 1276, startPoint y: 619, endPoint x: 1281, endPoint y: 612, distance: 8.5
click at [1281, 613] on span "Select custom field..." at bounding box center [1287, 615] width 166 height 19
click at [1225, 441] on span "Prioritaire" at bounding box center [1297, 440] width 186 height 20
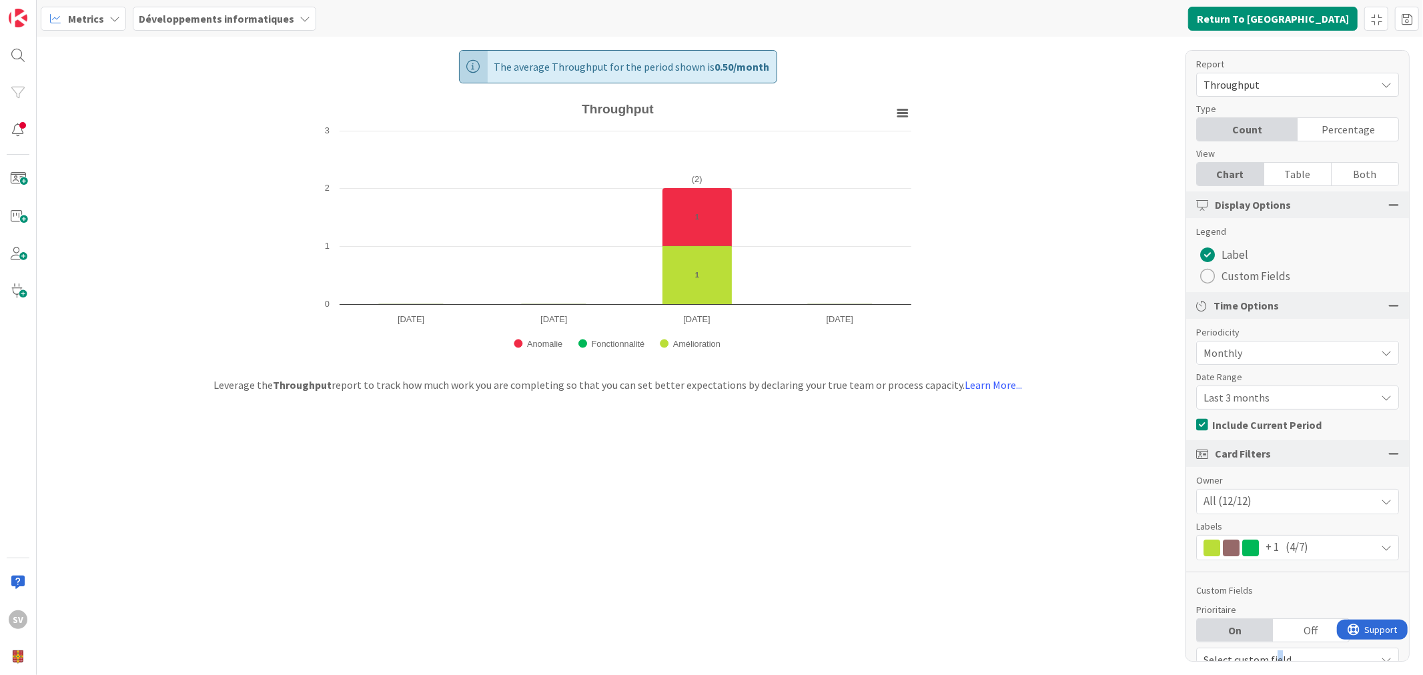
scroll to position [22, 0]
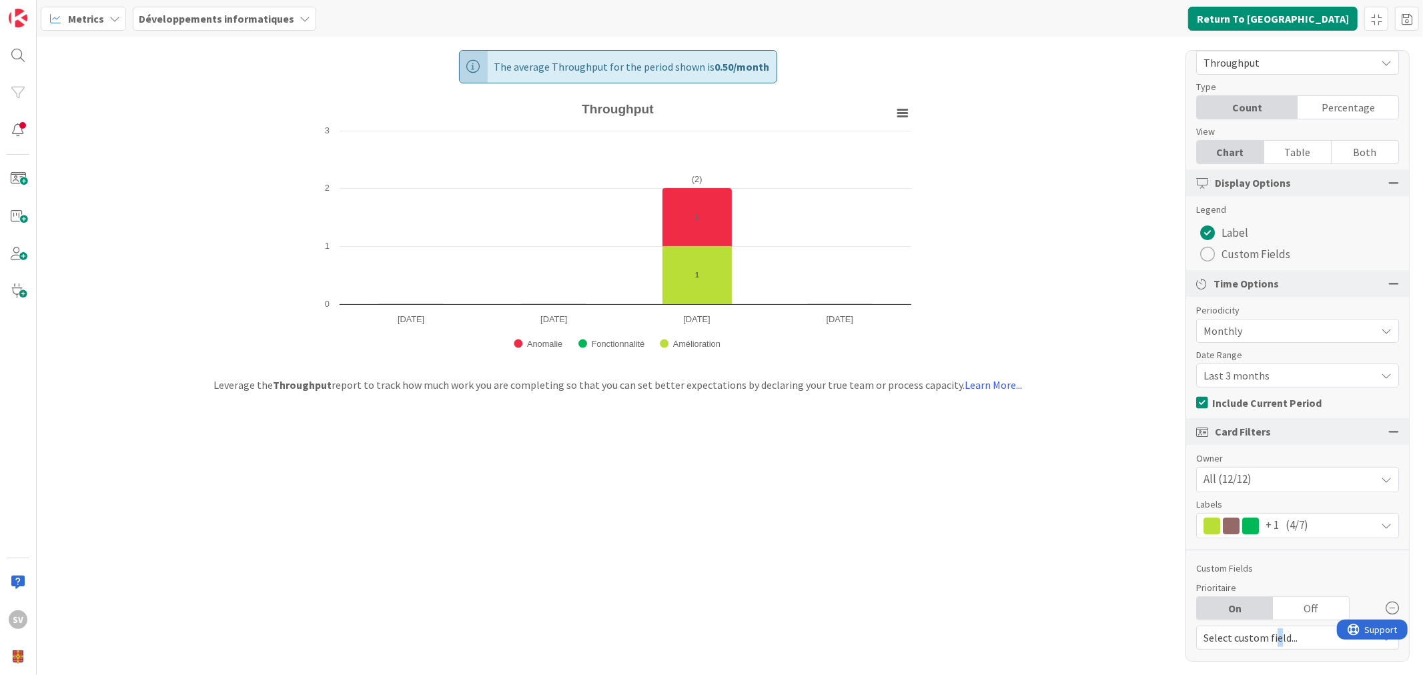
click at [1311, 608] on div "Off" at bounding box center [1311, 608] width 76 height 23
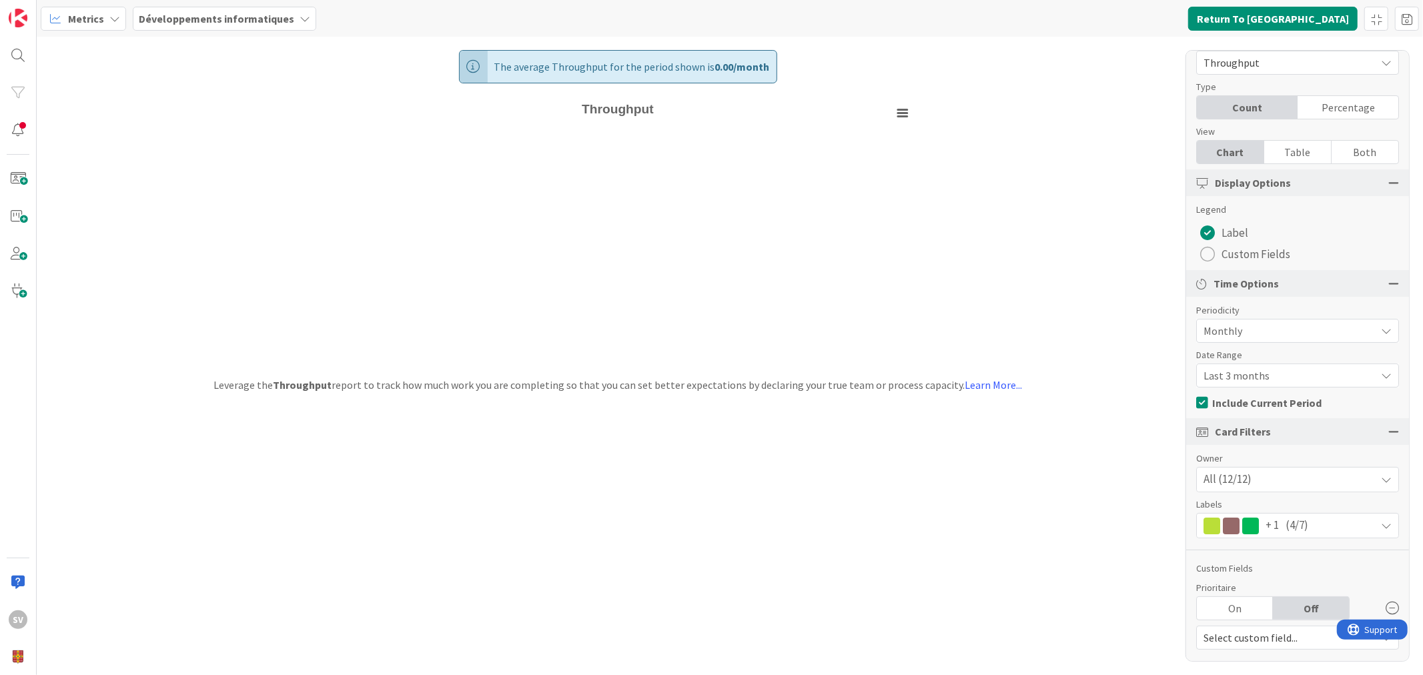
click at [1228, 603] on div "On" at bounding box center [1235, 608] width 76 height 23
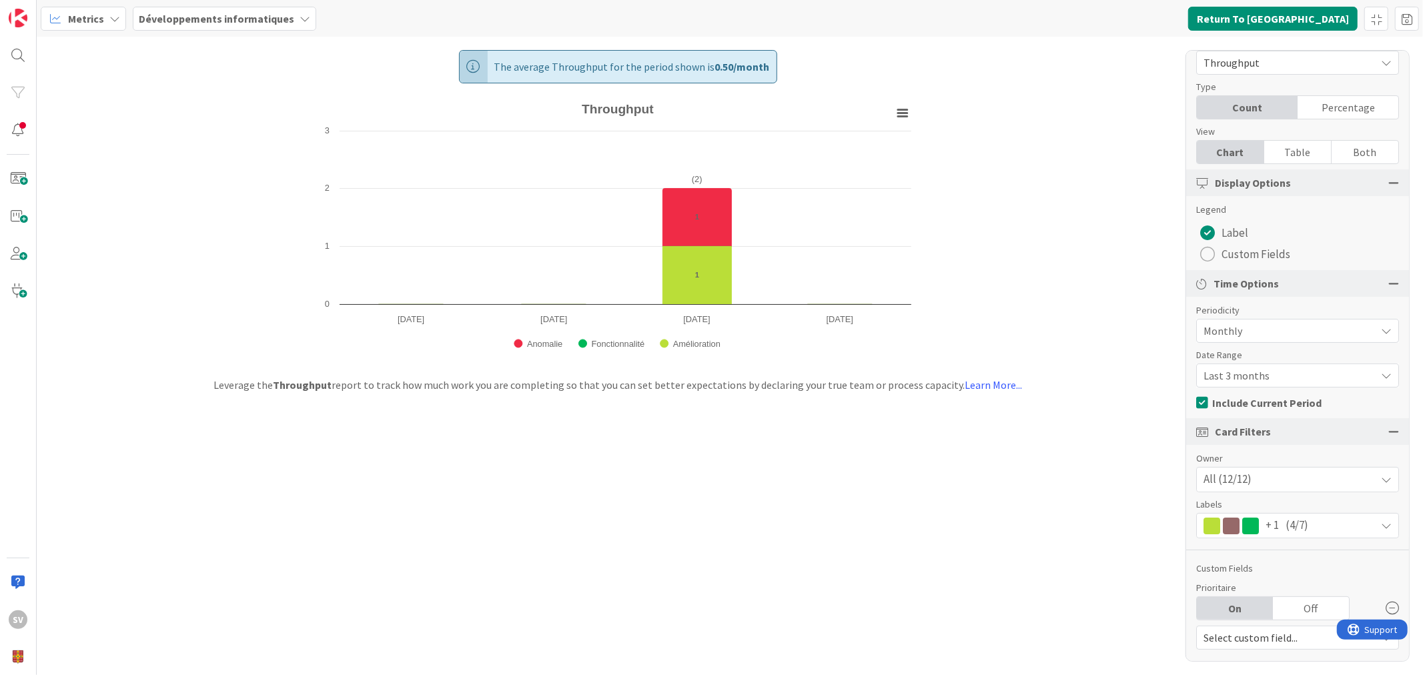
click at [1297, 599] on div "Off" at bounding box center [1311, 608] width 76 height 23
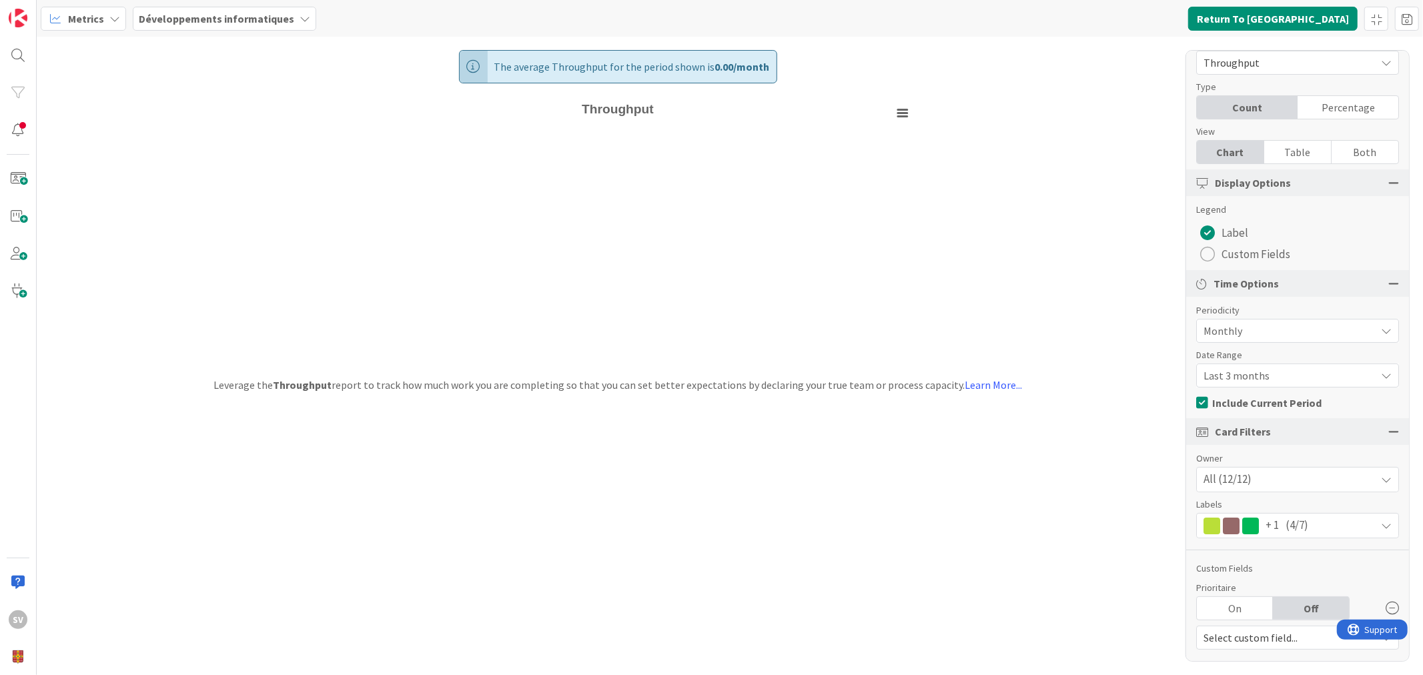
click at [1244, 606] on div "On" at bounding box center [1235, 608] width 76 height 23
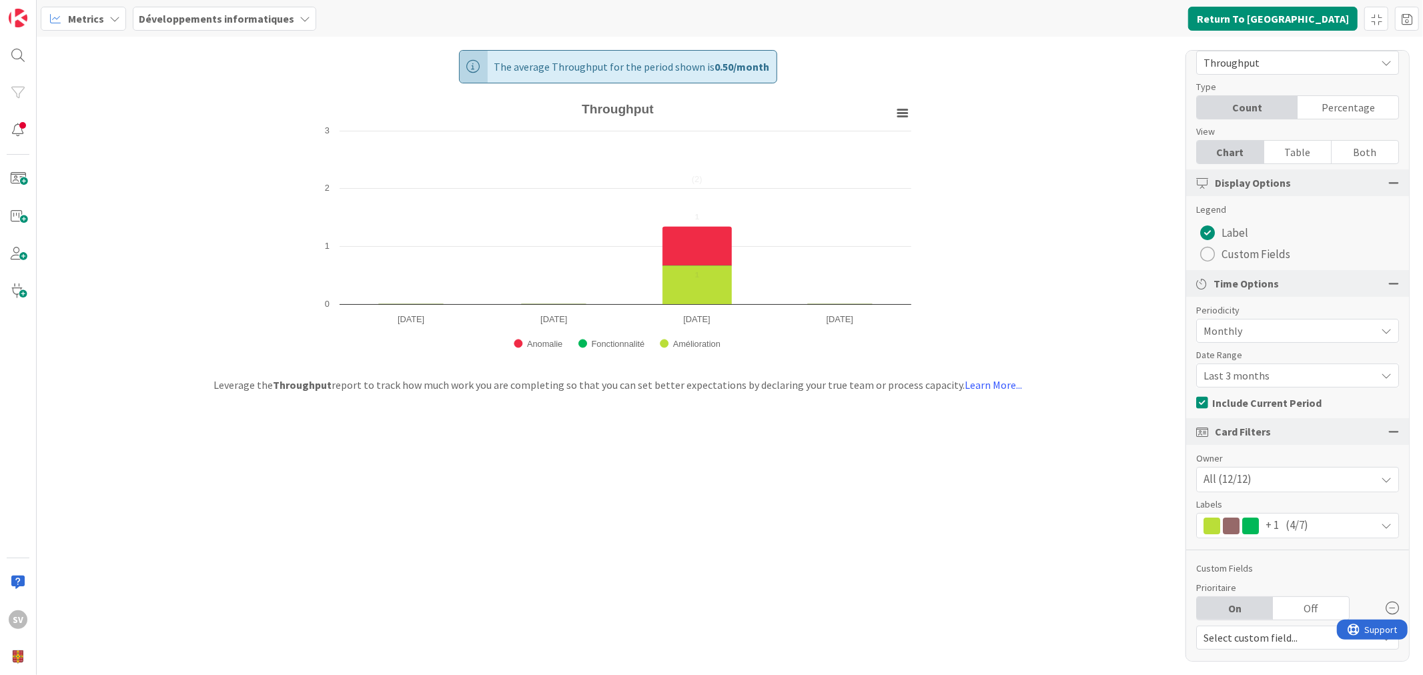
click at [1320, 599] on div "Off" at bounding box center [1311, 608] width 76 height 23
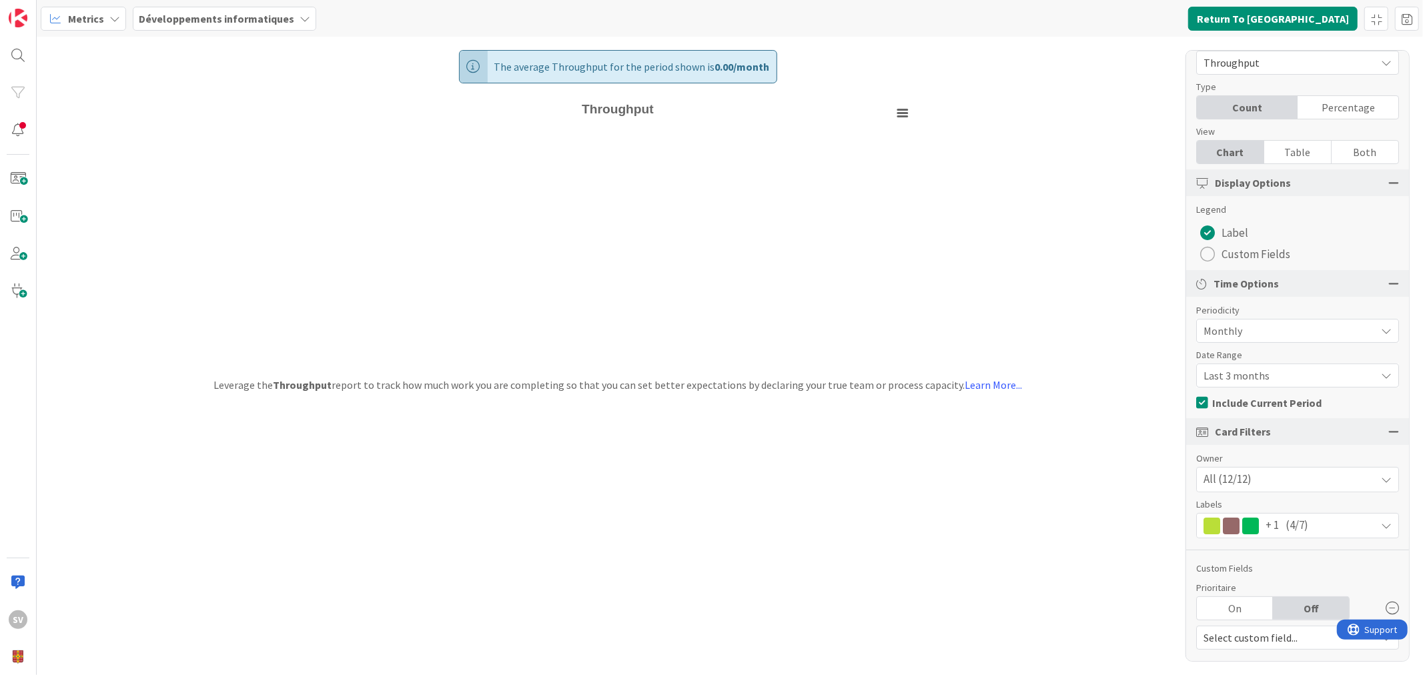
click at [1271, 609] on div "On" at bounding box center [1235, 608] width 76 height 23
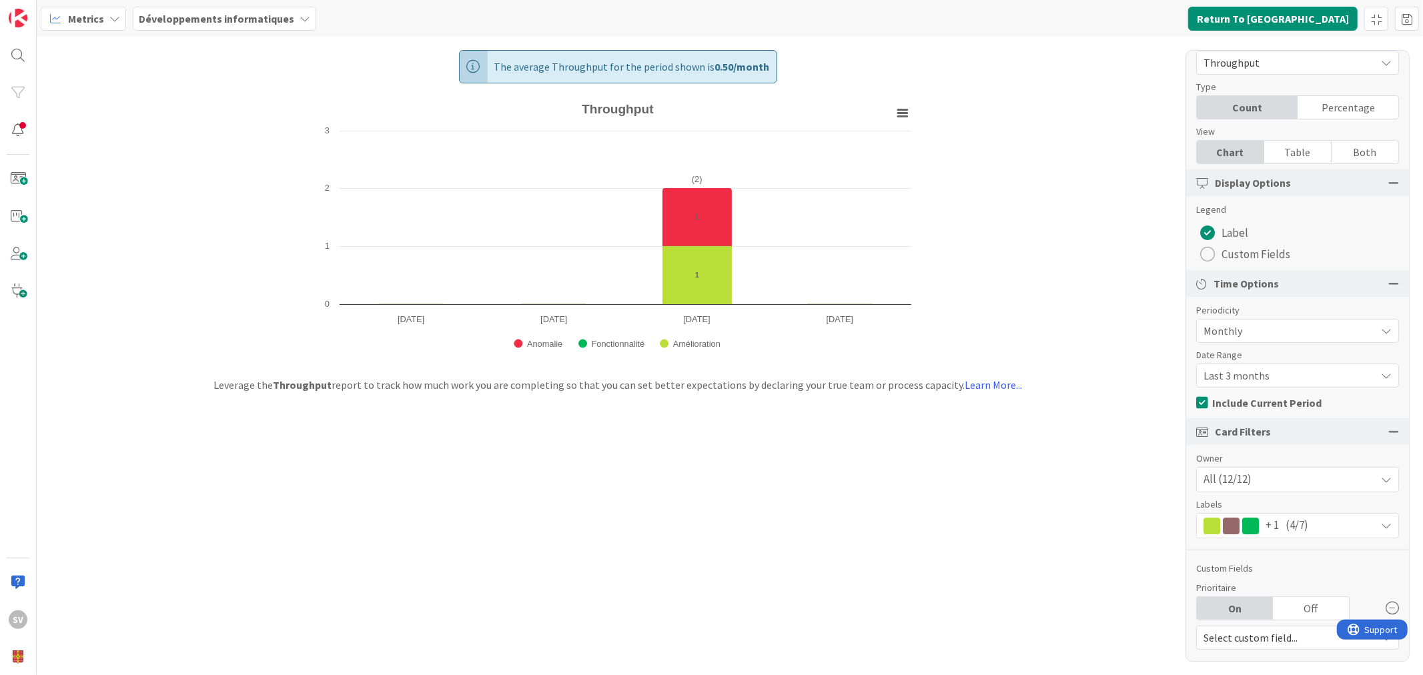
click at [1302, 605] on div "Off" at bounding box center [1311, 608] width 76 height 23
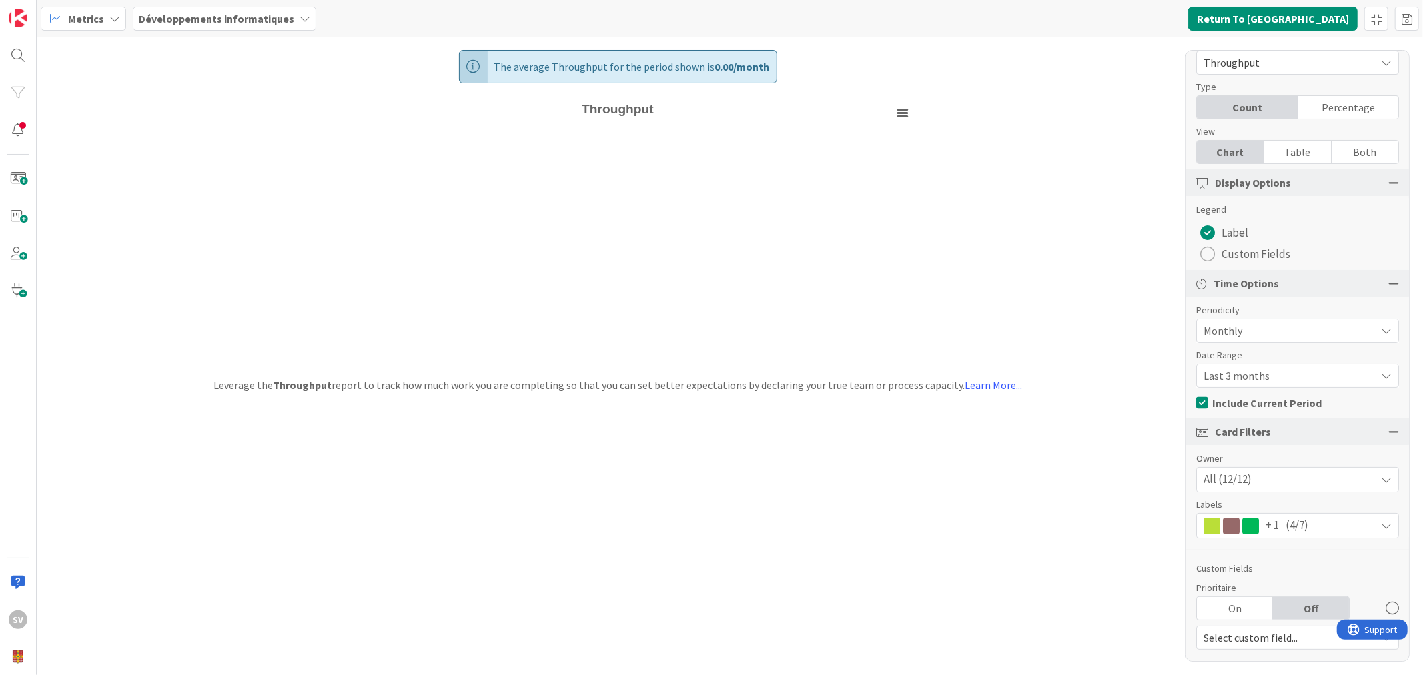
click at [1240, 613] on div "On" at bounding box center [1235, 608] width 76 height 23
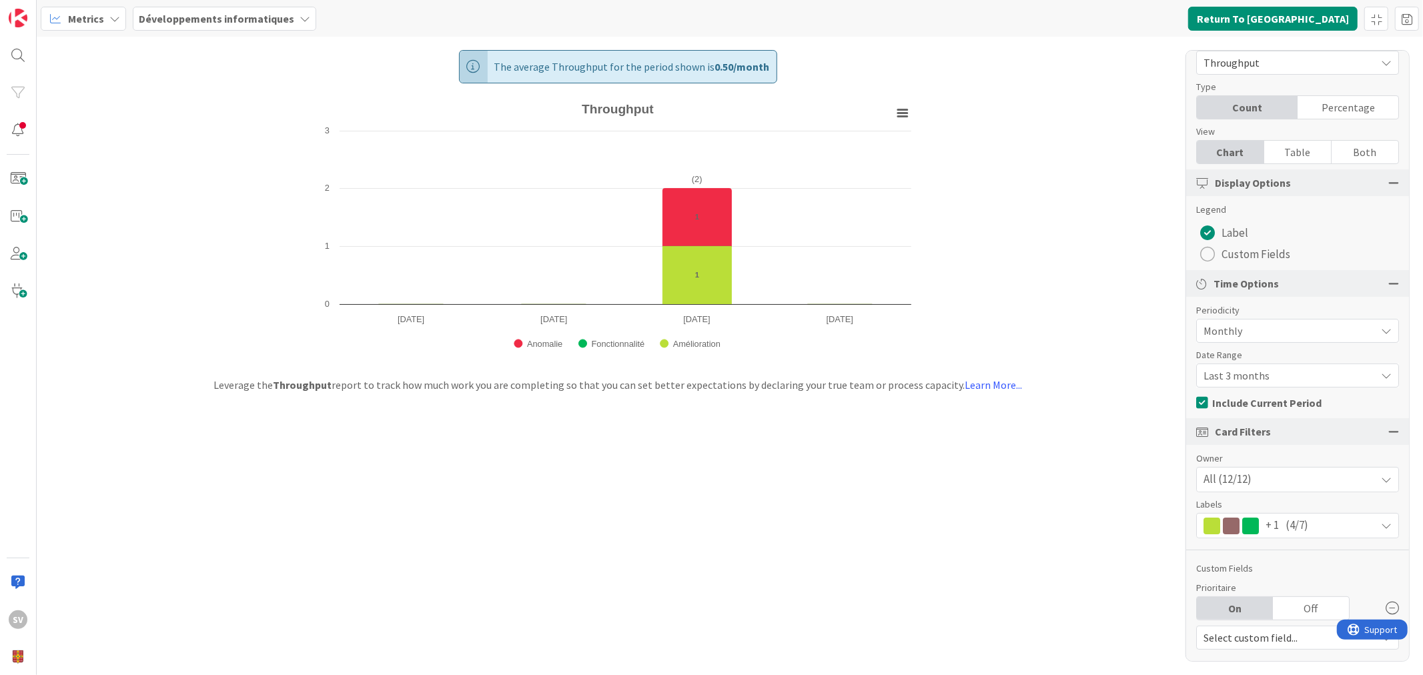
click at [1309, 599] on div "Off" at bounding box center [1311, 608] width 76 height 23
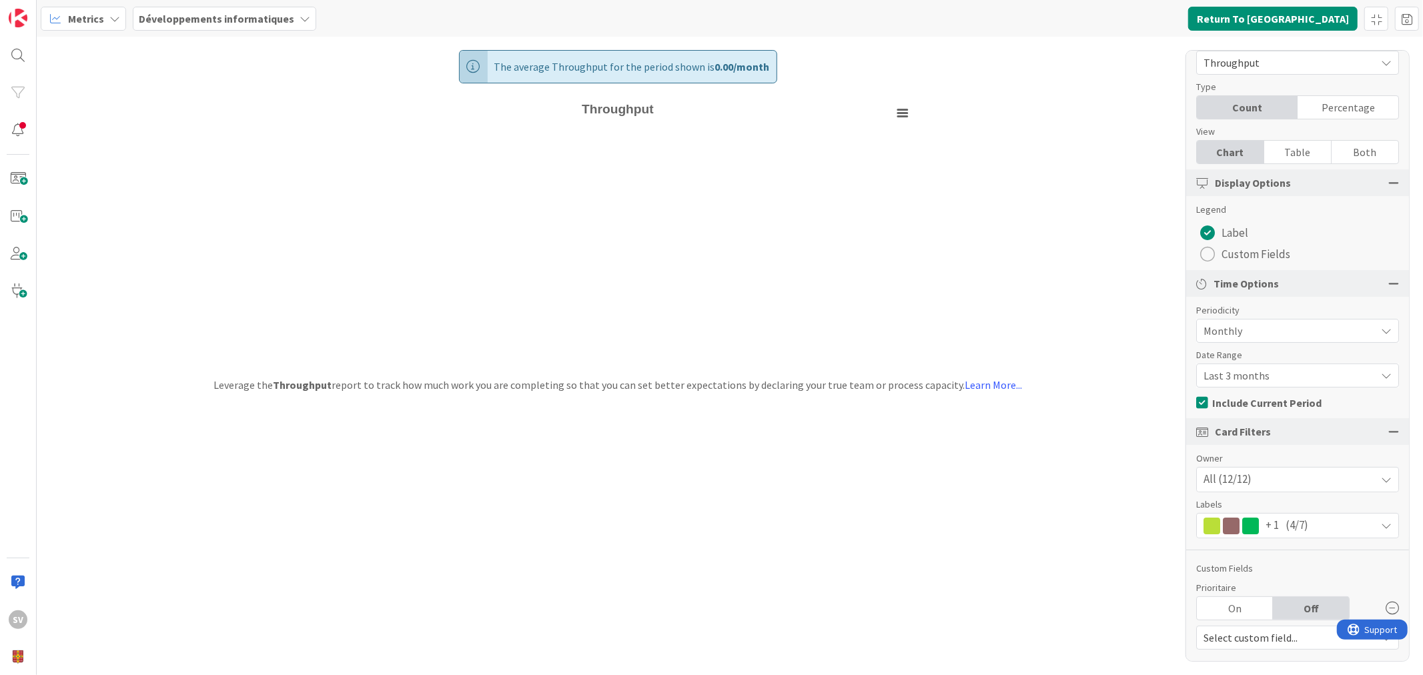
click at [1210, 615] on div "On" at bounding box center [1235, 608] width 76 height 23
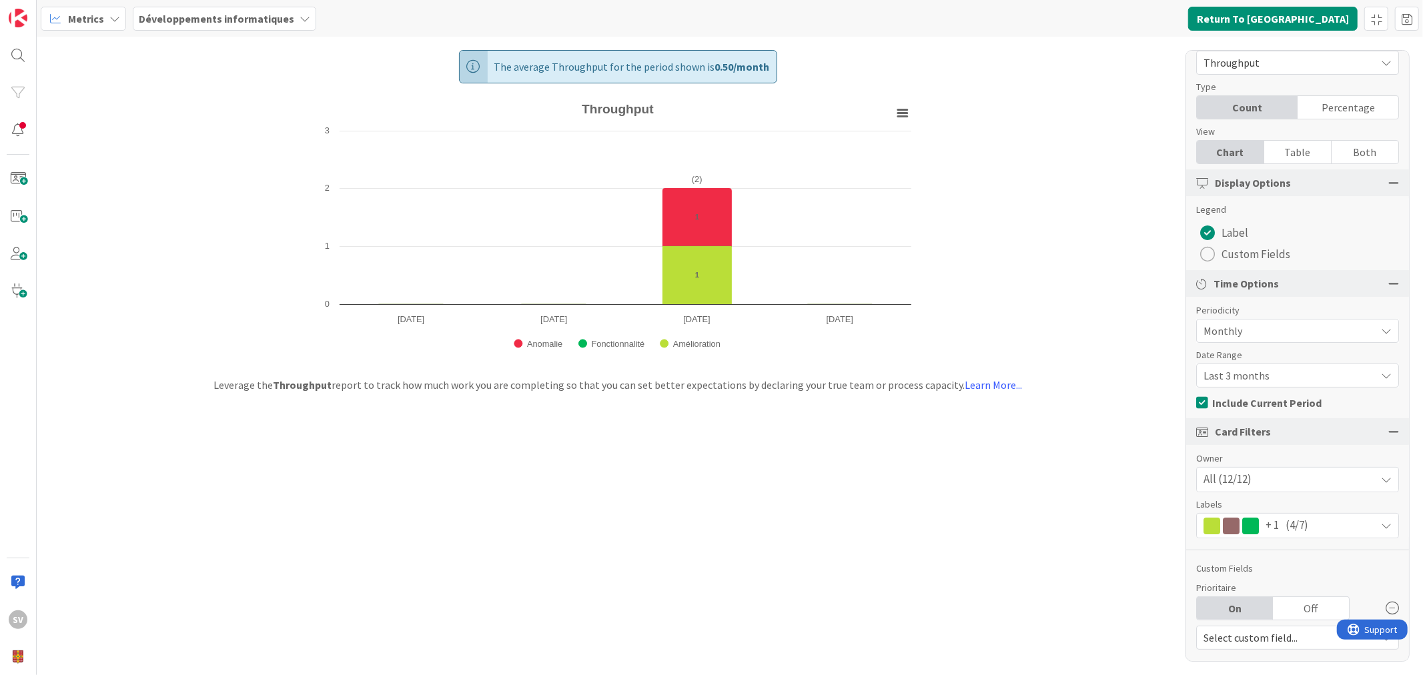
click at [1297, 606] on div "Off" at bounding box center [1311, 608] width 76 height 23
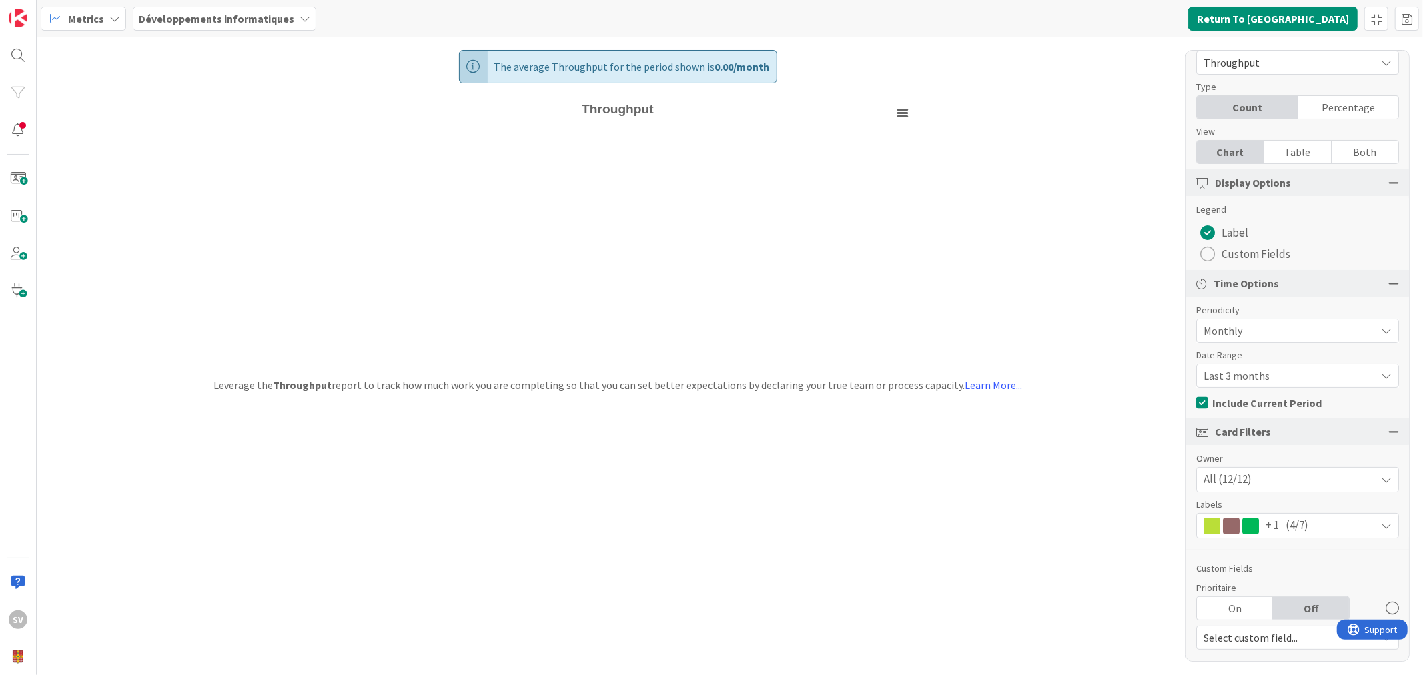
click at [1225, 611] on div "On" at bounding box center [1235, 608] width 76 height 23
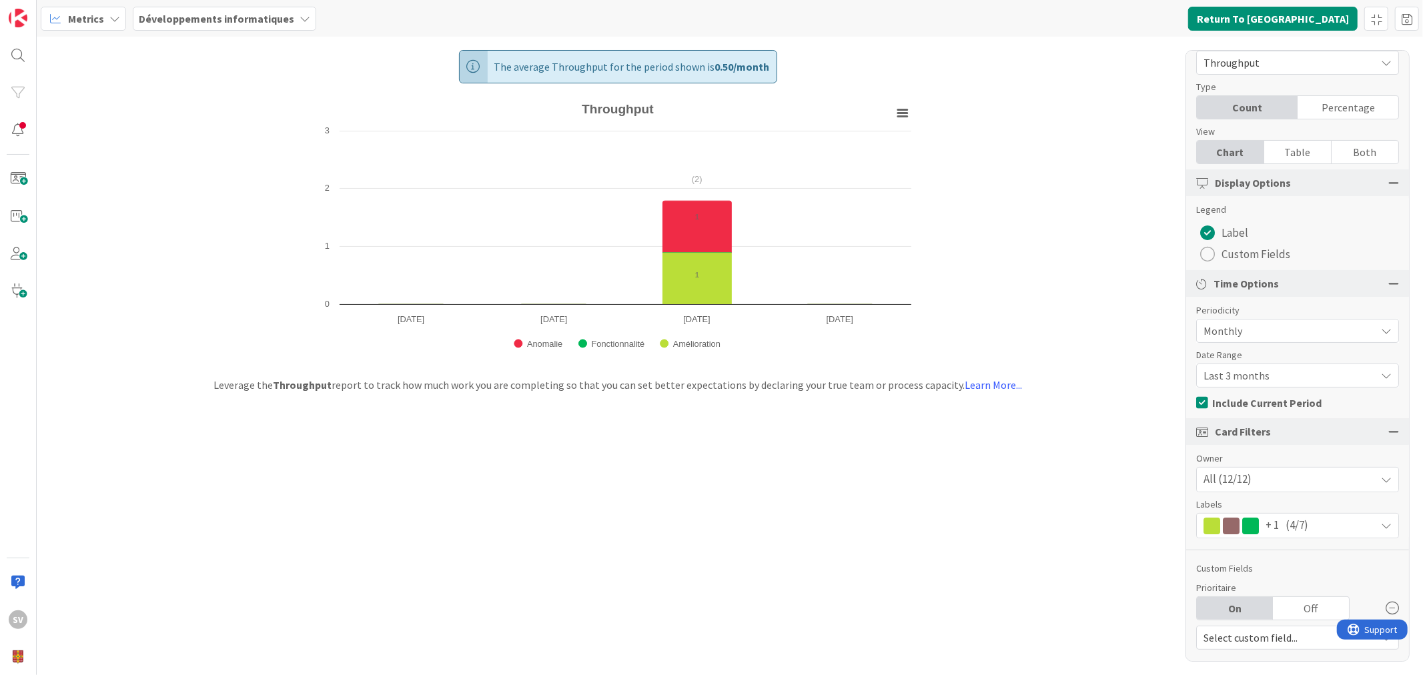
drag, startPoint x: 1295, startPoint y: 601, endPoint x: 1306, endPoint y: 598, distance: 11.2
click at [1306, 598] on div "Off" at bounding box center [1311, 608] width 76 height 23
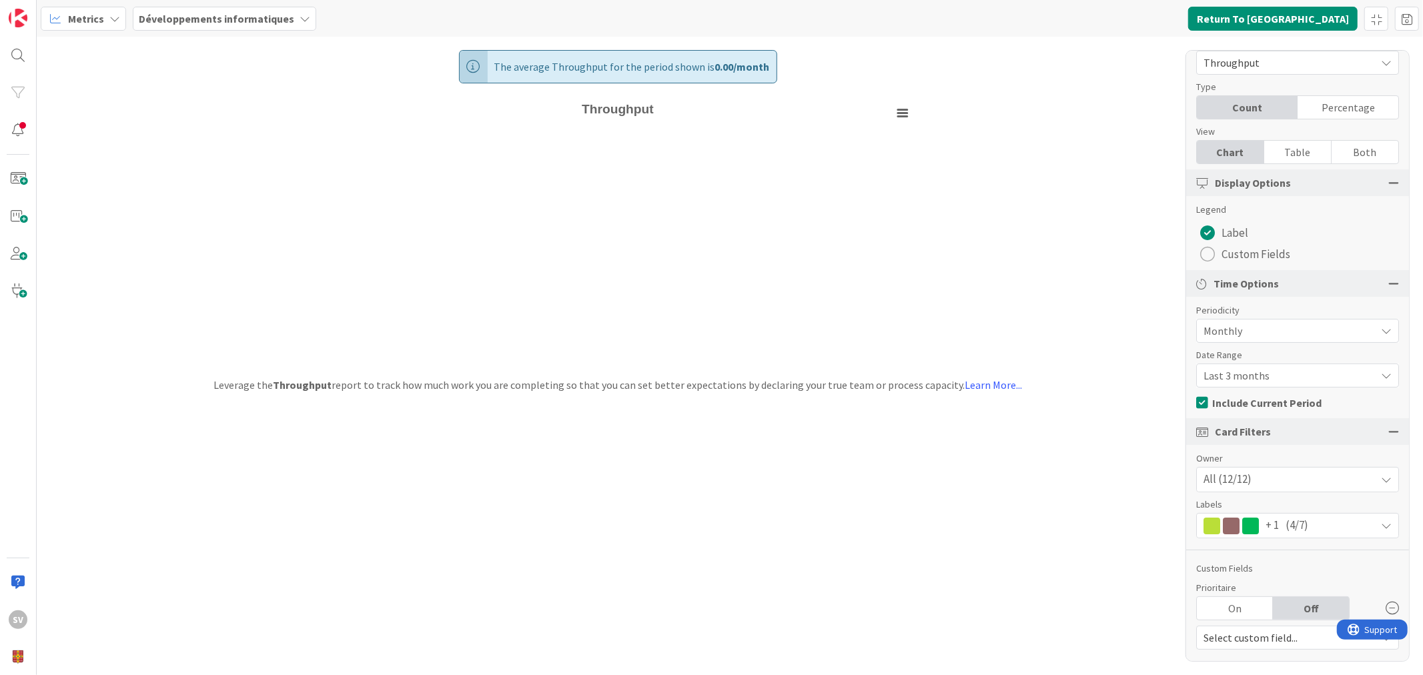
click at [1386, 607] on icon at bounding box center [1392, 608] width 13 height 13
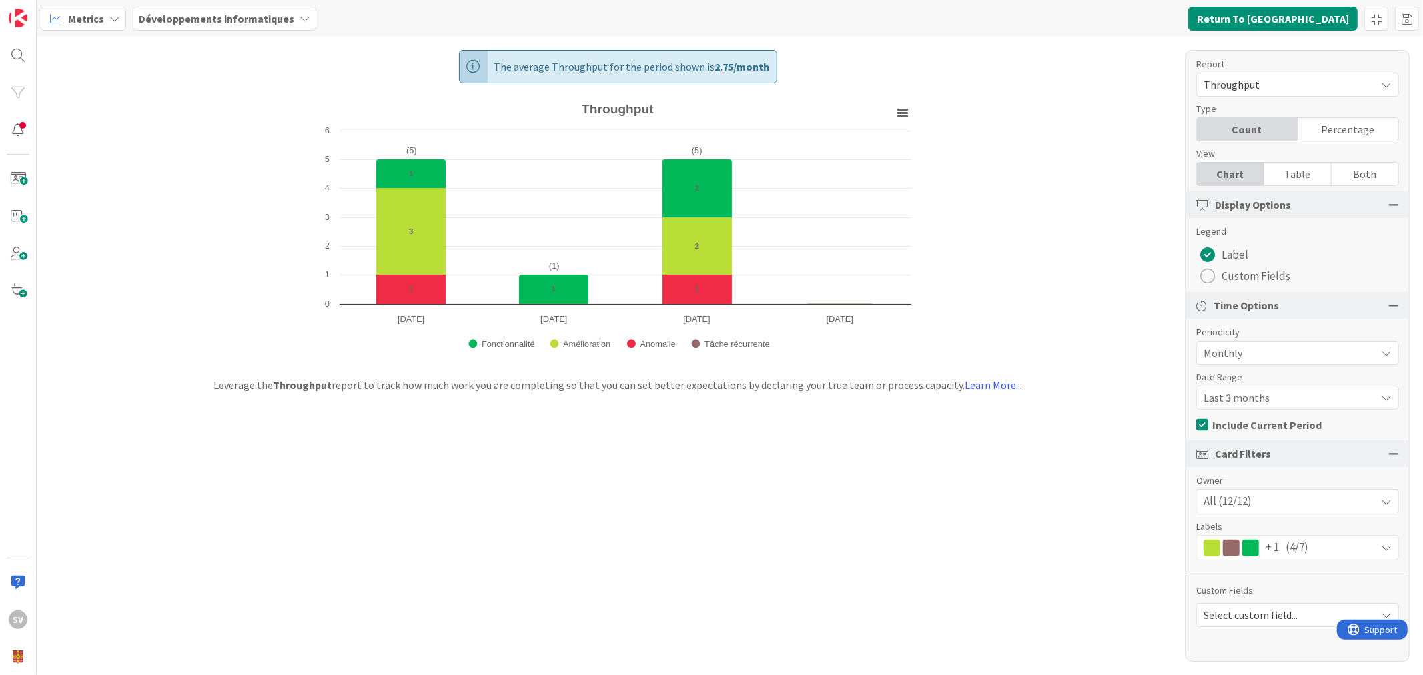
click at [1305, 612] on span "Select custom field..." at bounding box center [1287, 615] width 166 height 19
click at [1235, 439] on span "Prioritaire" at bounding box center [1297, 440] width 186 height 20
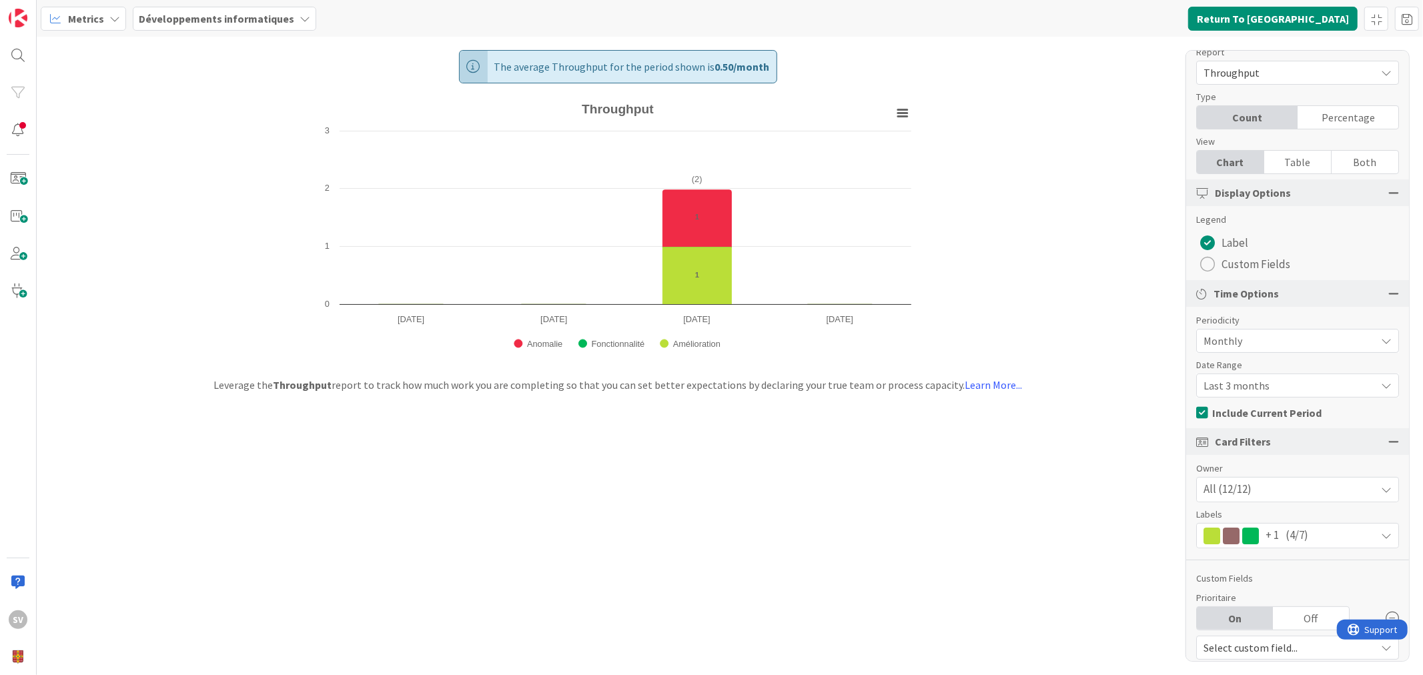
scroll to position [22, 0]
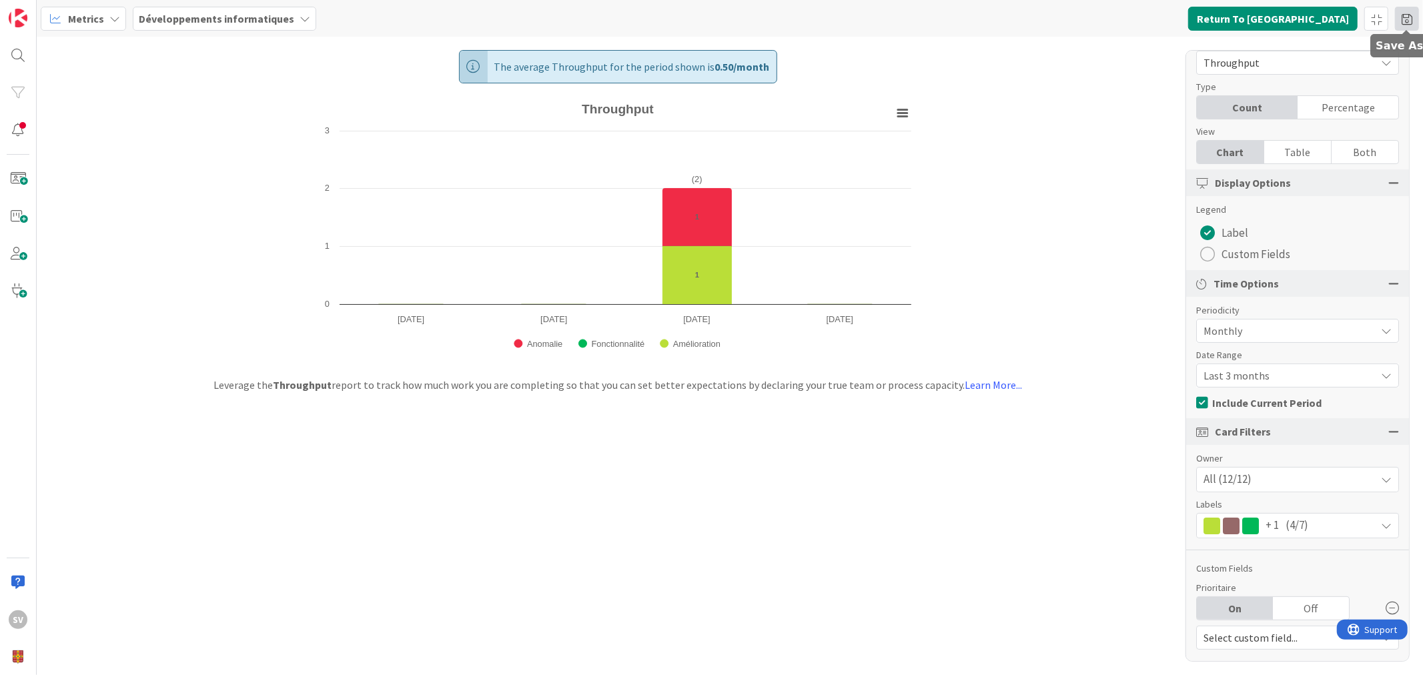
click at [1402, 17] on span at bounding box center [1407, 19] width 24 height 24
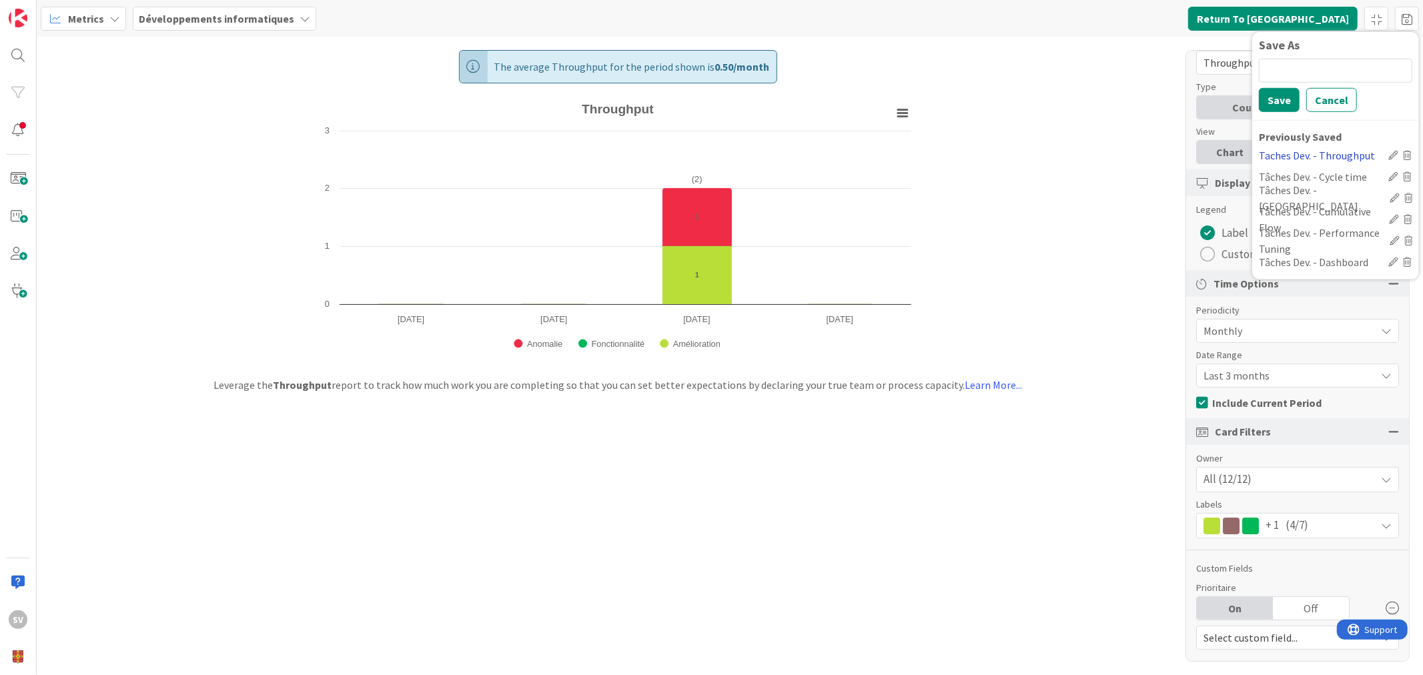
click at [1325, 150] on div "Taches Dev. - Throughput" at bounding box center [1321, 155] width 124 height 16
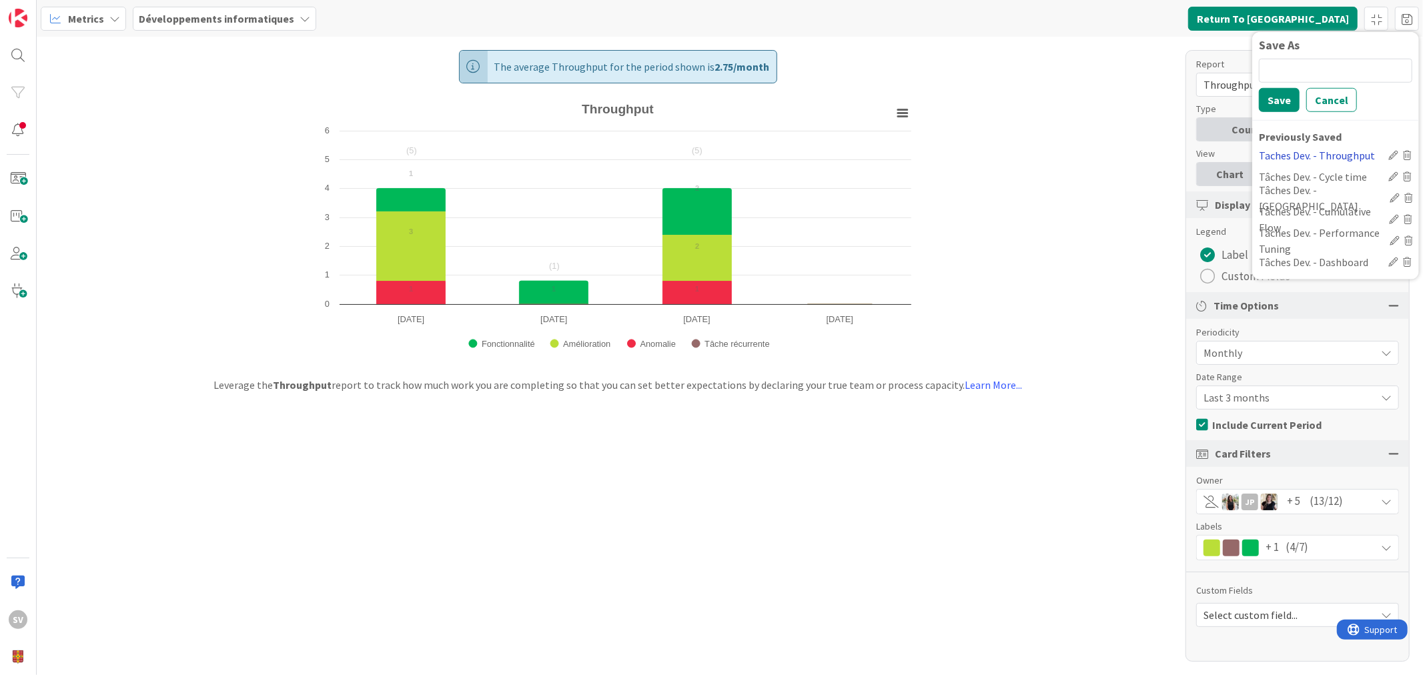
click at [1325, 150] on div "Taches Dev. - Throughput" at bounding box center [1321, 155] width 124 height 16
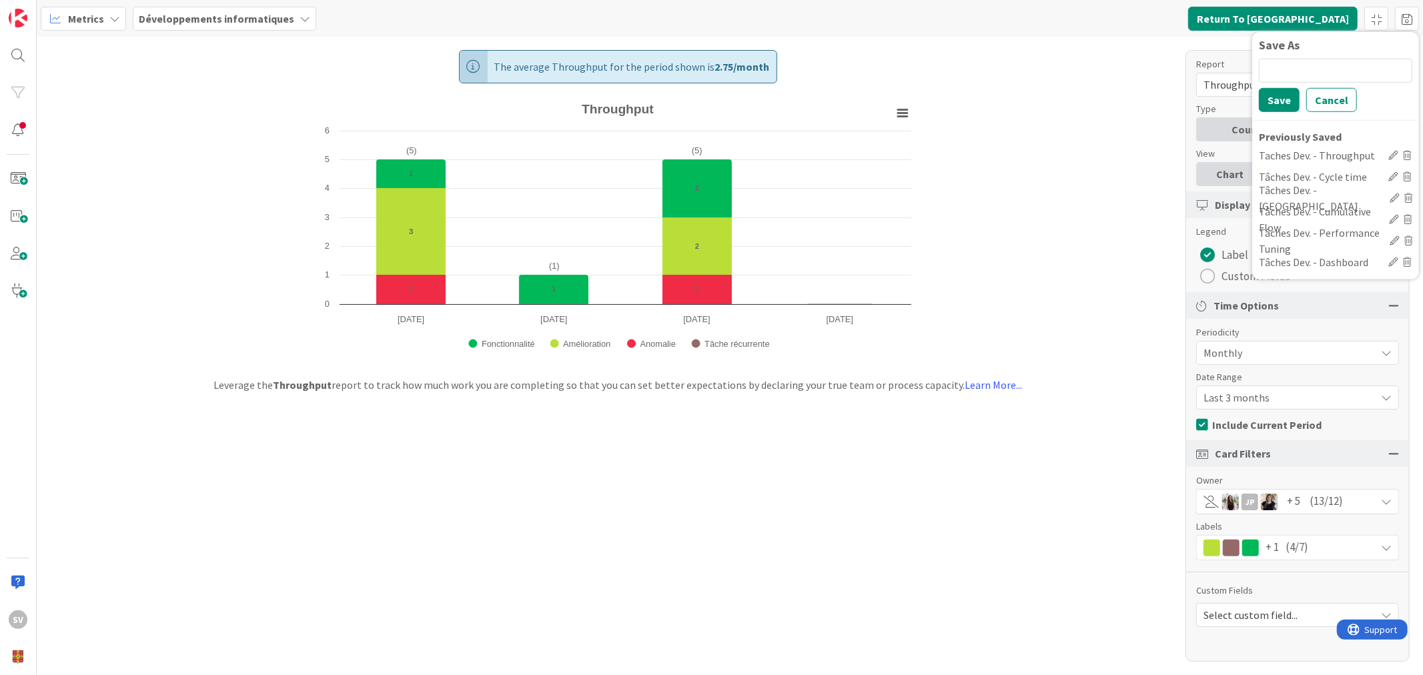
click at [1396, 151] on icon at bounding box center [1393, 154] width 9 height 9
click at [1345, 153] on input "Taches Dev. - Throughput" at bounding box center [1321, 155] width 125 height 20
click at [1356, 123] on div "Save Cancel Previously Saved Taches Dev. - Throughput Tâches Dev. - Cycle time …" at bounding box center [1335, 165] width 153 height 214
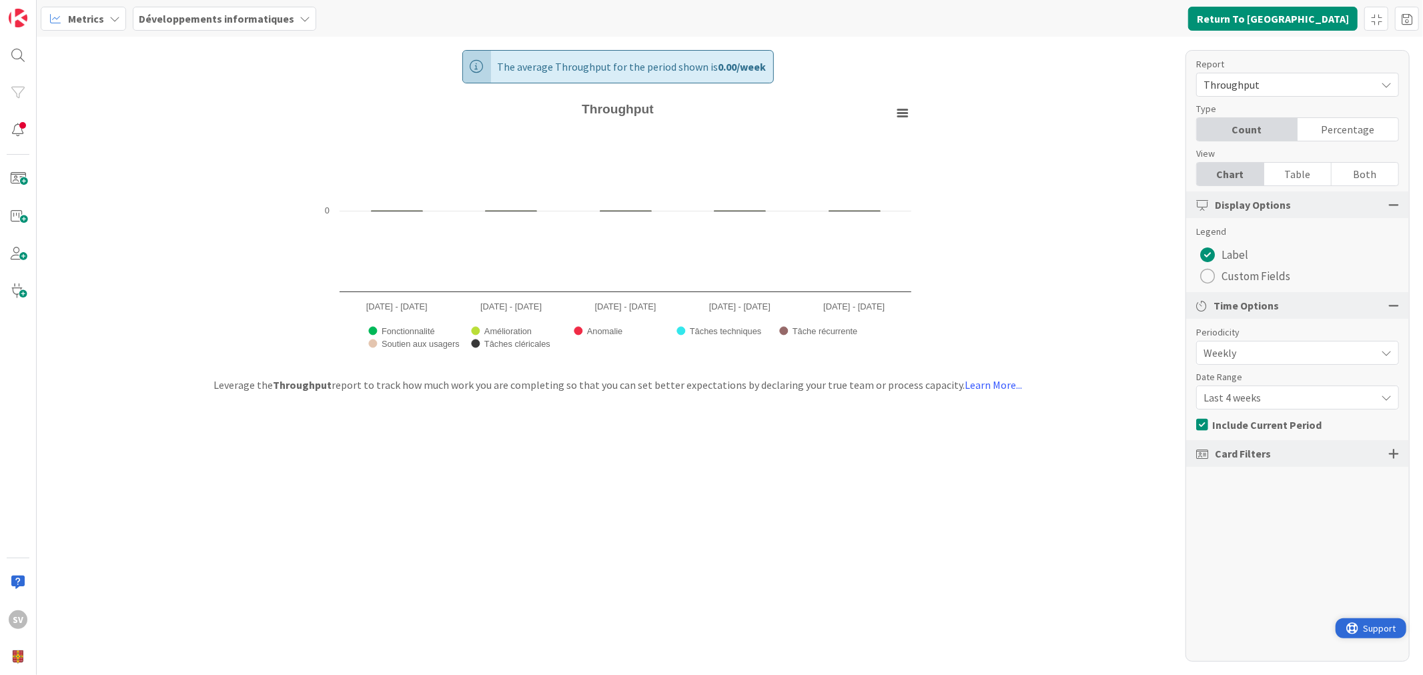
click at [1363, 629] on span "Support" at bounding box center [1379, 628] width 33 height 16
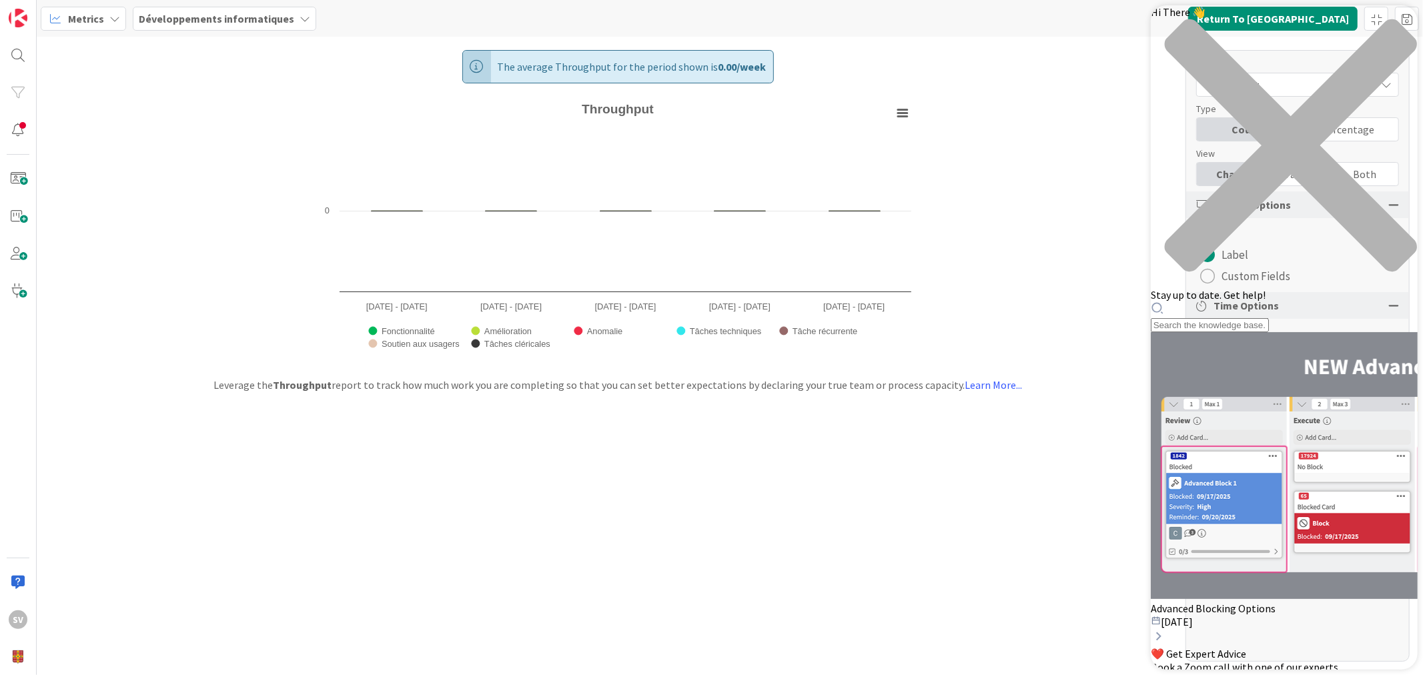
click at [1390, 26] on div "close resource center" at bounding box center [1284, 154] width 267 height 270
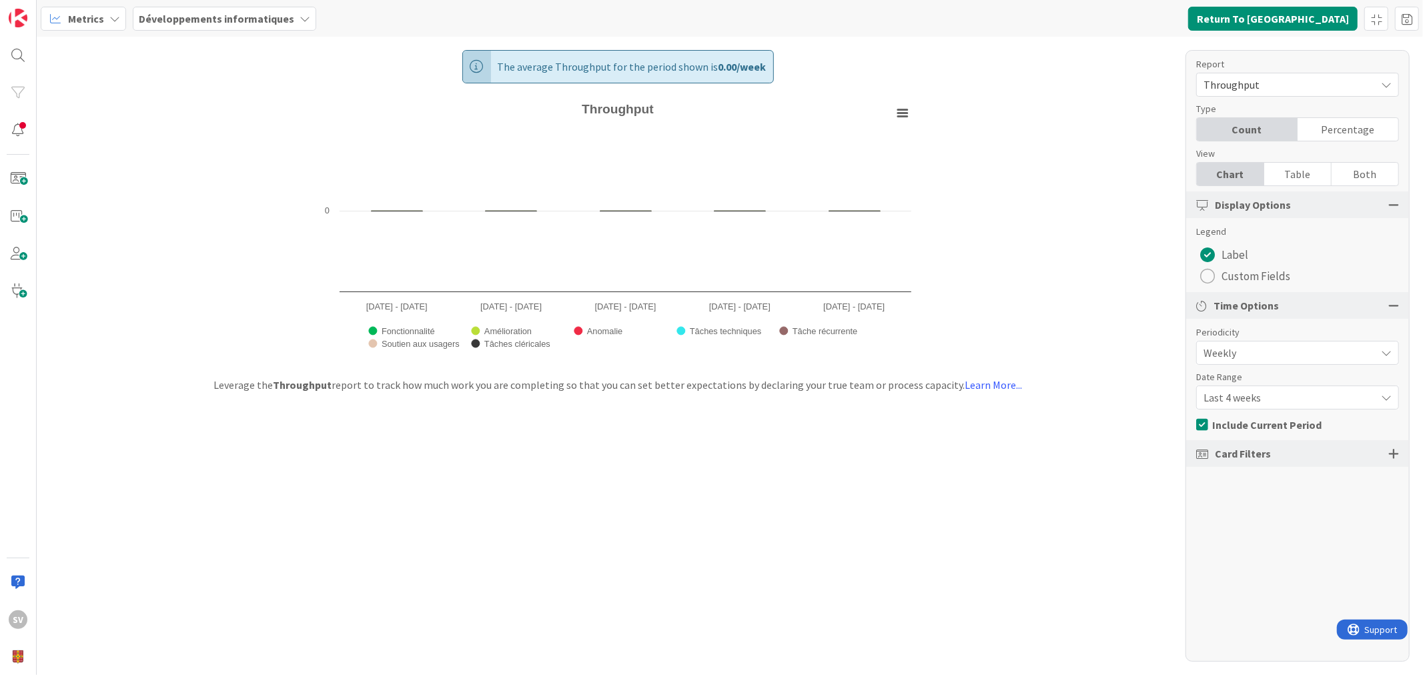
click at [1282, 450] on div "Card Filters" at bounding box center [1298, 453] width 223 height 27
click at [1391, 460] on div "Card Filters" at bounding box center [1298, 453] width 223 height 27
click at [1395, 454] on div at bounding box center [1394, 454] width 11 height 12
click at [1393, 448] on div at bounding box center [1394, 454] width 11 height 12
click at [1393, 452] on div at bounding box center [1394, 454] width 11 height 12
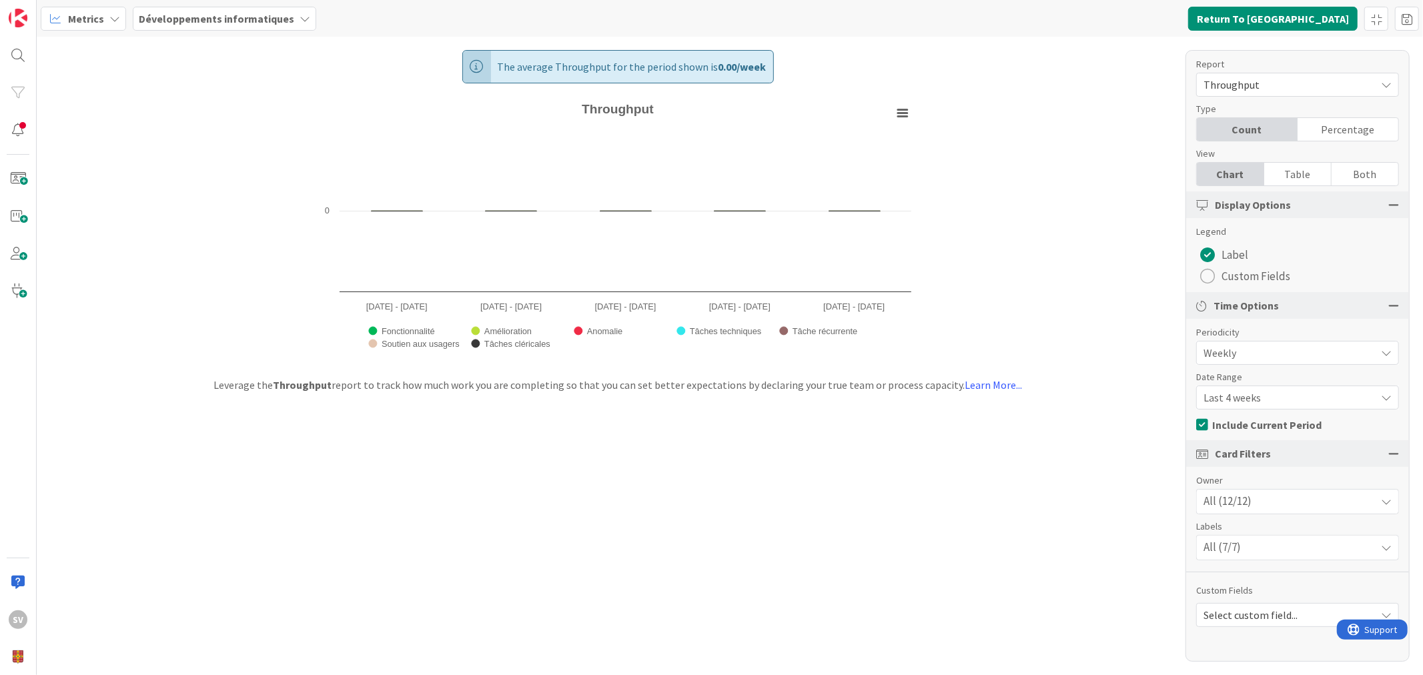
click at [1393, 445] on div "Card Filters" at bounding box center [1298, 453] width 223 height 27
click at [1391, 457] on div at bounding box center [1394, 454] width 11 height 12
click at [1313, 440] on div "Card Filters" at bounding box center [1298, 453] width 223 height 27
click at [1309, 454] on div "Card Filters" at bounding box center [1298, 453] width 223 height 27
click at [1407, 452] on div "Card Filters" at bounding box center [1298, 453] width 223 height 27
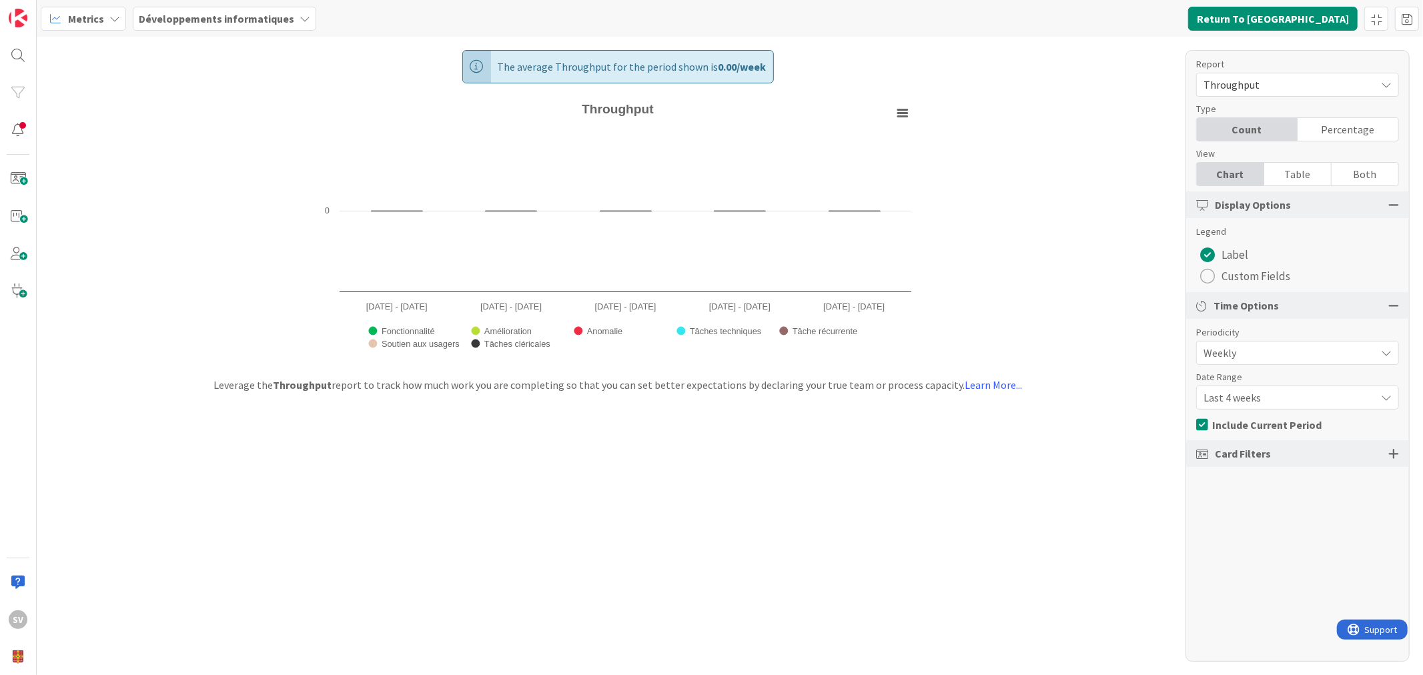
click at [1392, 452] on div at bounding box center [1394, 454] width 11 height 12
click at [1271, 606] on div "Select custom field..." at bounding box center [1298, 615] width 203 height 24
click at [1247, 446] on span "Prioritaire" at bounding box center [1297, 440] width 186 height 20
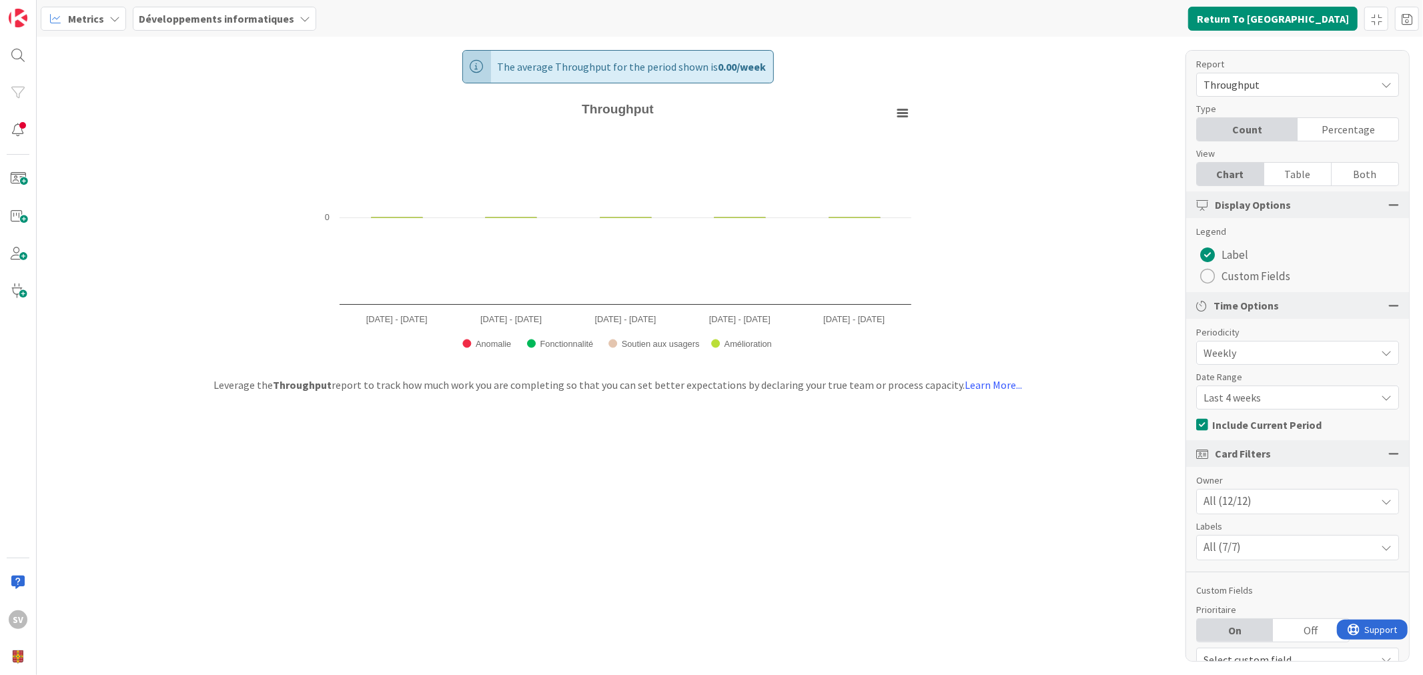
scroll to position [22, 0]
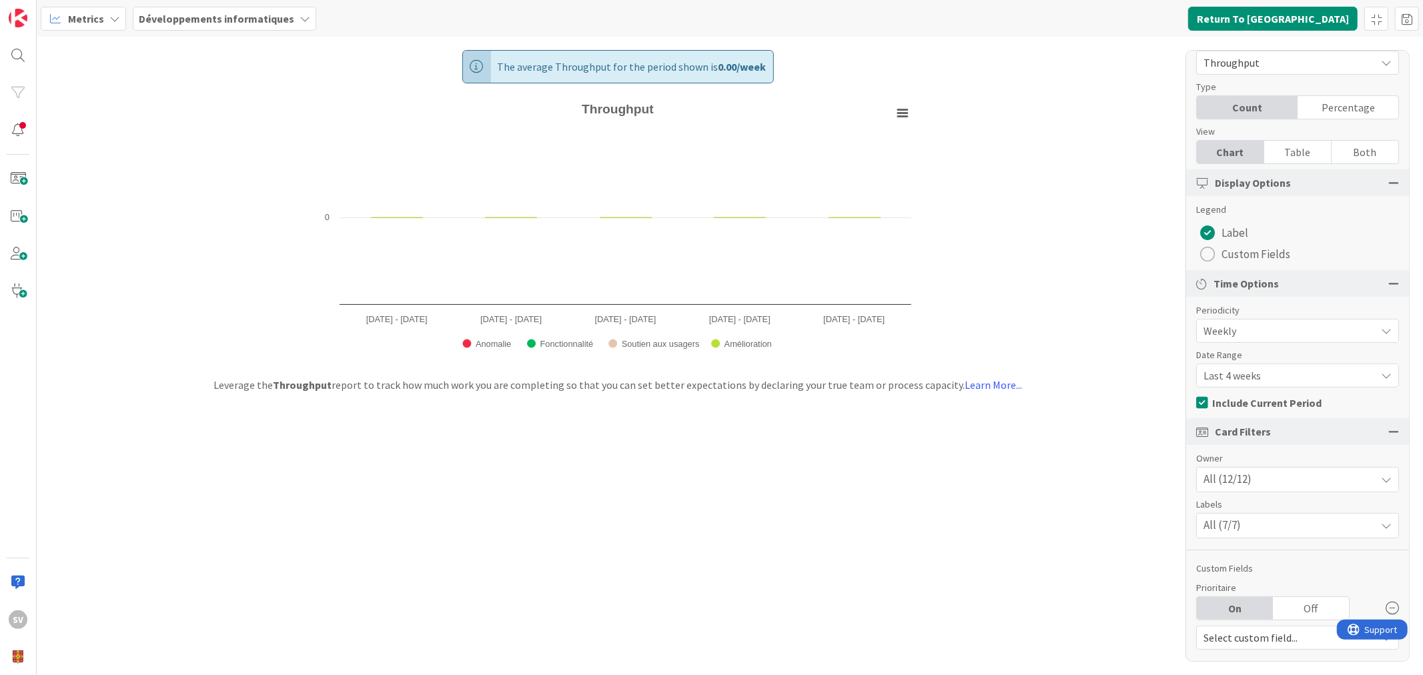
click at [1307, 611] on div "Off" at bounding box center [1311, 608] width 76 height 23
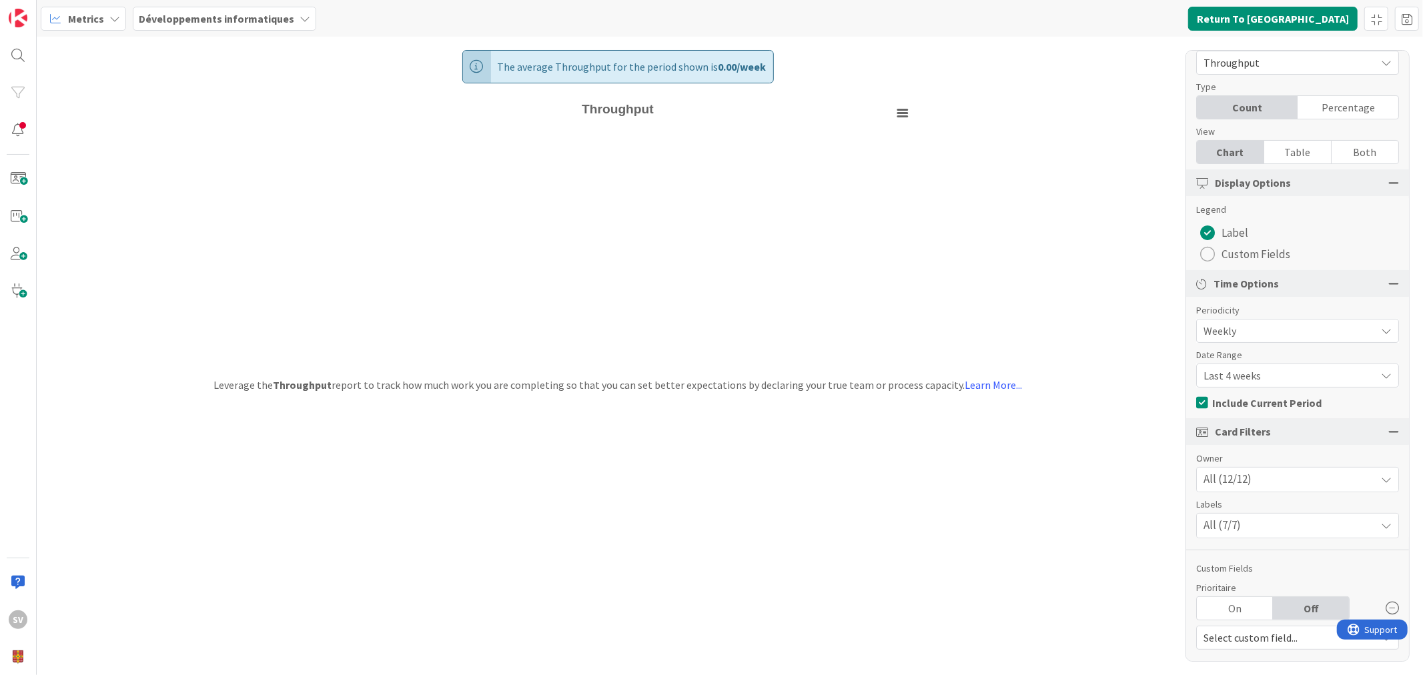
click at [1251, 618] on div "On" at bounding box center [1235, 608] width 76 height 23
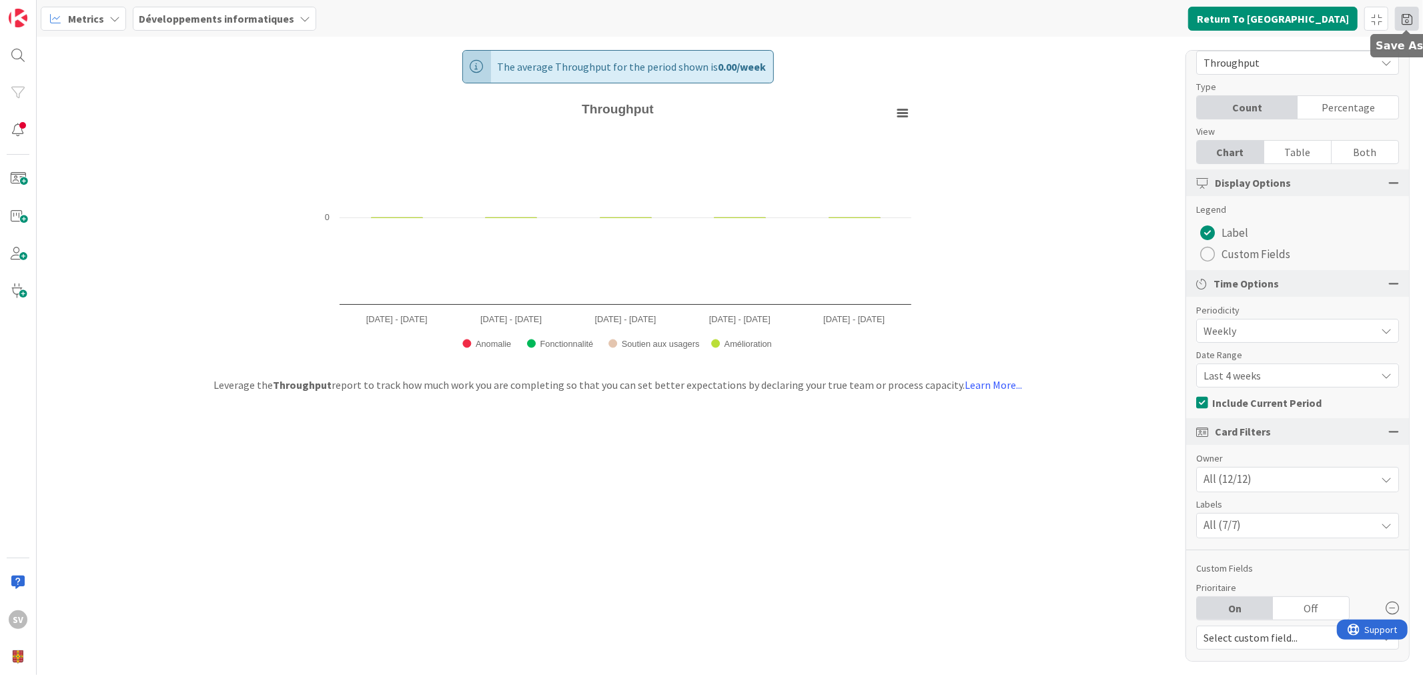
click at [1407, 17] on span at bounding box center [1407, 19] width 24 height 24
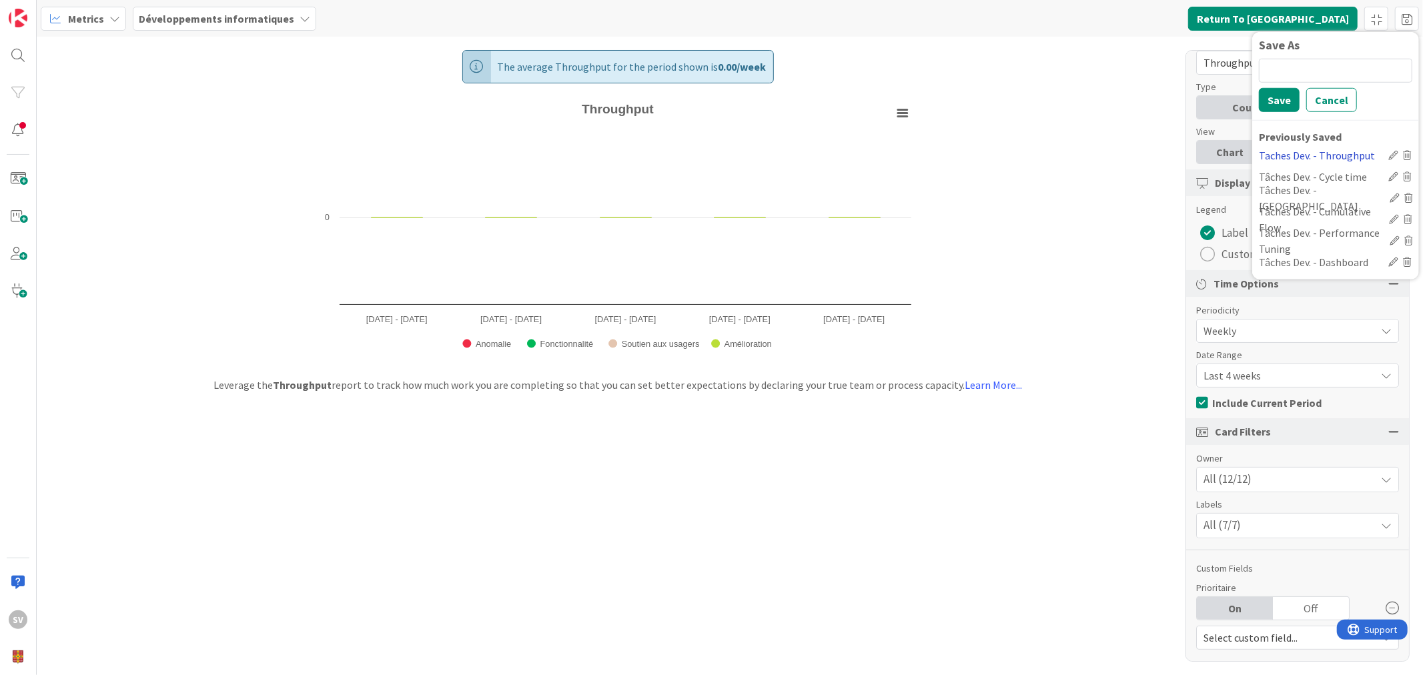
click at [1337, 149] on div "Taches Dev. - Throughput" at bounding box center [1321, 155] width 124 height 16
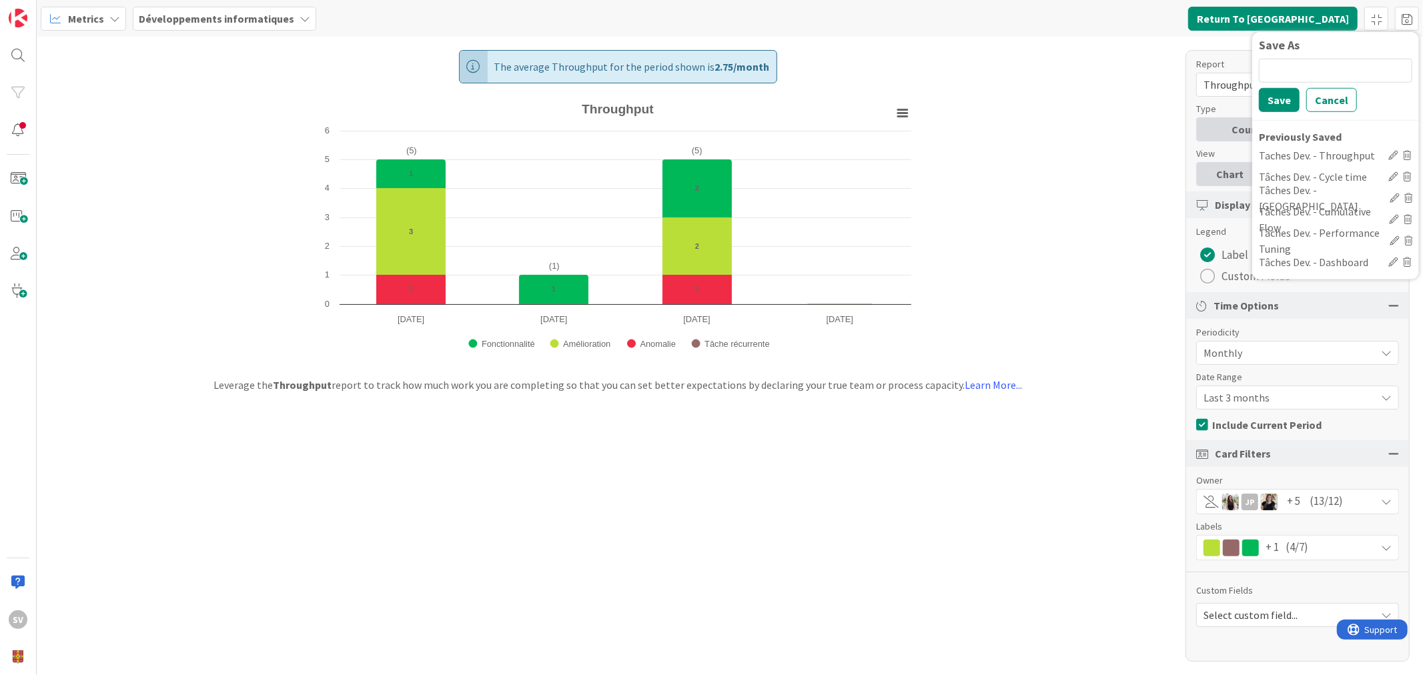
click at [1332, 498] on span "(13/12)" at bounding box center [1326, 501] width 33 height 17
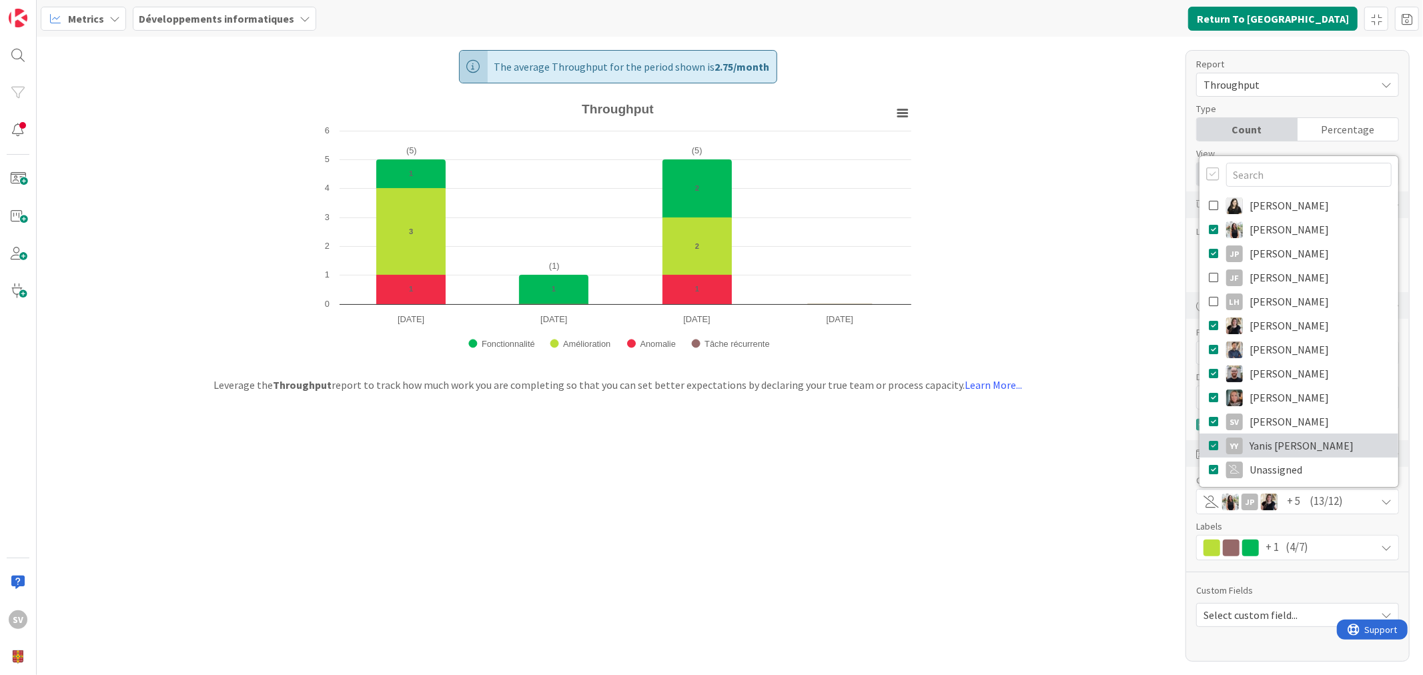
click at [1281, 450] on span "Yanis Hacene Yousfi" at bounding box center [1302, 446] width 104 height 20
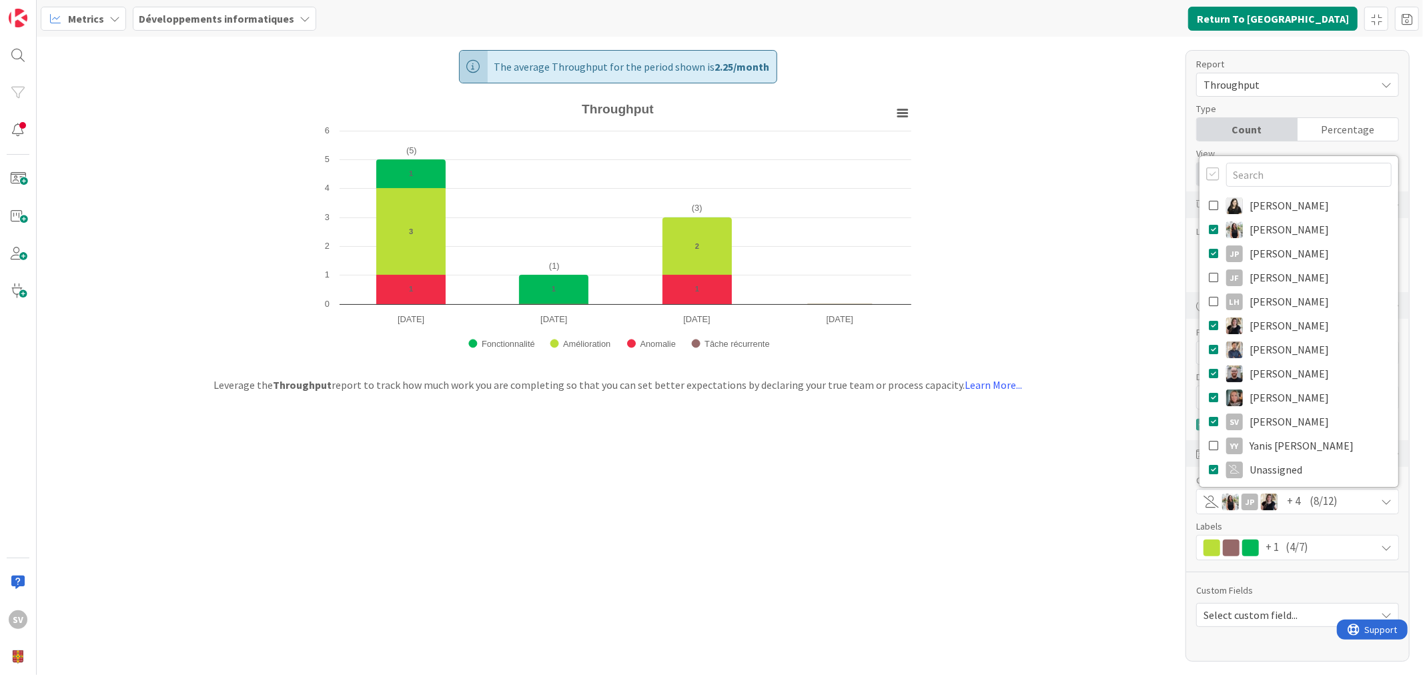
click at [1325, 571] on div "Report Throughput Type Count Percentage View Chart Table Both Display Options L…" at bounding box center [1298, 356] width 224 height 612
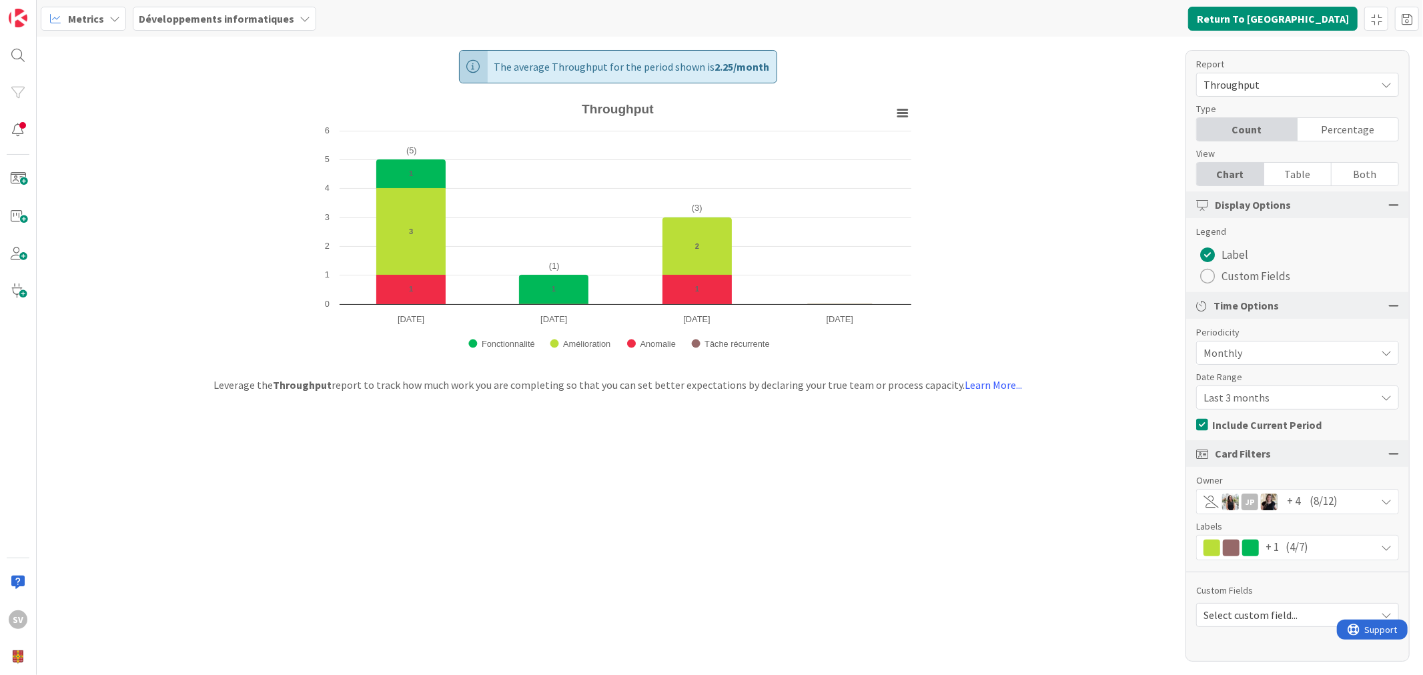
click at [1283, 606] on span "Select custom field..." at bounding box center [1287, 615] width 166 height 19
click at [1260, 444] on span "Prioritaire" at bounding box center [1297, 440] width 186 height 20
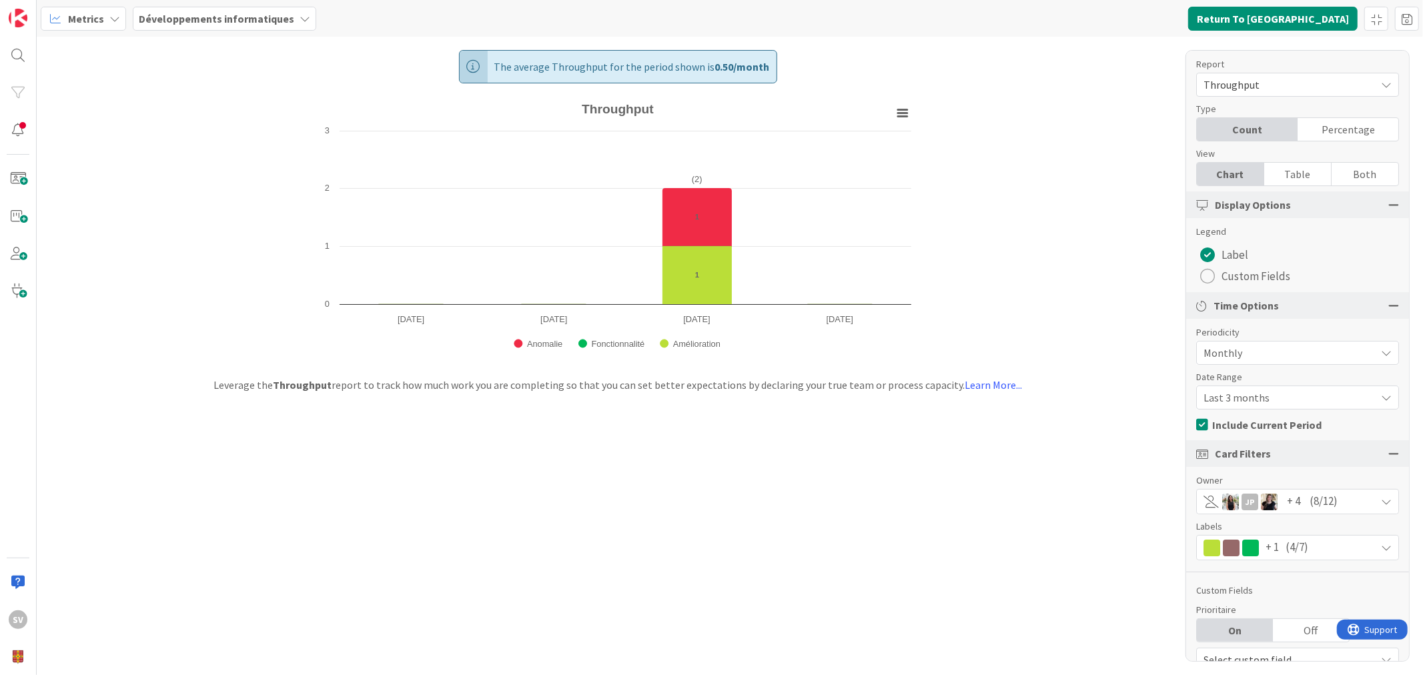
click at [1295, 623] on div "Off" at bounding box center [1311, 630] width 76 height 23
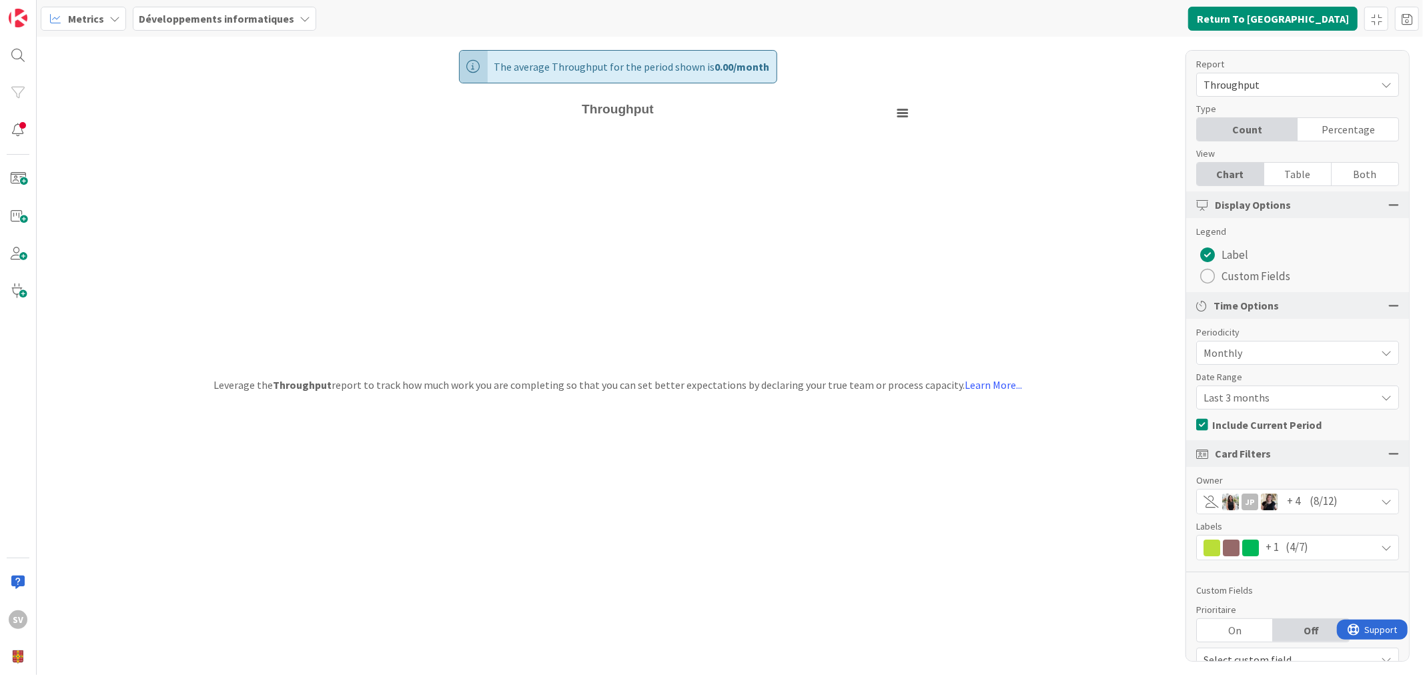
click at [1244, 629] on div "On" at bounding box center [1235, 630] width 76 height 23
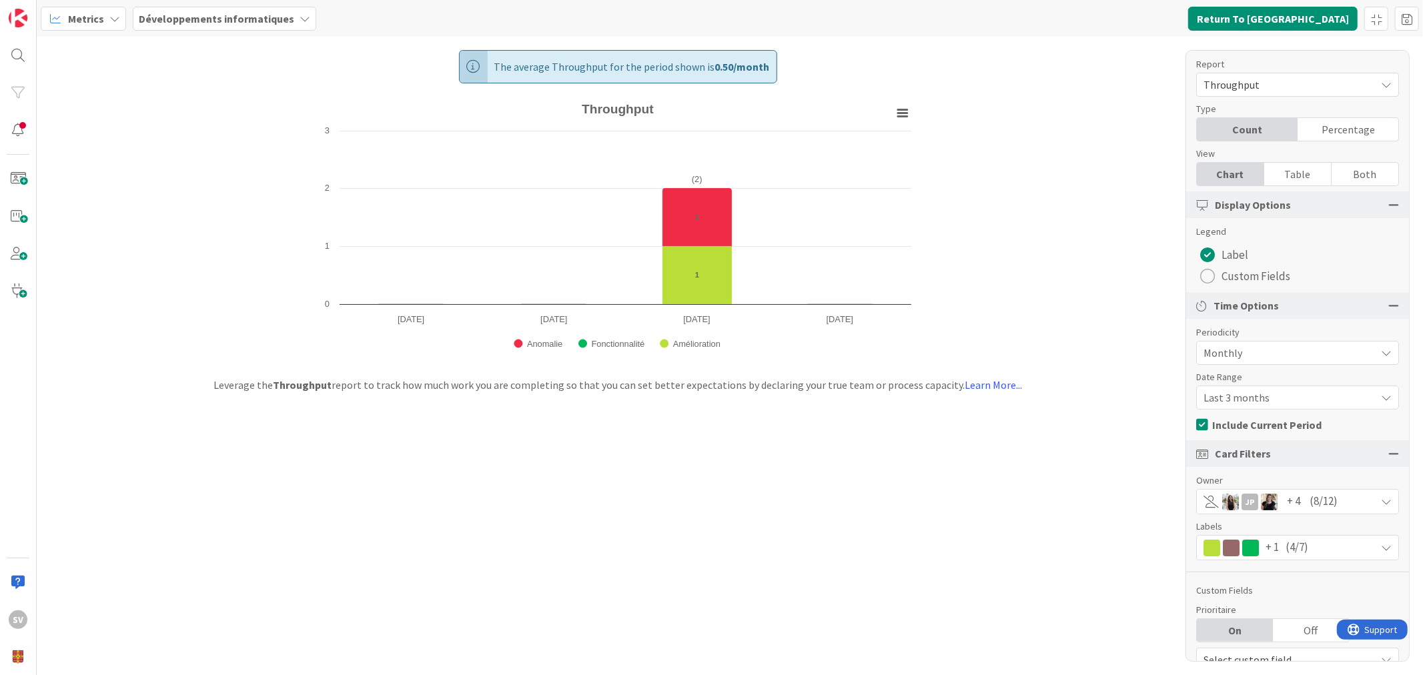
click at [1296, 631] on div "Off" at bounding box center [1311, 630] width 76 height 23
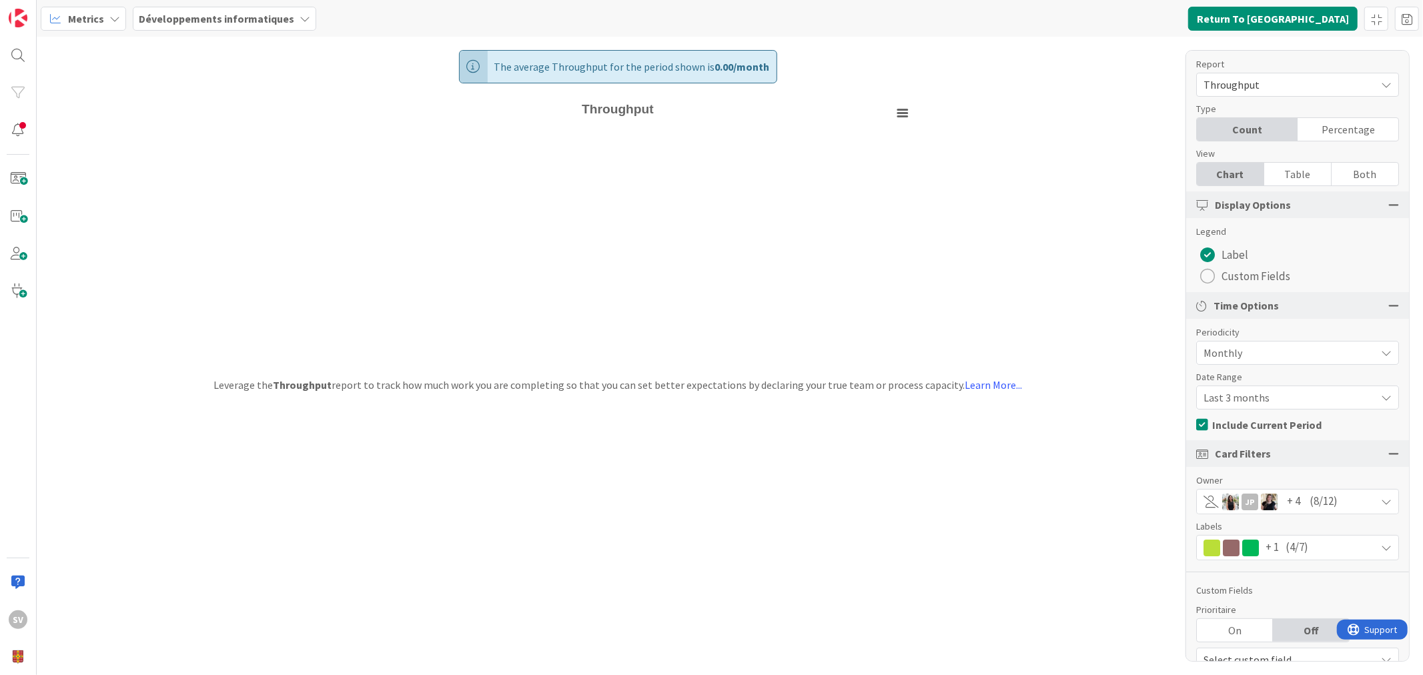
click at [1255, 635] on div "On" at bounding box center [1235, 630] width 76 height 23
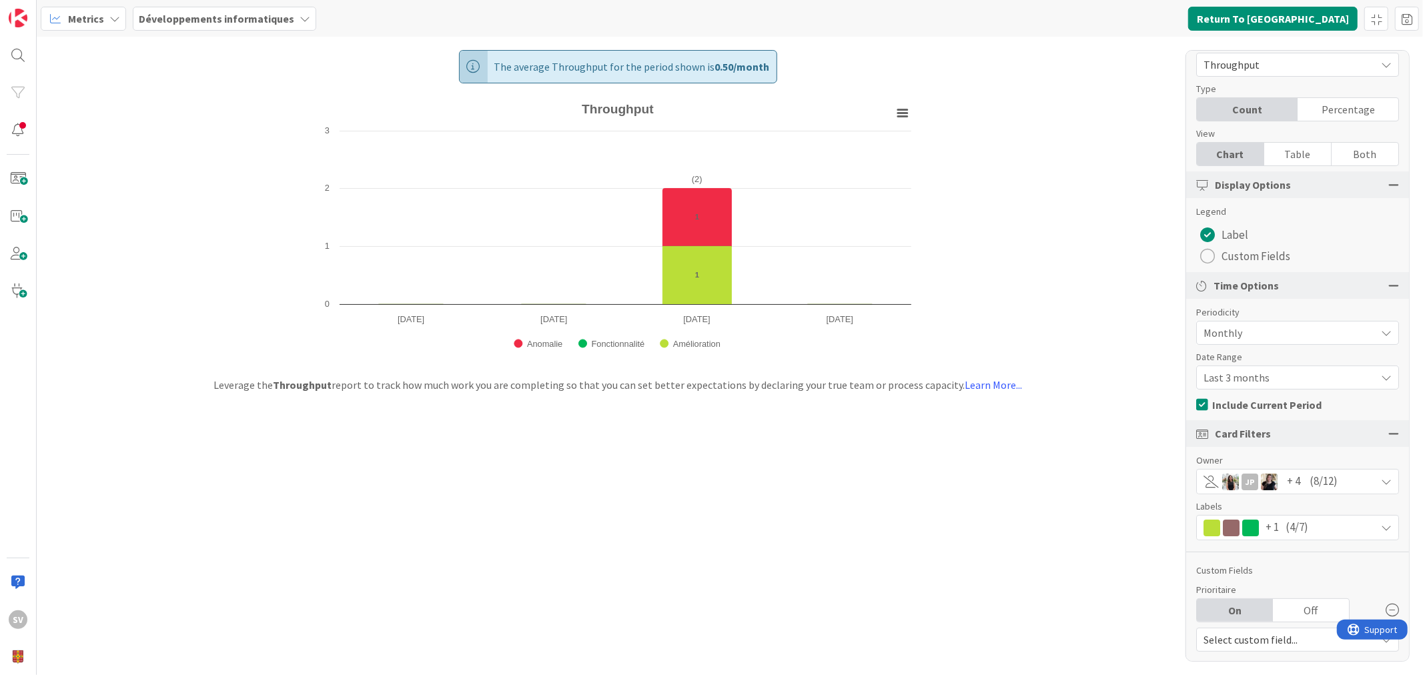
scroll to position [22, 0]
click at [1386, 614] on icon at bounding box center [1392, 608] width 13 height 13
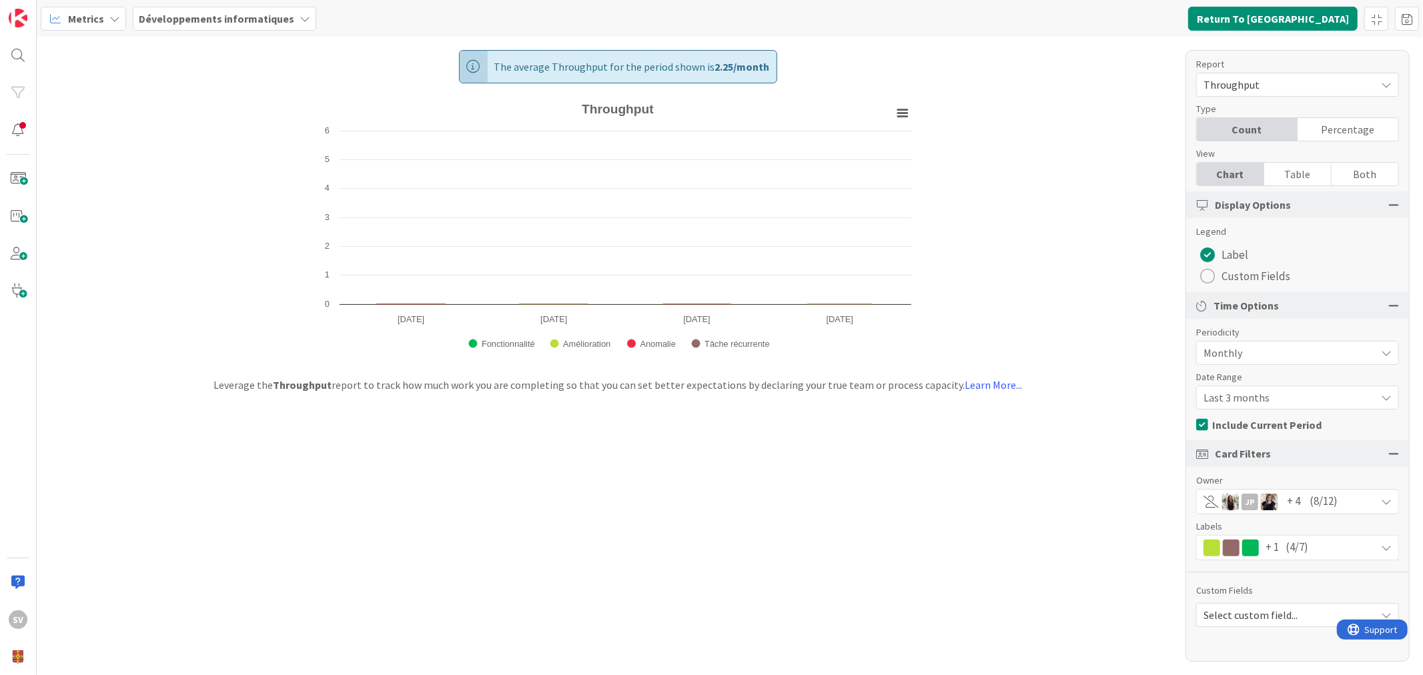
scroll to position [0, 0]
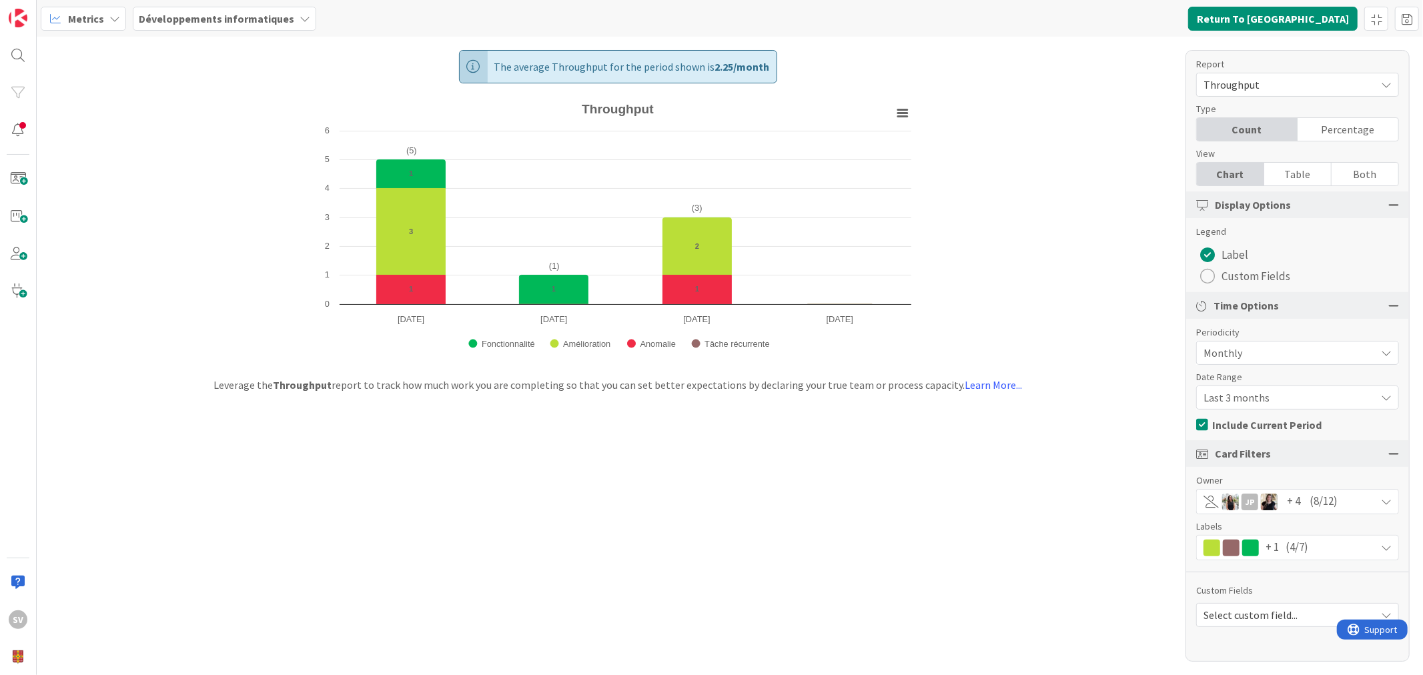
click at [1300, 555] on span "(4/7)" at bounding box center [1297, 547] width 23 height 17
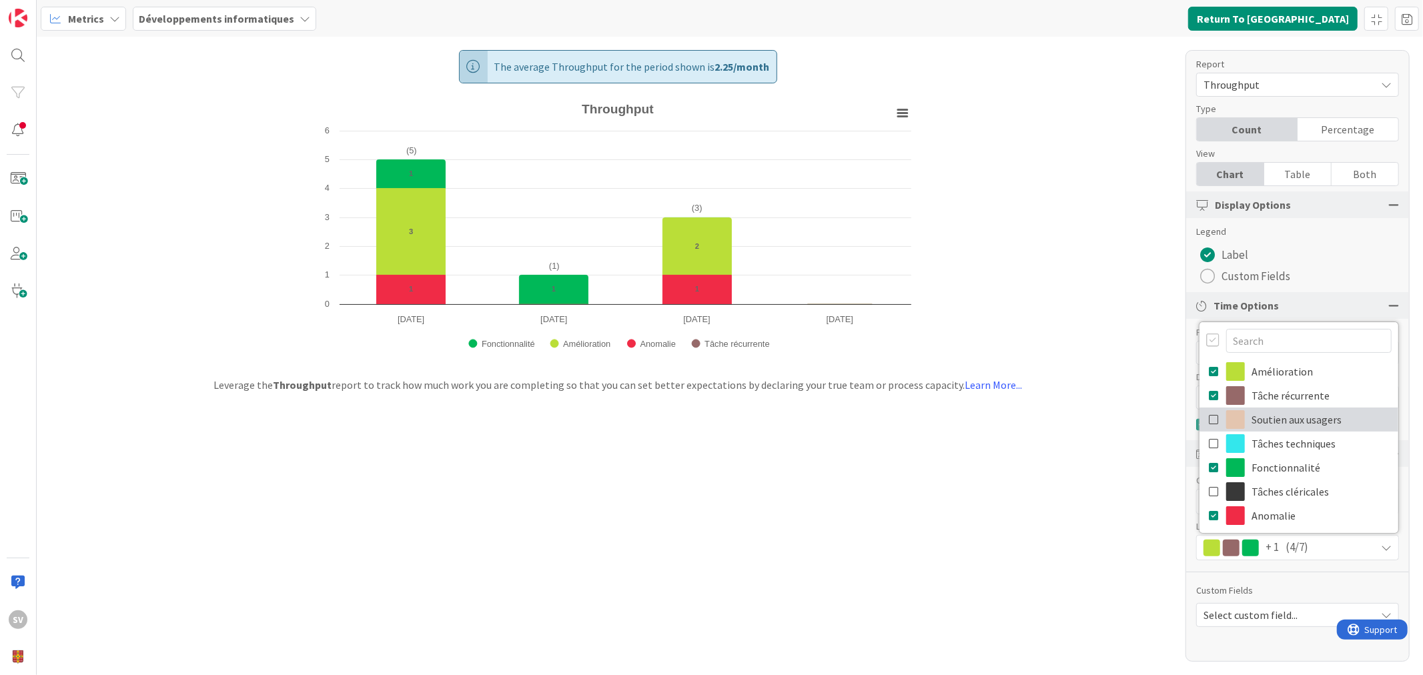
click at [1215, 418] on icon at bounding box center [1214, 420] width 11 height 20
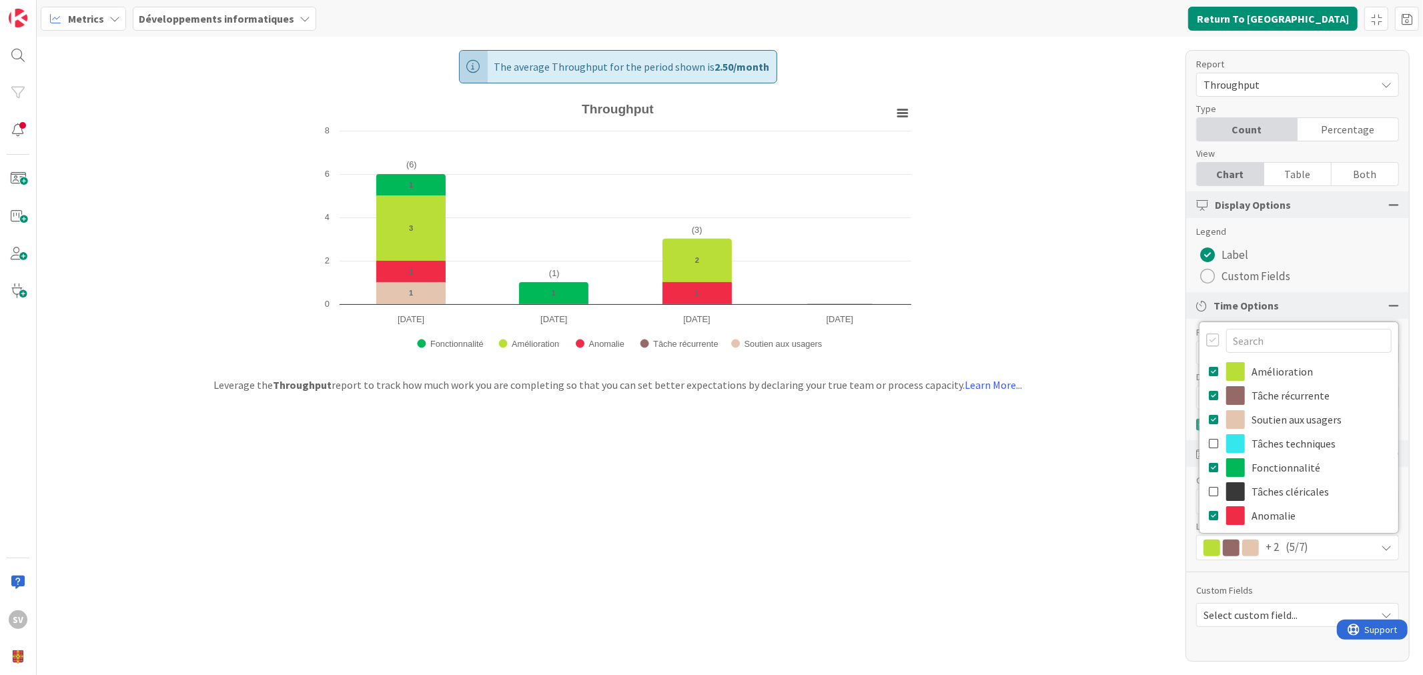
click at [1110, 272] on div "The average Throughput for the period shown is 2.50 / month Created with Highch…" at bounding box center [730, 356] width 1387 height 639
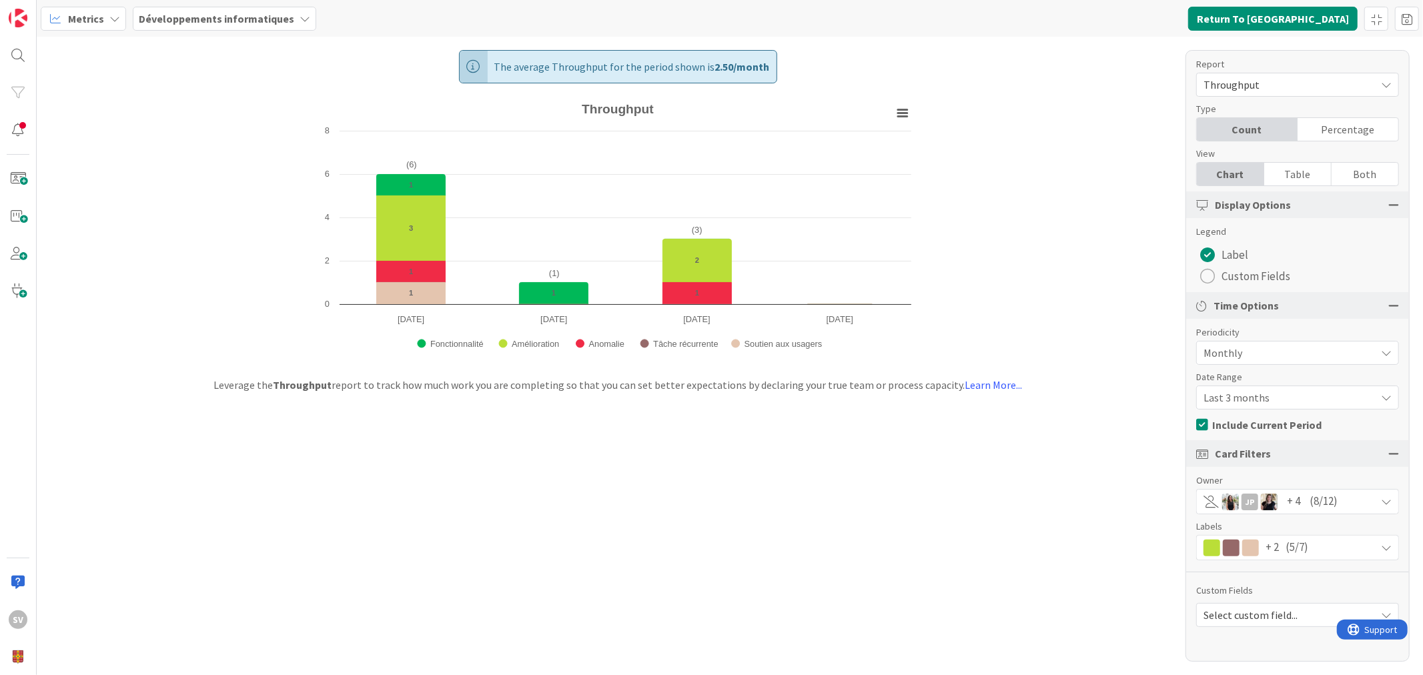
click at [187, 20] on b "Développements informatiques" at bounding box center [216, 18] width 155 height 13
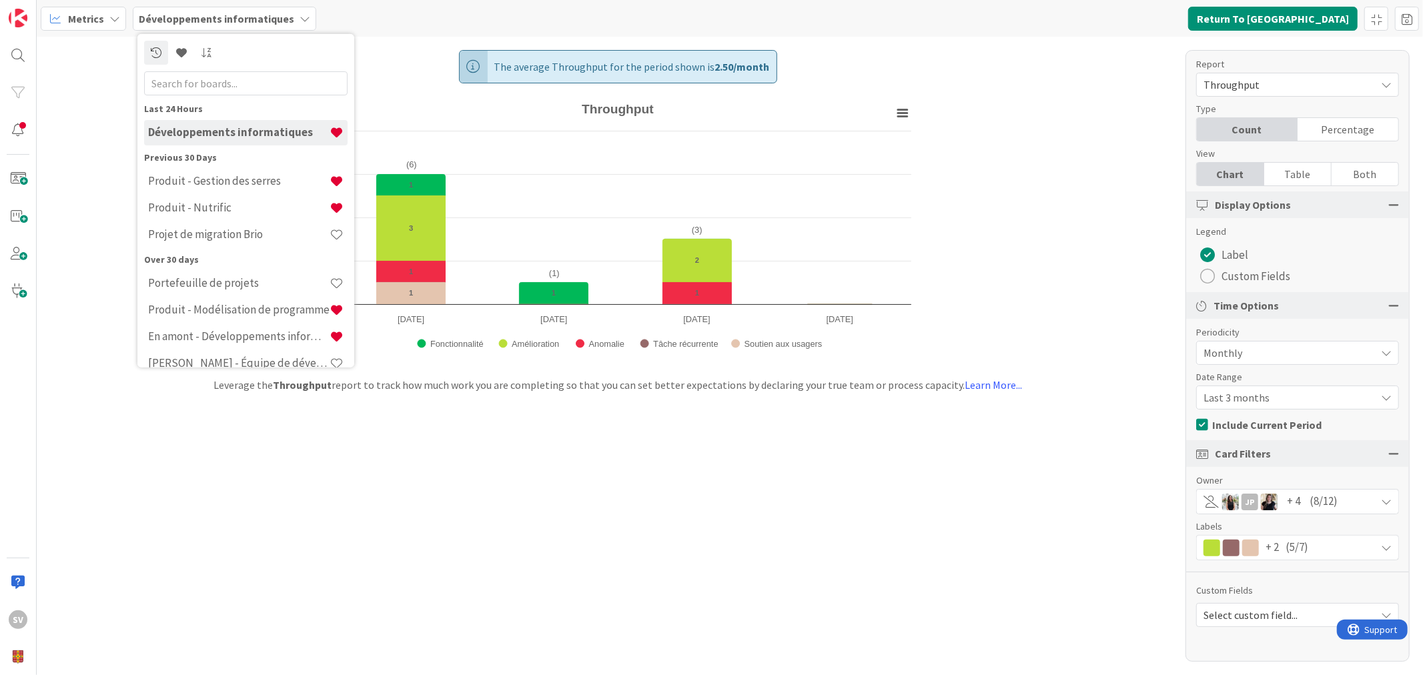
click at [188, 20] on b "Développements informatiques" at bounding box center [216, 18] width 155 height 13
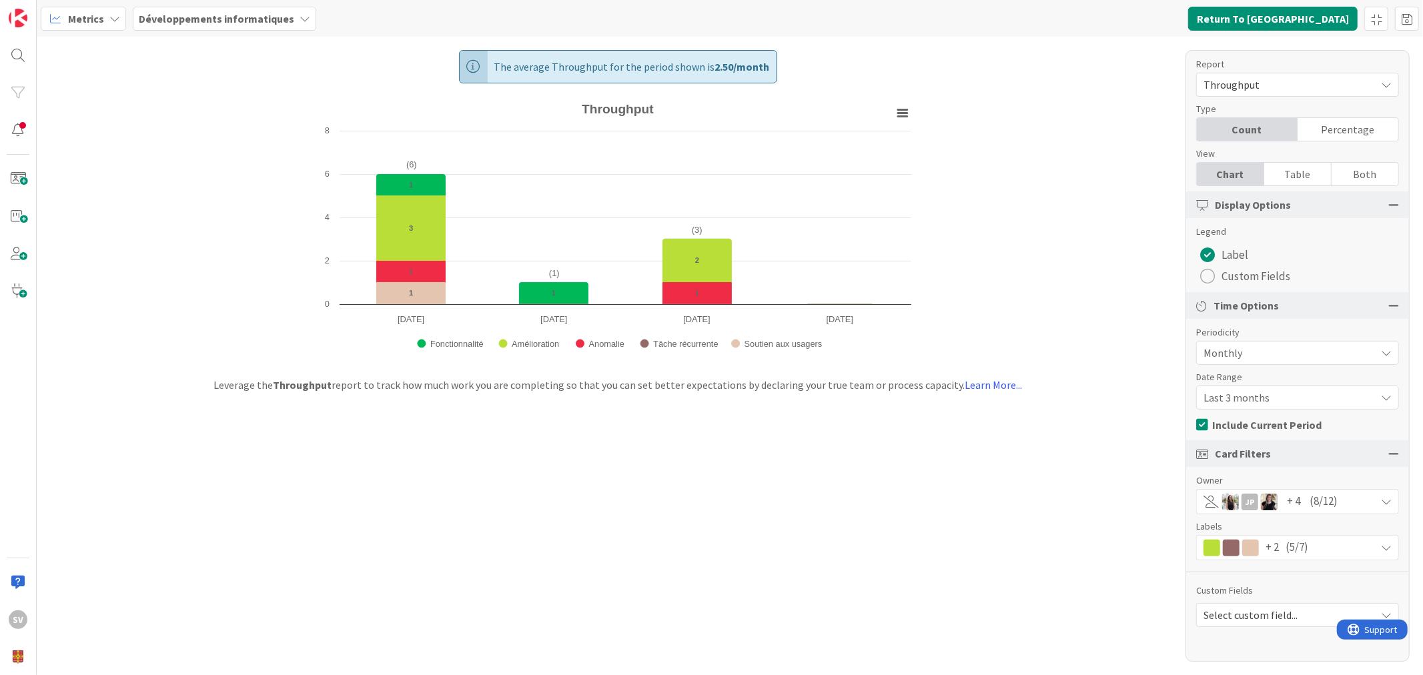
click at [185, 21] on b "Développements informatiques" at bounding box center [216, 18] width 155 height 13
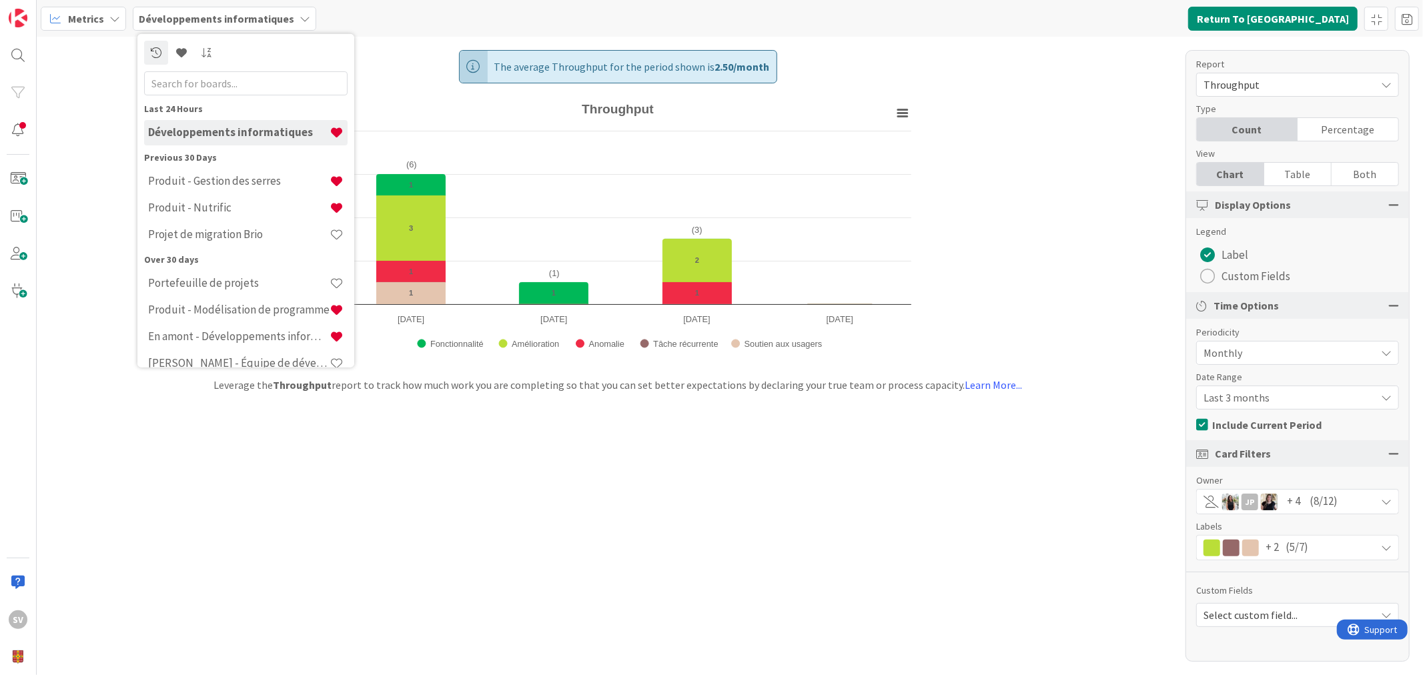
click at [185, 20] on b "Développements informatiques" at bounding box center [216, 18] width 155 height 13
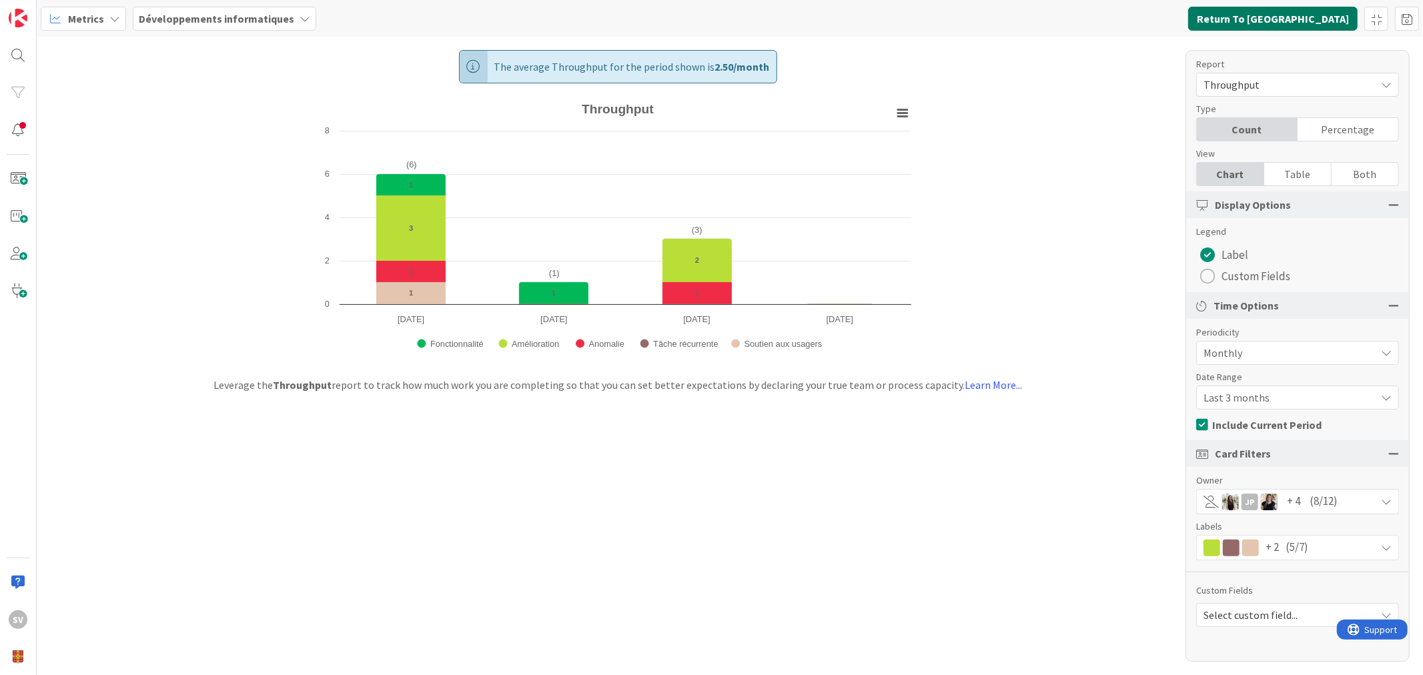
click at [1322, 18] on button "Return To Kanban" at bounding box center [1274, 19] width 170 height 24
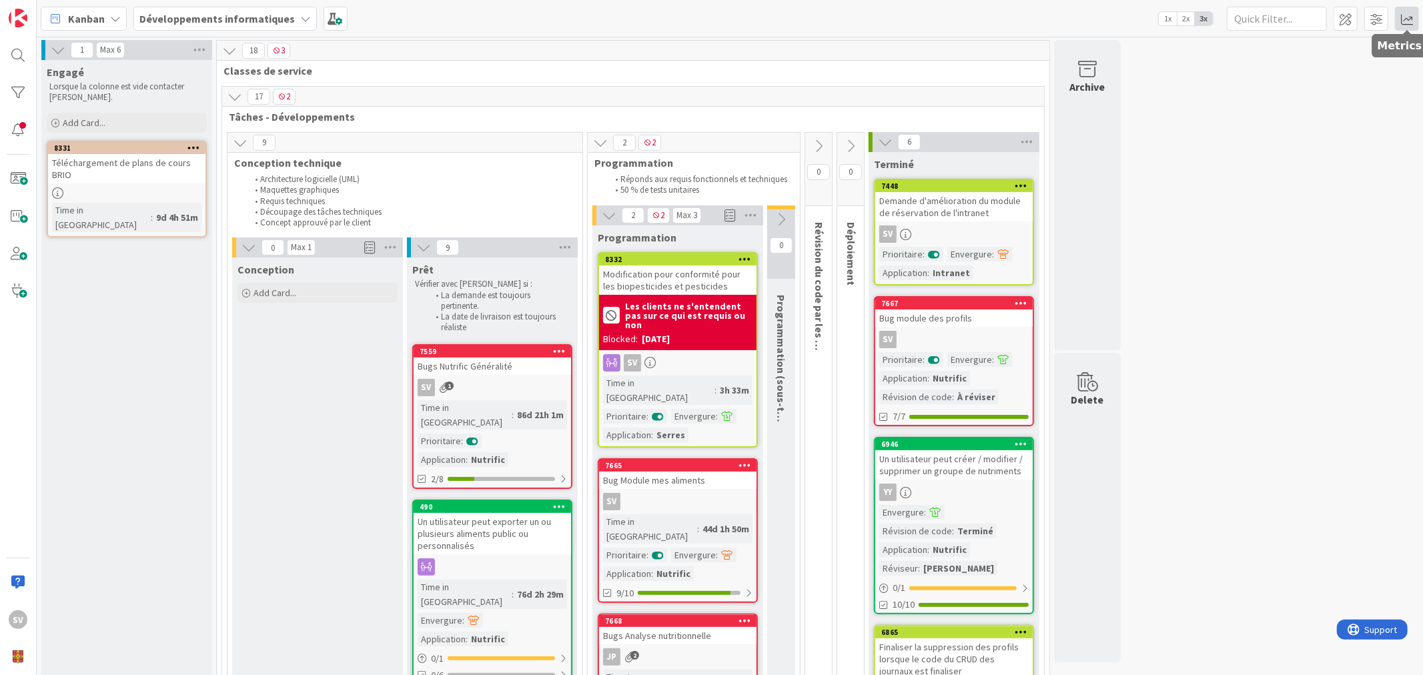
click at [1400, 23] on span at bounding box center [1407, 19] width 24 height 24
click at [1417, 17] on span at bounding box center [1407, 19] width 24 height 24
click at [1408, 10] on span at bounding box center [1407, 19] width 24 height 24
click at [1393, 23] on div "Metrics Dashboard Performance Tuning Allocation Cycle Time No Recent Data Flow …" at bounding box center [1376, 19] width 85 height 24
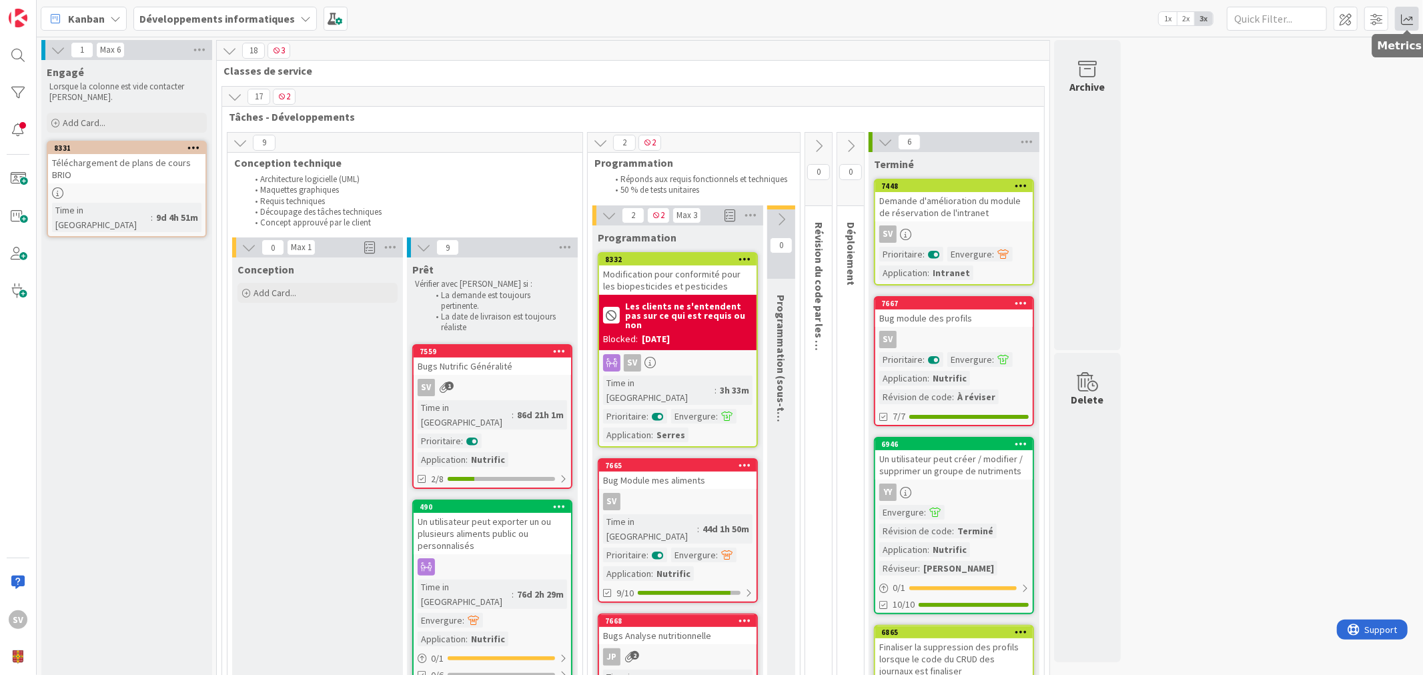
click at [1400, 13] on span at bounding box center [1407, 19] width 24 height 24
click at [1291, 141] on div "Cycle Time" at bounding box center [1288, 142] width 97 height 14
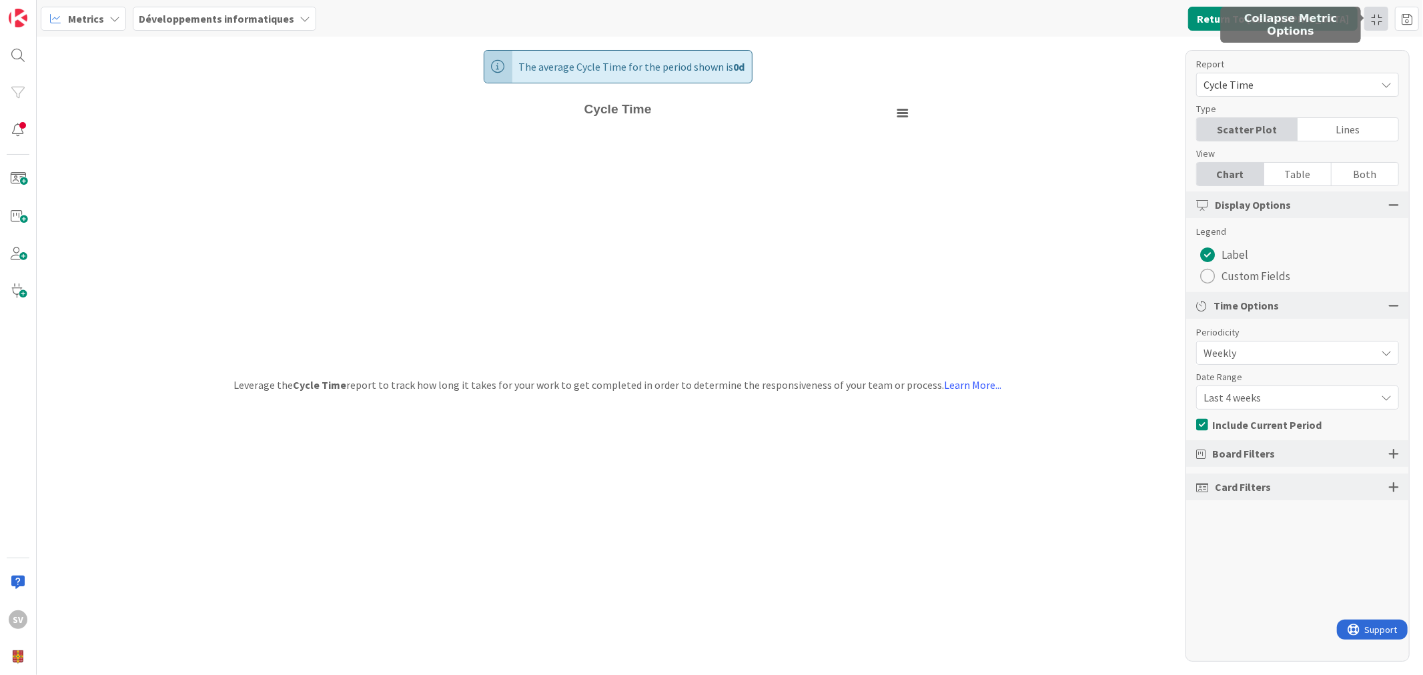
click at [1377, 16] on div at bounding box center [1377, 19] width 24 height 24
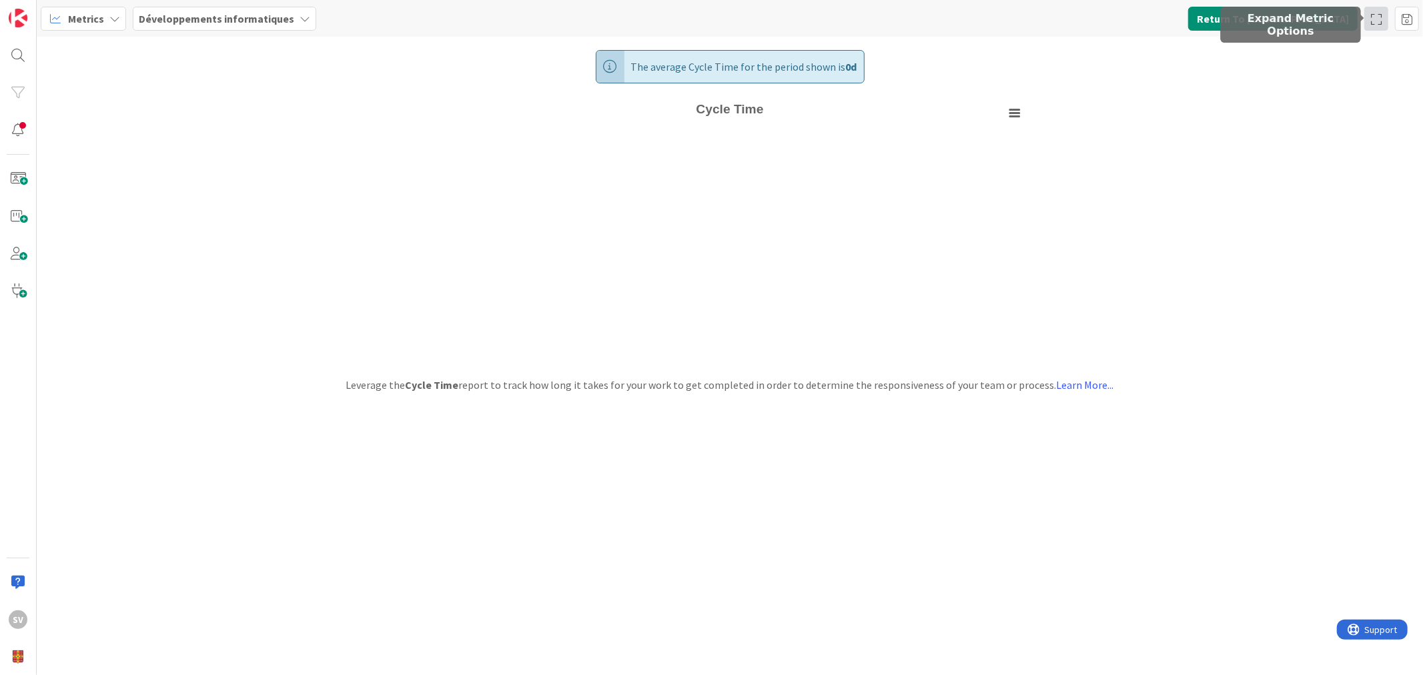
click at [1377, 17] on div at bounding box center [1377, 19] width 24 height 24
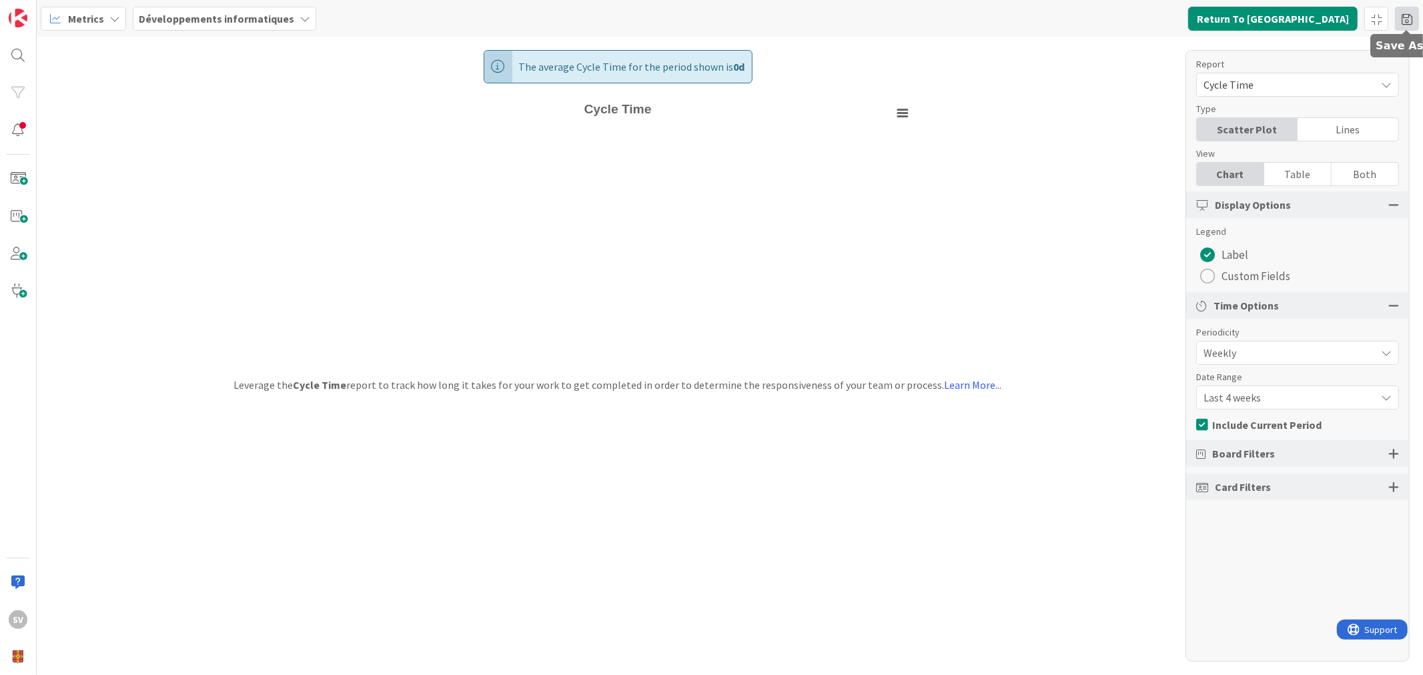
click at [1404, 15] on span at bounding box center [1407, 19] width 24 height 24
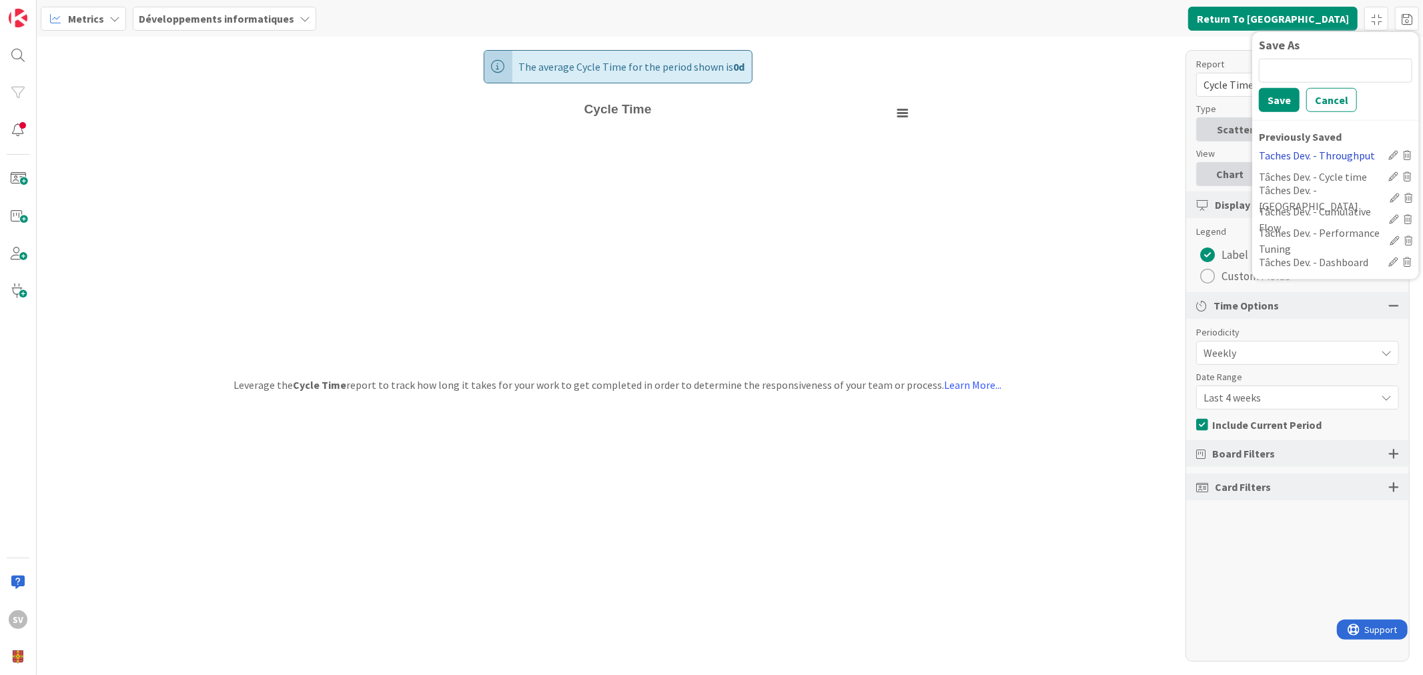
click at [1327, 152] on div "Taches Dev. - Throughput" at bounding box center [1321, 155] width 124 height 16
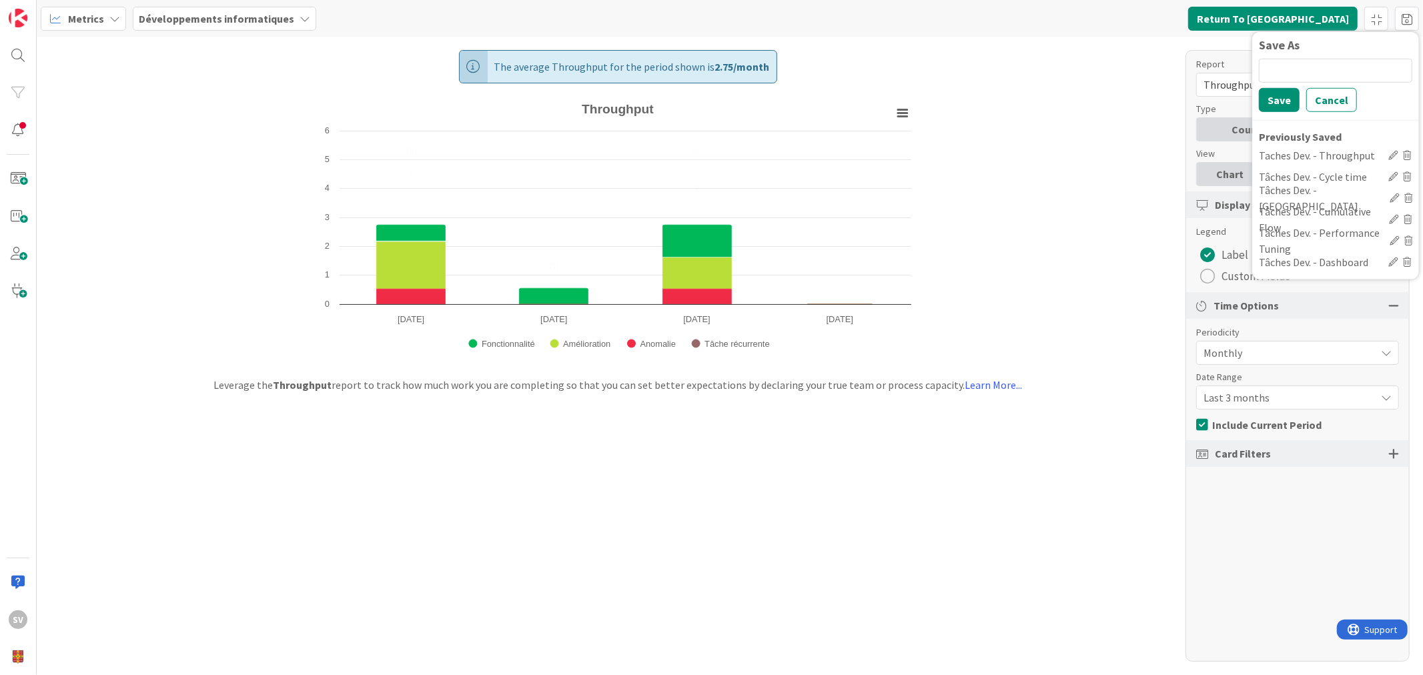
click at [1319, 563] on div "Report Throughput Type Count Percentage View Chart Table Both Display Options L…" at bounding box center [1298, 356] width 224 height 612
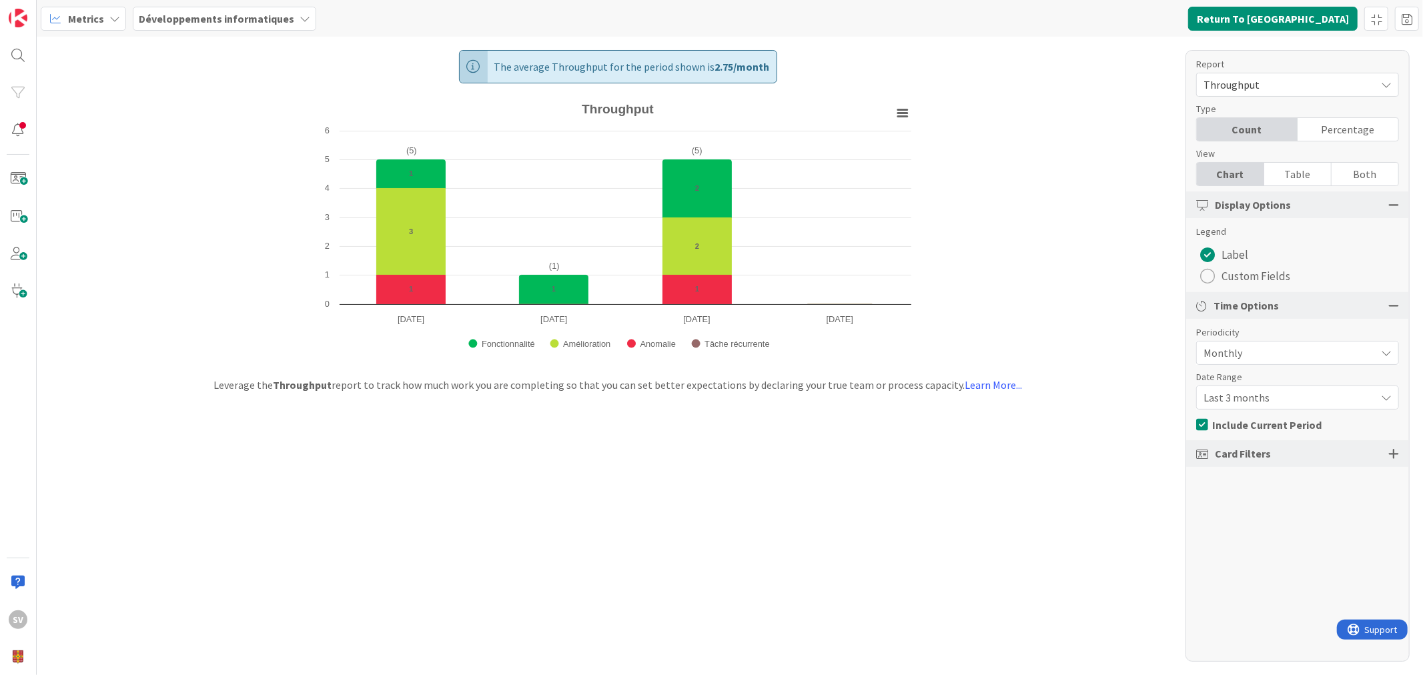
click at [1389, 455] on div at bounding box center [1394, 454] width 11 height 12
click at [1278, 549] on div "All (7/7)" at bounding box center [1298, 548] width 202 height 24
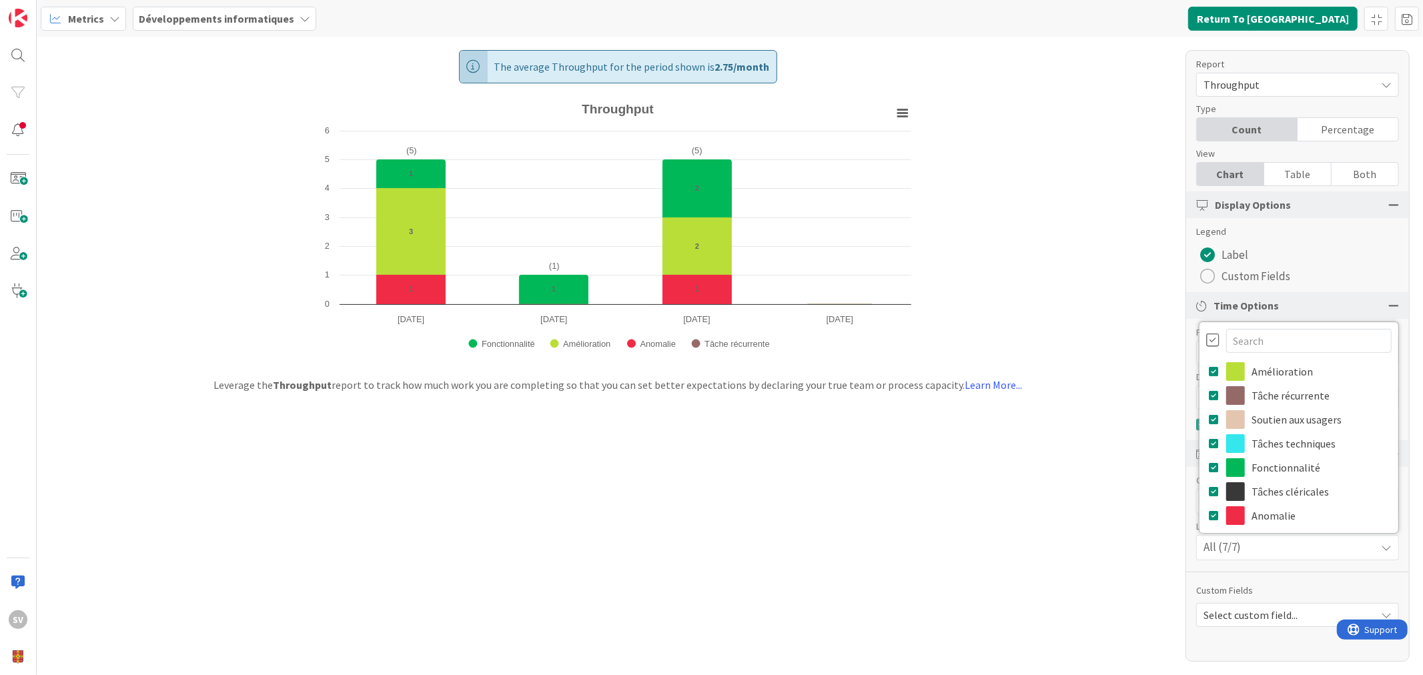
click at [1278, 550] on div "All (7/7)" at bounding box center [1298, 548] width 202 height 24
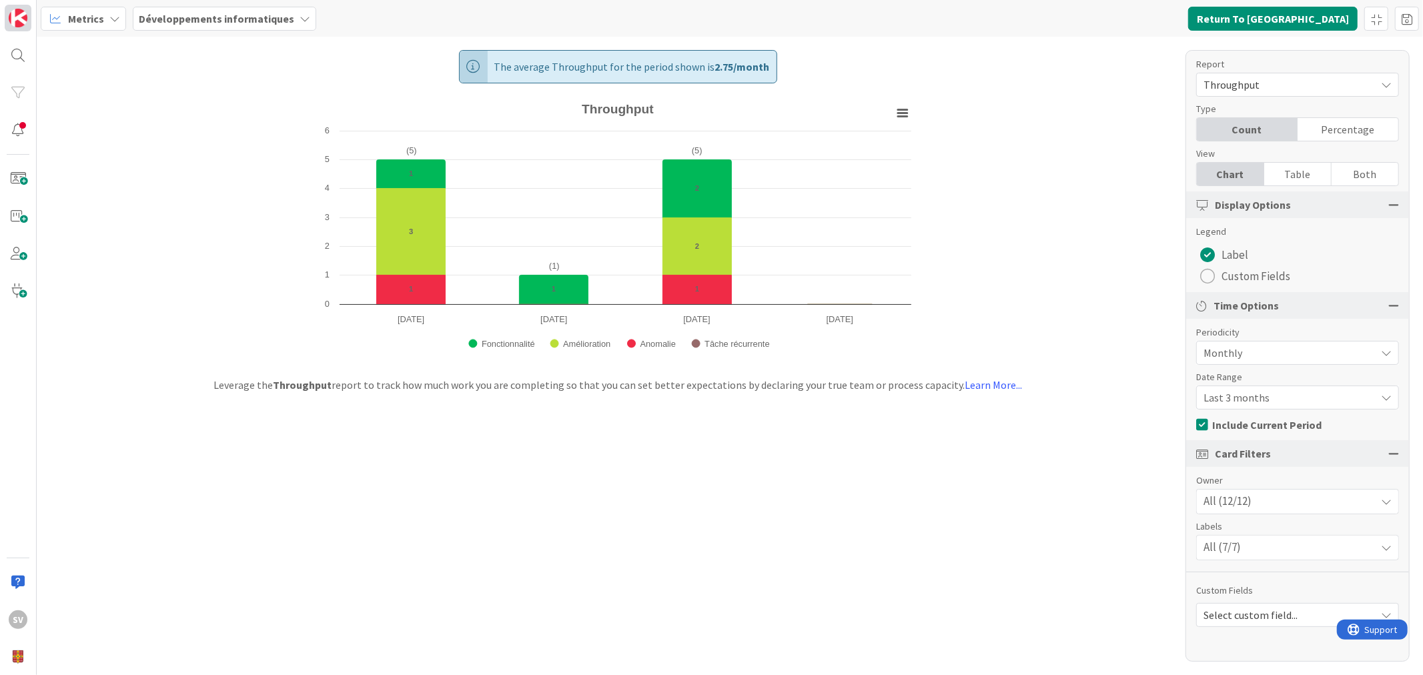
click at [30, 10] on link at bounding box center [18, 18] width 27 height 27
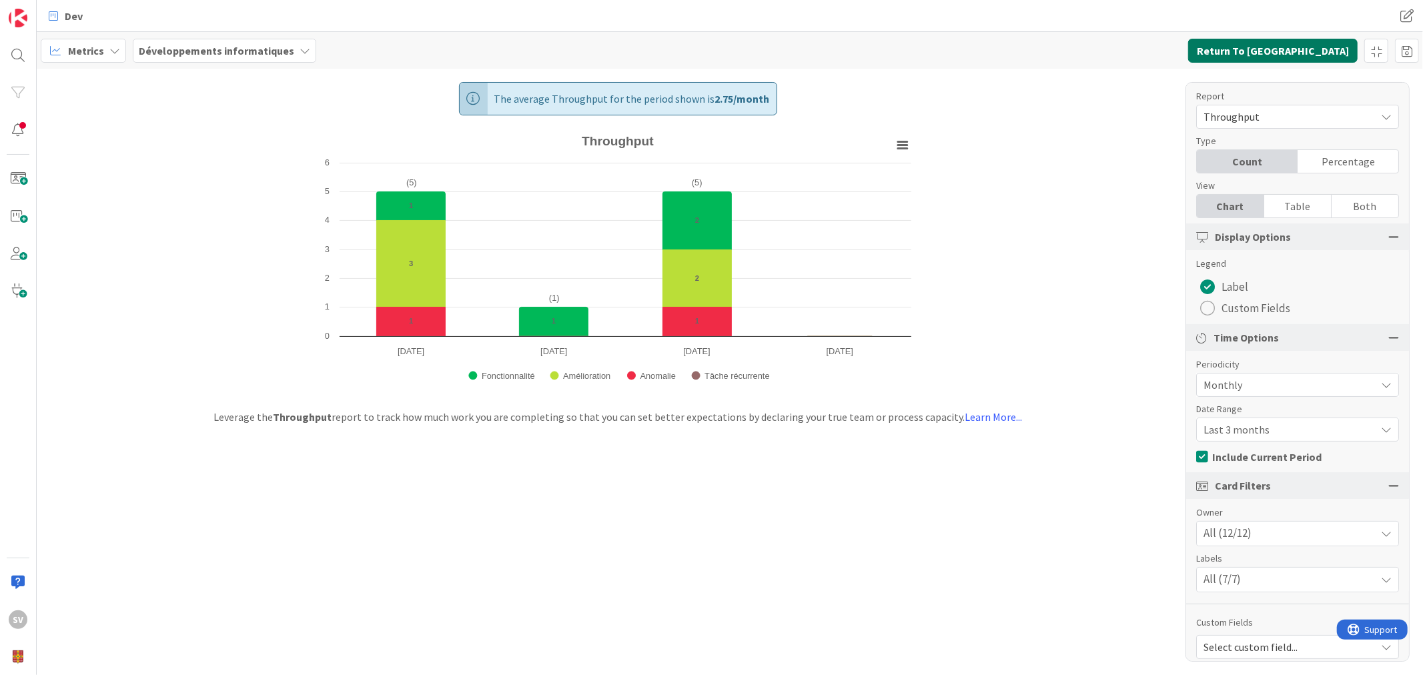
click at [1327, 49] on button "Return To Kanban" at bounding box center [1274, 51] width 170 height 24
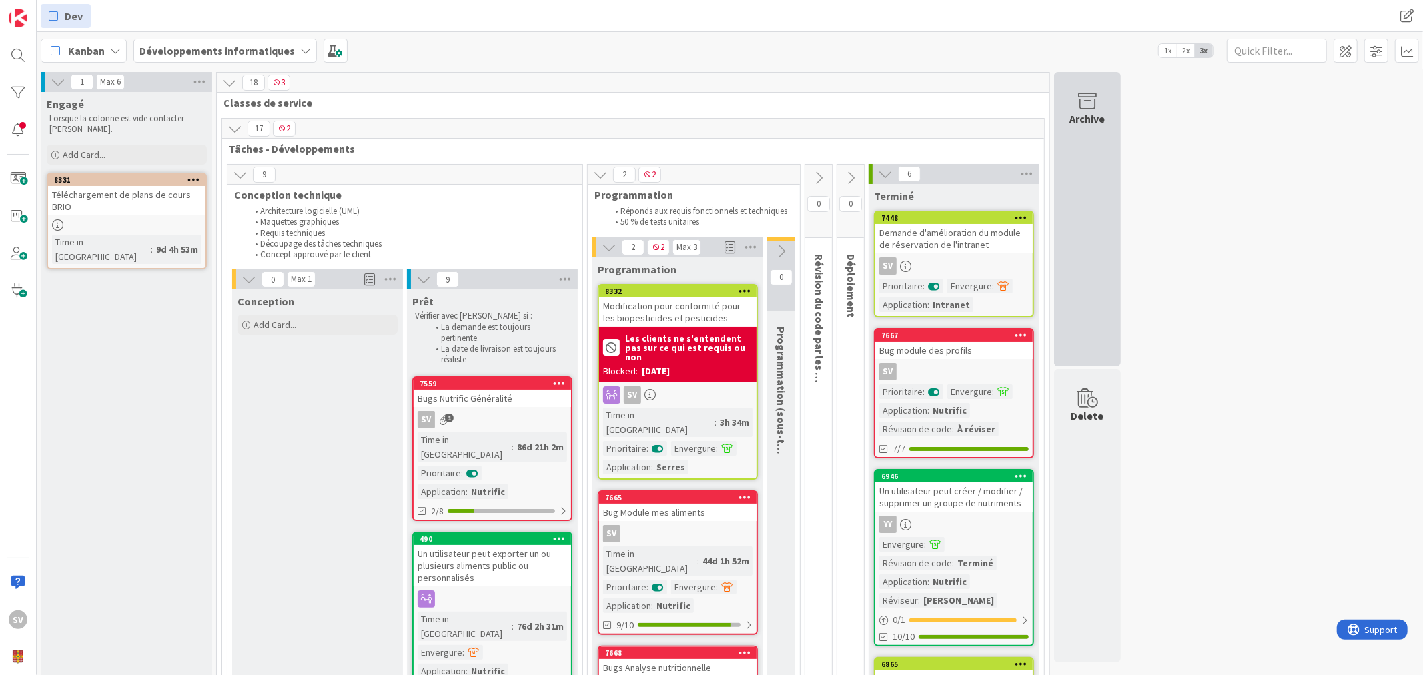
click at [1088, 103] on icon at bounding box center [1087, 101] width 51 height 19
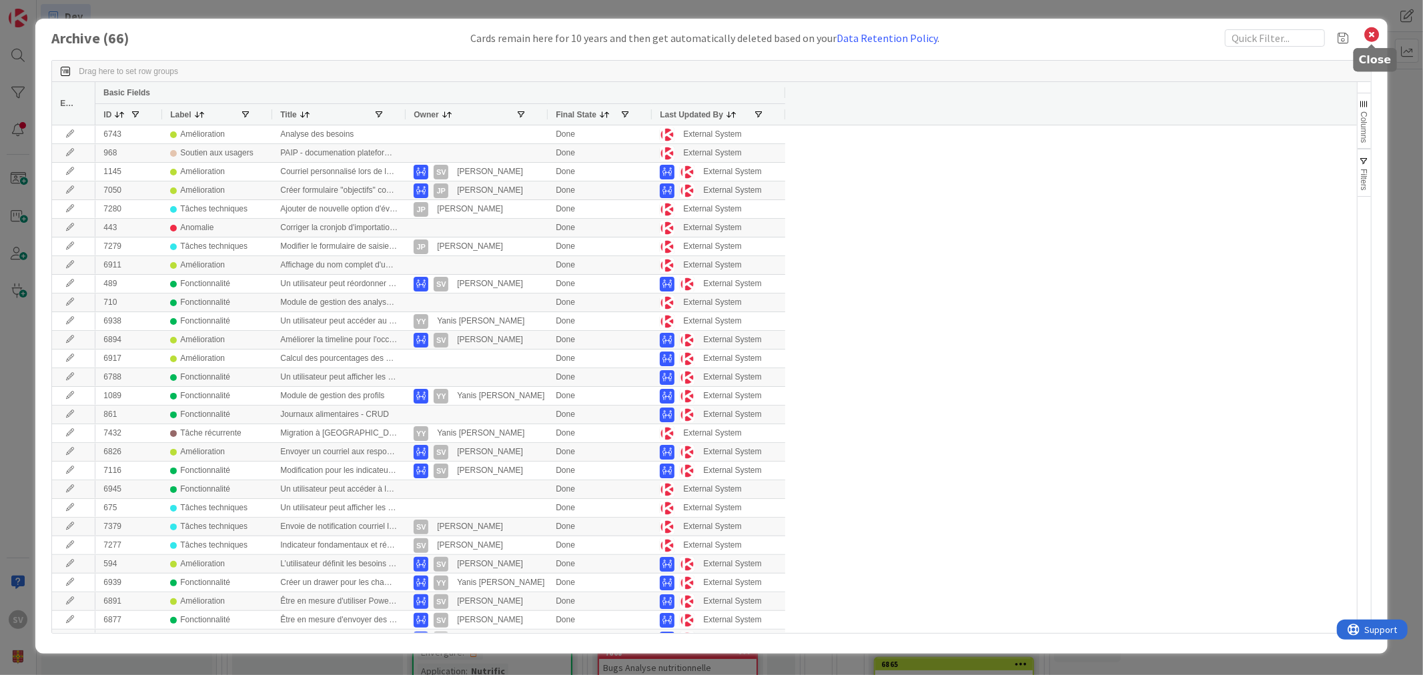
click at [1377, 31] on icon at bounding box center [1372, 34] width 17 height 19
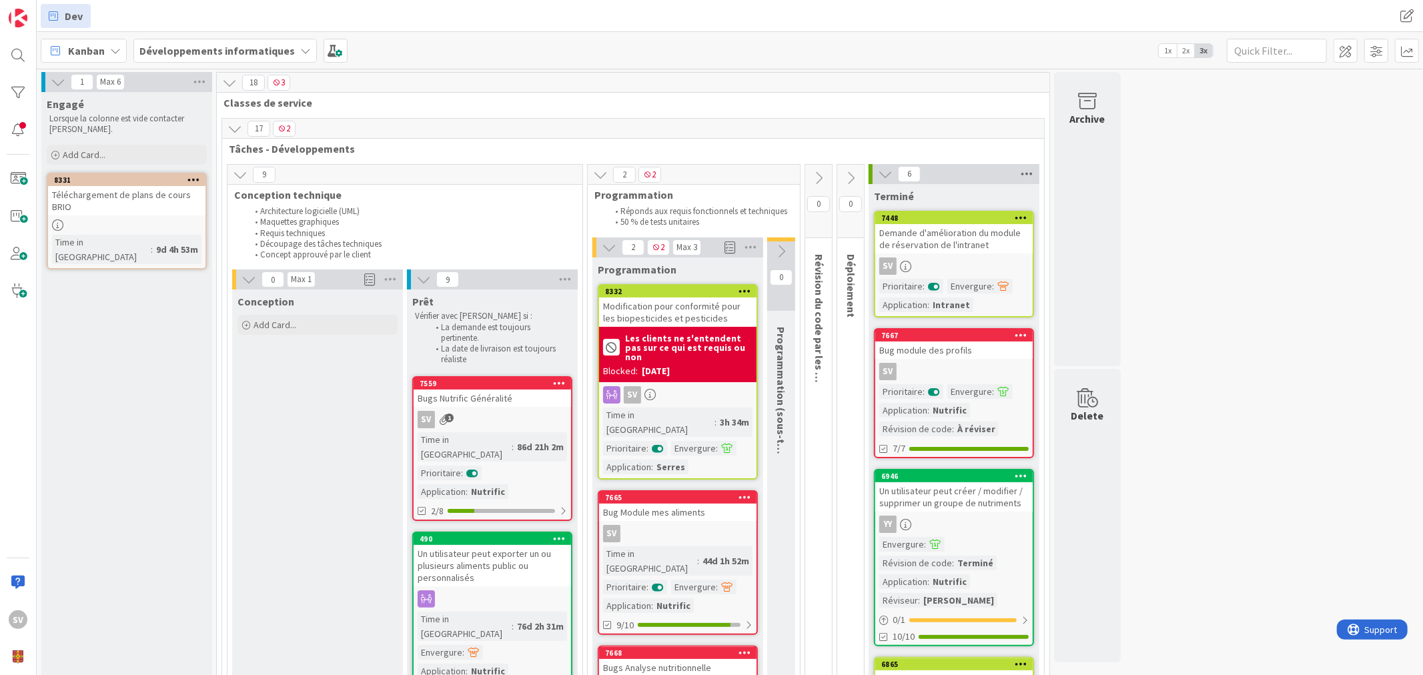
click at [1026, 172] on icon at bounding box center [1026, 174] width 17 height 20
click at [1085, 252] on link "Edit" at bounding box center [1076, 249] width 33 height 16
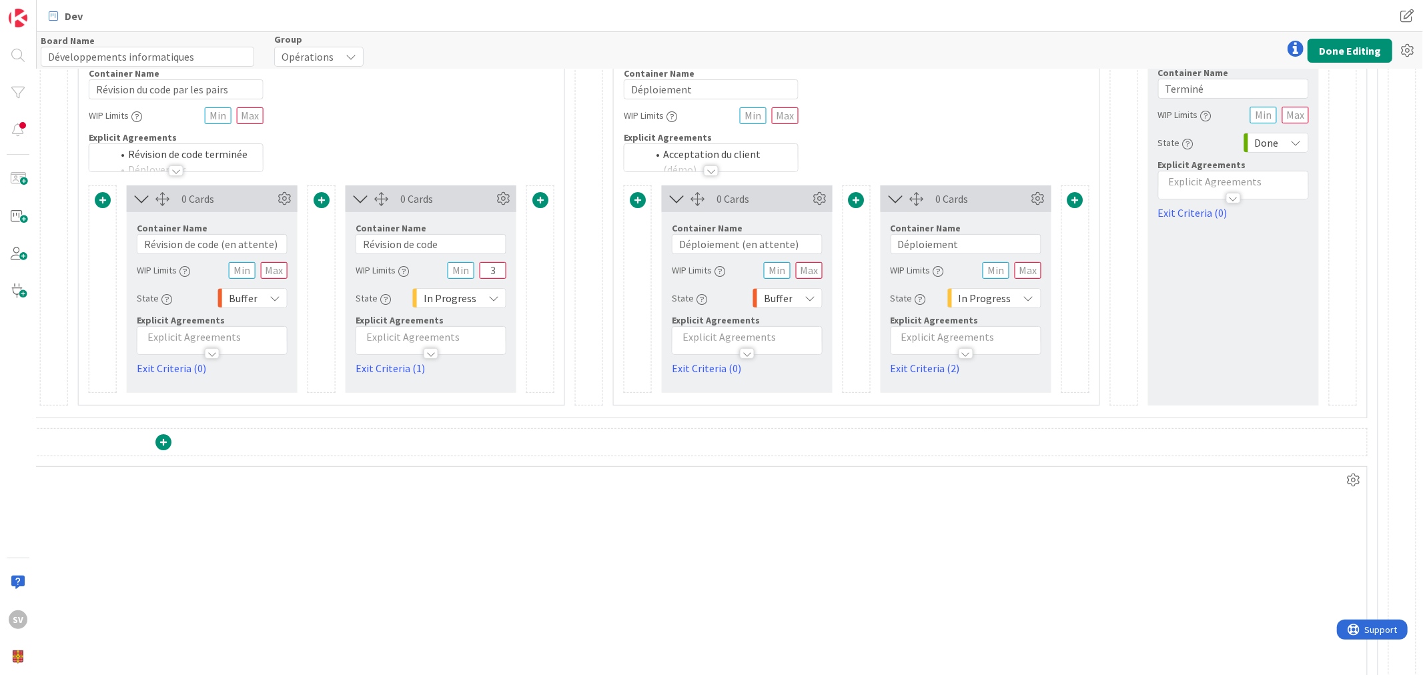
scroll to position [198, 1363]
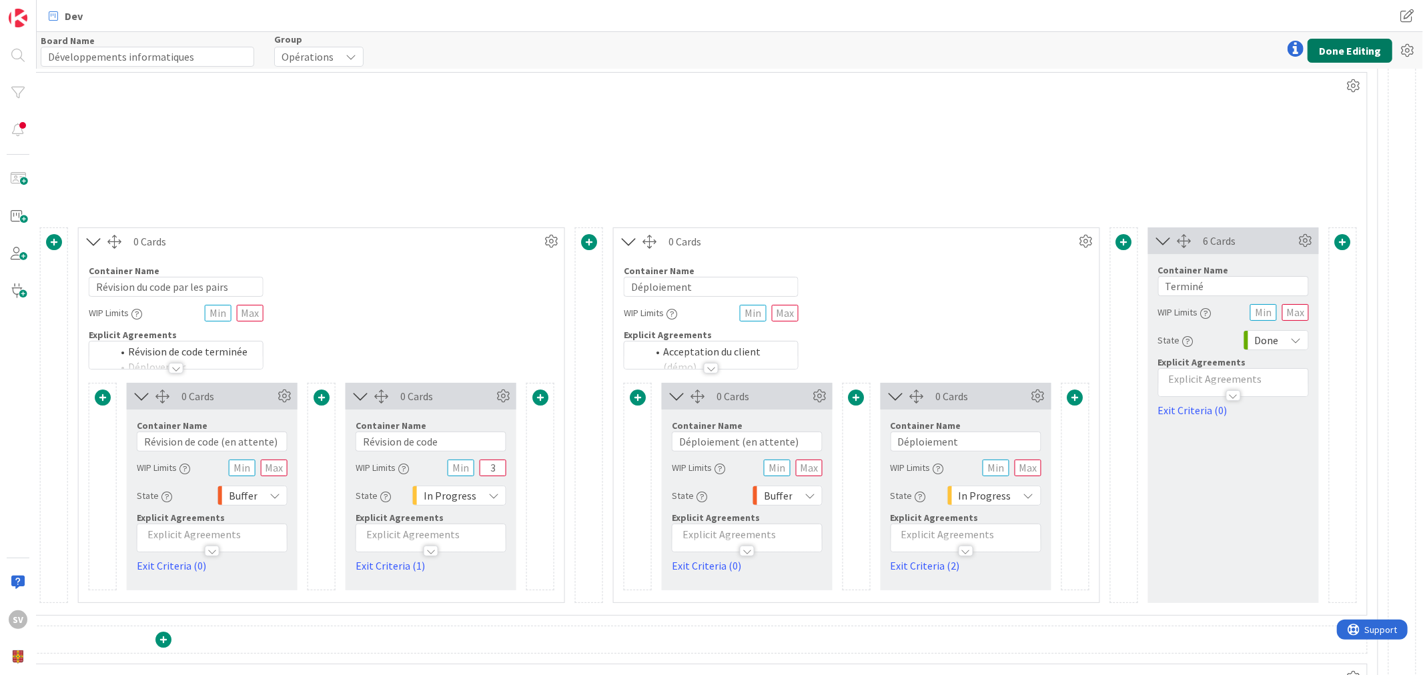
click at [1353, 47] on button "Done Editing" at bounding box center [1350, 51] width 85 height 24
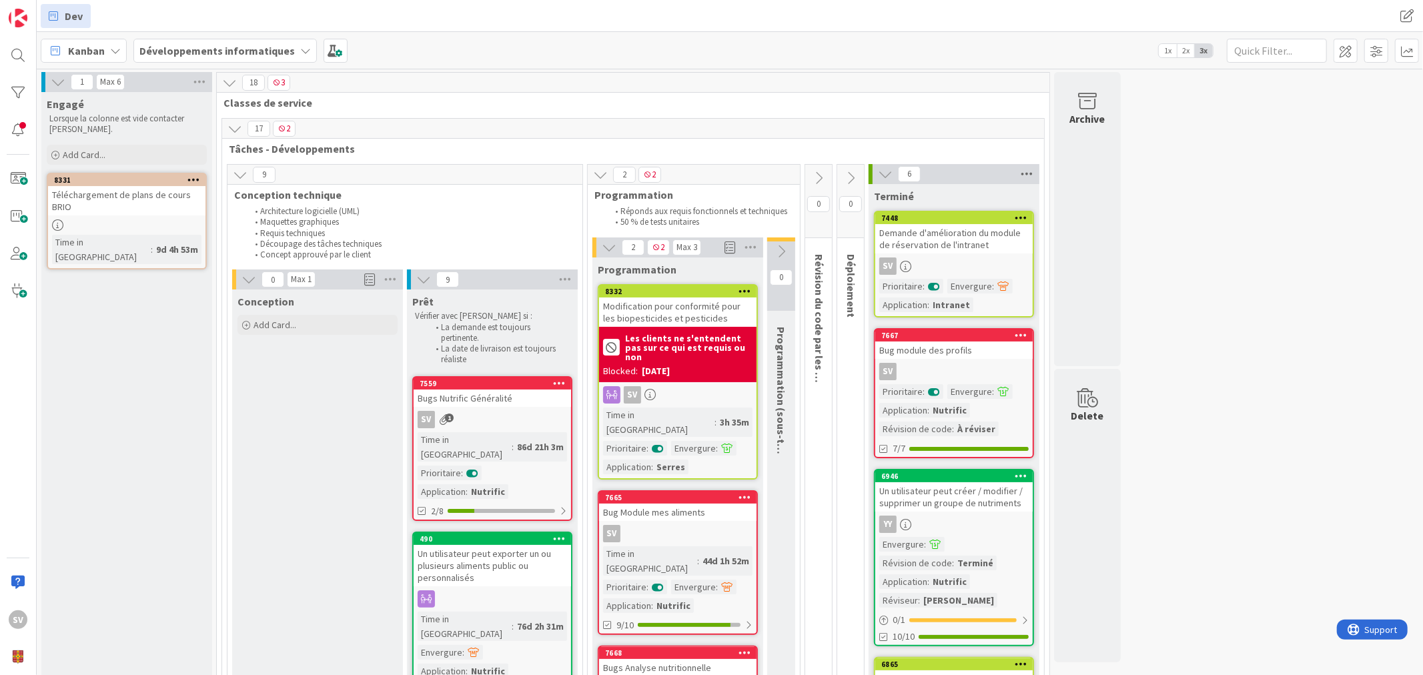
click at [1024, 172] on icon at bounding box center [1026, 174] width 17 height 20
click at [1062, 308] on span "Archive Cards..." at bounding box center [1074, 309] width 67 height 19
click at [1160, 204] on button "Back" at bounding box center [1162, 199] width 33 height 15
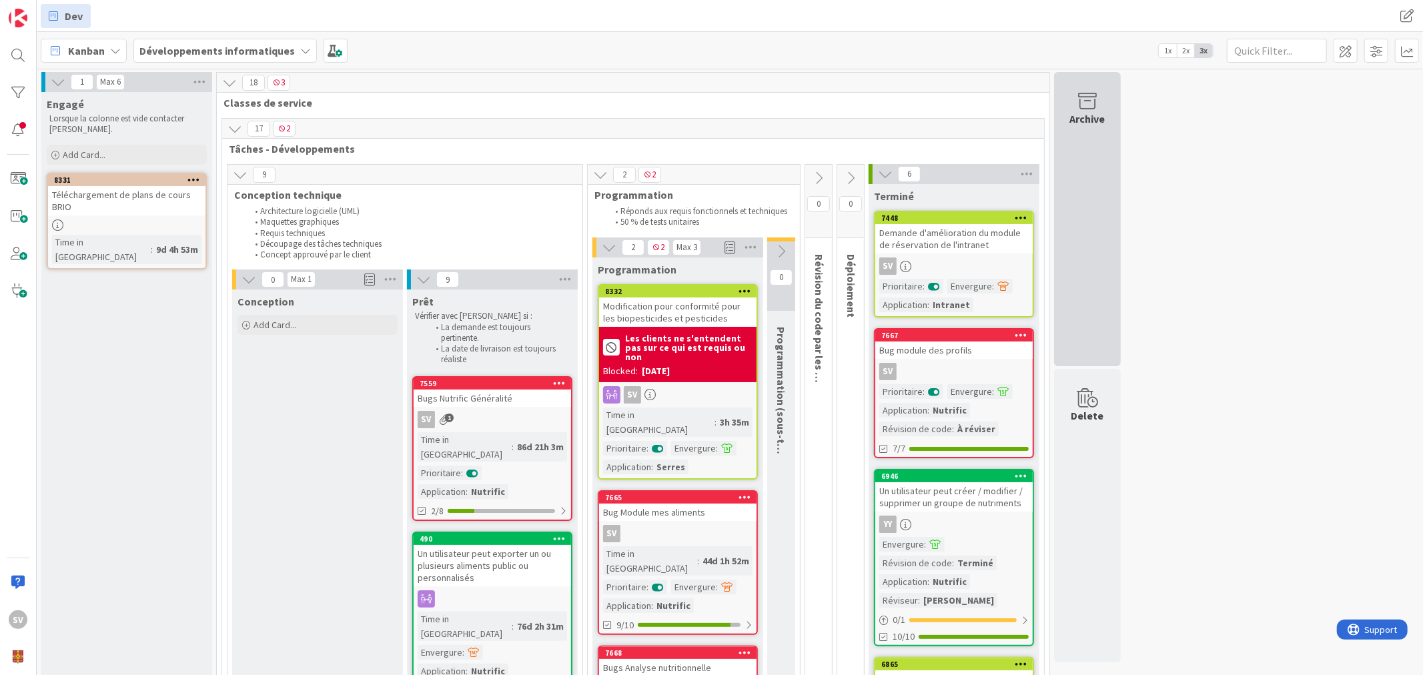
click at [1057, 85] on div "Archive" at bounding box center [1087, 219] width 67 height 294
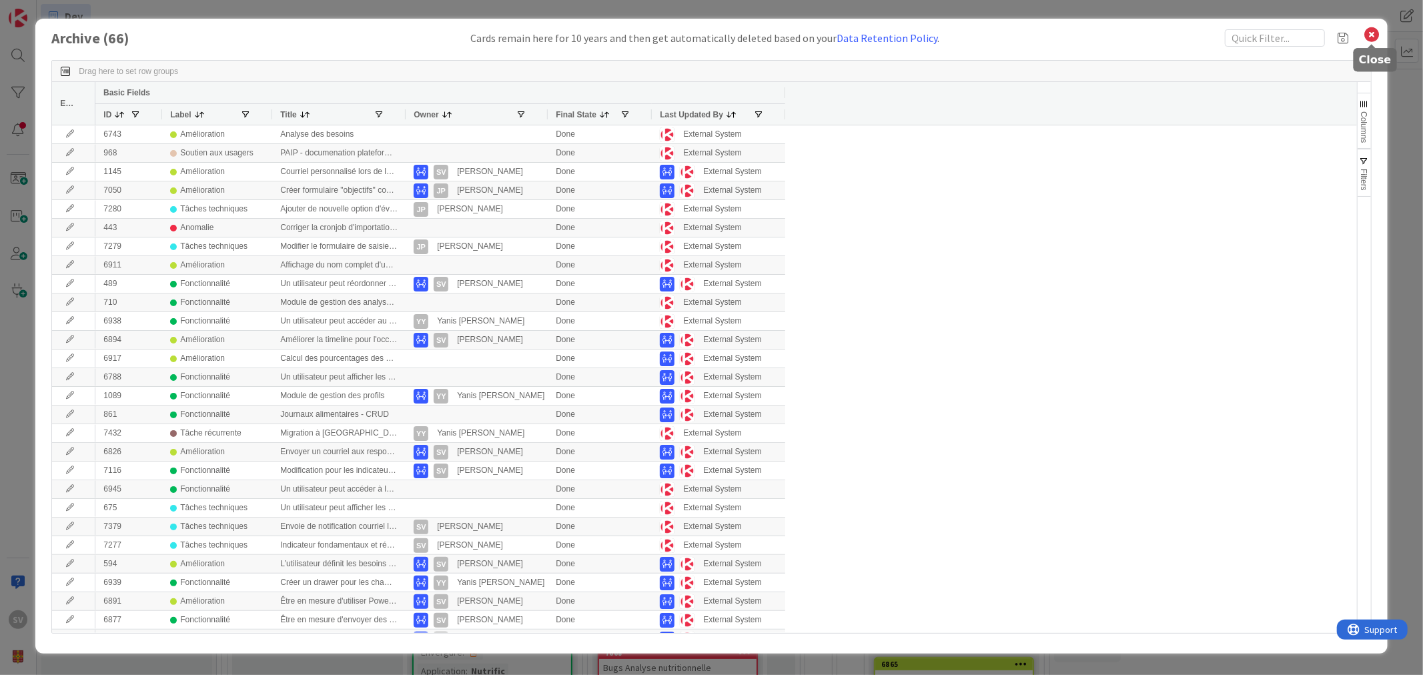
click at [1371, 31] on icon at bounding box center [1372, 34] width 17 height 19
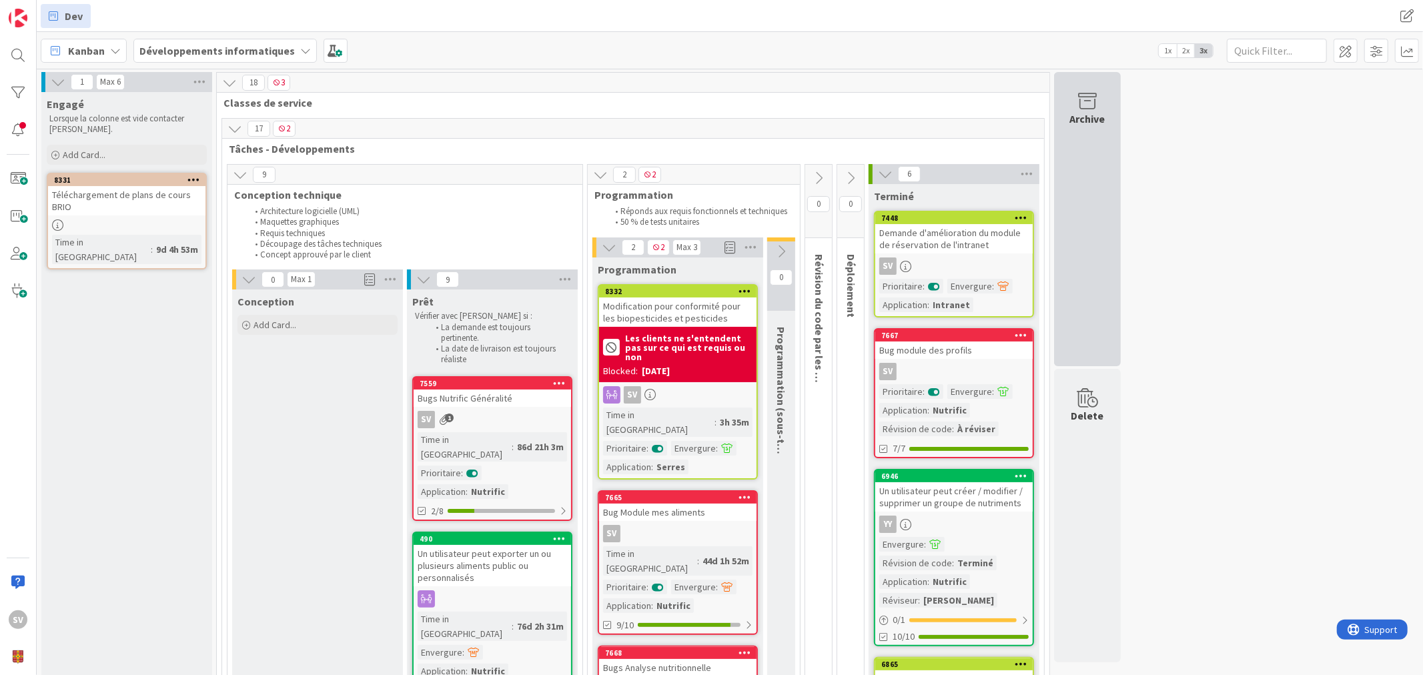
click at [1084, 111] on div "Archive" at bounding box center [1087, 119] width 35 height 16
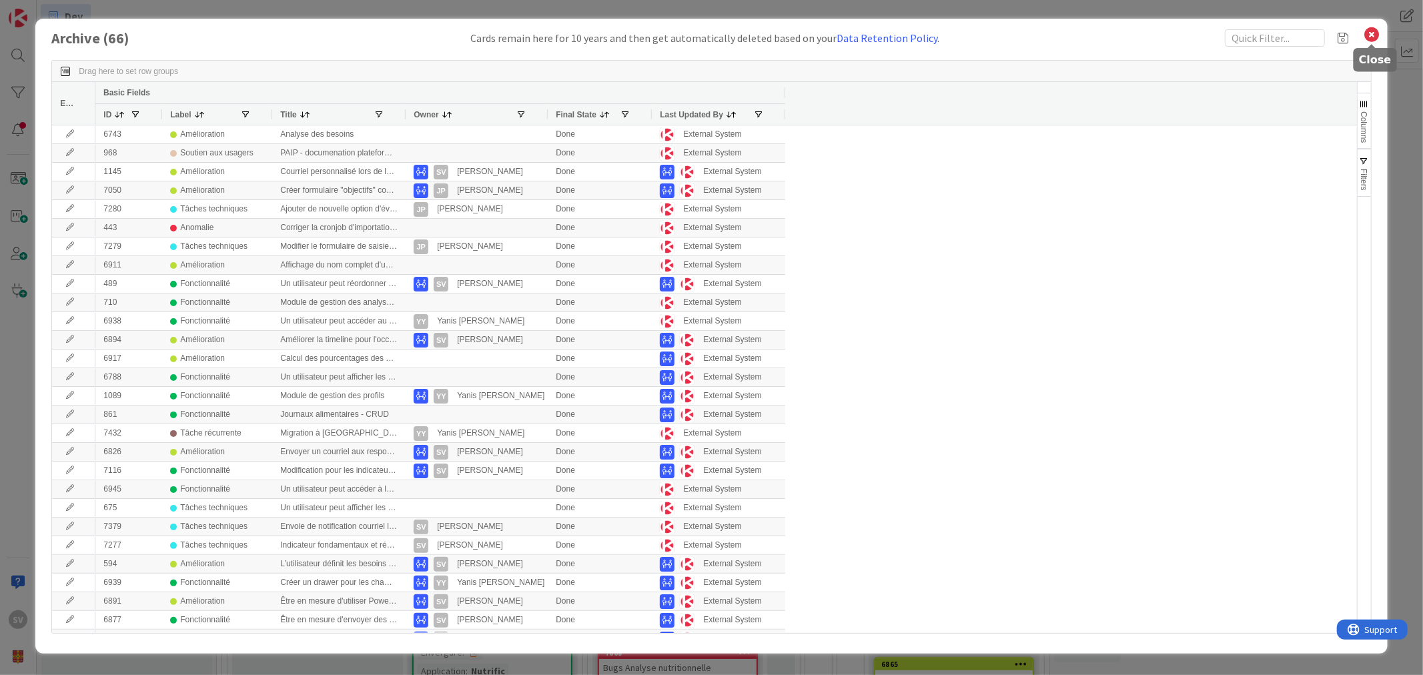
click at [1367, 37] on icon at bounding box center [1372, 34] width 17 height 19
